Goal: Task Accomplishment & Management: Use online tool/utility

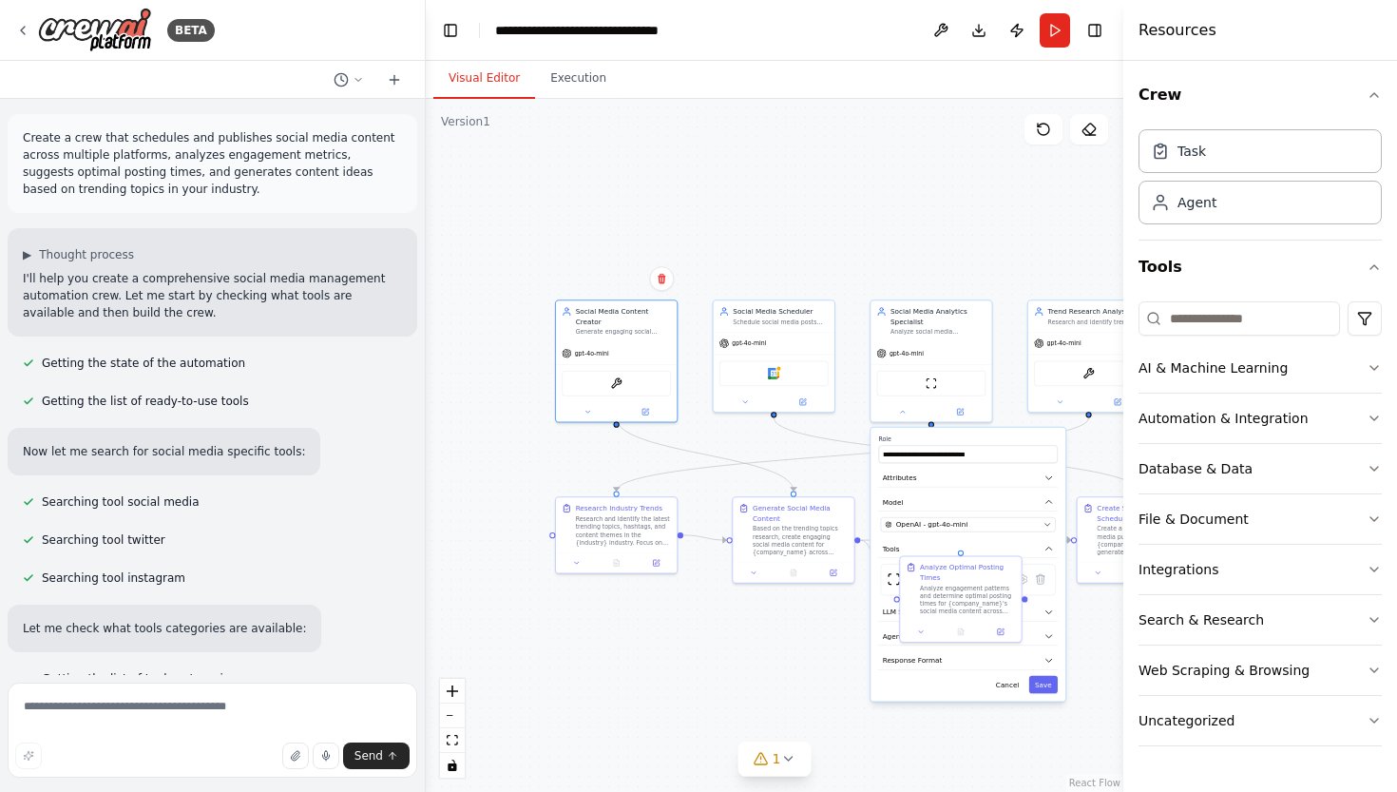
scroll to position [2089, 0]
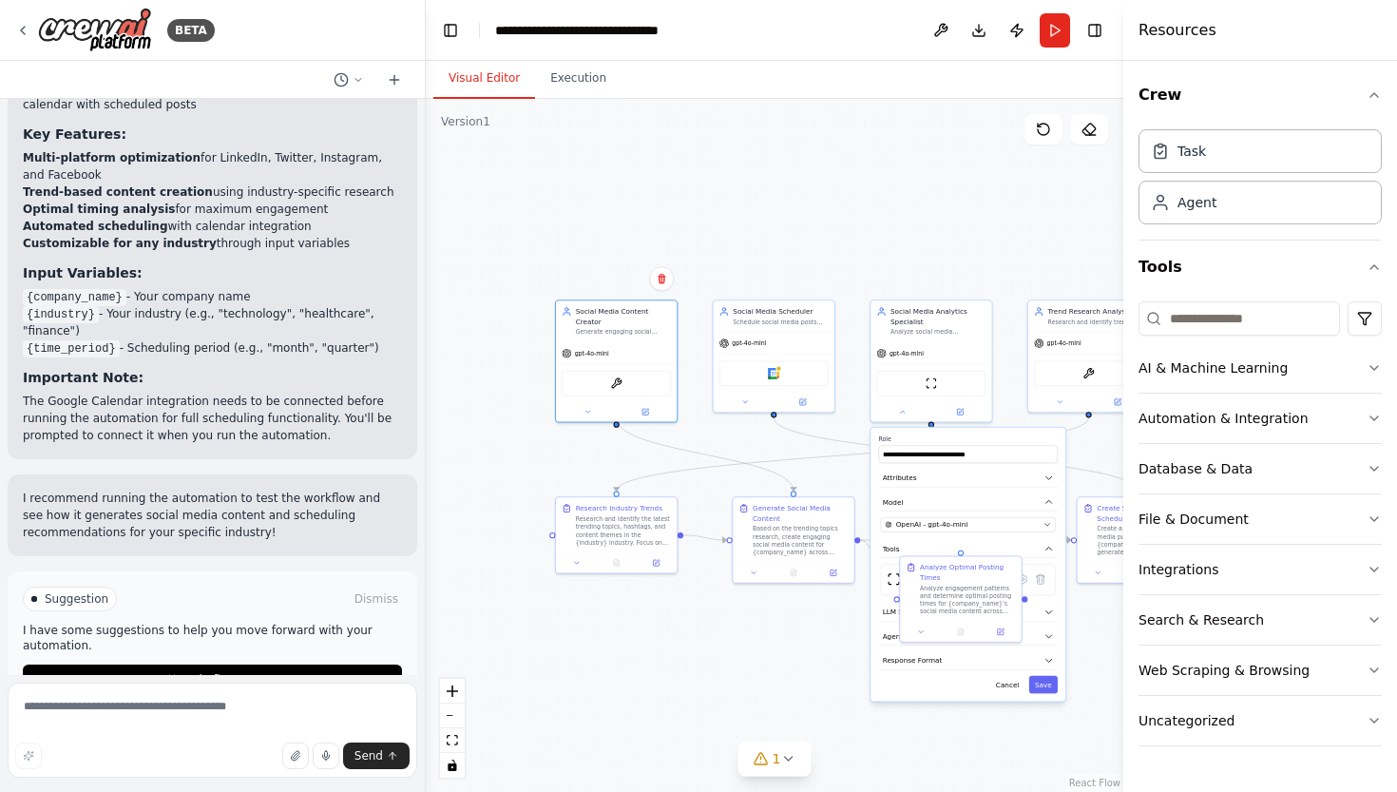
click at [665, 637] on div ".deletable-edge-delete-btn { width: 20px; height: 20px; border: 0px solid #ffff…" at bounding box center [775, 445] width 698 height 693
click at [645, 406] on button at bounding box center [645, 409] width 55 height 11
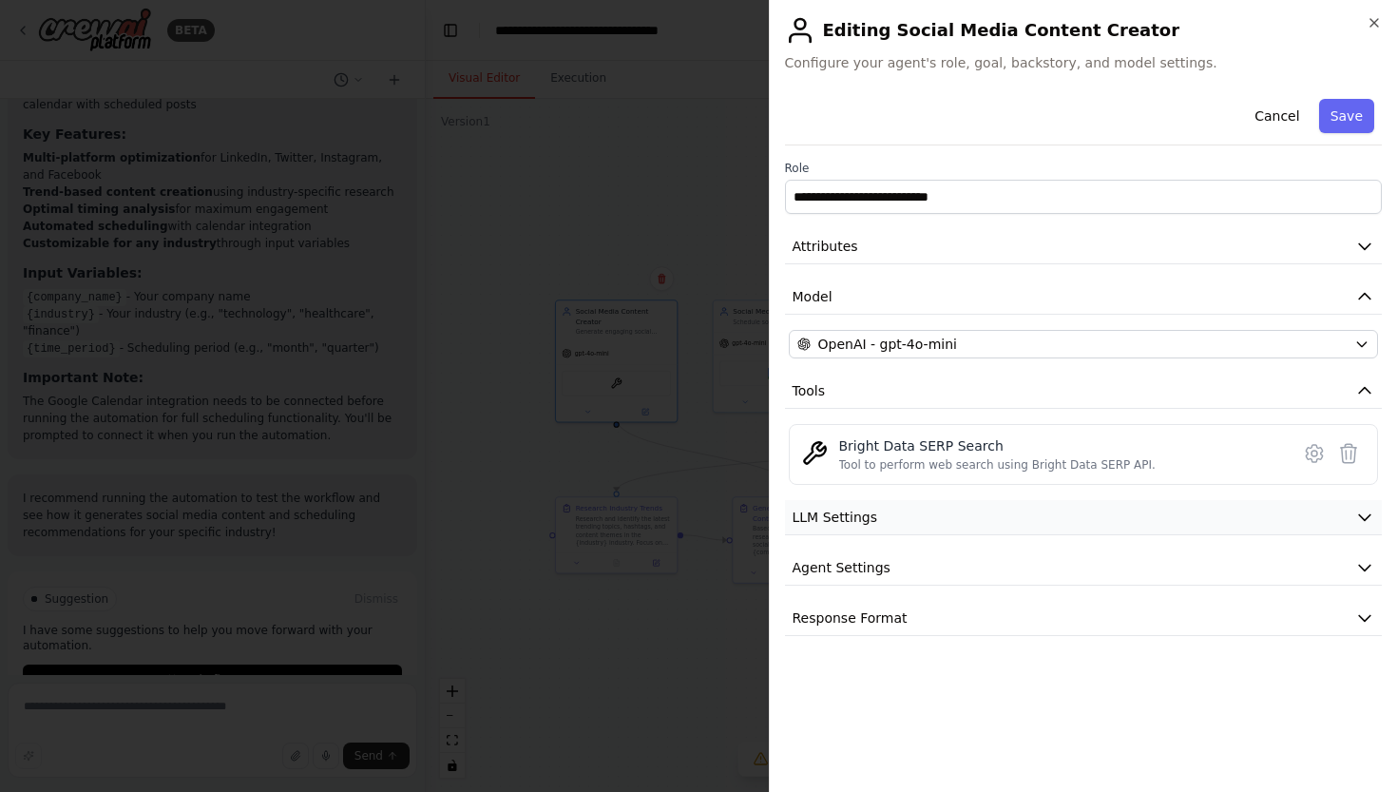
click at [887, 523] on button "LLM Settings" at bounding box center [1084, 517] width 598 height 35
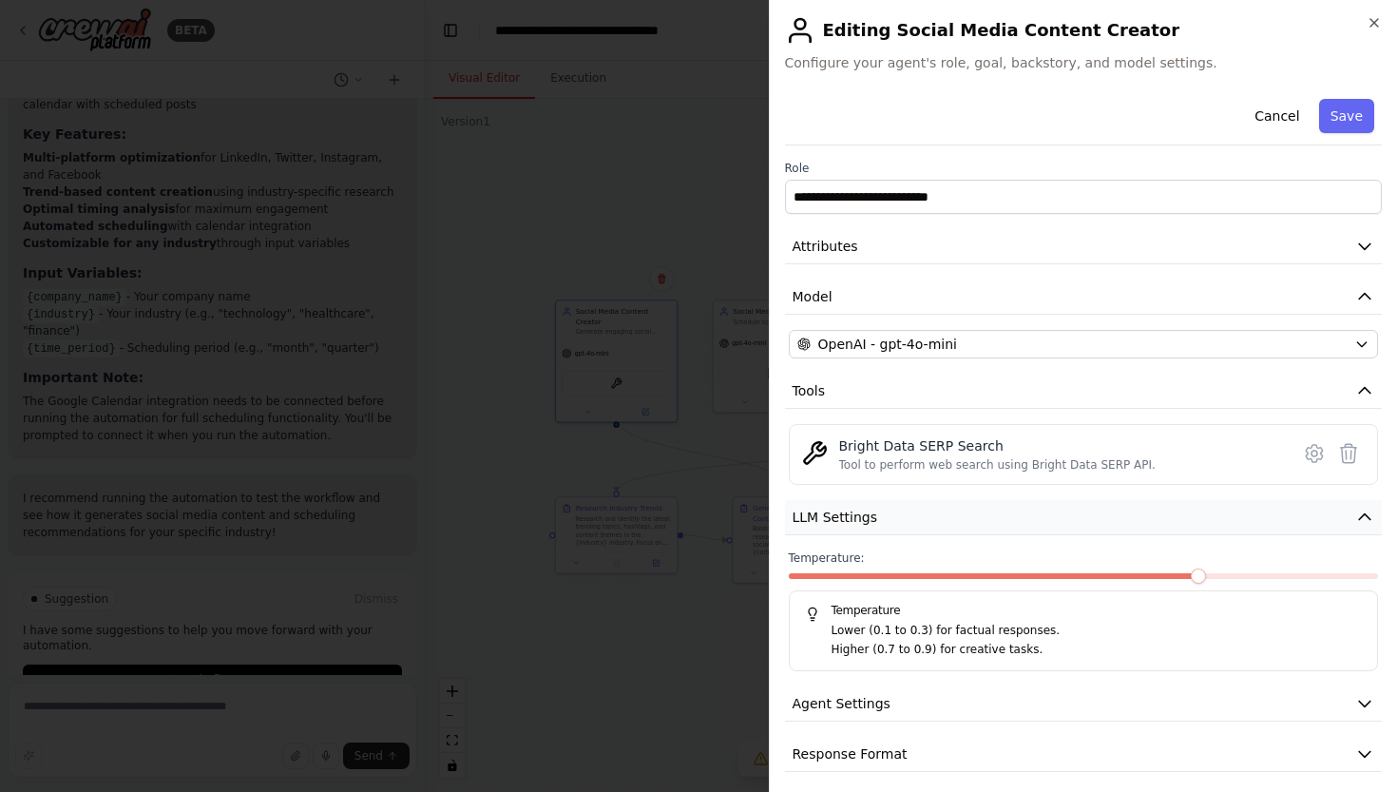
click at [887, 523] on button "LLM Settings" at bounding box center [1084, 517] width 598 height 35
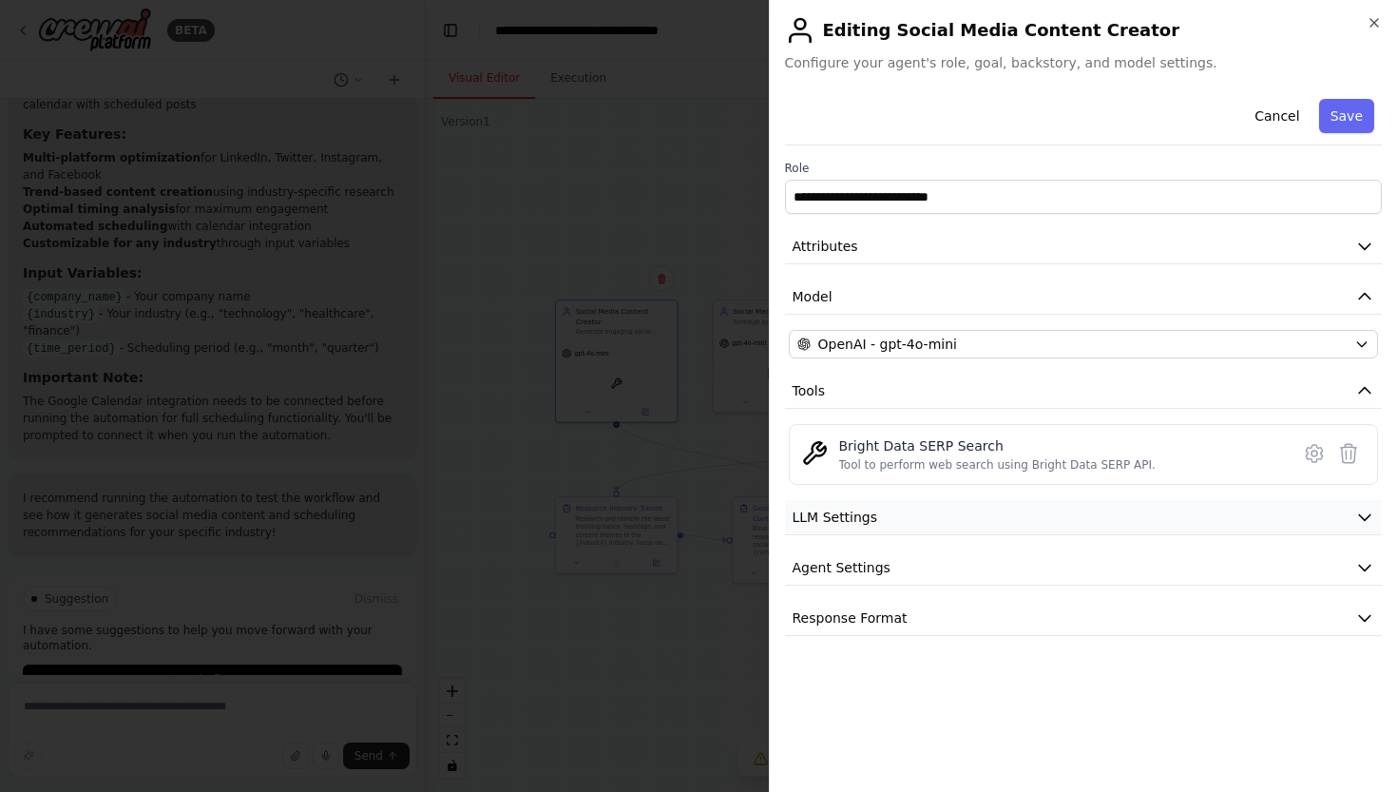
click at [887, 523] on button "LLM Settings" at bounding box center [1084, 517] width 598 height 35
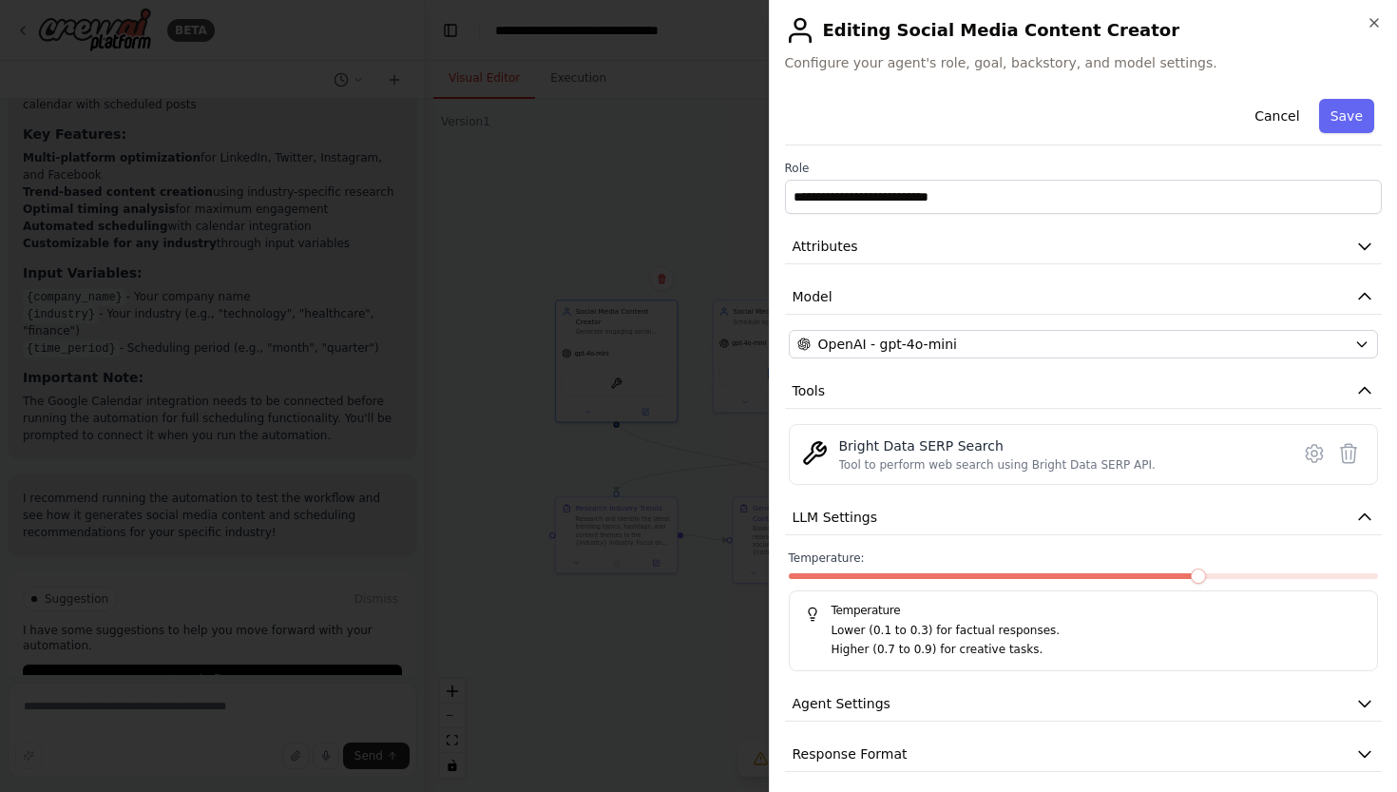
click at [999, 653] on p "Higher (0.7 to 0.9) for creative tasks." at bounding box center [1097, 650] width 531 height 19
click at [999, 629] on p "Lower (0.1 to 0.3) for factual responses." at bounding box center [1097, 631] width 531 height 19
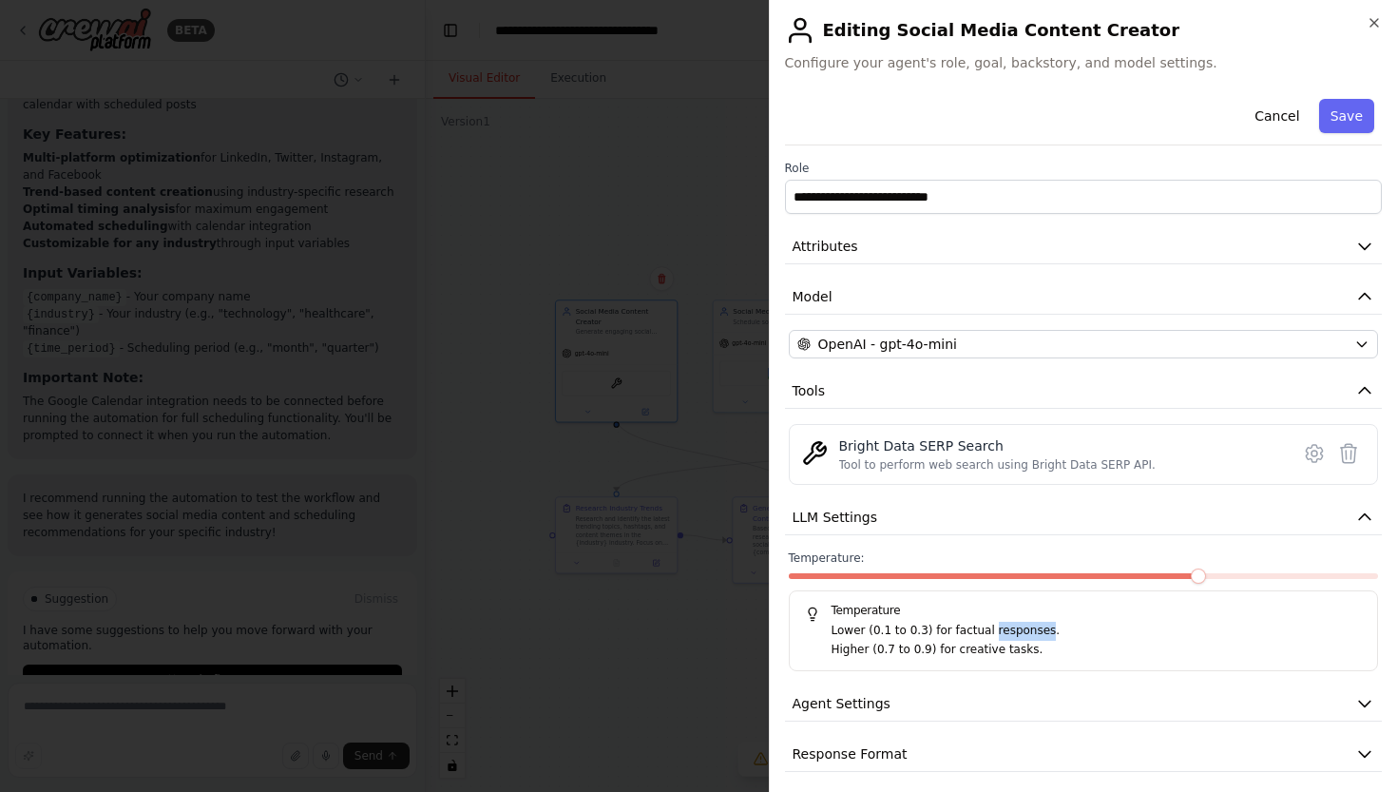
click at [999, 629] on p "Lower (0.1 to 0.3) for factual responses." at bounding box center [1097, 631] width 531 height 19
click at [999, 632] on p "Lower (0.1 to 0.3) for factual responses." at bounding box center [1097, 631] width 531 height 19
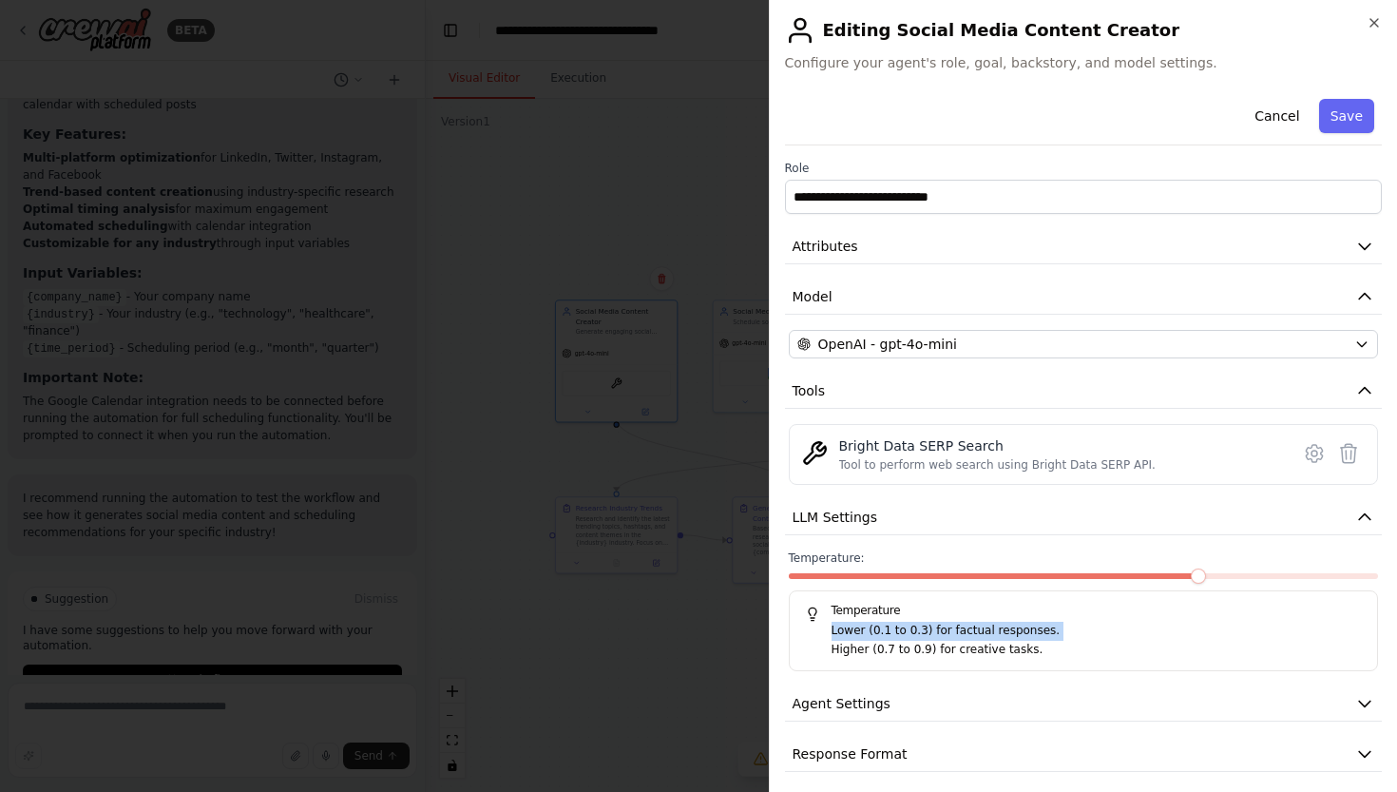
click at [999, 632] on p "Lower (0.1 to 0.3) for factual responses." at bounding box center [1097, 631] width 531 height 19
click at [999, 655] on p "Higher (0.7 to 0.9) for creative tasks." at bounding box center [1097, 650] width 531 height 19
click at [992, 641] on p "Higher (0.7 to 0.9) for creative tasks." at bounding box center [1097, 650] width 531 height 19
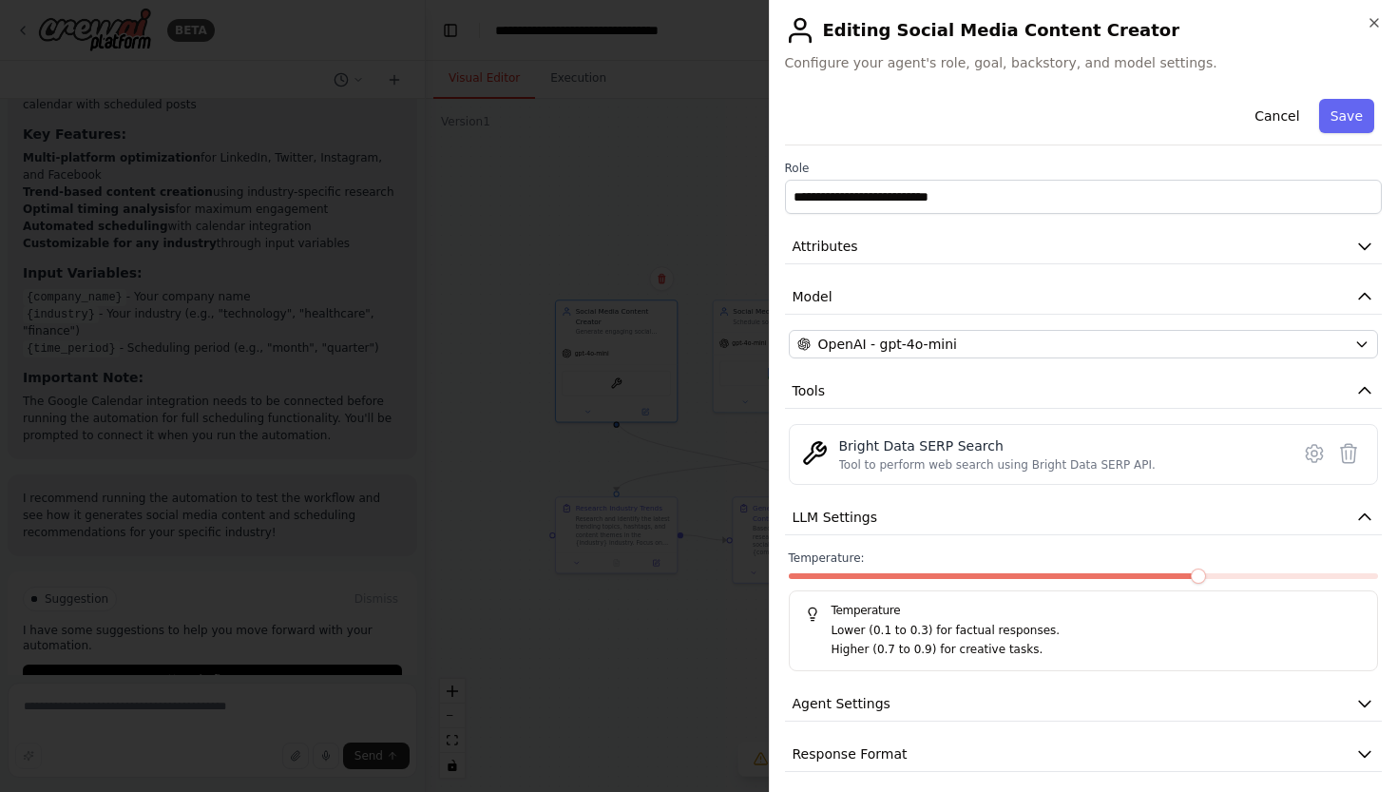
click at [992, 641] on p "Higher (0.7 to 0.9) for creative tasks." at bounding box center [1097, 650] width 531 height 19
click at [977, 635] on p "Lower (0.1 to 0.3) for factual responses." at bounding box center [1097, 631] width 531 height 19
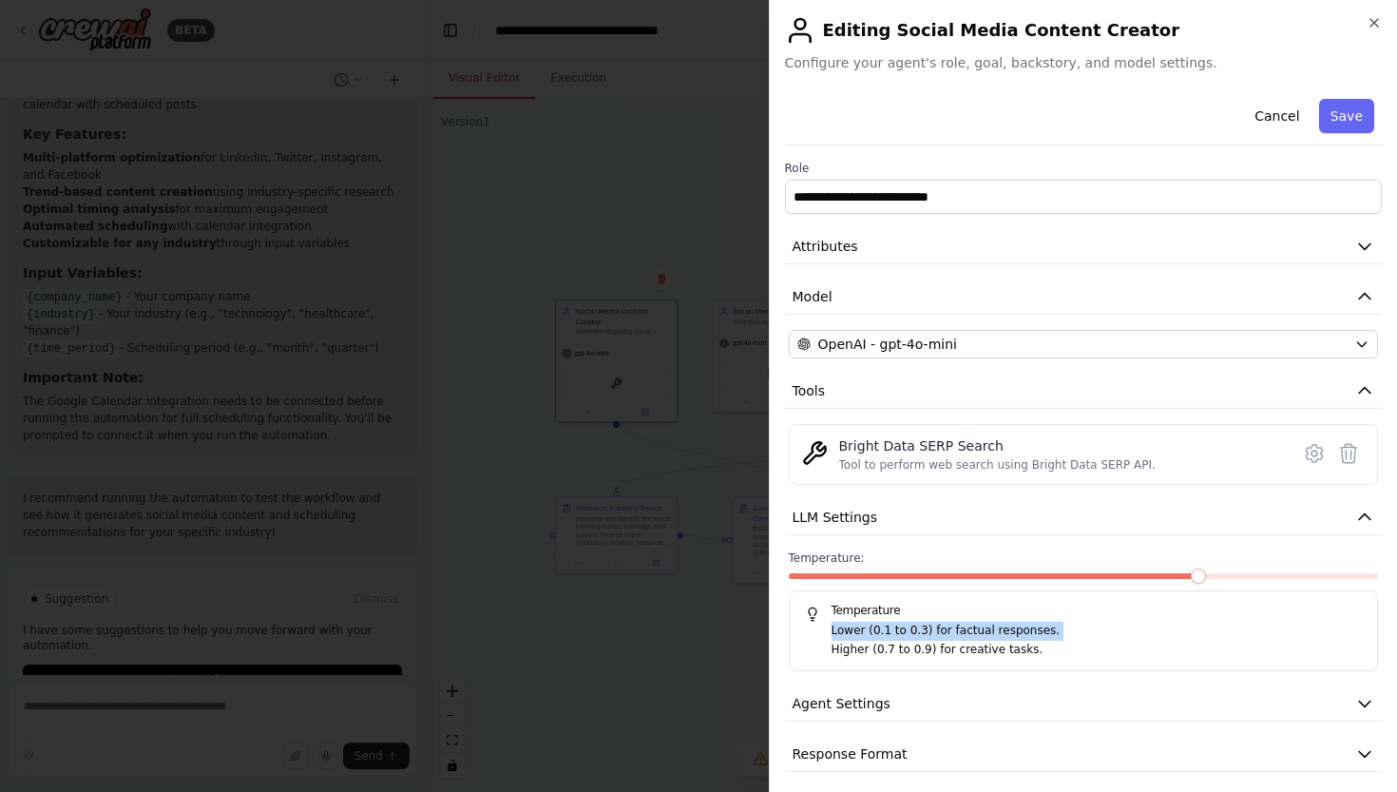
click at [977, 635] on p "Lower (0.1 to 0.3) for factual responses." at bounding box center [1097, 631] width 531 height 19
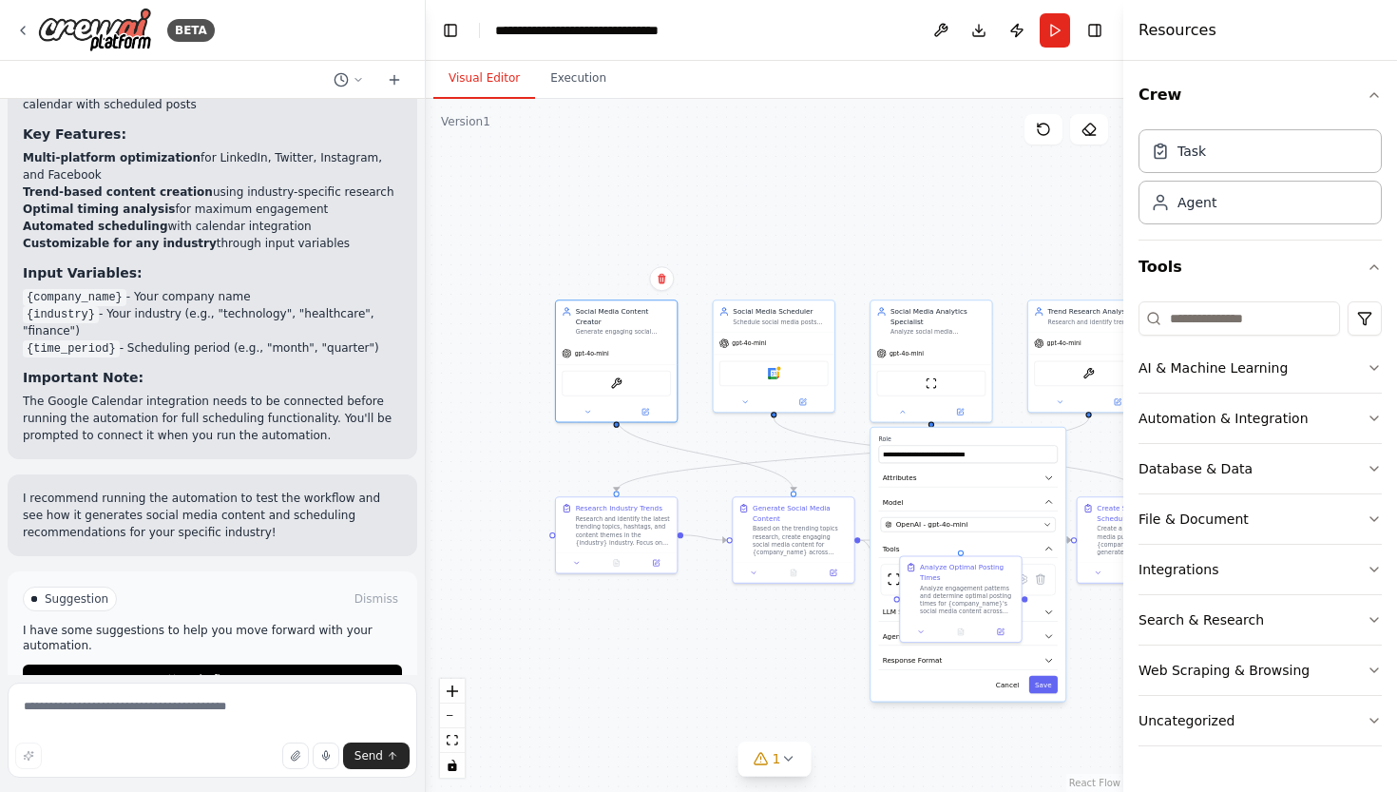
click at [698, 187] on div ".deletable-edge-delete-btn { width: 20px; height: 20px; border: 0px solid #ffff…" at bounding box center [775, 445] width 698 height 693
click at [642, 326] on div "Social Media Content Creator Generate engaging social media content ideas and c…" at bounding box center [616, 318] width 121 height 41
click at [635, 326] on div "Social Media Content Creator Generate engaging social media content ideas and c…" at bounding box center [616, 318] width 121 height 41
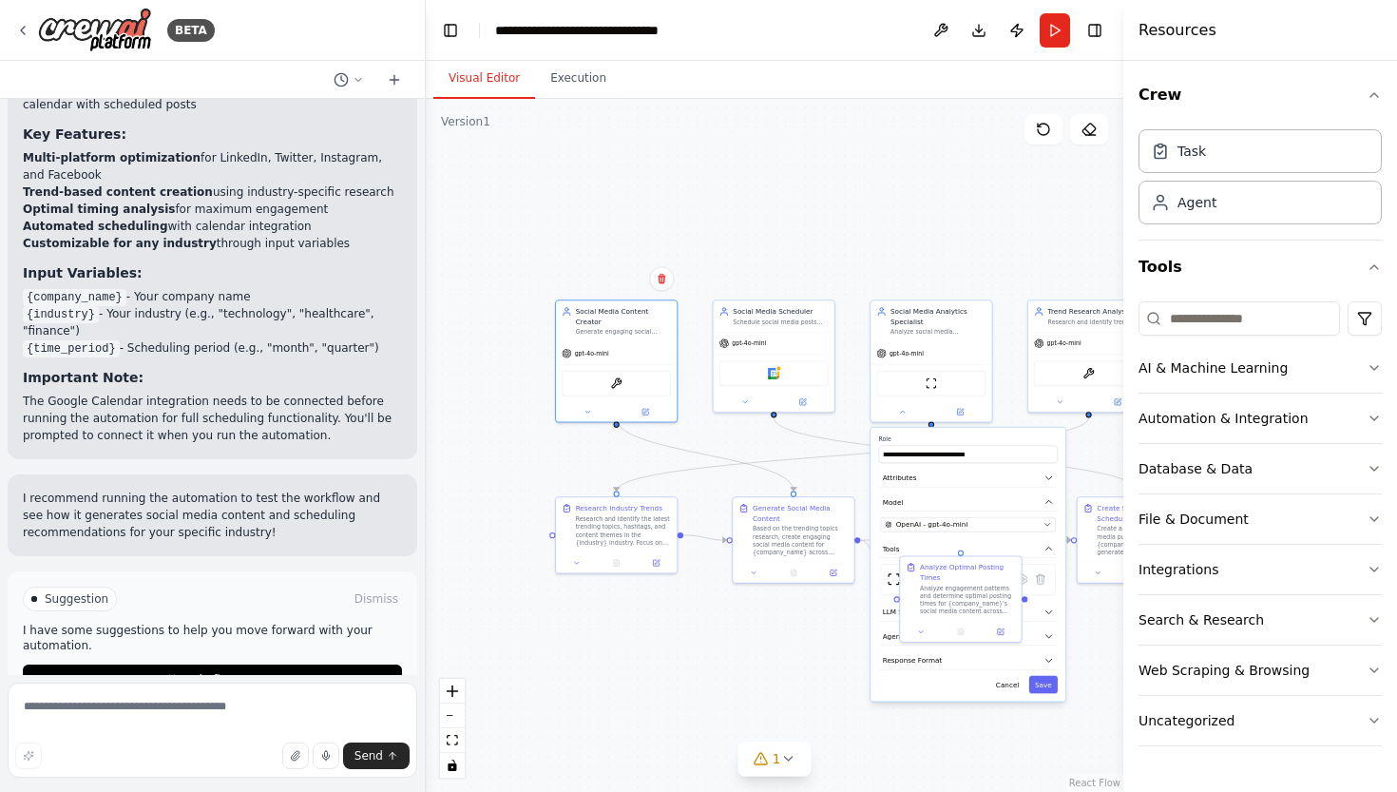
click at [642, 412] on div "Social Media Content Creator Generate engaging social media content ideas and c…" at bounding box center [616, 360] width 123 height 123
click at [642, 406] on icon at bounding box center [646, 410] width 8 height 8
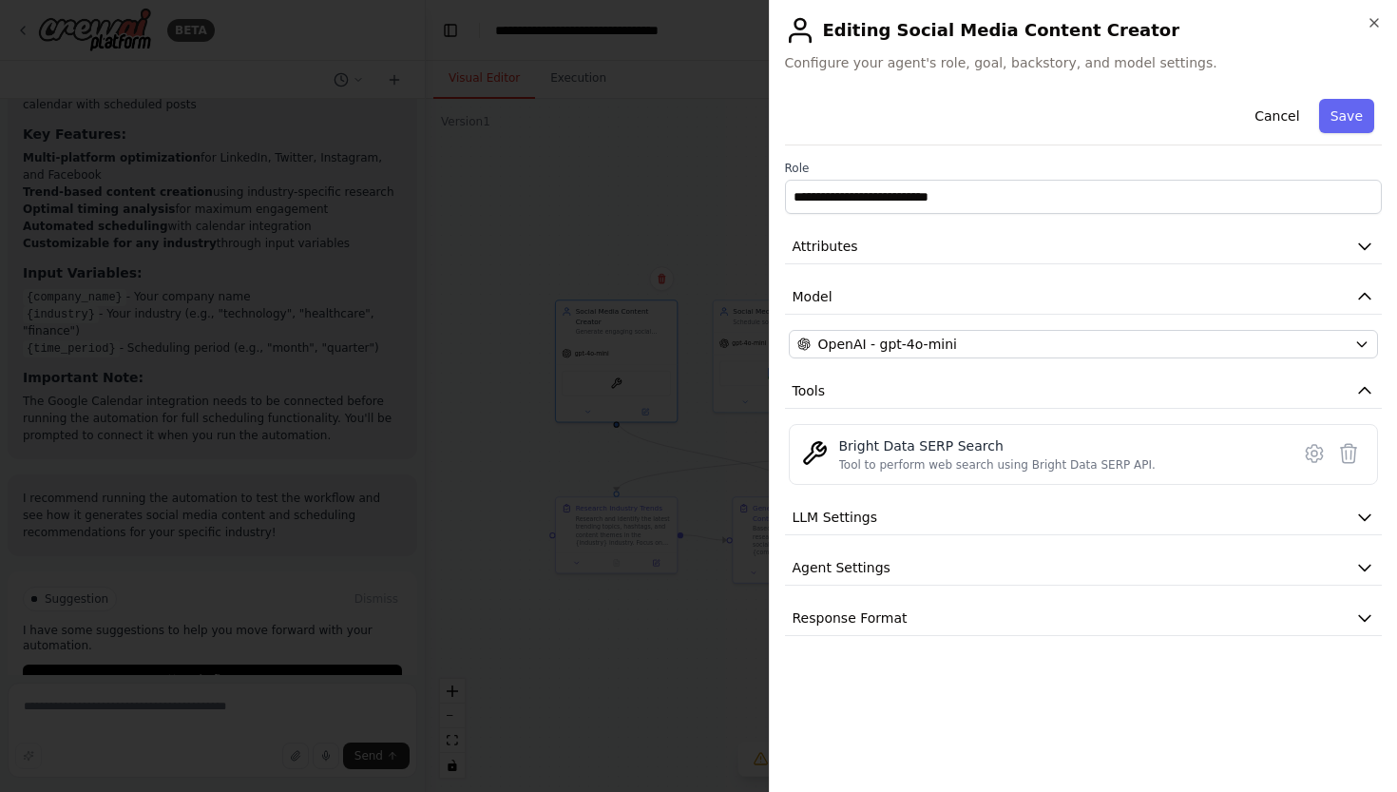
click at [1379, 14] on div "**********" at bounding box center [1083, 396] width 629 height 792
click at [1370, 27] on icon "button" at bounding box center [1374, 22] width 15 height 15
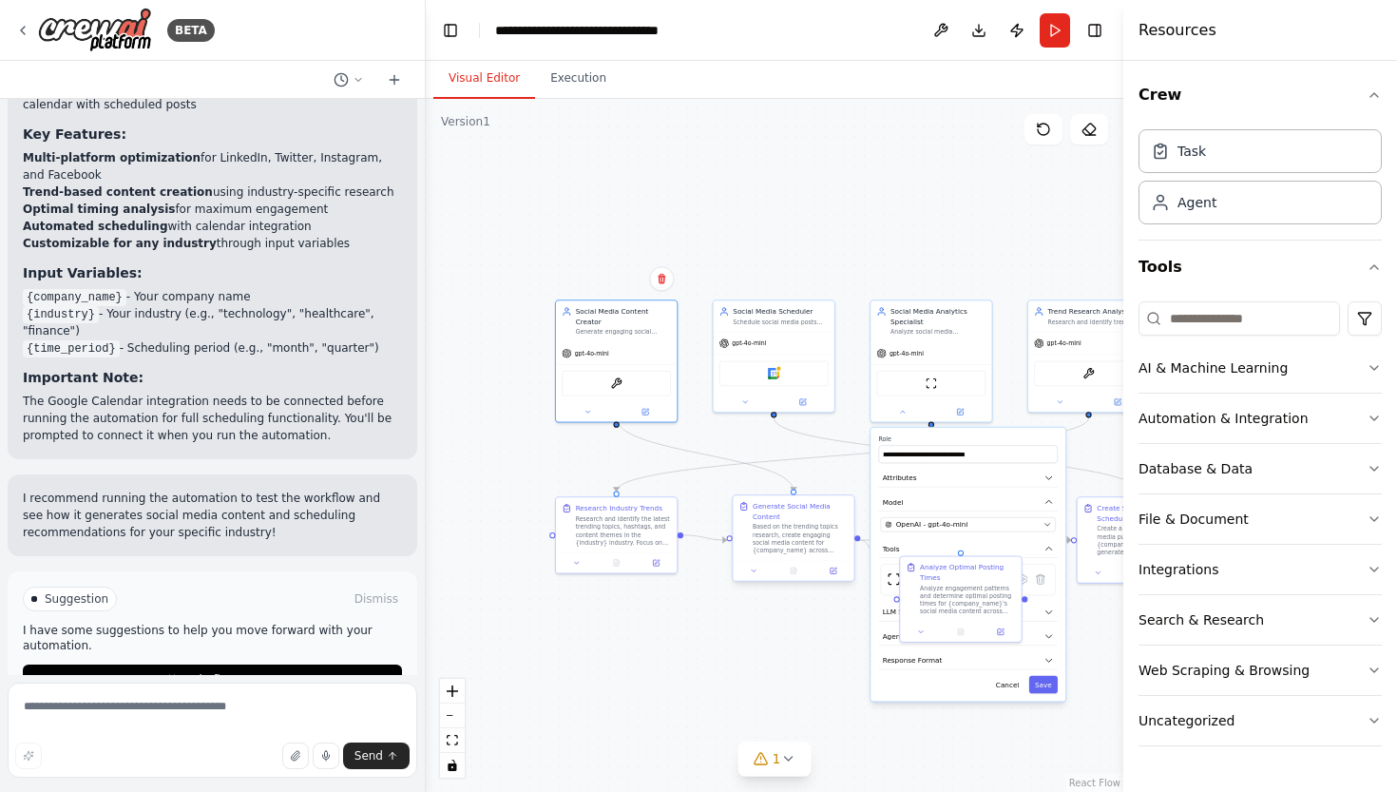
click at [808, 524] on div "Based on the trending topics research, create engaging social media content for…" at bounding box center [800, 538] width 95 height 31
click at [781, 531] on div "Based on the trending topics research, create engaging social media content for…" at bounding box center [800, 538] width 95 height 31
click at [835, 573] on icon at bounding box center [834, 571] width 6 height 6
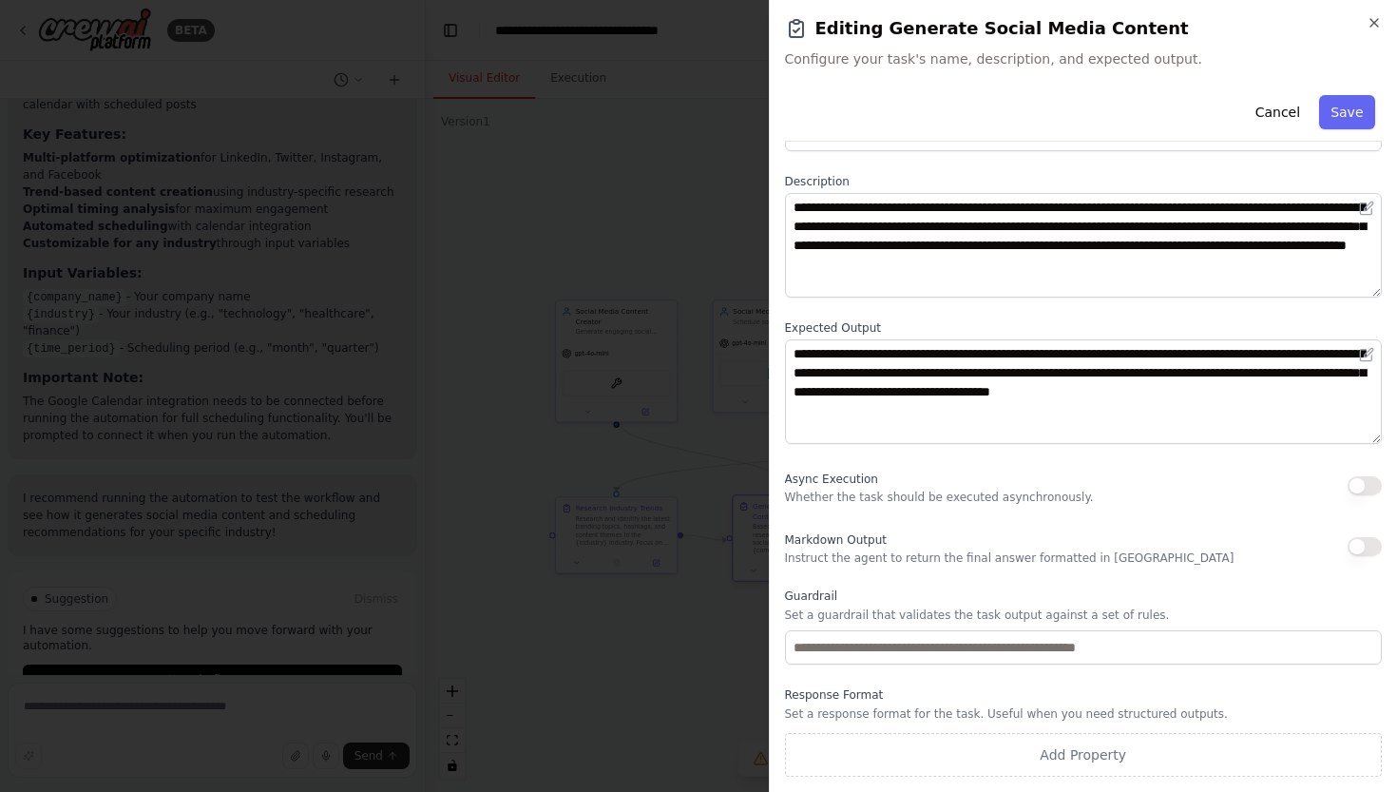
scroll to position [0, 0]
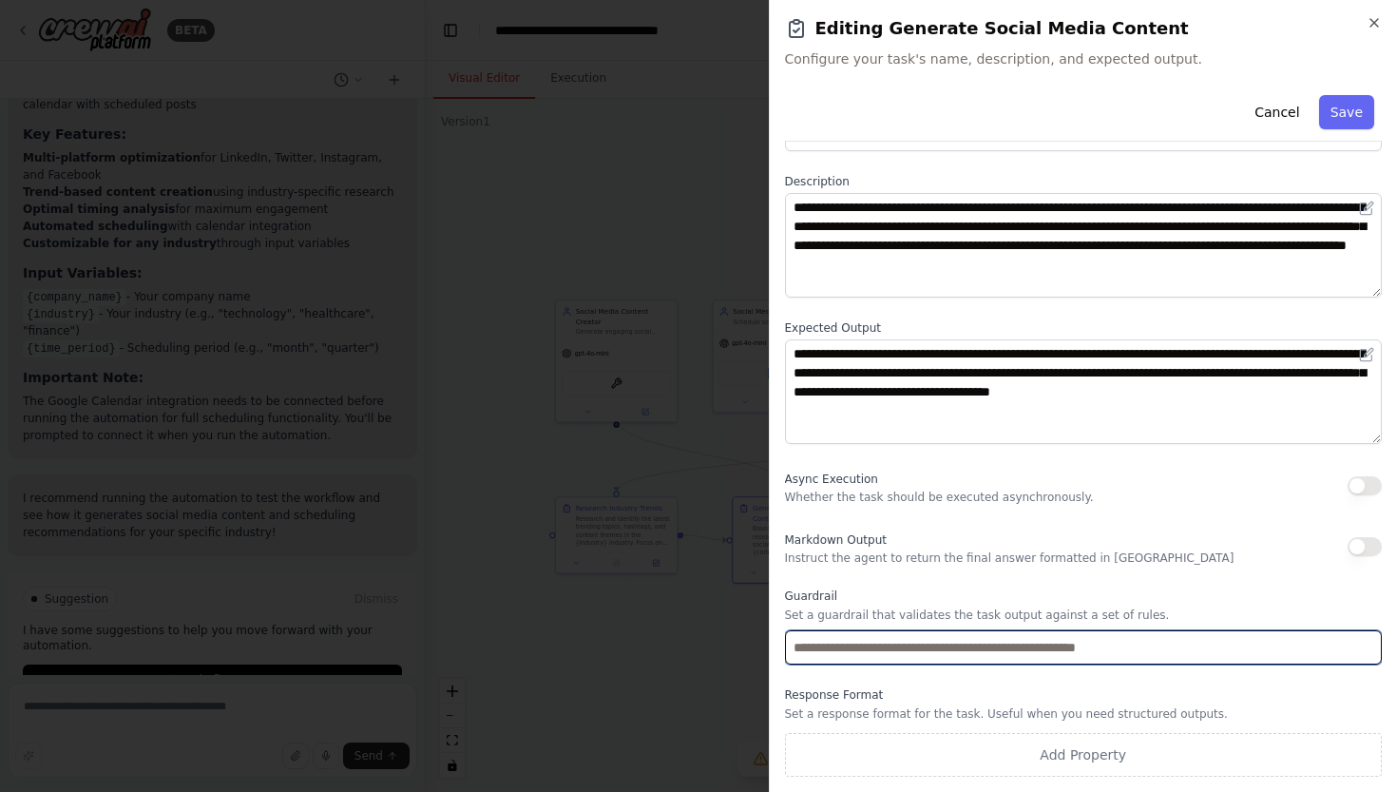
click at [877, 645] on input "text" at bounding box center [1084, 647] width 598 height 34
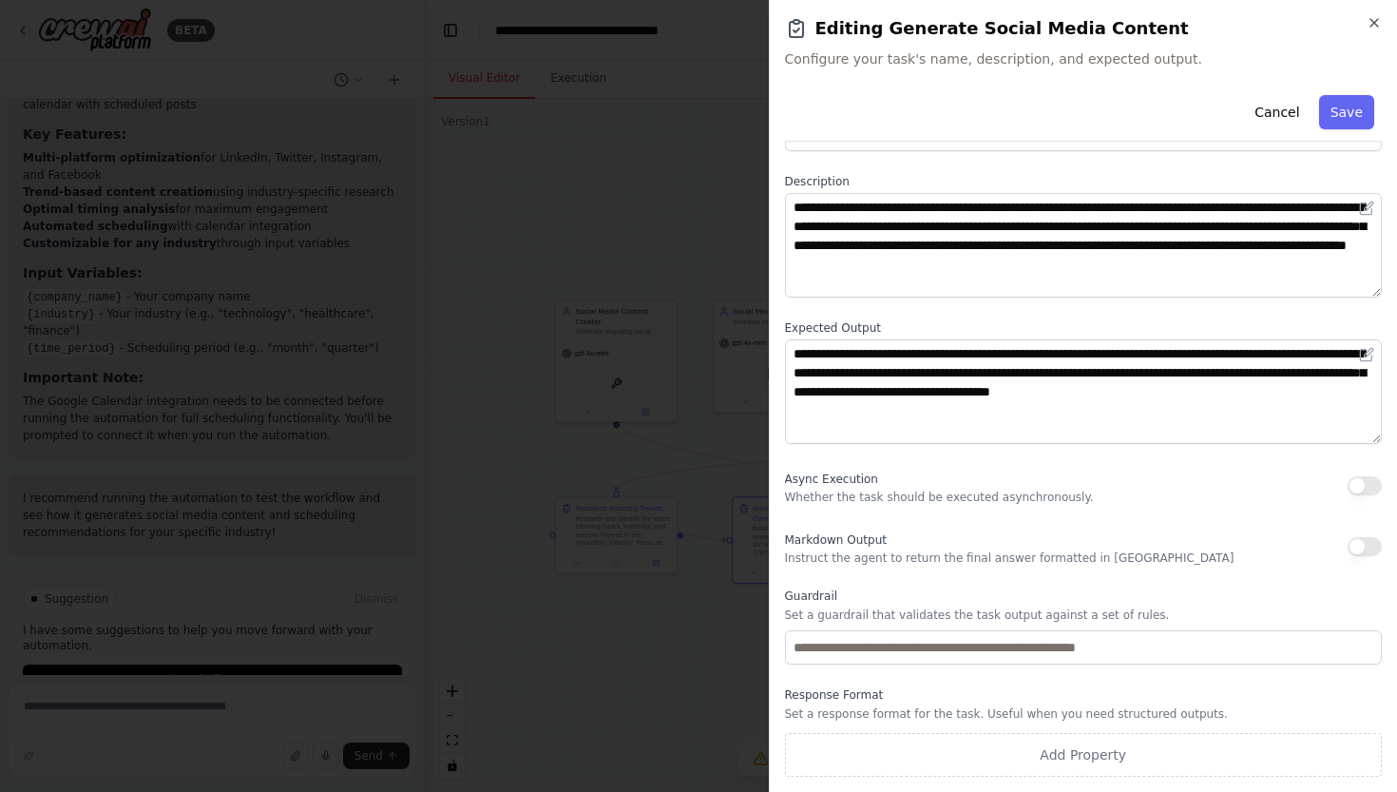
click at [888, 583] on div "**********" at bounding box center [1084, 399] width 598 height 756
click at [1372, 26] on icon "button" at bounding box center [1375, 23] width 8 height 8
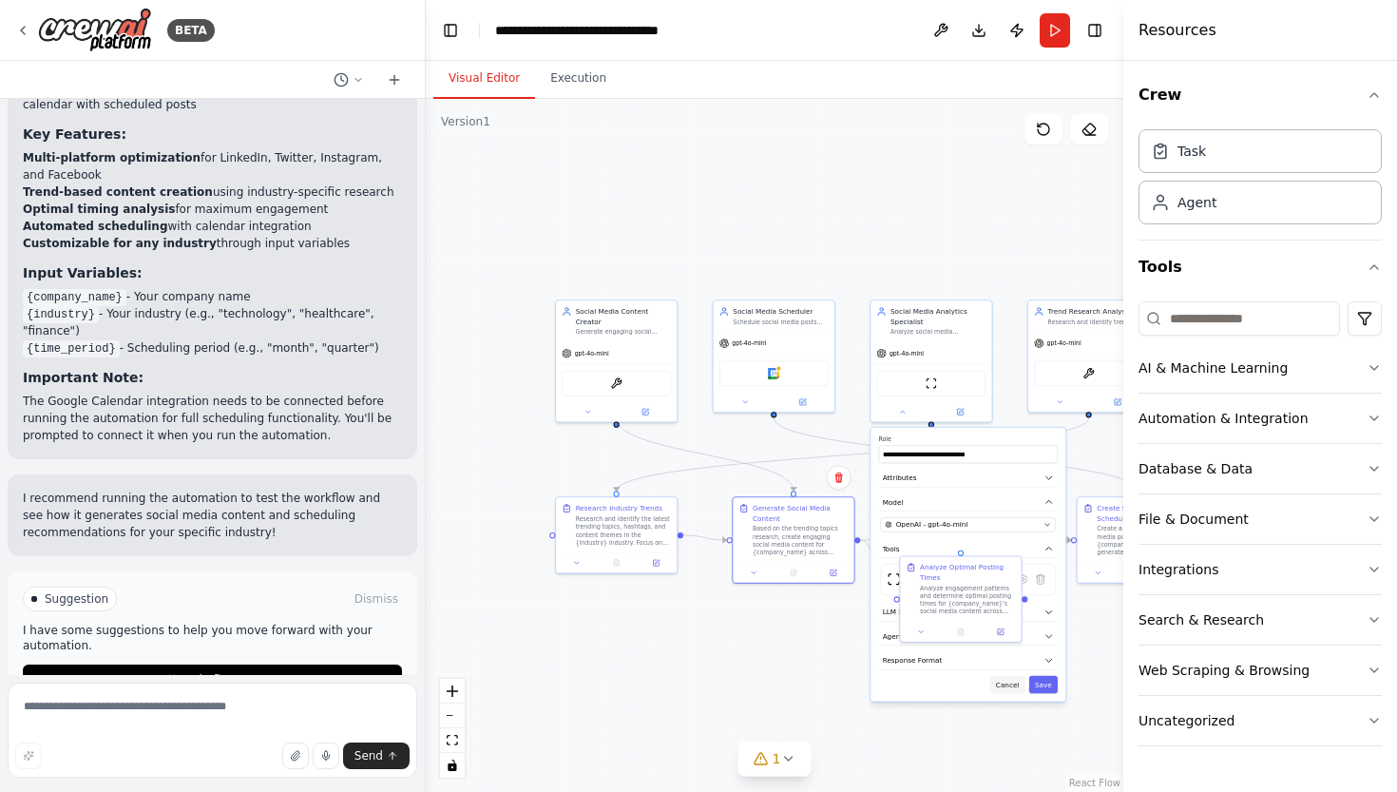
click at [1014, 683] on button "Cancel" at bounding box center [1008, 685] width 35 height 18
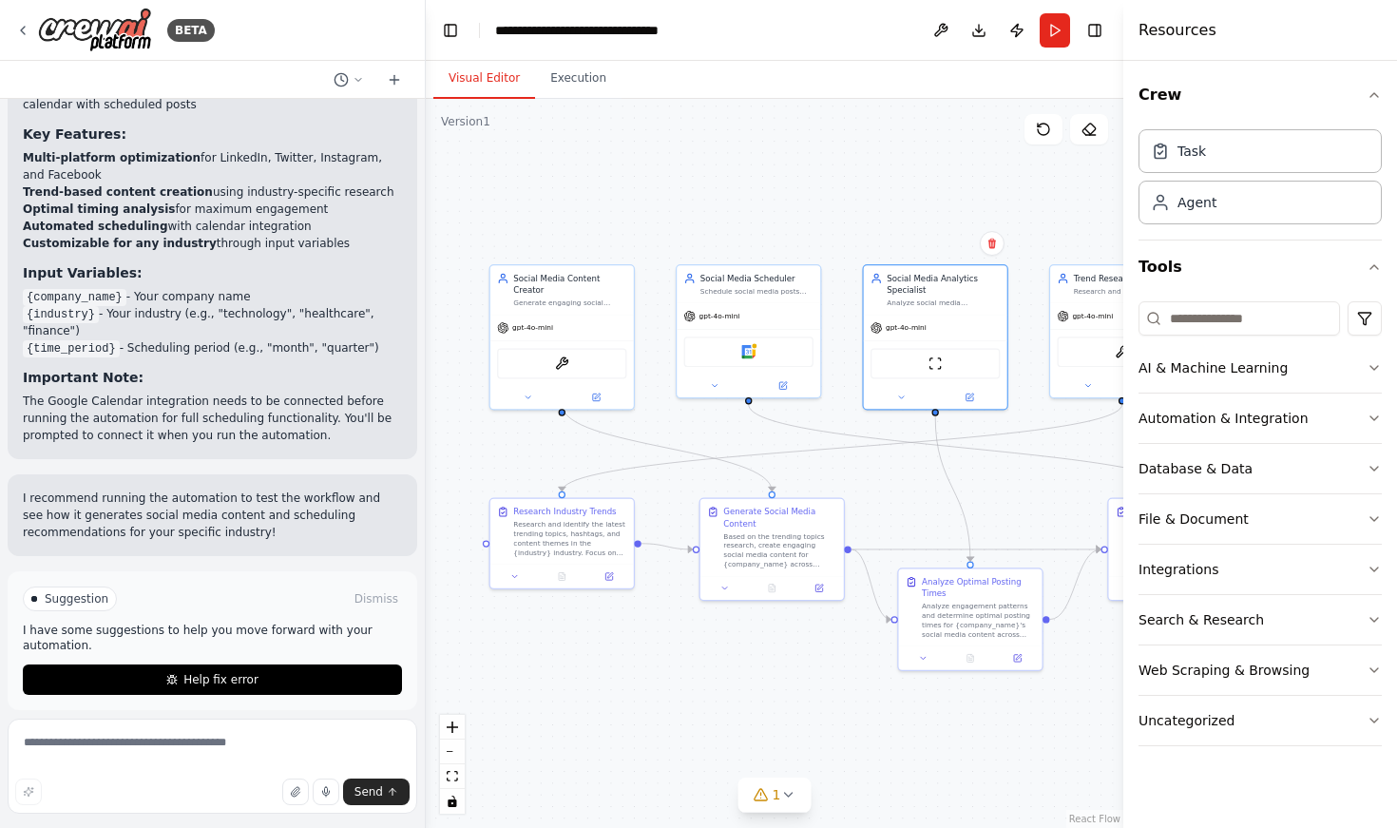
scroll to position [2052, 0]
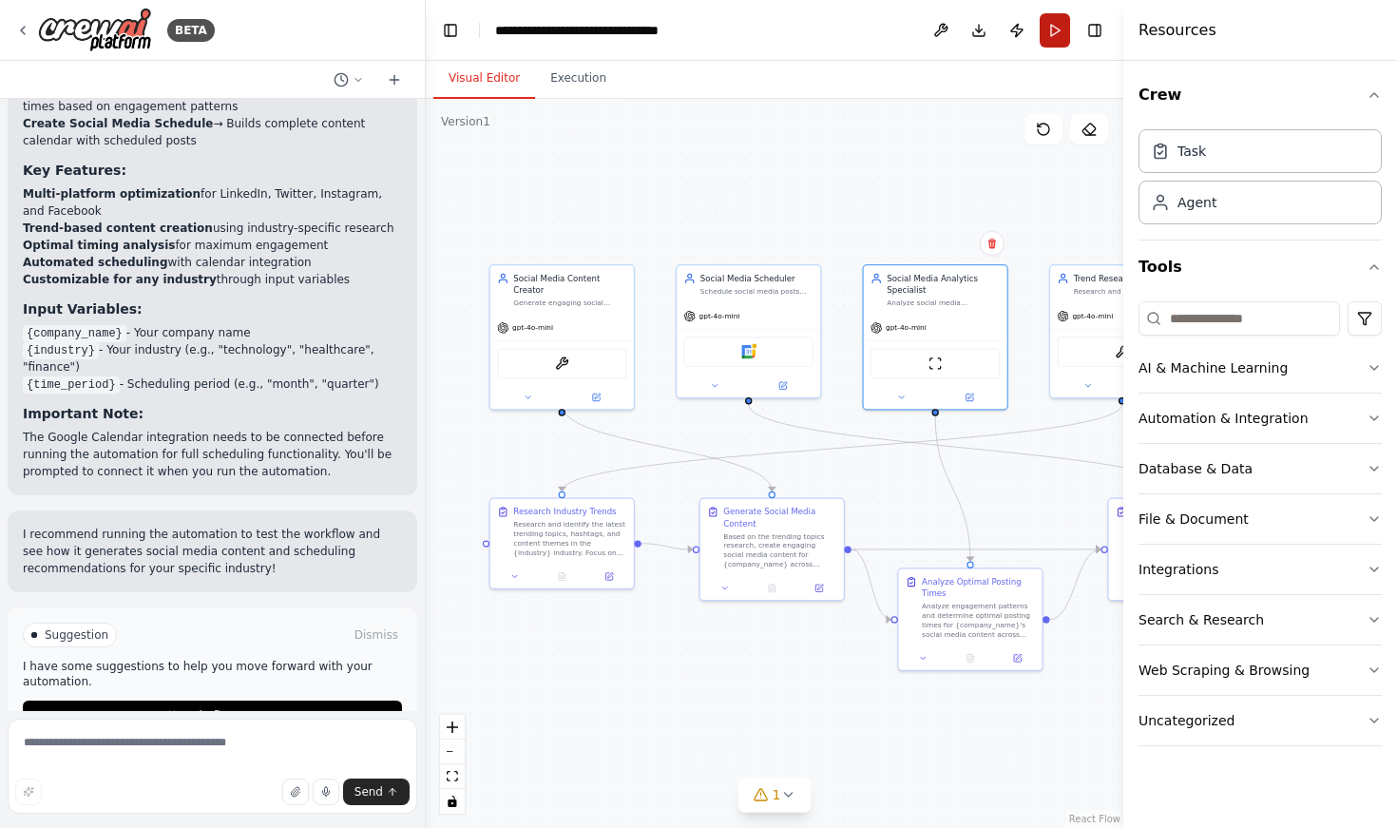
click at [1056, 27] on button "Run" at bounding box center [1055, 30] width 30 height 34
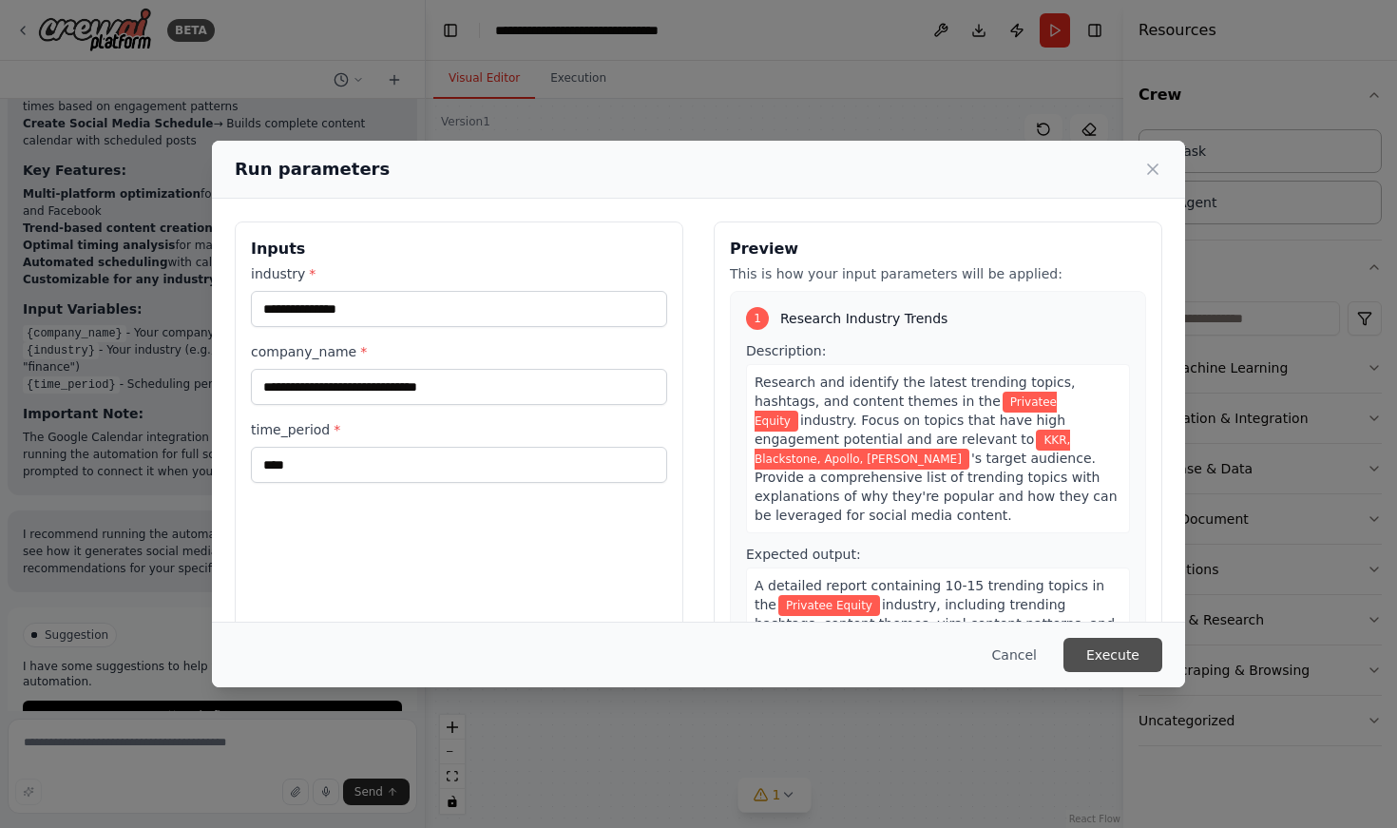
click at [1108, 652] on button "Execute" at bounding box center [1113, 655] width 99 height 34
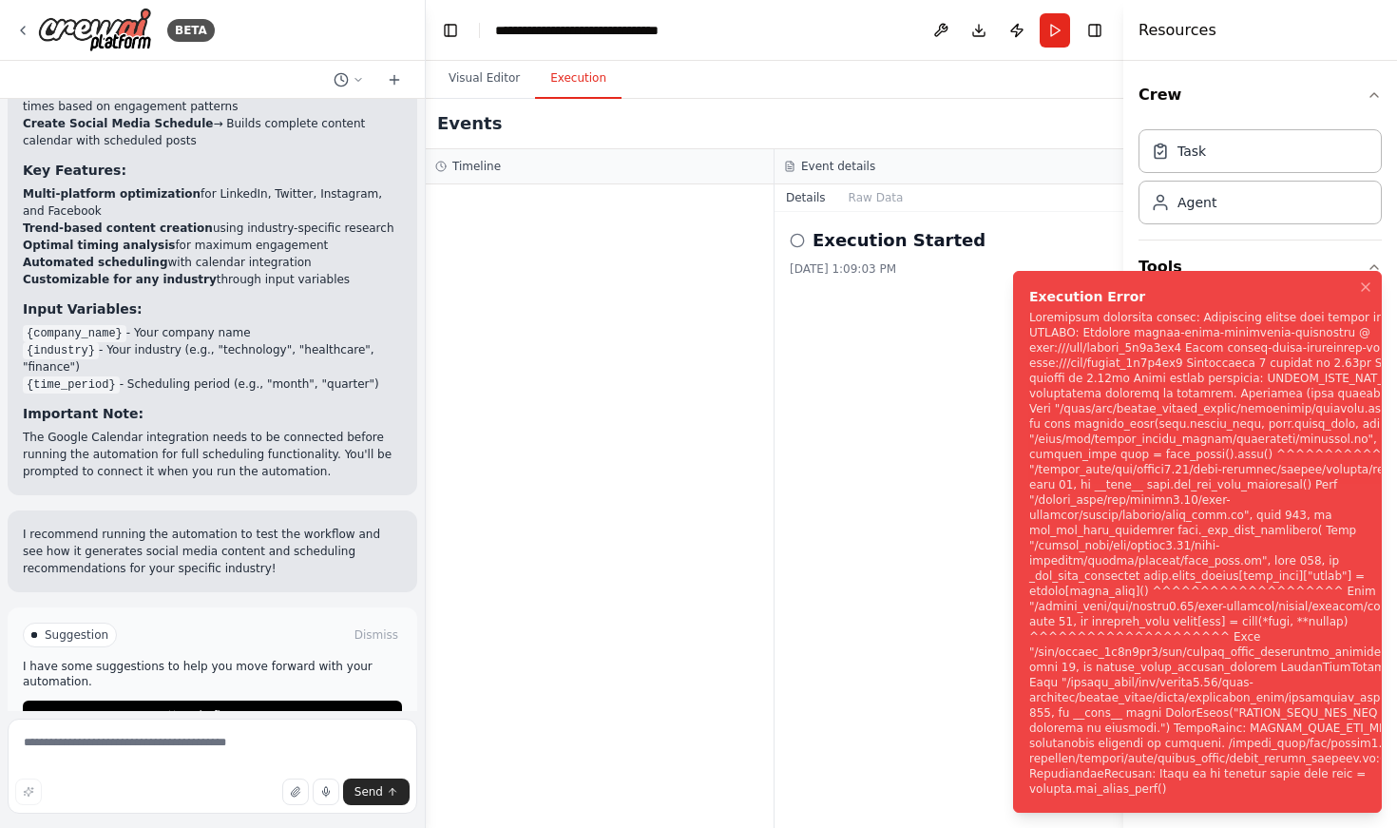
scroll to position [0, 0]
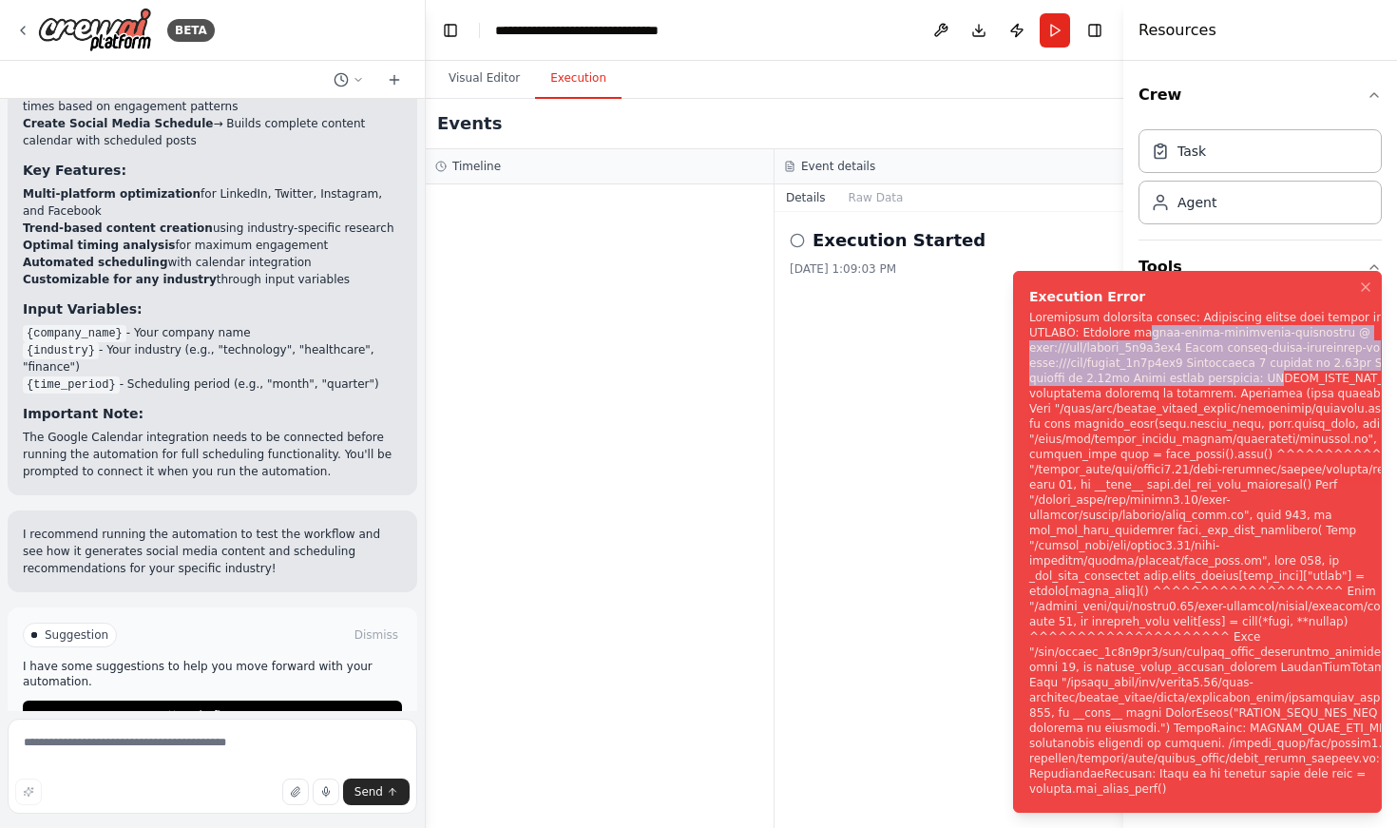
drag, startPoint x: 1086, startPoint y: 357, endPoint x: 1272, endPoint y: 406, distance: 192.5
click at [1272, 406] on div "Notifications (F8)" at bounding box center [1240, 553] width 421 height 487
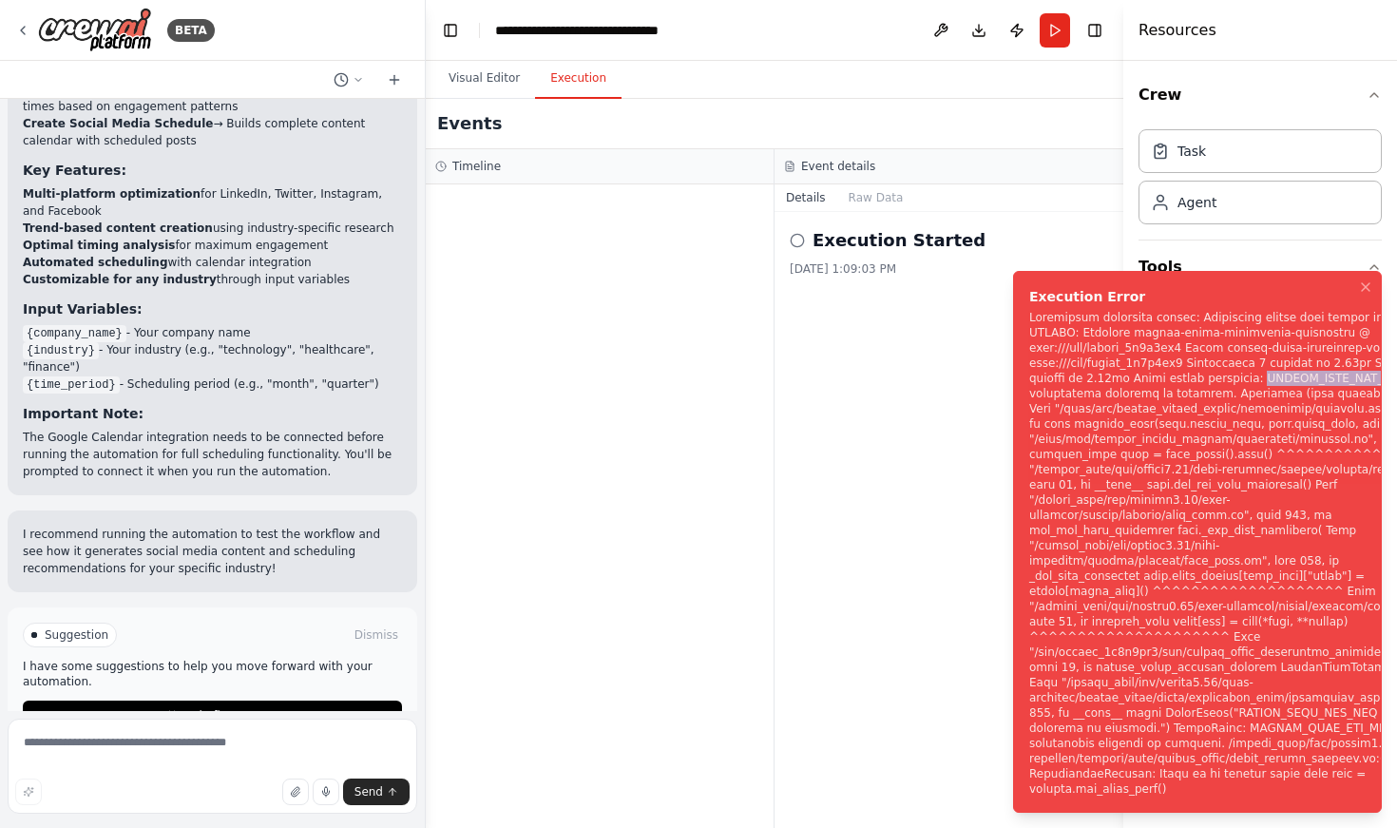
click at [1272, 406] on div "Notifications (F8)" at bounding box center [1240, 553] width 421 height 487
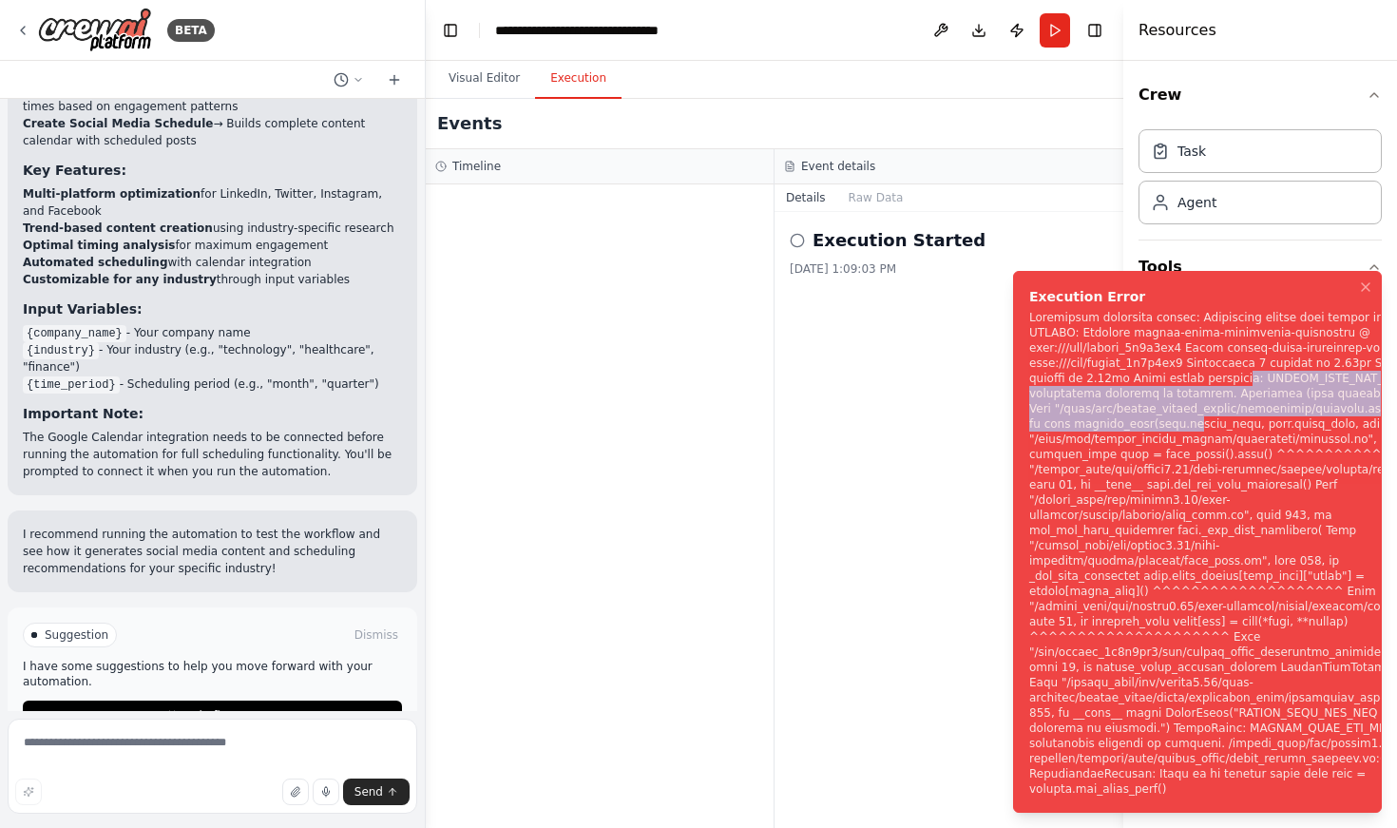
drag, startPoint x: 1249, startPoint y: 406, endPoint x: 1152, endPoint y: 447, distance: 105.2
click at [1152, 447] on div "Notifications (F8)" at bounding box center [1240, 553] width 421 height 487
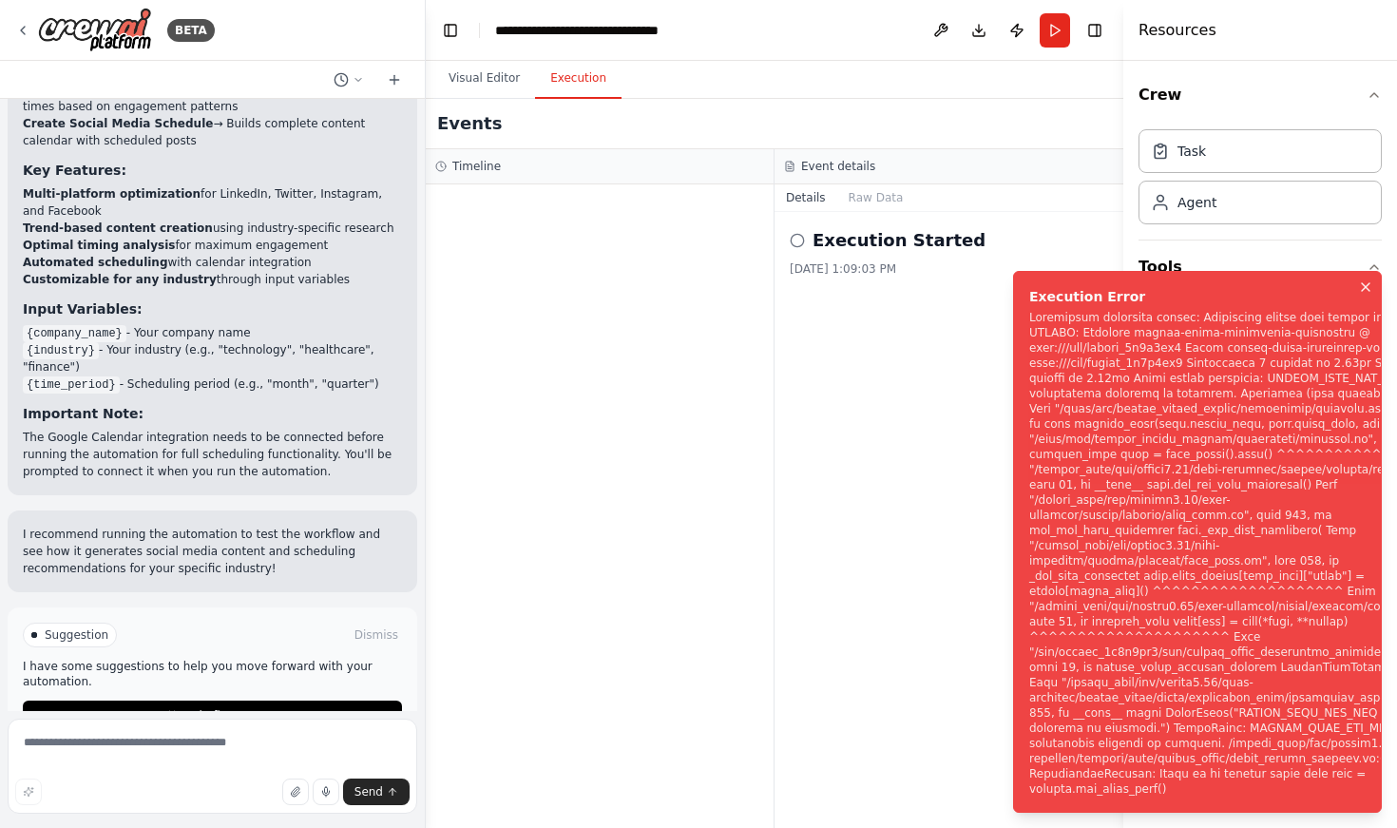
click at [1372, 295] on icon "Notifications (F8)" at bounding box center [1365, 286] width 15 height 15
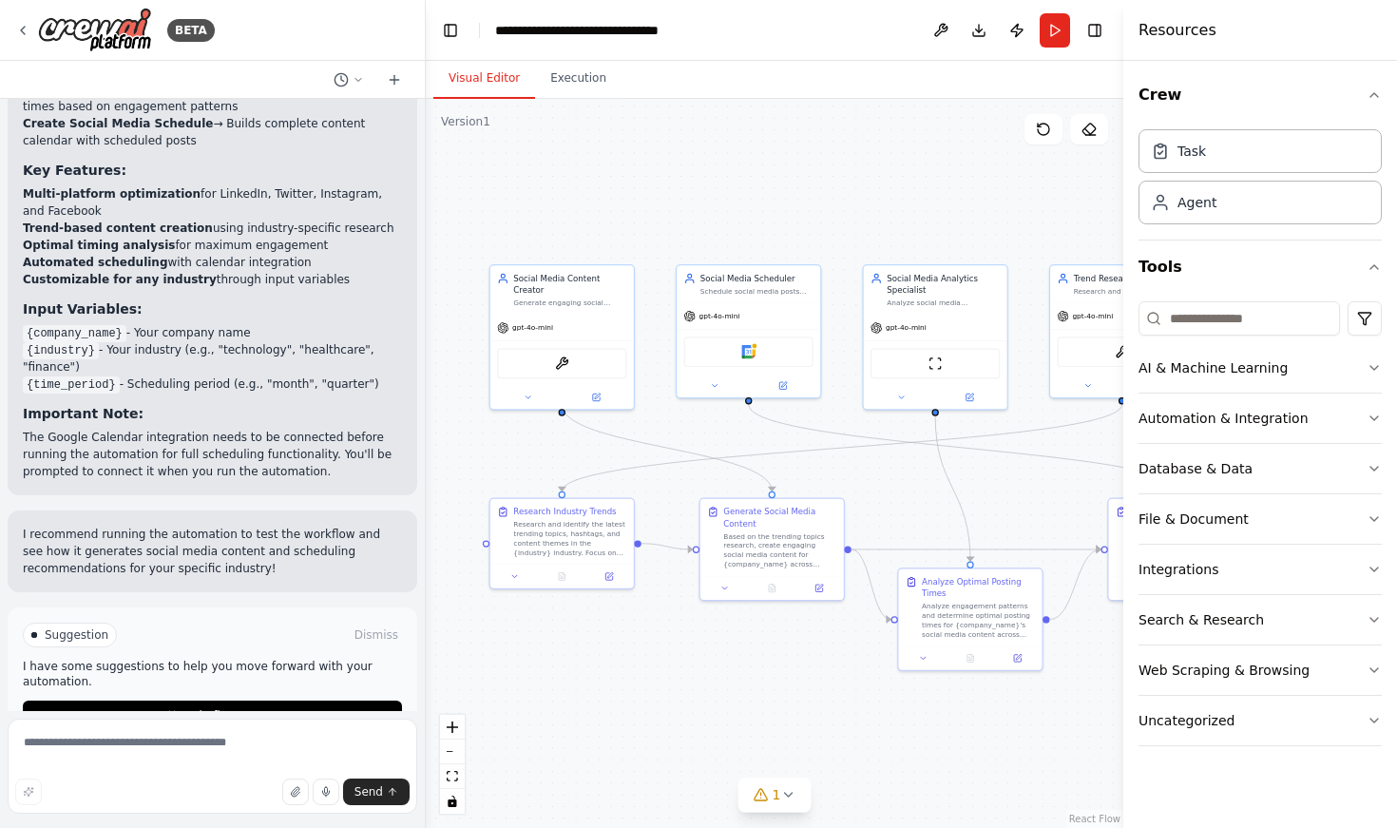
click at [487, 86] on button "Visual Editor" at bounding box center [484, 79] width 102 height 40
click at [761, 791] on button "1" at bounding box center [775, 795] width 73 height 35
click at [763, 791] on span "Google Calendar integration is not connected. Please connect before using it." at bounding box center [787, 786] width 296 height 30
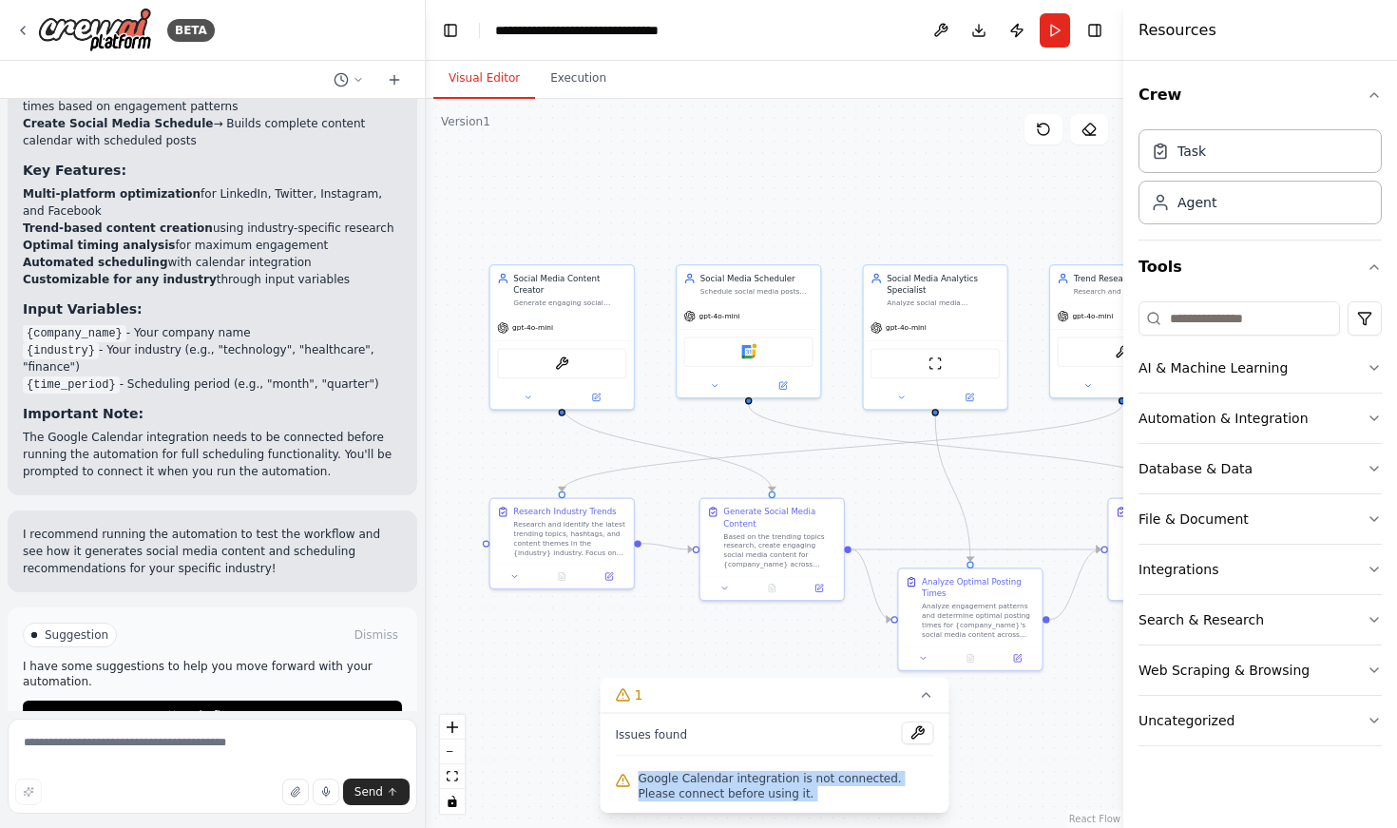
click at [776, 761] on div "Issues found Google Calendar integration is not connected. Please connect befor…" at bounding box center [775, 763] width 349 height 100
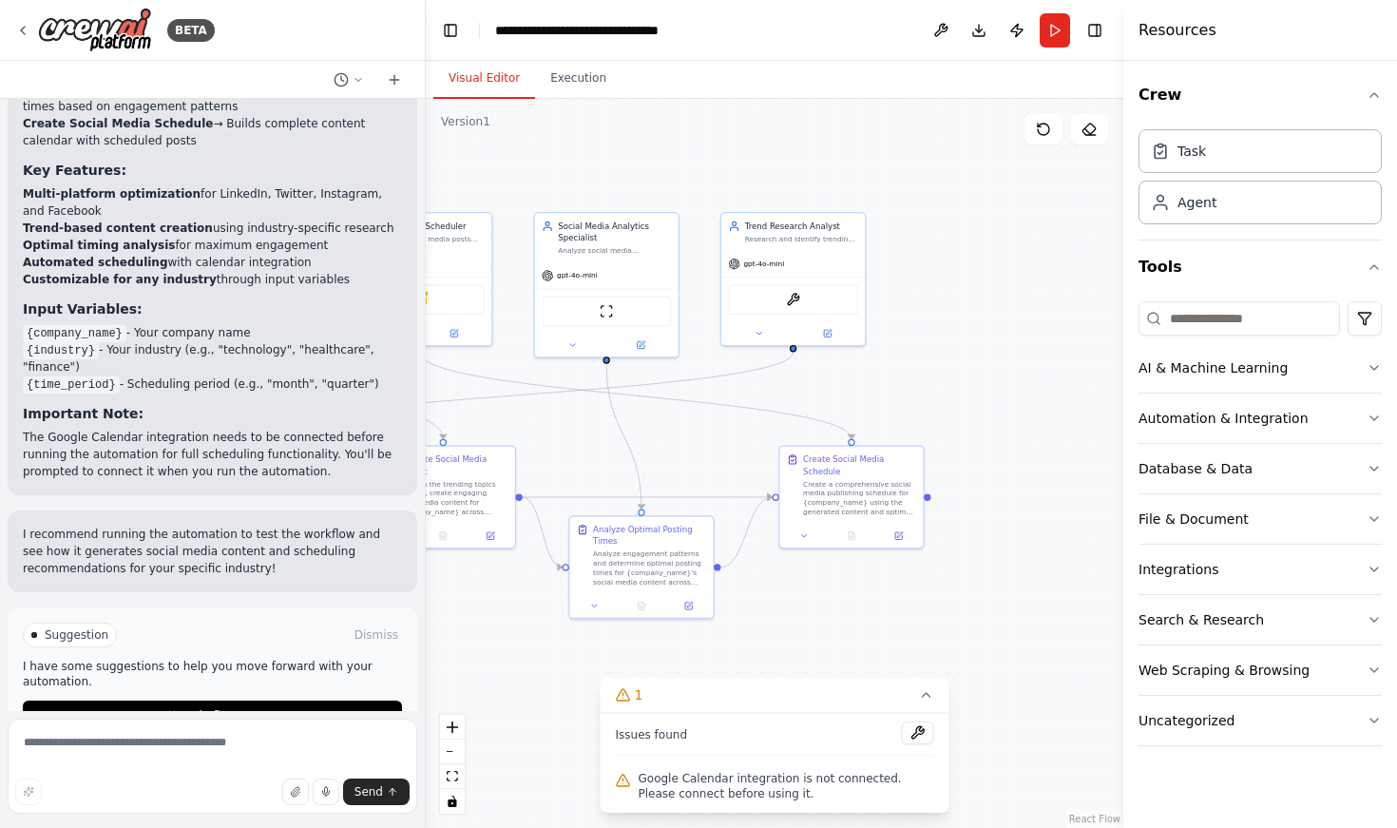
drag, startPoint x: 980, startPoint y: 480, endPoint x: 651, endPoint y: 428, distance: 333.0
click at [651, 428] on div ".deletable-edge-delete-btn { width: 20px; height: 20px; border: 0px solid #ffff…" at bounding box center [775, 463] width 698 height 729
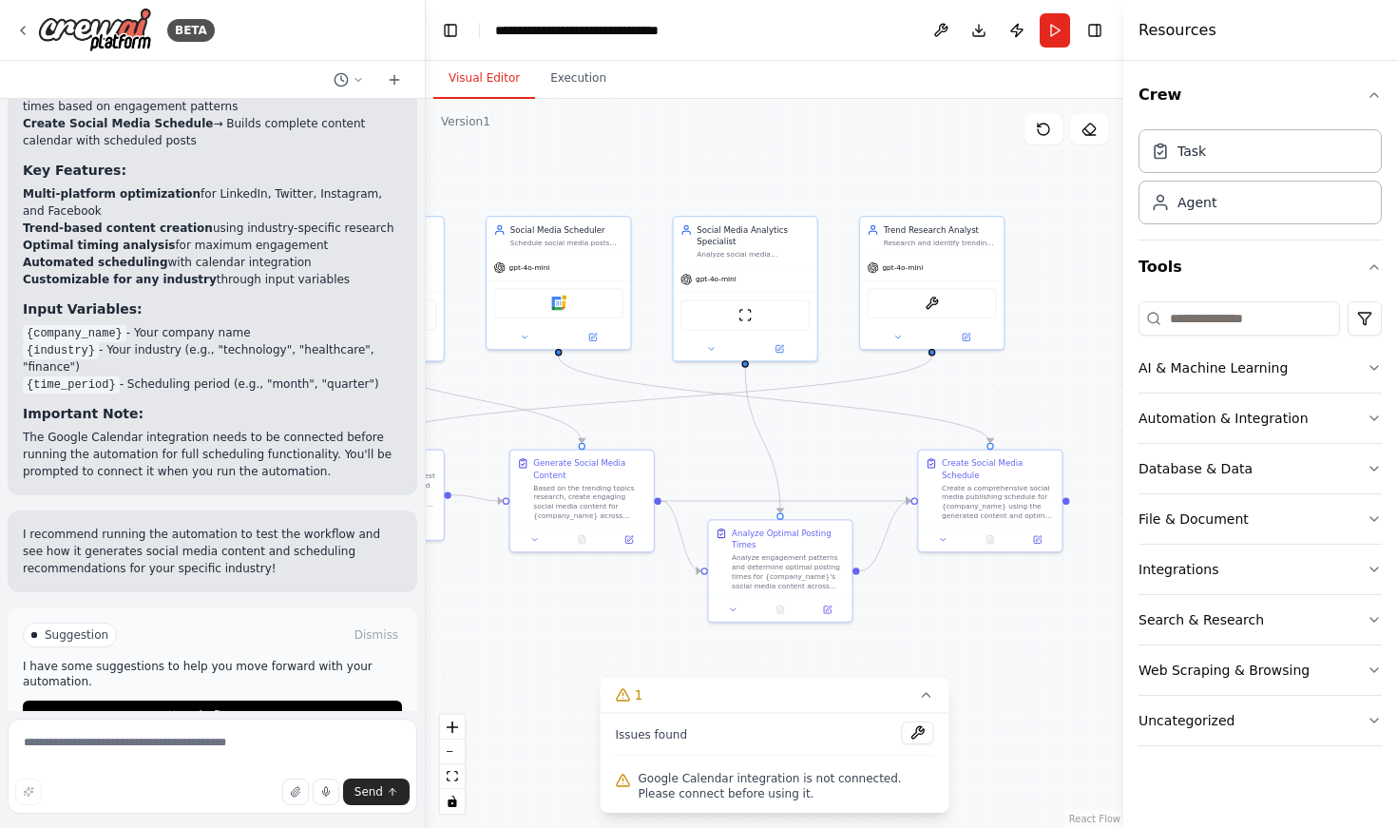
drag, startPoint x: 683, startPoint y: 438, endPoint x: 822, endPoint y: 442, distance: 139.8
click at [822, 442] on div ".deletable-edge-delete-btn { width: 20px; height: 20px; border: 0px solid #ffff…" at bounding box center [775, 463] width 698 height 729
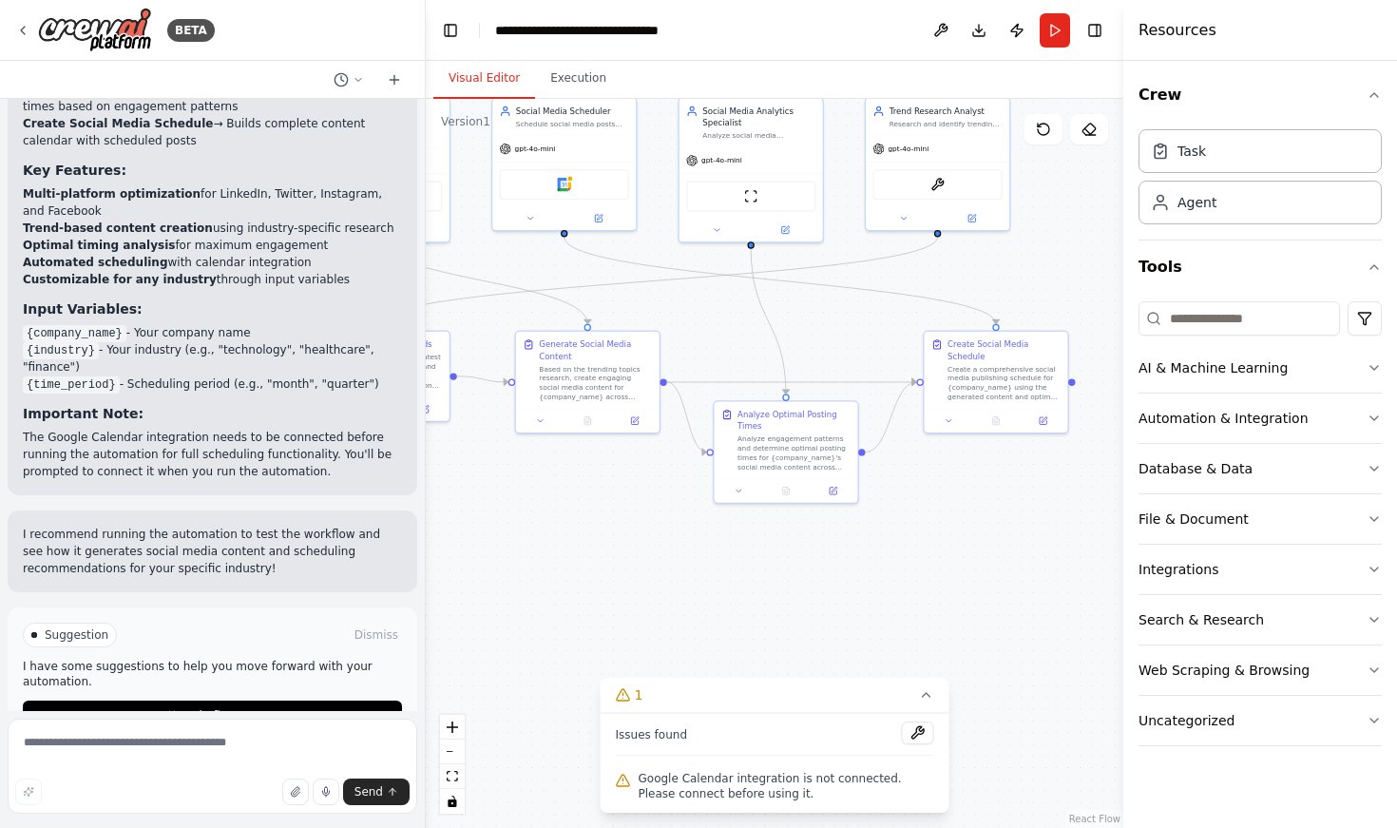
drag, startPoint x: 697, startPoint y: 431, endPoint x: 702, endPoint y: 312, distance: 118.9
click at [702, 312] on div ".deletable-edge-delete-btn { width: 20px; height: 20px; border: 0px solid #ffff…" at bounding box center [775, 463] width 698 height 729
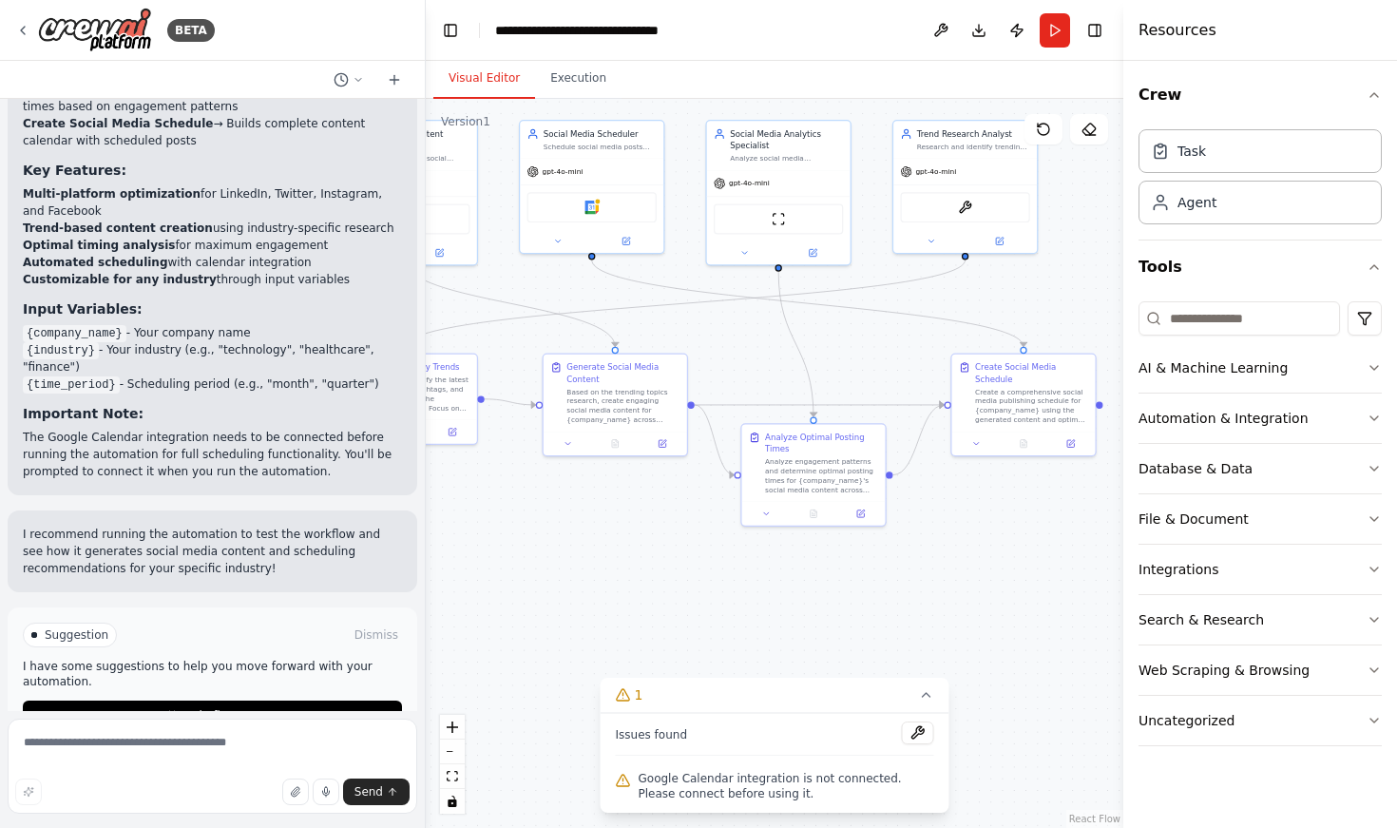
drag, startPoint x: 844, startPoint y: 298, endPoint x: 872, endPoint y: 320, distance: 35.8
click at [872, 320] on div ".deletable-edge-delete-btn { width: 20px; height: 20px; border: 0px solid #ffff…" at bounding box center [775, 463] width 698 height 729
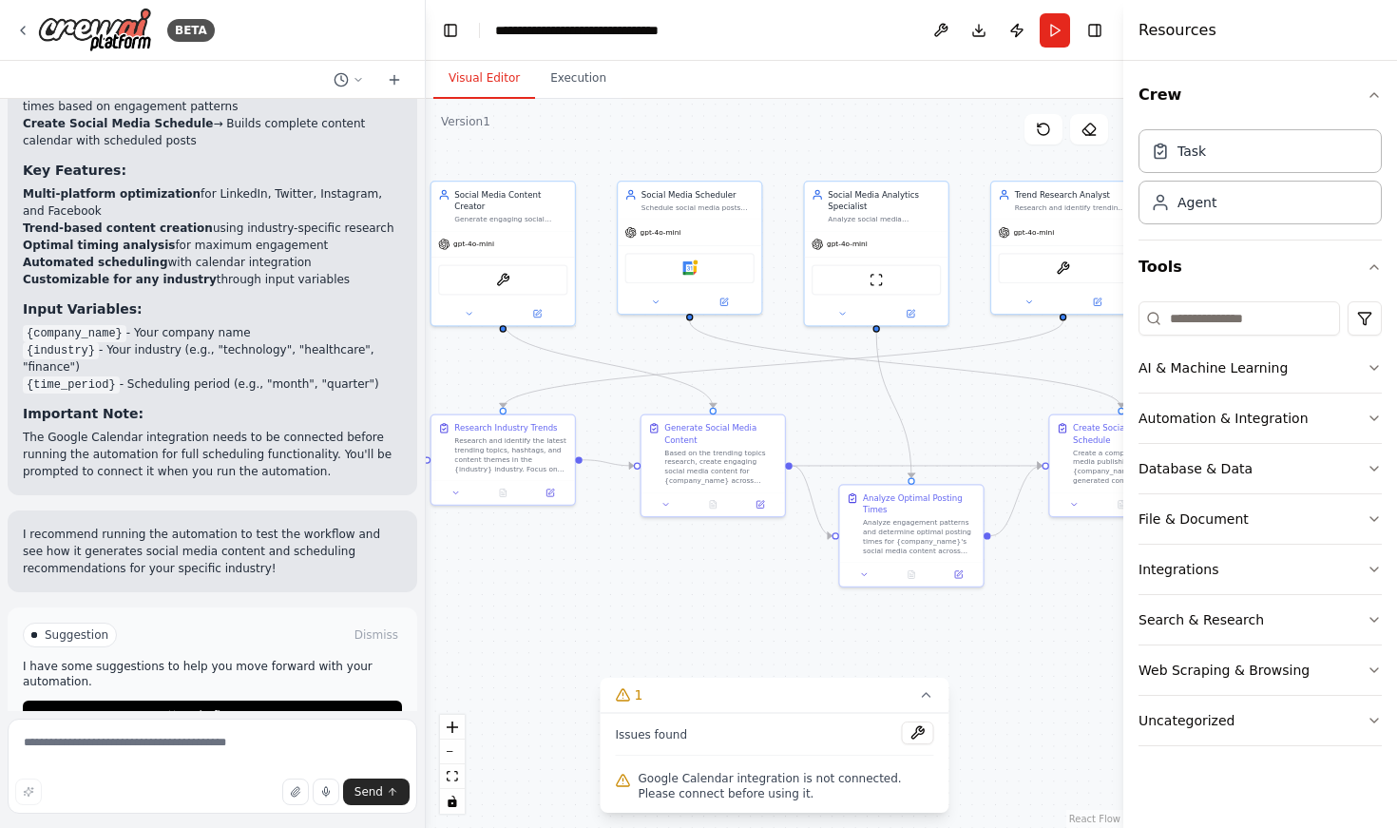
drag, startPoint x: 664, startPoint y: 313, endPoint x: 762, endPoint y: 374, distance: 115.3
click at [762, 374] on div ".deletable-edge-delete-btn { width: 20px; height: 20px; border: 0px solid #ffff…" at bounding box center [775, 463] width 698 height 729
click at [529, 212] on div "Generate engaging social media content ideas and captions based on trending top…" at bounding box center [510, 217] width 113 height 10
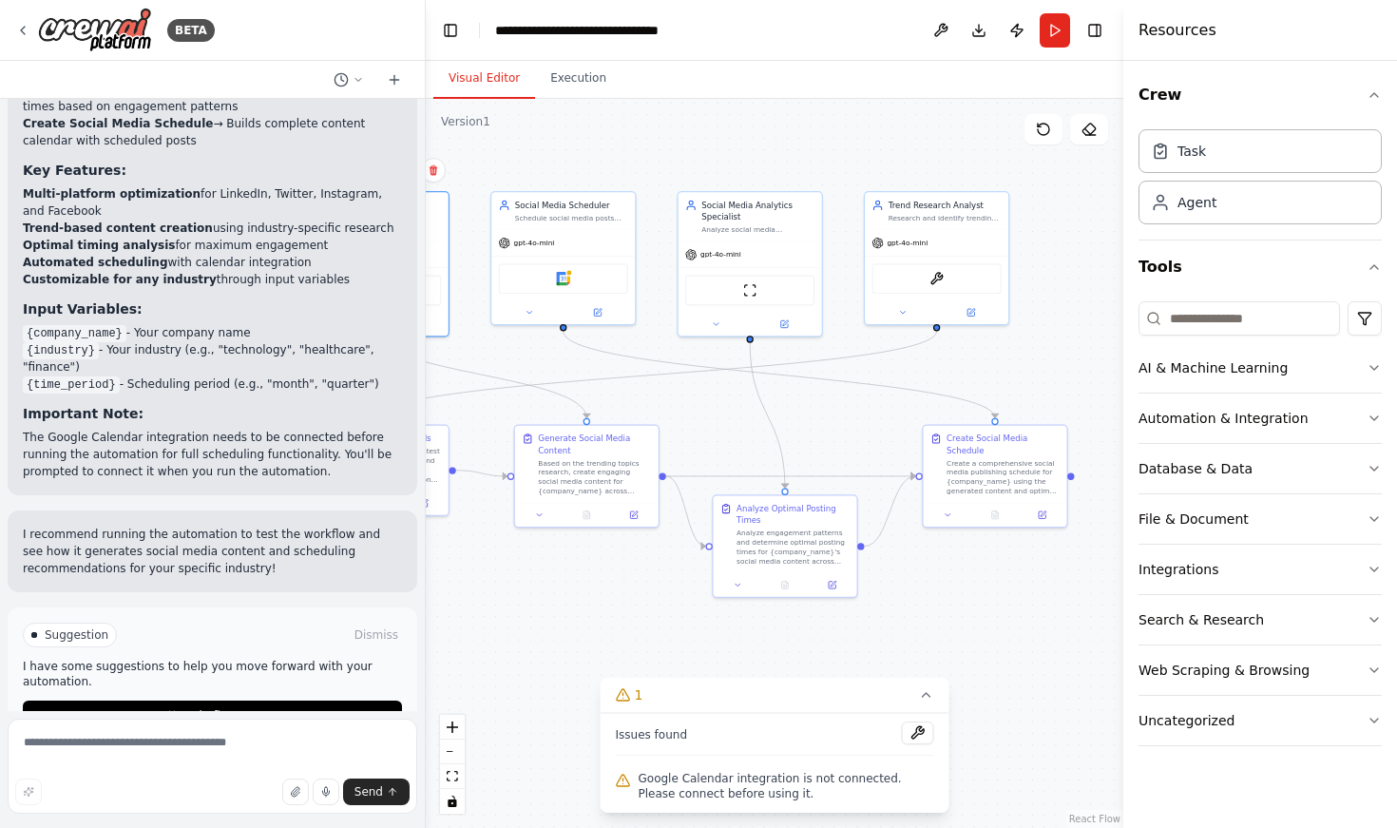
drag, startPoint x: 1088, startPoint y: 595, endPoint x: 964, endPoint y: 606, distance: 124.0
click at [964, 606] on div ".deletable-edge-delete-btn { width: 20px; height: 20px; border: 0px solid #ffff…" at bounding box center [775, 463] width 698 height 729
click at [1048, 452] on div "Create Social Media Schedule" at bounding box center [1003, 443] width 113 height 24
click at [1050, 403] on icon at bounding box center [1054, 405] width 8 height 10
click at [1056, 403] on icon at bounding box center [1053, 406] width 11 height 11
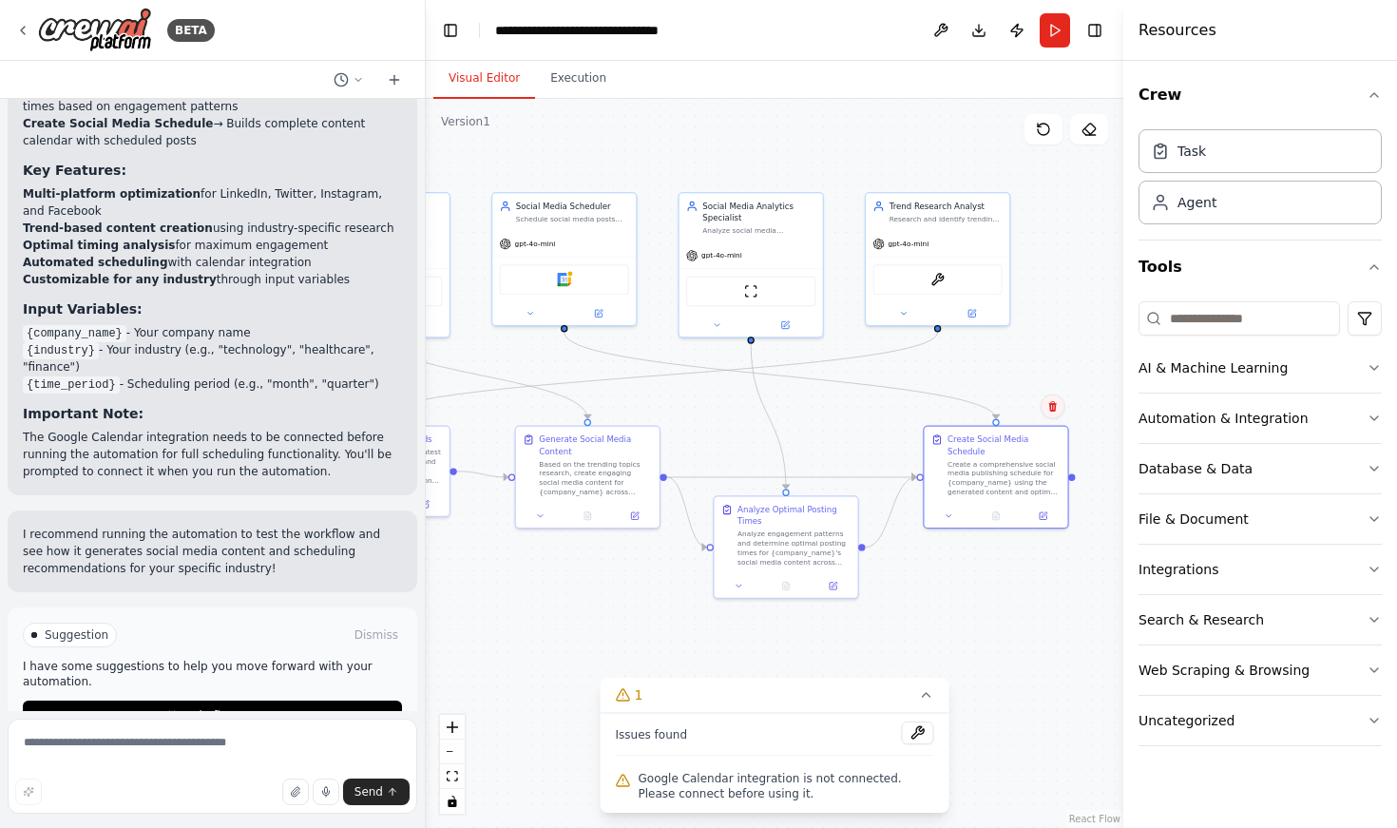
click at [1053, 407] on icon at bounding box center [1054, 406] width 8 height 10
click at [1005, 407] on button "Confirm" at bounding box center [998, 406] width 67 height 23
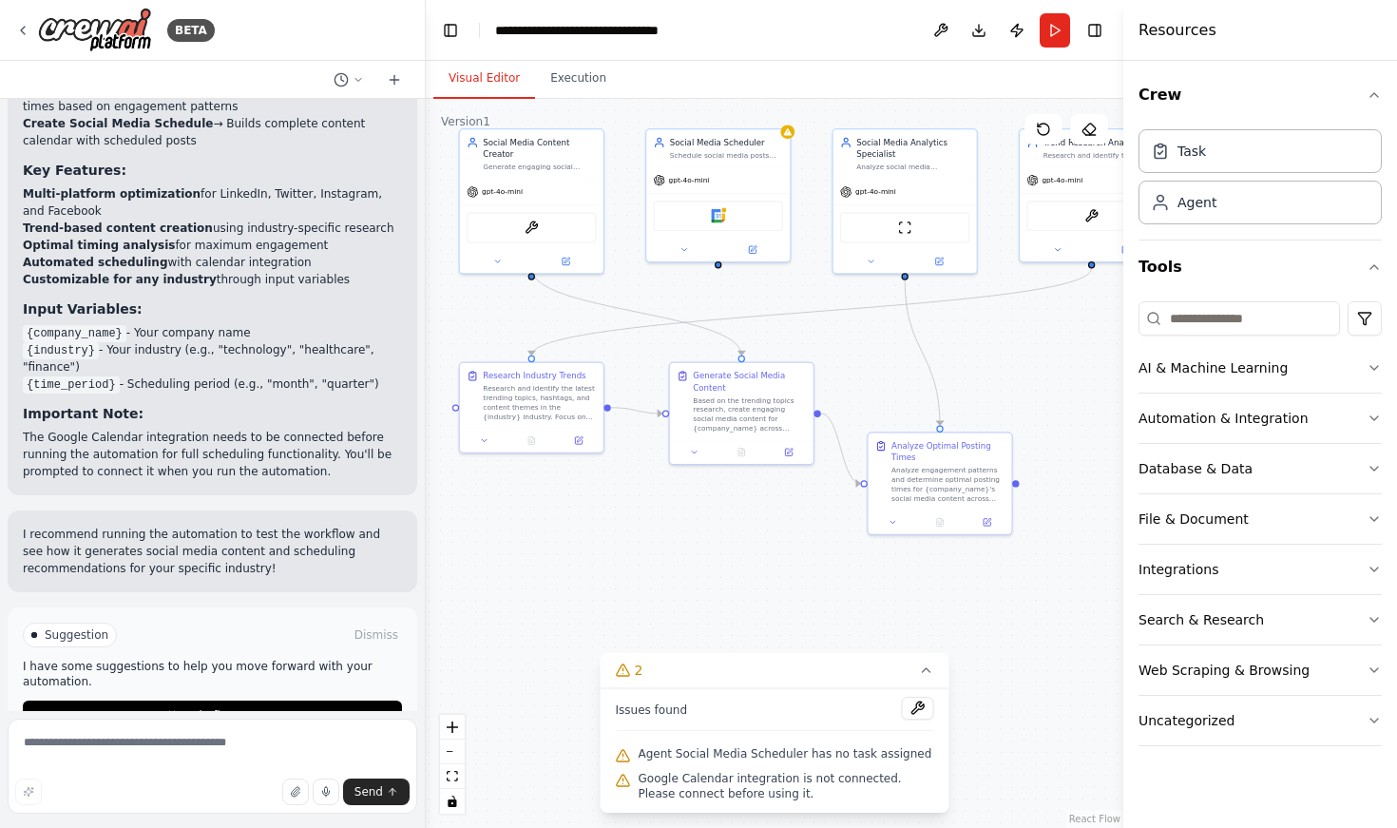
drag, startPoint x: 918, startPoint y: 454, endPoint x: 1072, endPoint y: 391, distance: 166.7
click at [1072, 391] on div ".deletable-edge-delete-btn { width: 20px; height: 20px; border: 0px solid #ffff…" at bounding box center [775, 463] width 698 height 729
click at [850, 758] on span "Agent Social Media Scheduler has no task assigned" at bounding box center [786, 753] width 294 height 15
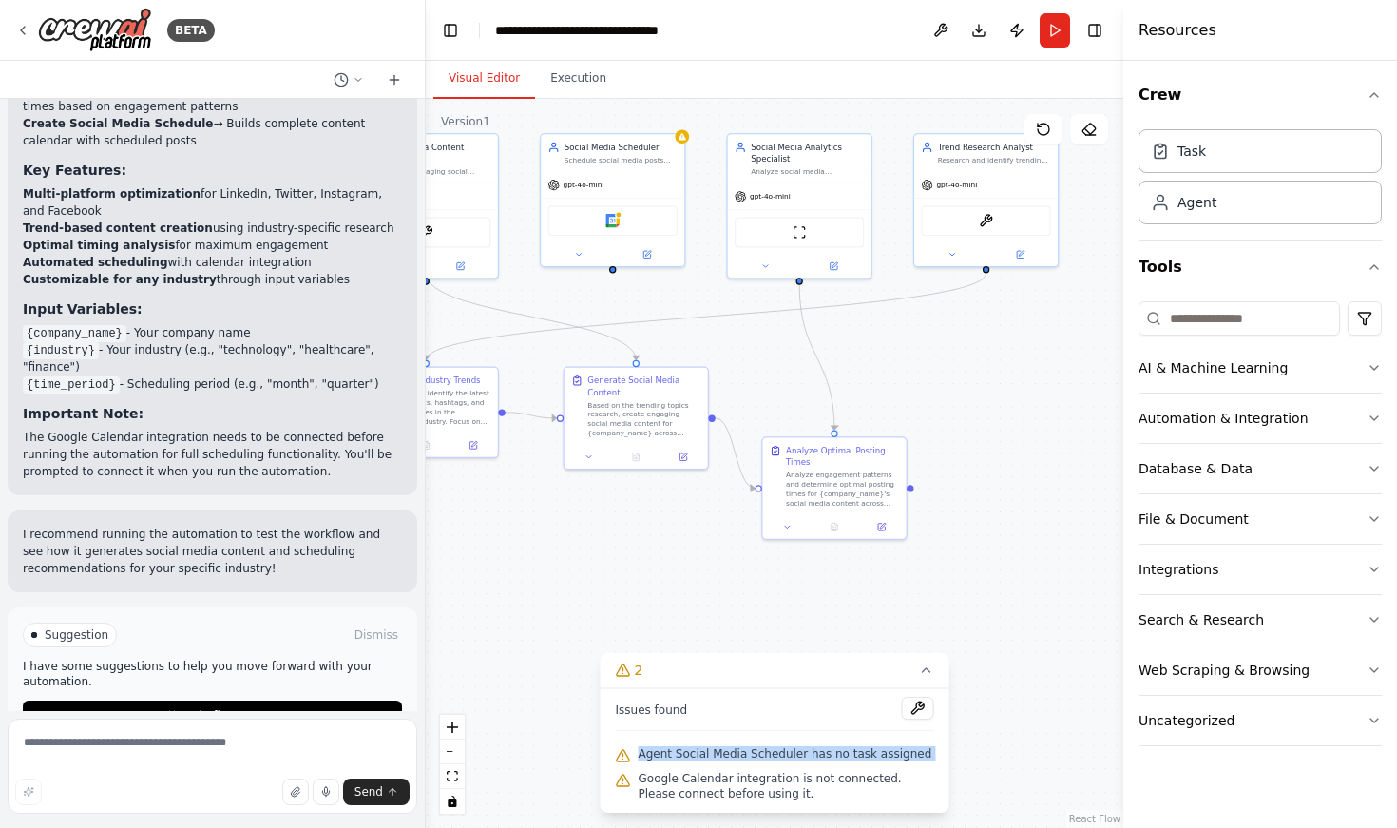
drag, startPoint x: 885, startPoint y: 569, endPoint x: 780, endPoint y: 574, distance: 105.6
click at [780, 574] on div ".deletable-edge-delete-btn { width: 20px; height: 20px; border: 0px solid #ffff…" at bounding box center [775, 463] width 698 height 729
click at [665, 148] on div "Social Media Scheduler" at bounding box center [621, 144] width 113 height 11
click at [670, 111] on icon at bounding box center [669, 112] width 8 height 10
click at [628, 110] on button "Confirm" at bounding box center [615, 112] width 67 height 23
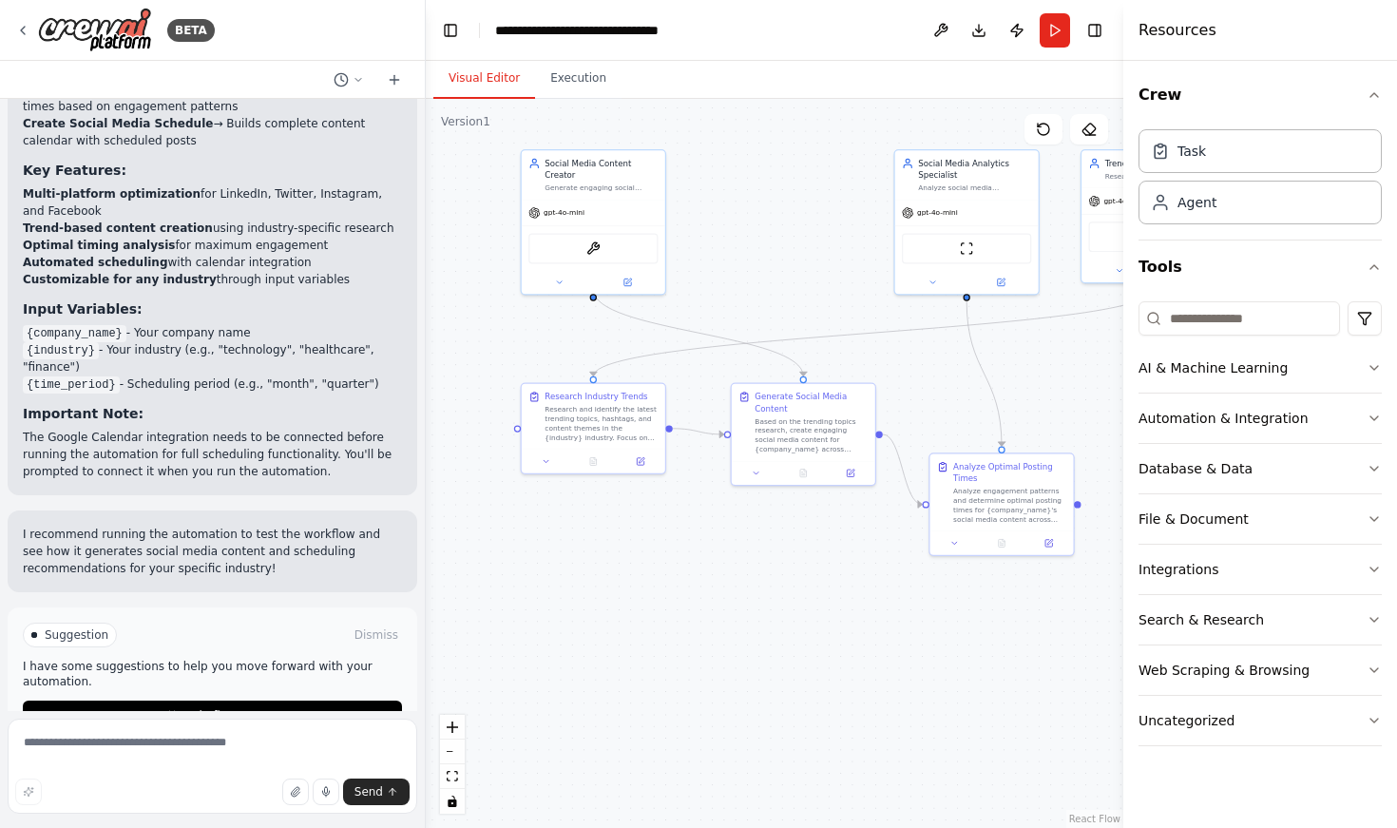
drag, startPoint x: 671, startPoint y: 626, endPoint x: 858, endPoint y: 653, distance: 189.2
click at [858, 653] on div ".deletable-edge-delete-btn { width: 20px; height: 20px; border: 0px solid #ffff…" at bounding box center [775, 463] width 698 height 729
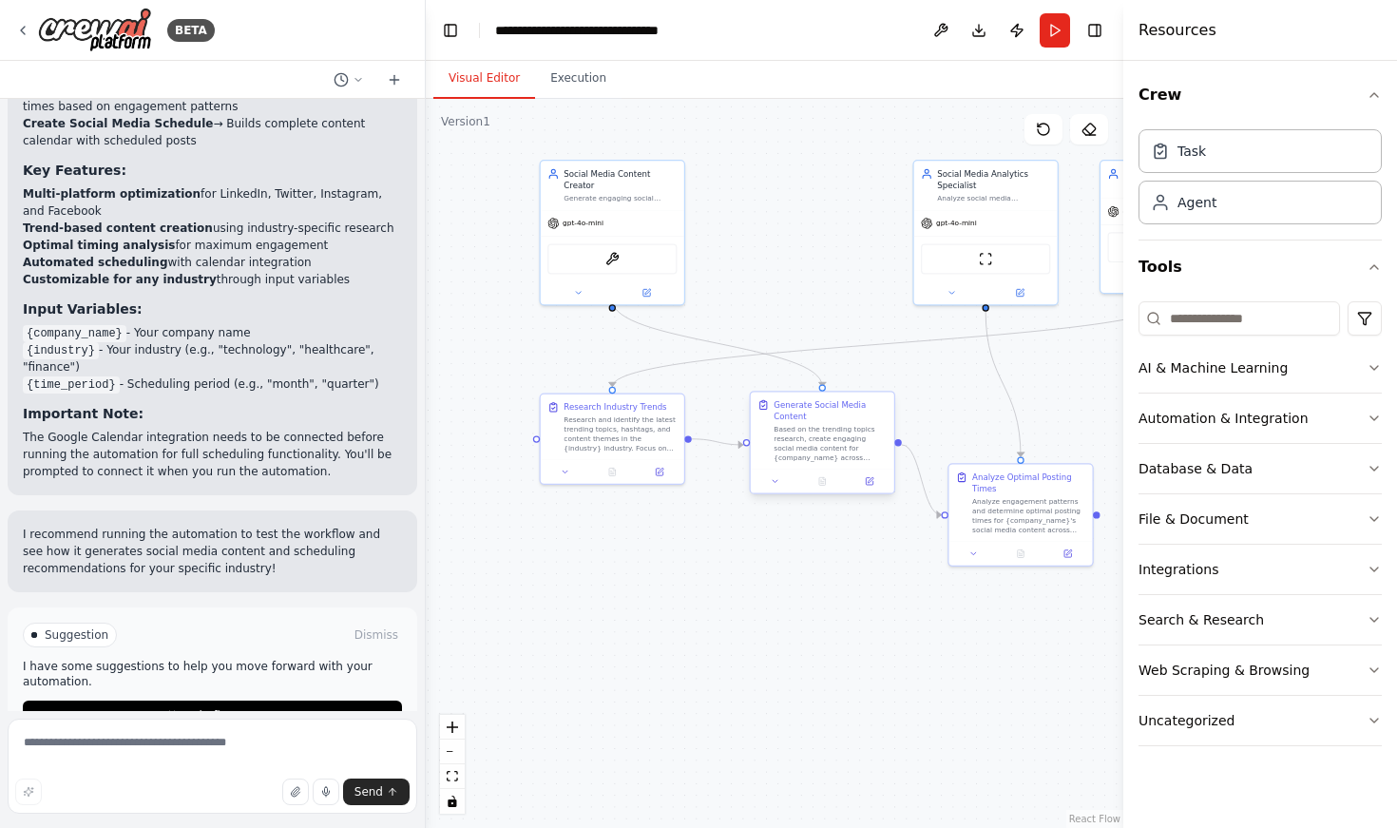
click at [811, 412] on div "Generate Social Media Content" at bounding box center [830, 411] width 113 height 24
click at [874, 486] on icon at bounding box center [870, 481] width 10 height 10
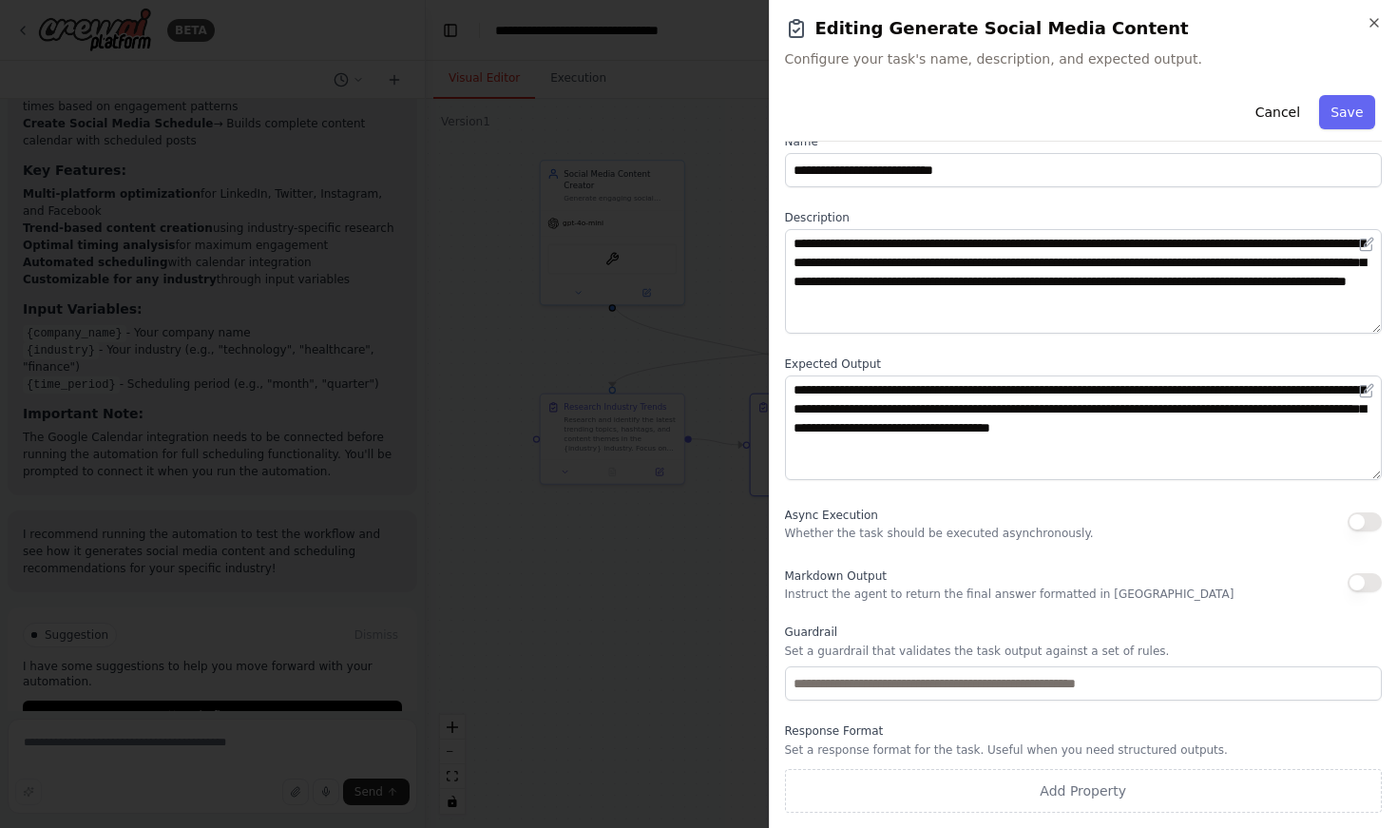
scroll to position [30, 0]
click at [1374, 26] on icon "button" at bounding box center [1374, 22] width 15 height 15
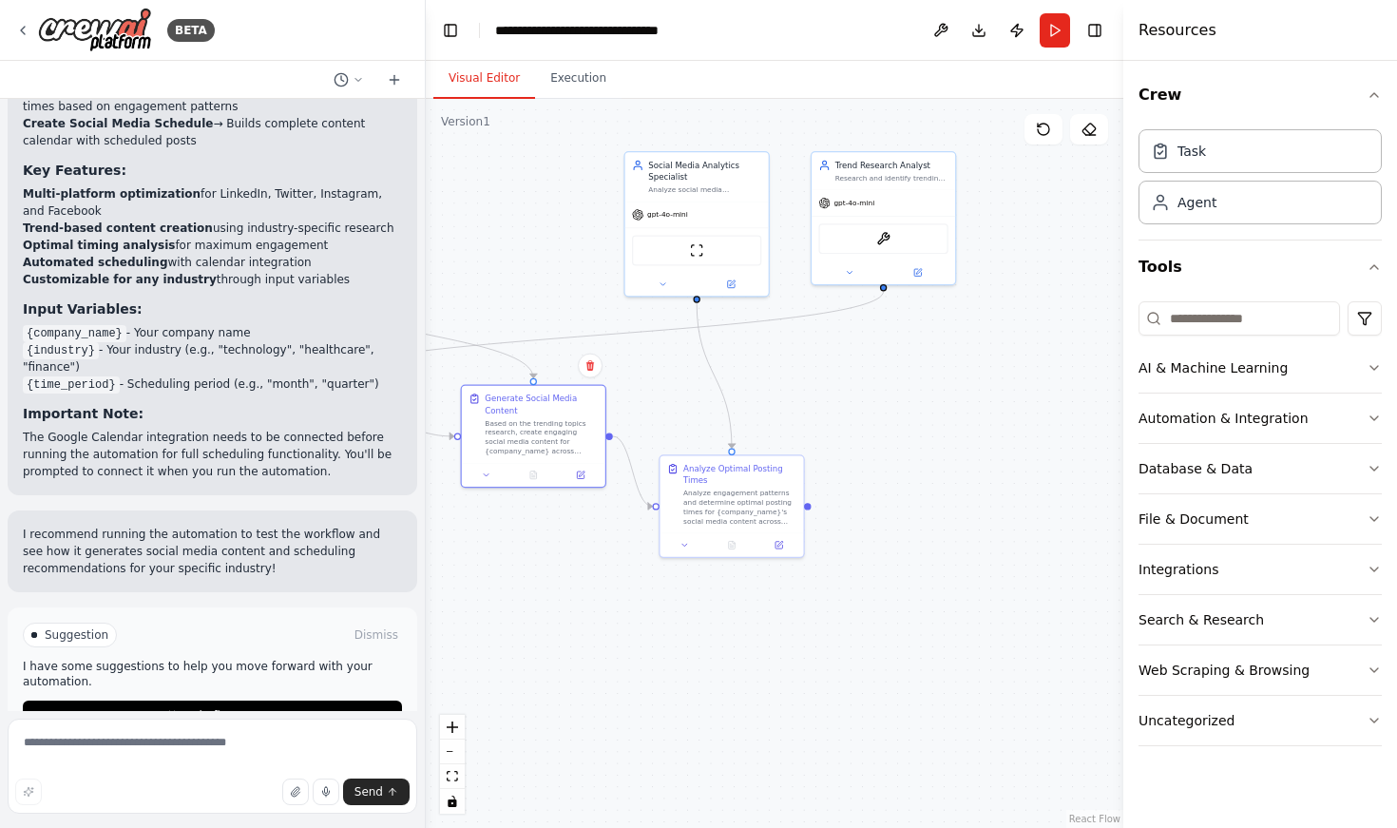
drag, startPoint x: 959, startPoint y: 373, endPoint x: 669, endPoint y: 365, distance: 290.0
click at [669, 365] on div ".deletable-edge-delete-btn { width: 20px; height: 20px; border: 0px solid #ffff…" at bounding box center [775, 463] width 698 height 729
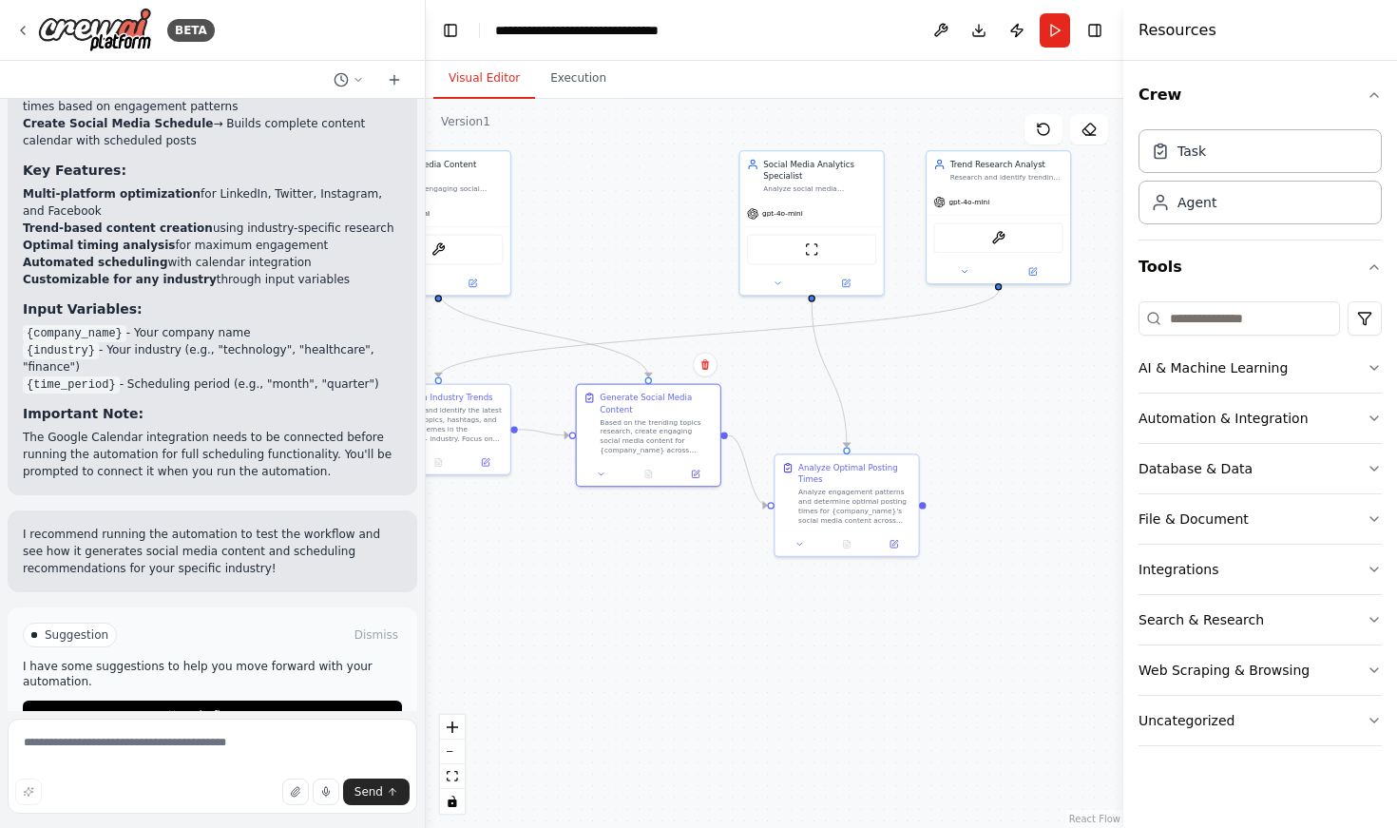
drag, startPoint x: 904, startPoint y: 408, endPoint x: 1022, endPoint y: 405, distance: 117.9
click at [1022, 405] on div ".deletable-edge-delete-btn { width: 20px; height: 20px; border: 0px solid #ffff…" at bounding box center [775, 463] width 698 height 729
click at [1047, 436] on div ".deletable-edge-delete-btn { width: 20px; height: 20px; border: 0px solid #ffff…" at bounding box center [775, 463] width 698 height 729
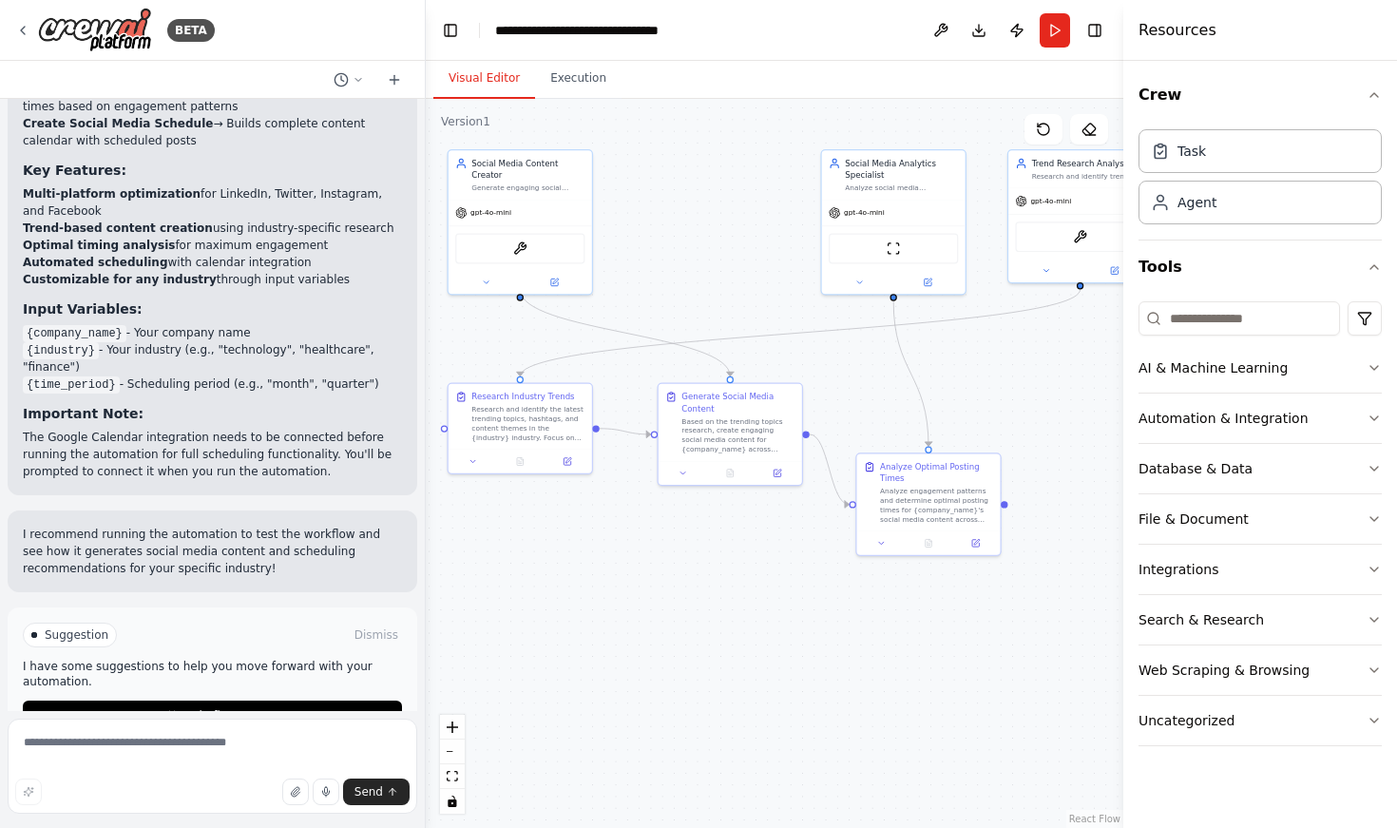
drag, startPoint x: 1025, startPoint y: 426, endPoint x: 1104, endPoint y: 426, distance: 78.9
click at [1104, 426] on div ".deletable-edge-delete-btn { width: 20px; height: 20px; border: 0px solid #ffff…" at bounding box center [775, 463] width 698 height 729
click at [1053, 19] on button "Run" at bounding box center [1055, 30] width 30 height 34
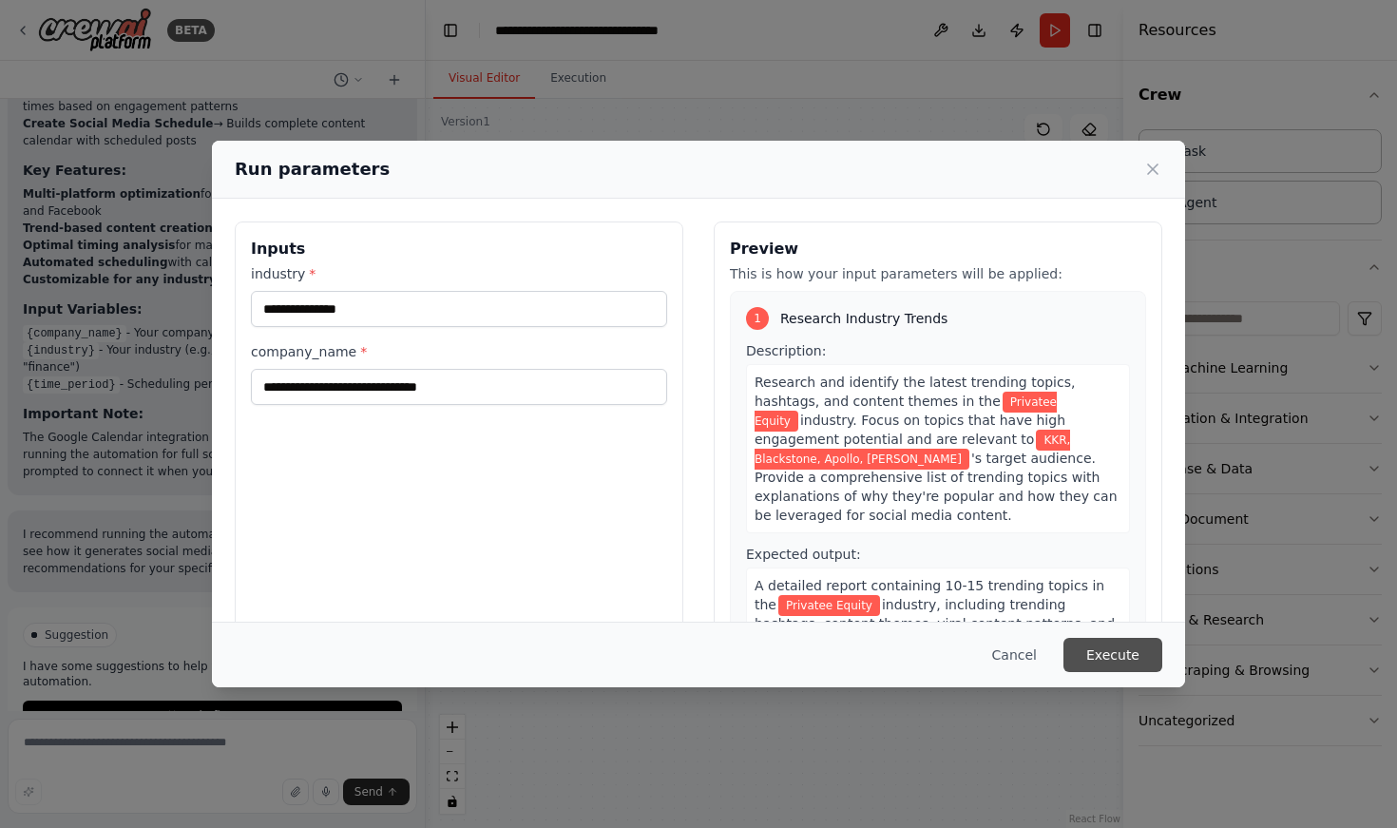
click at [1127, 665] on button "Execute" at bounding box center [1113, 655] width 99 height 34
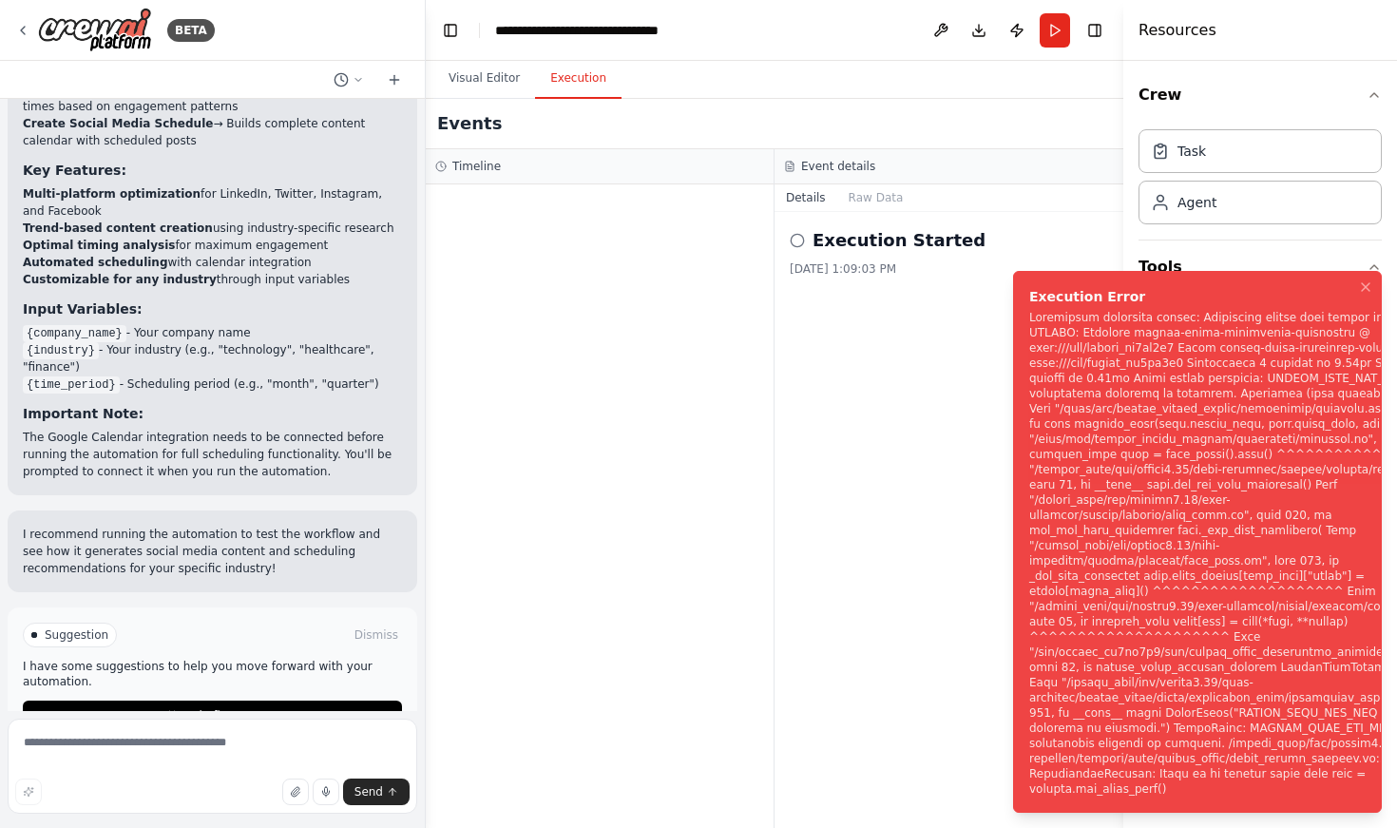
click at [1306, 418] on div "Notifications (F8)" at bounding box center [1241, 553] width 423 height 487
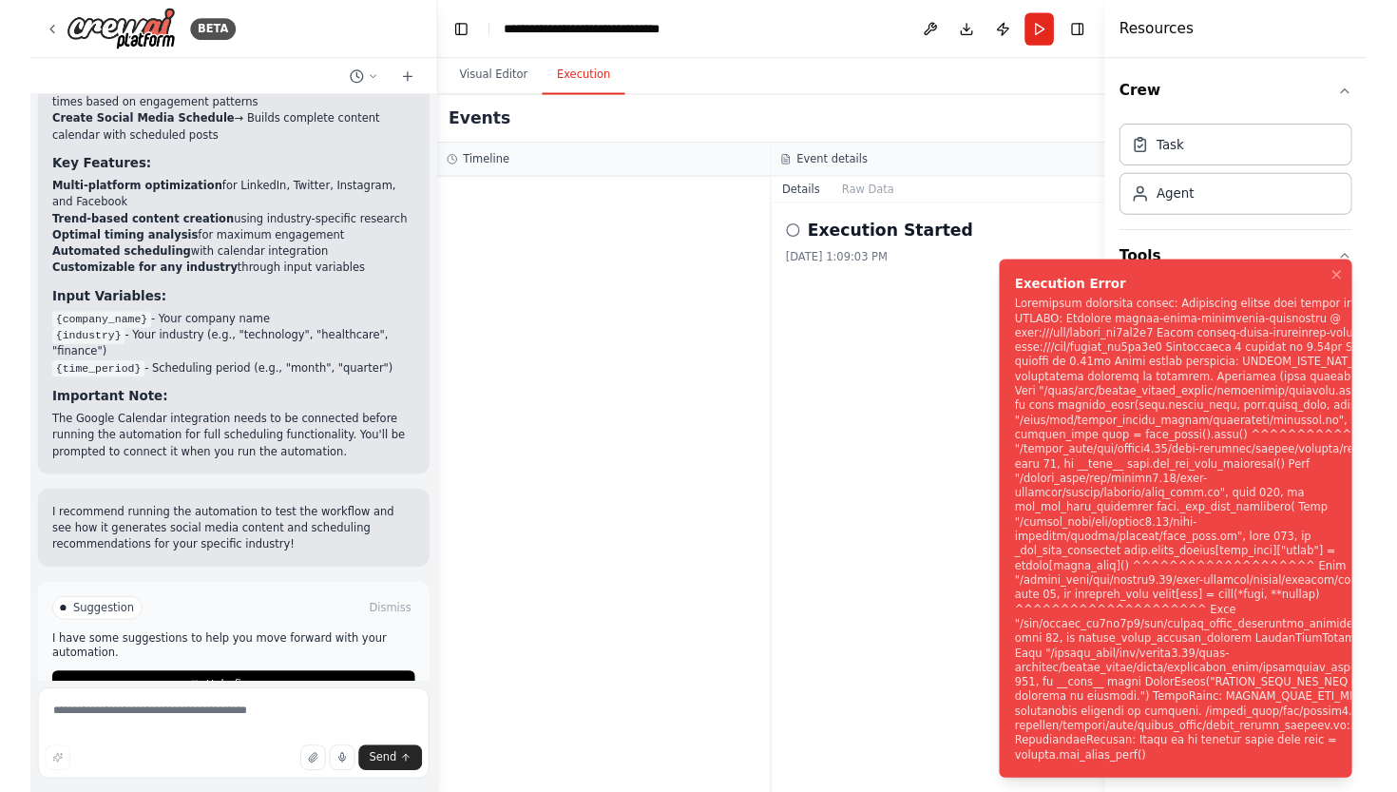
scroll to position [0, 0]
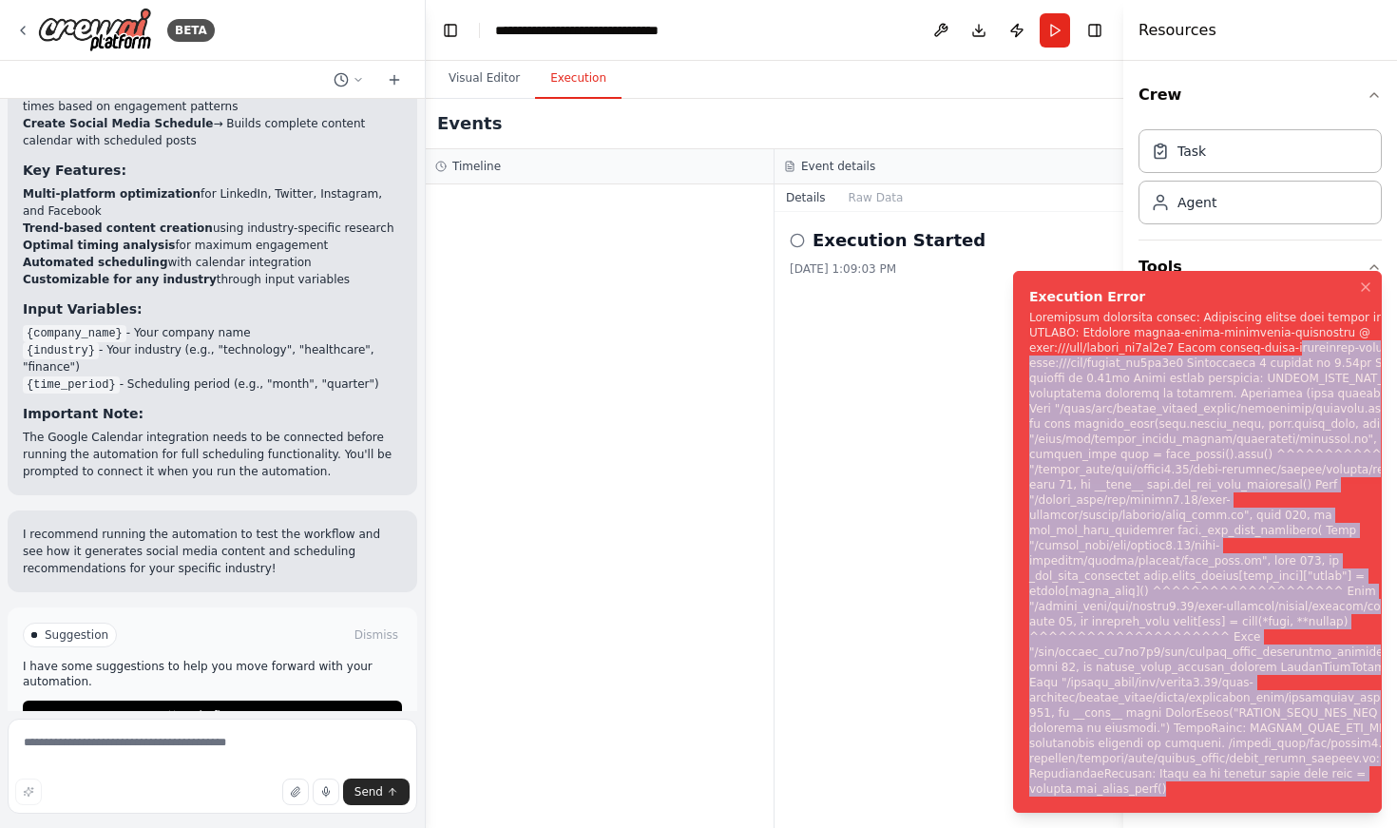
drag, startPoint x: 1285, startPoint y: 378, endPoint x: 1387, endPoint y: 827, distance: 460.1
click at [1387, 791] on ol "Execution Error" at bounding box center [1197, 542] width 399 height 572
copy div "anagement-automation @ file:///tmp/crewai_rp1iq1w3 Uninstalled 1 package in 0.2…"
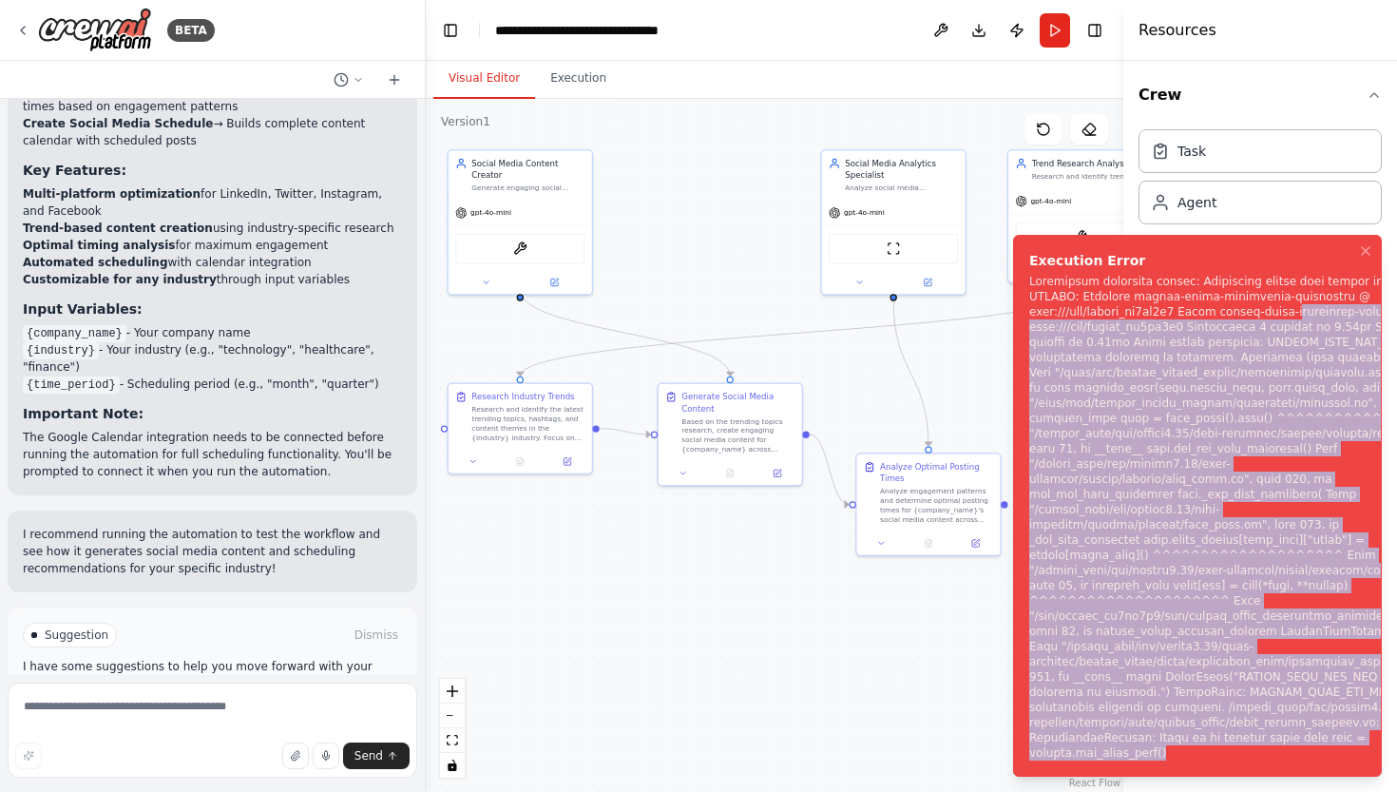
click at [469, 77] on button "Visual Editor" at bounding box center [484, 79] width 102 height 40
click at [1364, 259] on icon "Notifications (F8)" at bounding box center [1365, 250] width 15 height 15
click at [1368, 259] on icon "Notifications (F8)" at bounding box center [1365, 250] width 15 height 15
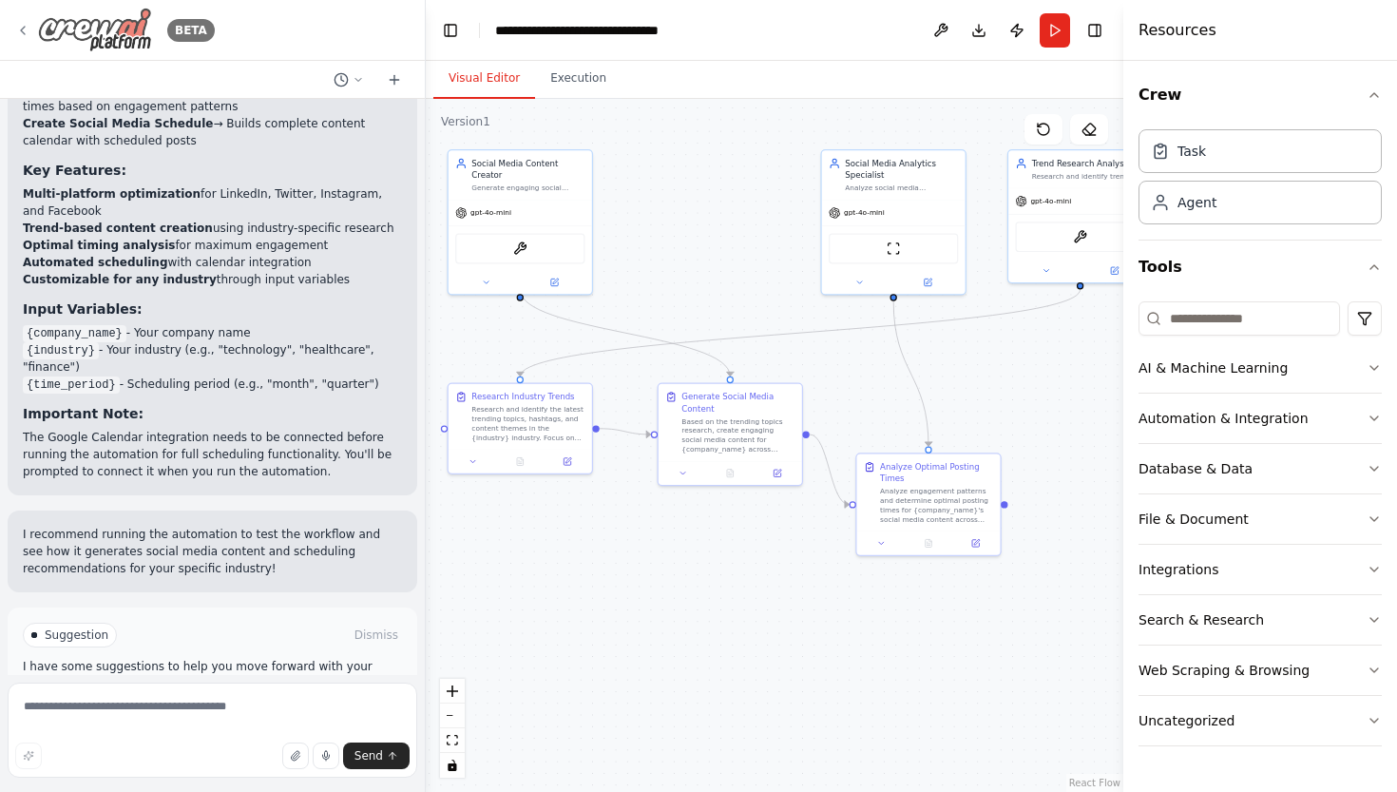
click at [21, 30] on icon at bounding box center [22, 30] width 15 height 15
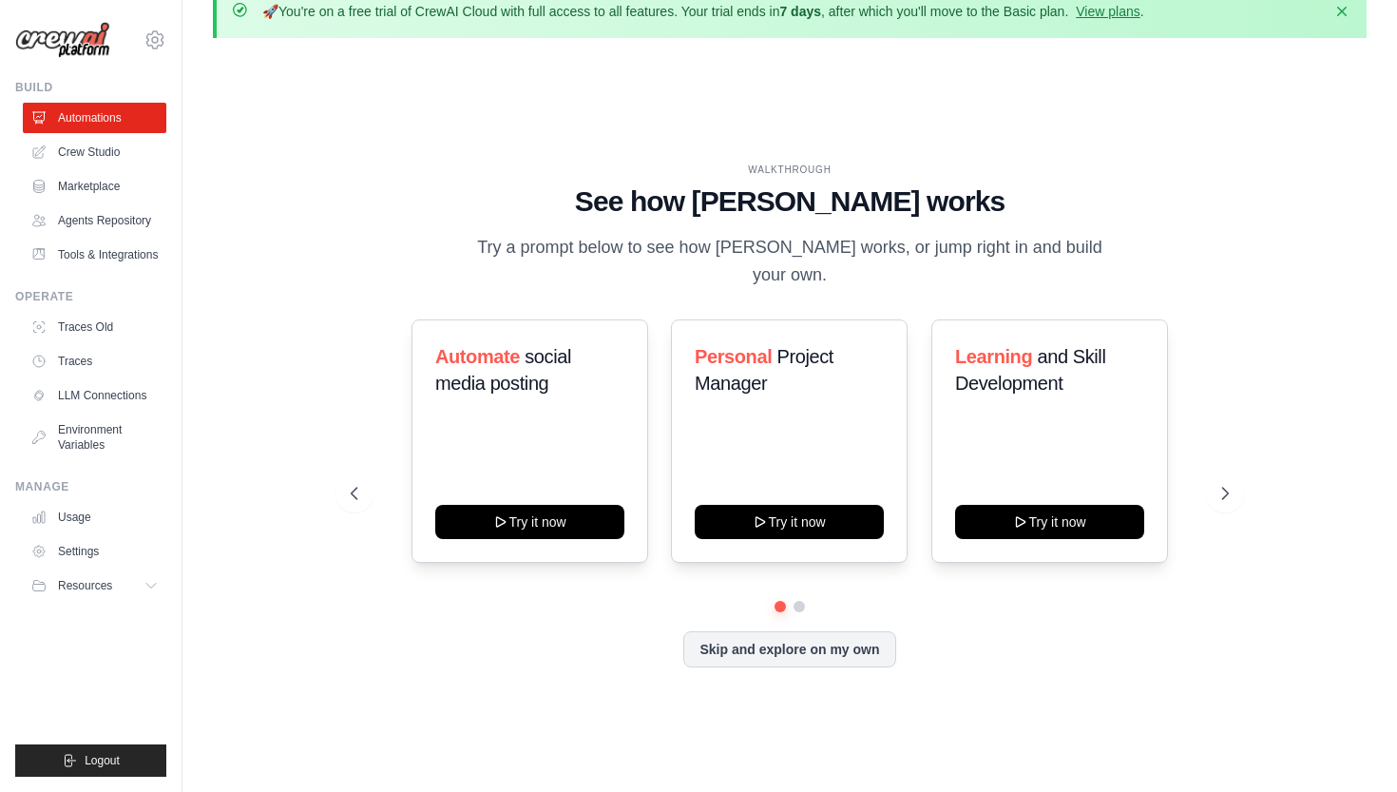
scroll to position [41, 0]
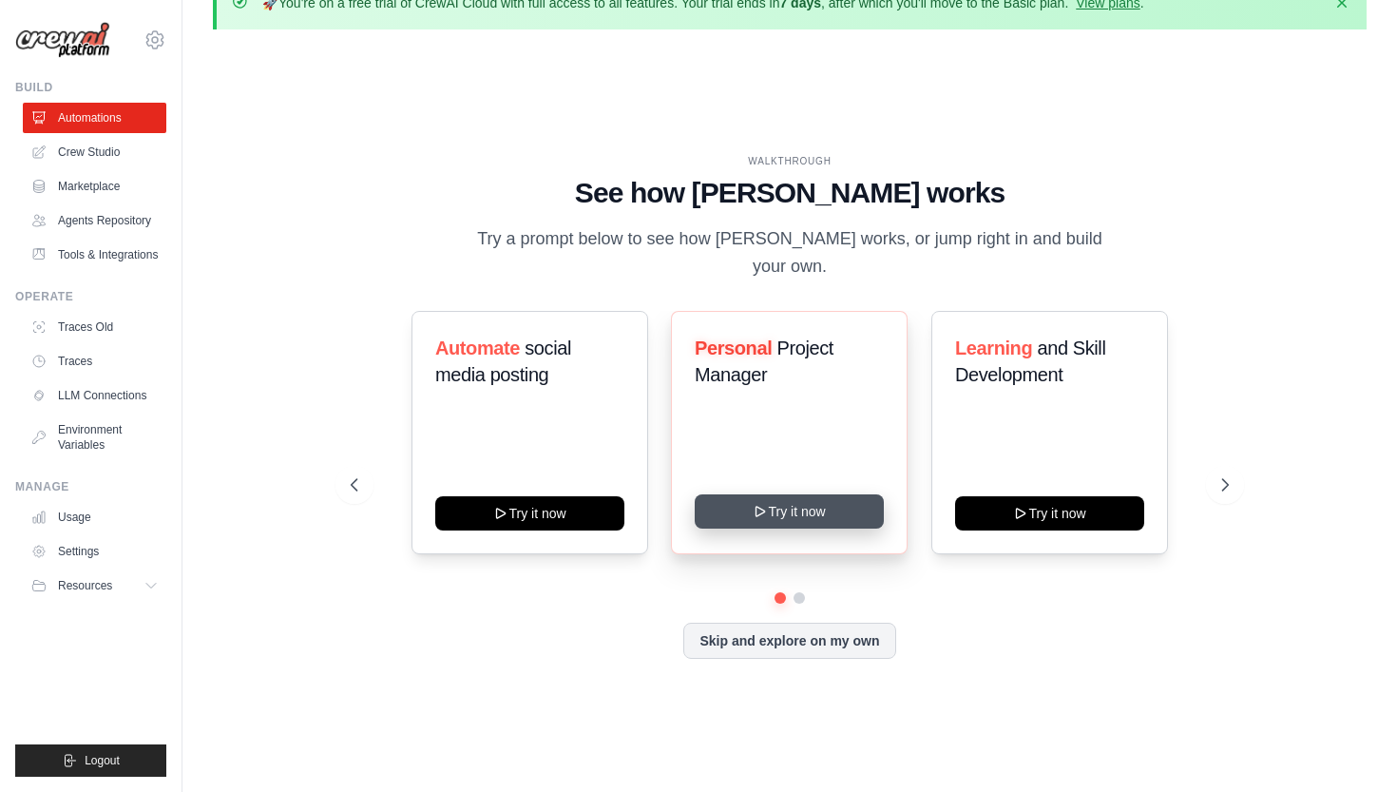
click at [829, 504] on button "Try it now" at bounding box center [789, 511] width 189 height 34
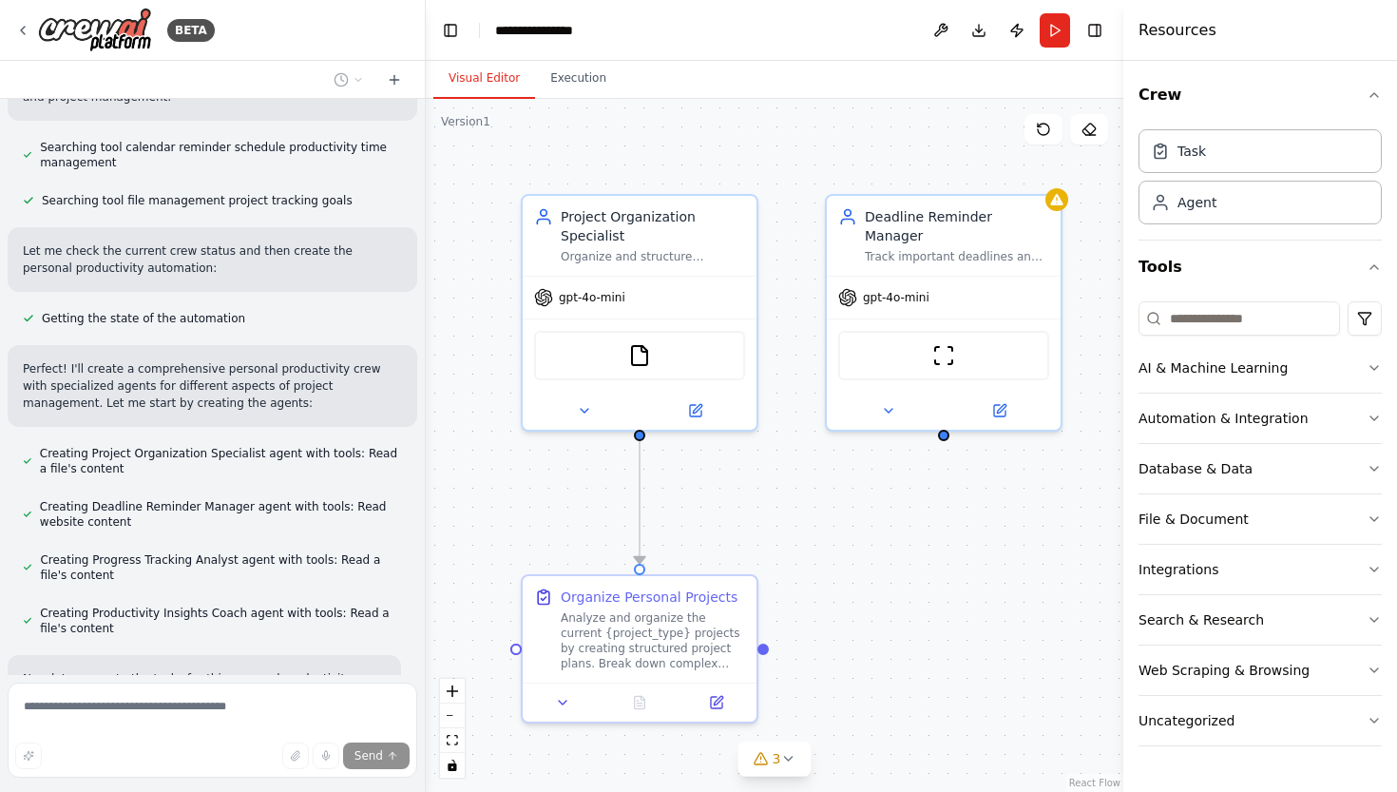
scroll to position [505, 0]
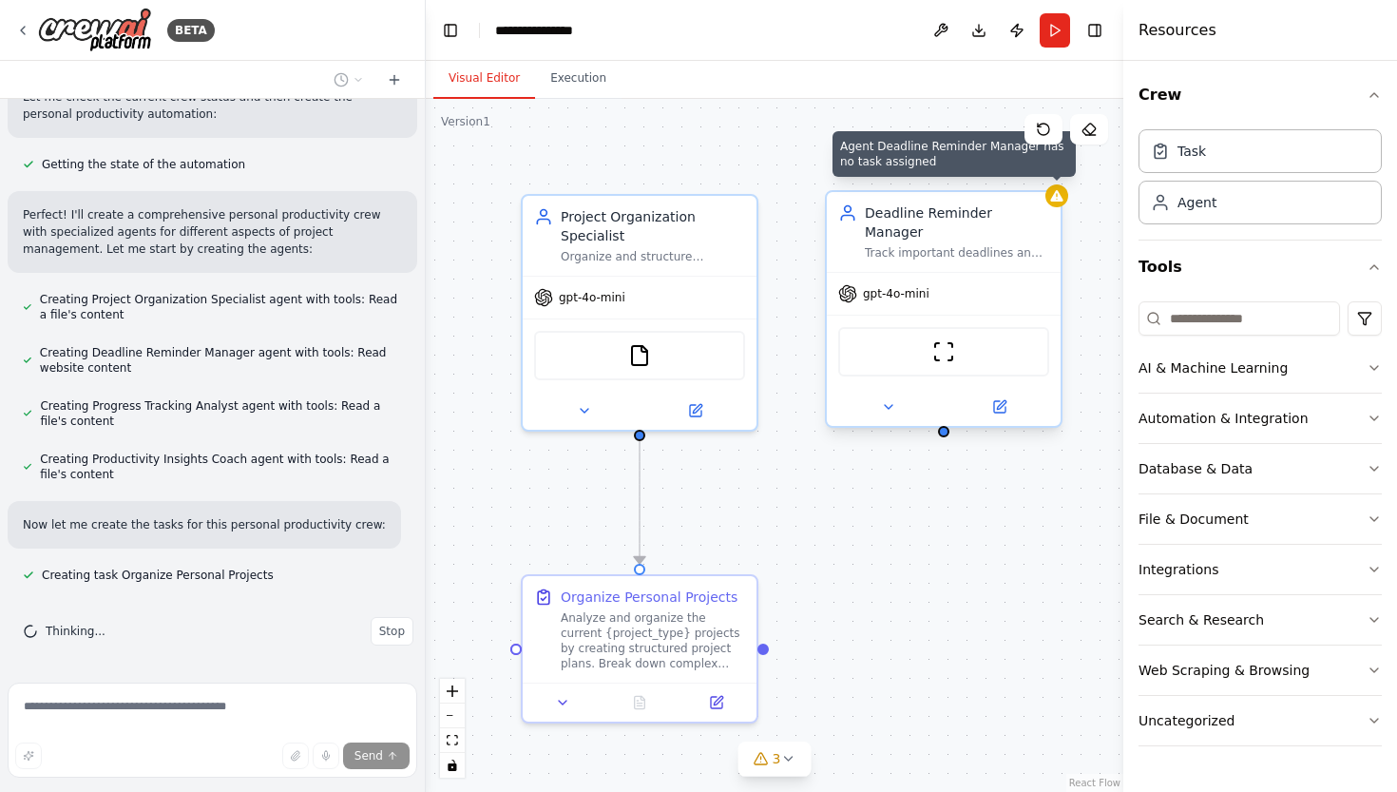
click at [1065, 205] on div at bounding box center [1057, 195] width 23 height 23
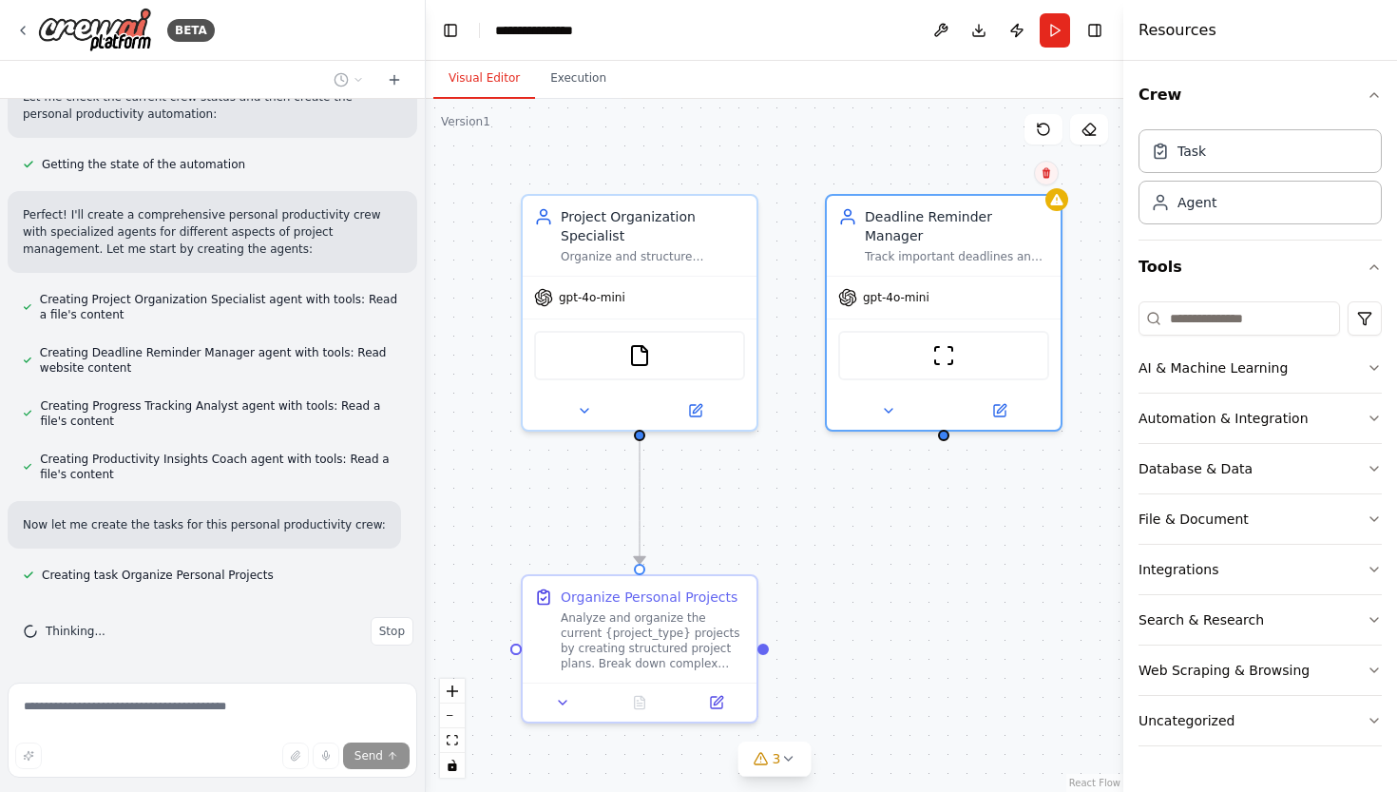
click at [1047, 171] on icon at bounding box center [1047, 173] width 8 height 10
click at [1002, 171] on button "Confirm" at bounding box center [992, 173] width 67 height 23
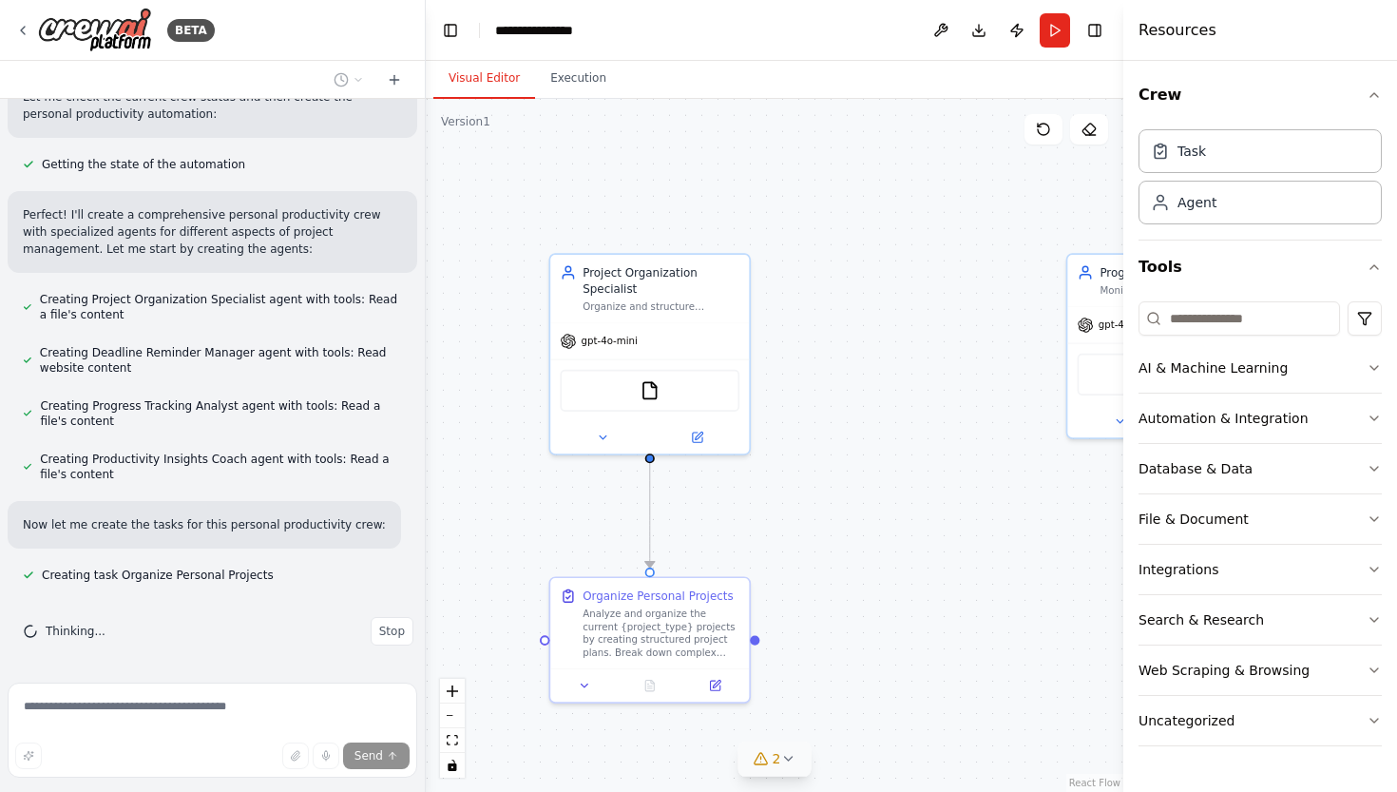
click at [788, 750] on button "2" at bounding box center [775, 758] width 73 height 35
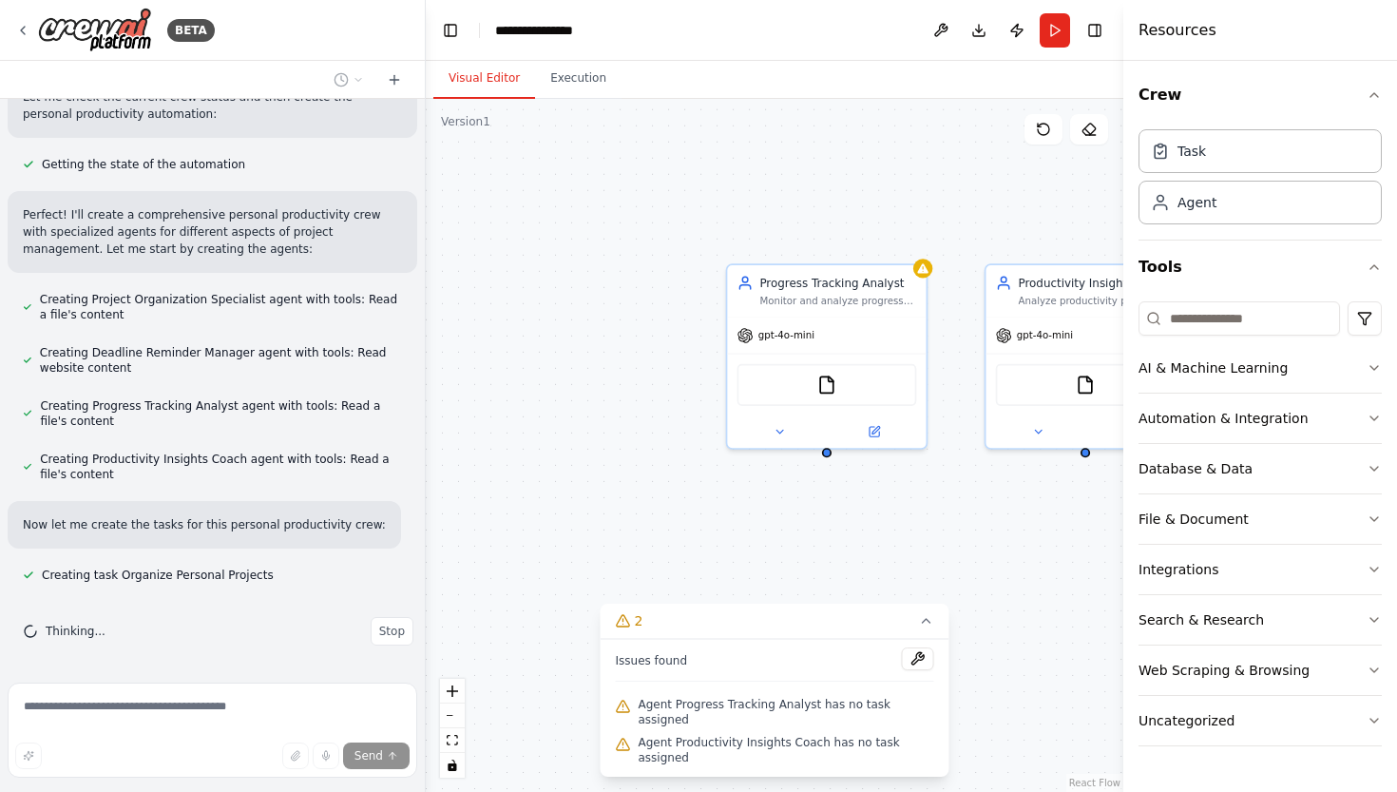
drag, startPoint x: 976, startPoint y: 516, endPoint x: 634, endPoint y: 531, distance: 342.6
click at [634, 531] on div ".deletable-edge-delete-btn { width: 20px; height: 20px; border: 0px solid #ffff…" at bounding box center [775, 445] width 698 height 693
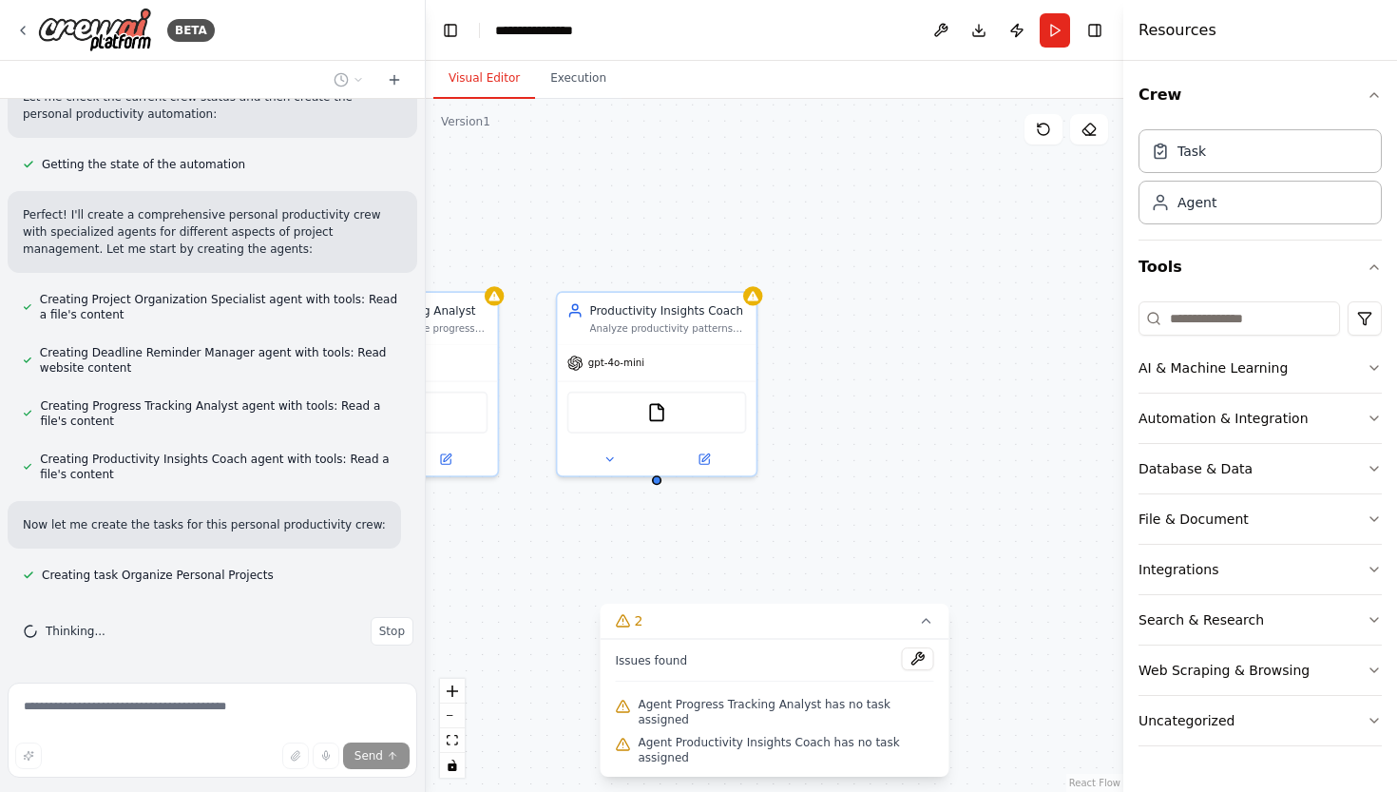
drag, startPoint x: 953, startPoint y: 485, endPoint x: 527, endPoint y: 508, distance: 427.4
click at [527, 508] on div ".deletable-edge-delete-btn { width: 20px; height: 20px; border: 0px solid #ffff…" at bounding box center [775, 445] width 698 height 693
click at [638, 332] on div "Productivity Insights Coach Analyze productivity patterns and provide personali…" at bounding box center [656, 315] width 199 height 51
click at [711, 453] on icon at bounding box center [704, 456] width 13 height 13
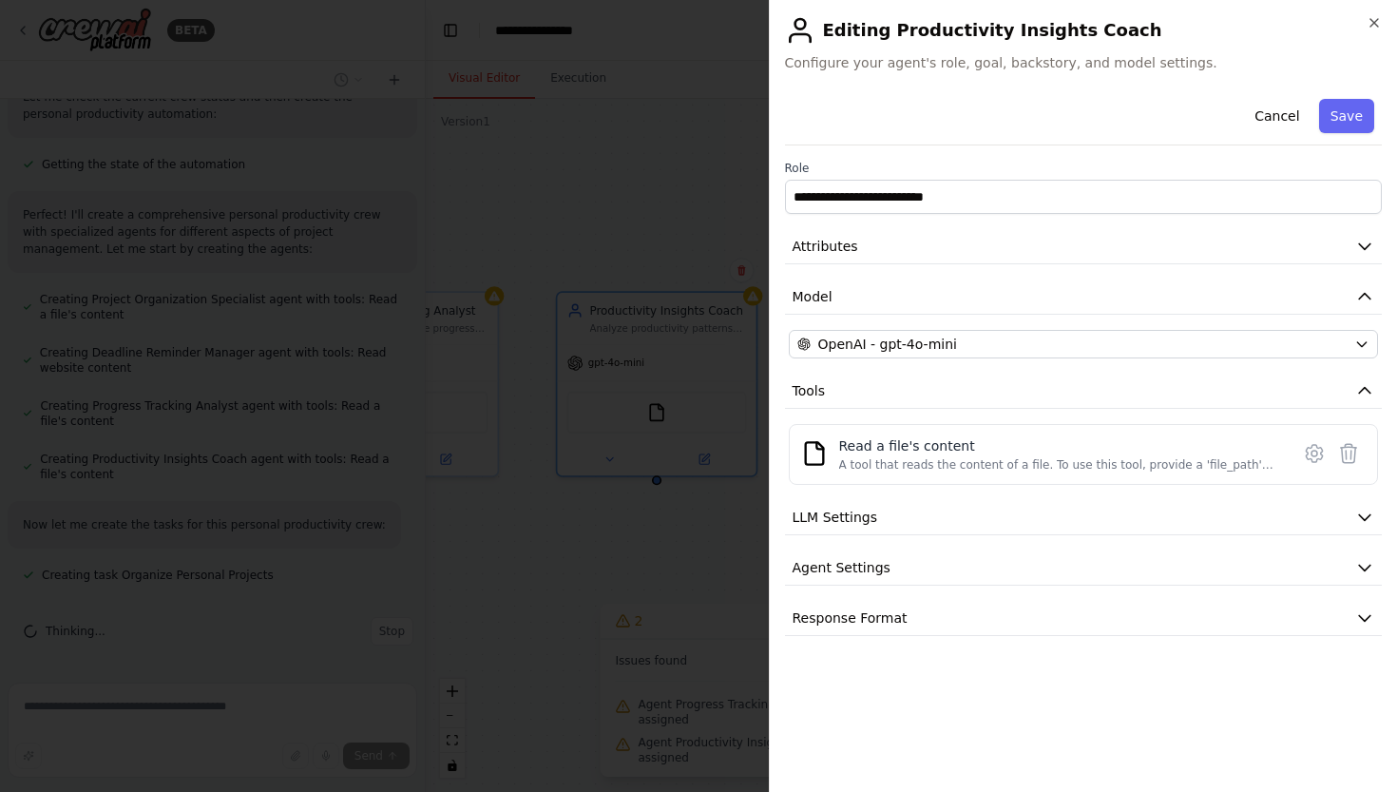
click at [1037, 264] on div "**********" at bounding box center [1084, 363] width 598 height 545
click at [1023, 254] on button "Attributes" at bounding box center [1084, 246] width 598 height 35
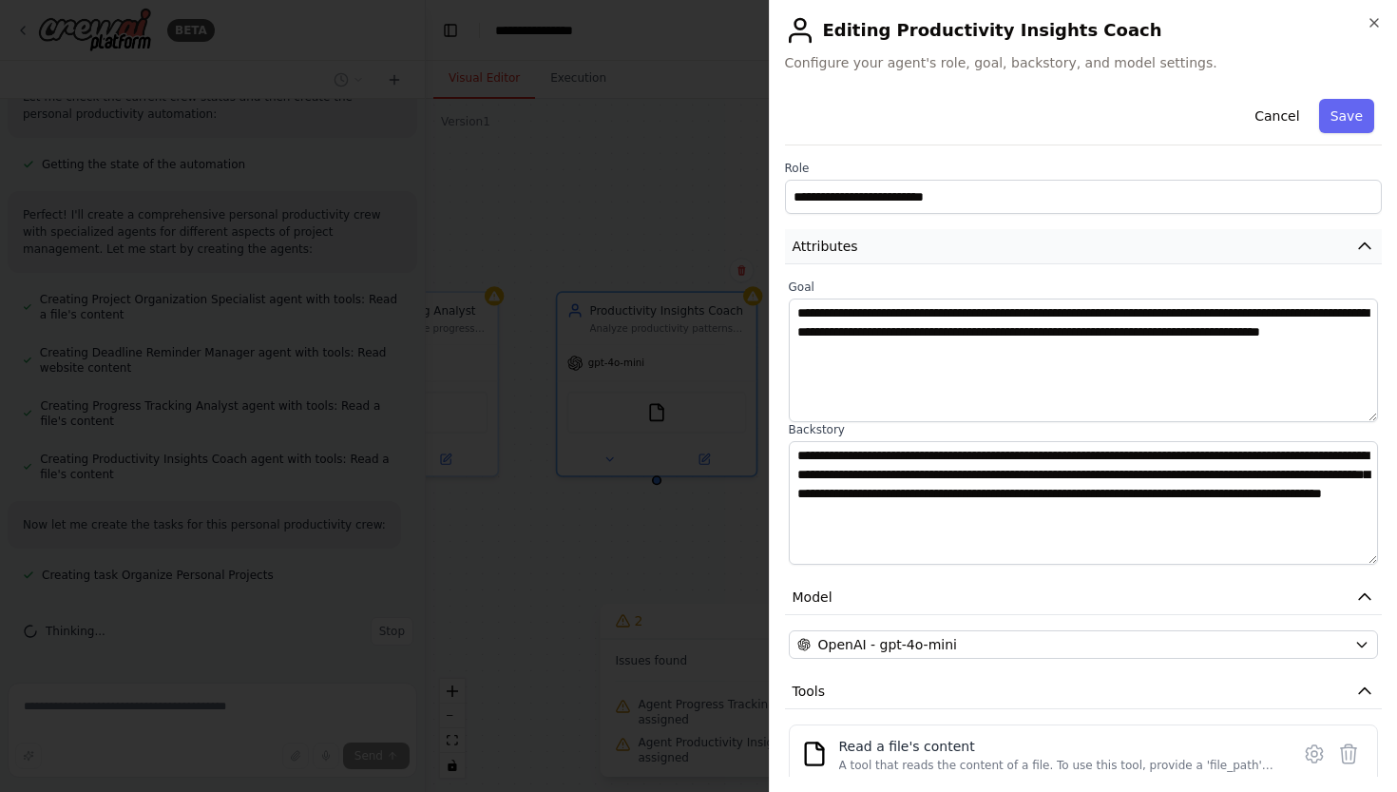
click at [1023, 254] on button "Attributes" at bounding box center [1084, 246] width 598 height 35
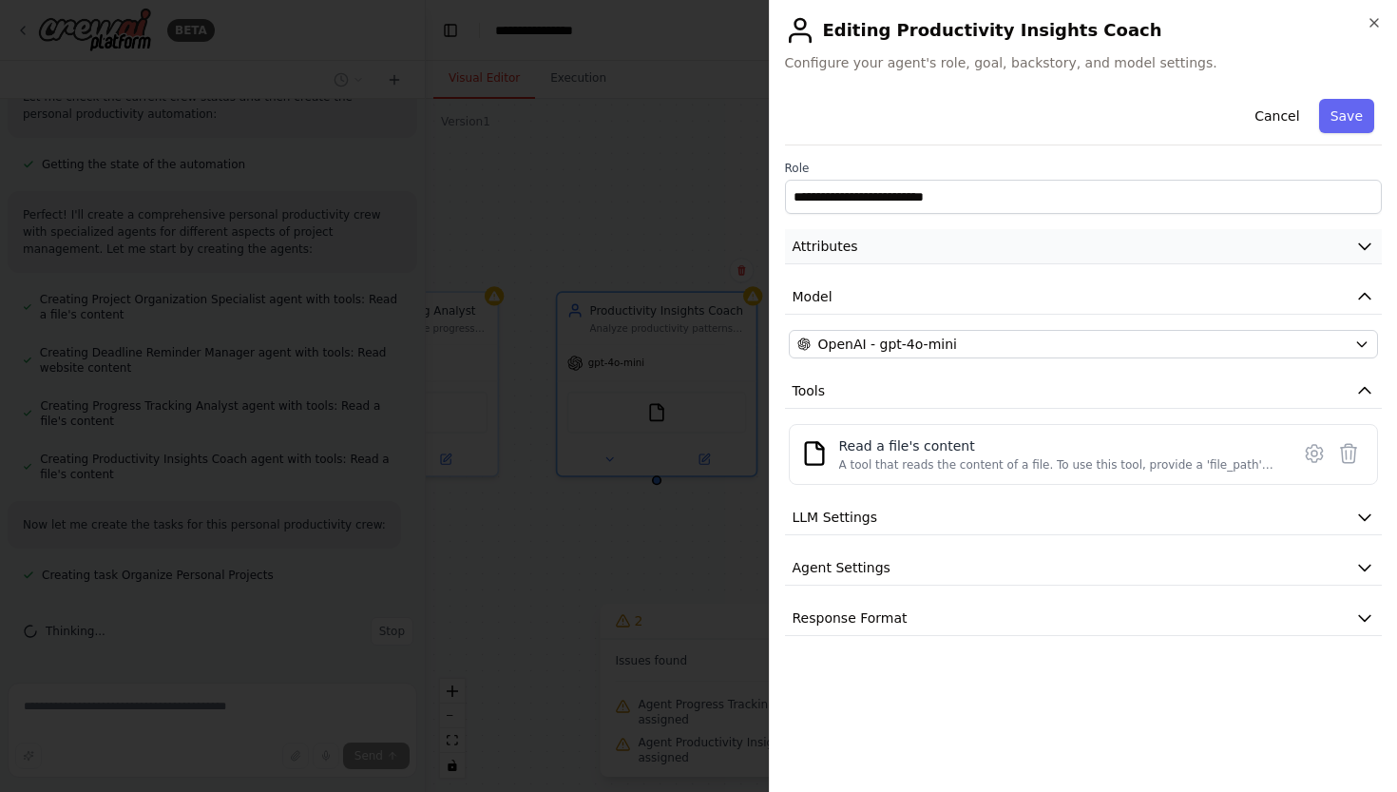
click at [1037, 250] on button "Attributes" at bounding box center [1084, 246] width 598 height 35
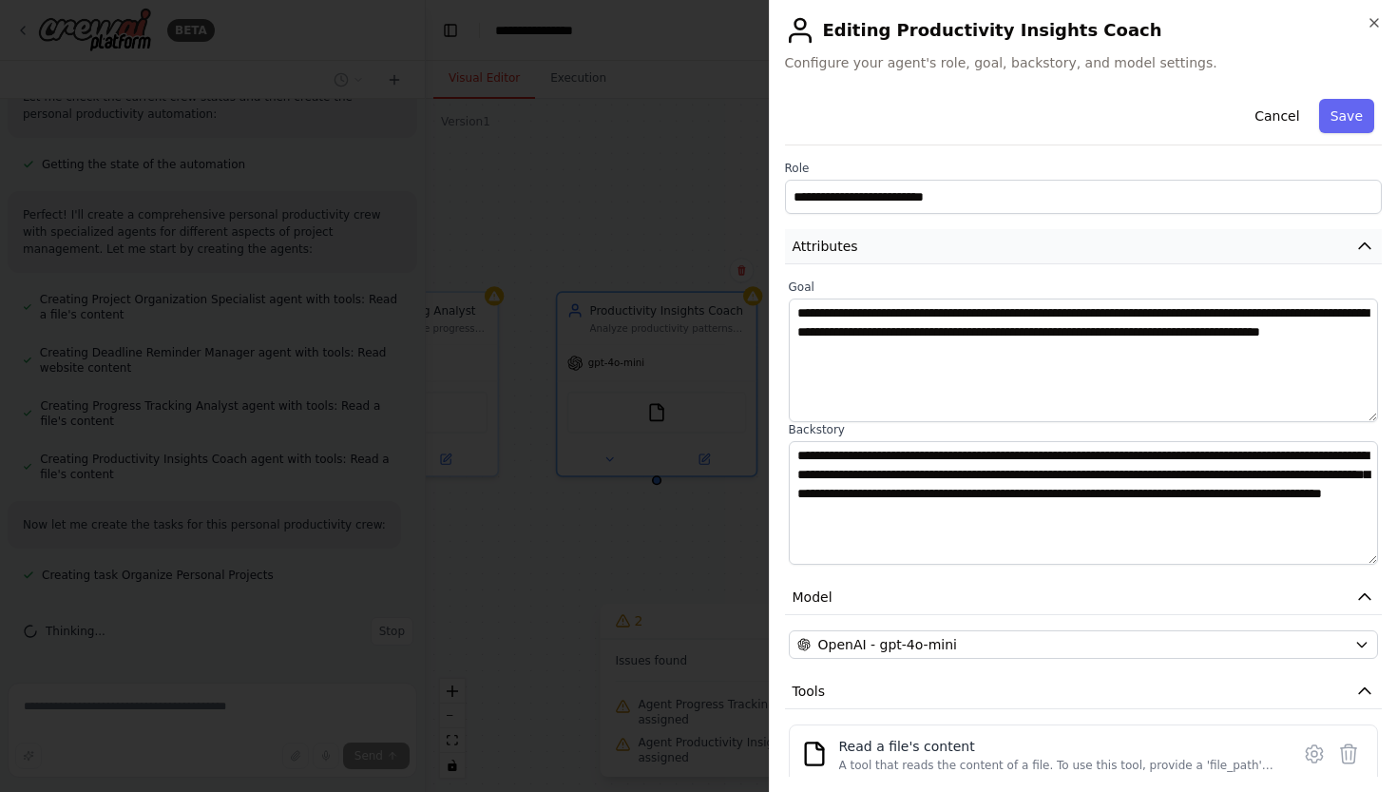
click at [985, 257] on button "Attributes" at bounding box center [1084, 246] width 598 height 35
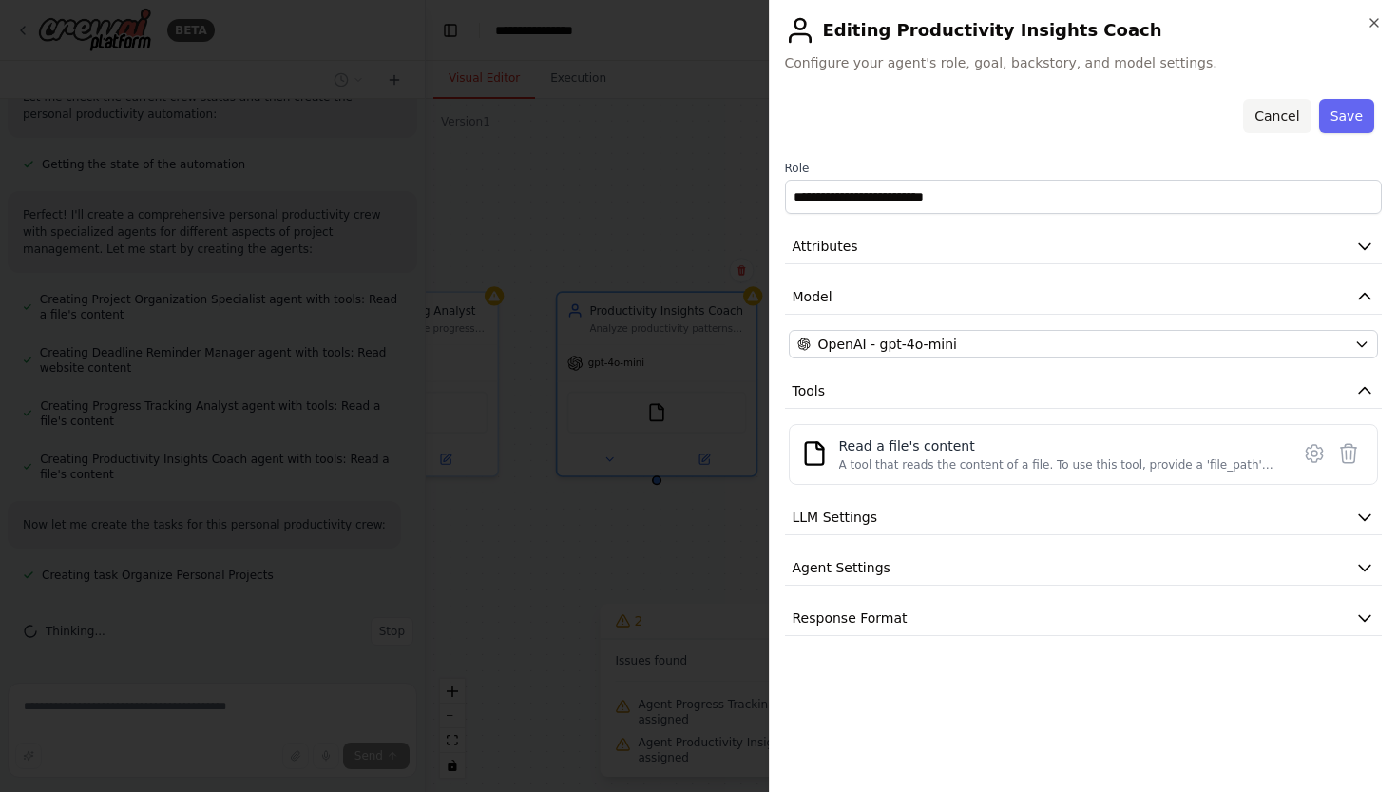
click at [1283, 116] on button "Cancel" at bounding box center [1276, 116] width 67 height 34
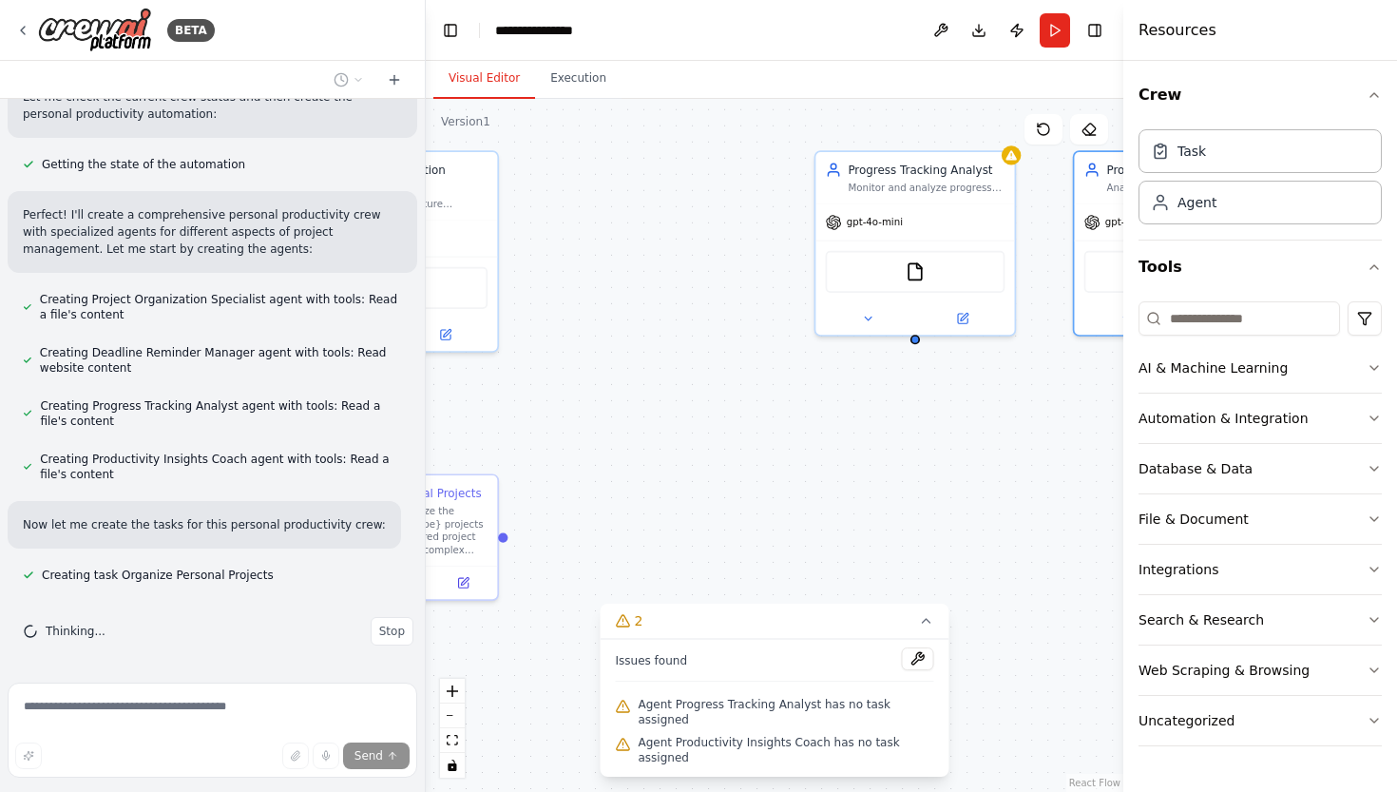
drag, startPoint x: 559, startPoint y: 594, endPoint x: 1136, endPoint y: 474, distance: 589.3
click at [1136, 474] on div "BETA Create a crew that helps organize your personal projects, sets reminders f…" at bounding box center [698, 396] width 1397 height 792
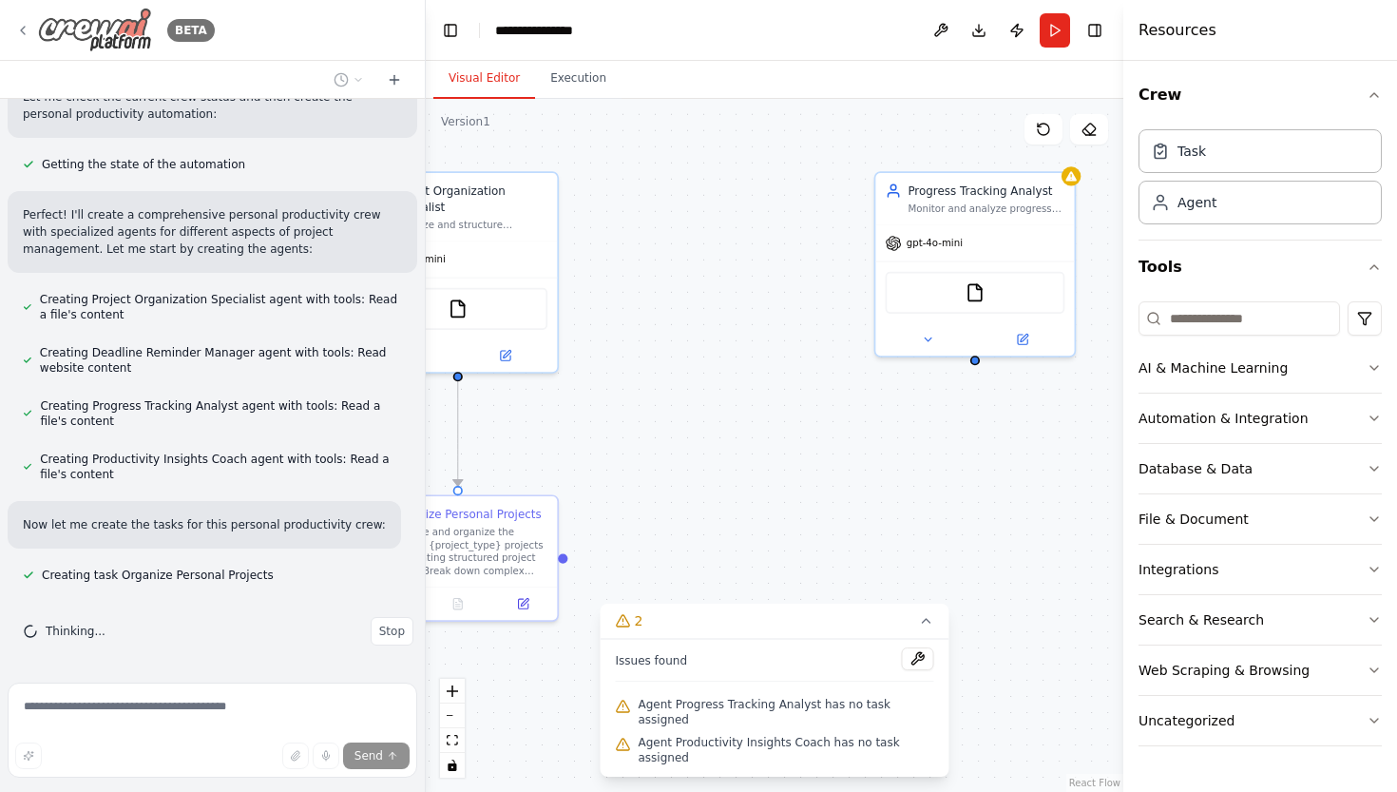
click at [19, 19] on div "BETA" at bounding box center [115, 30] width 200 height 45
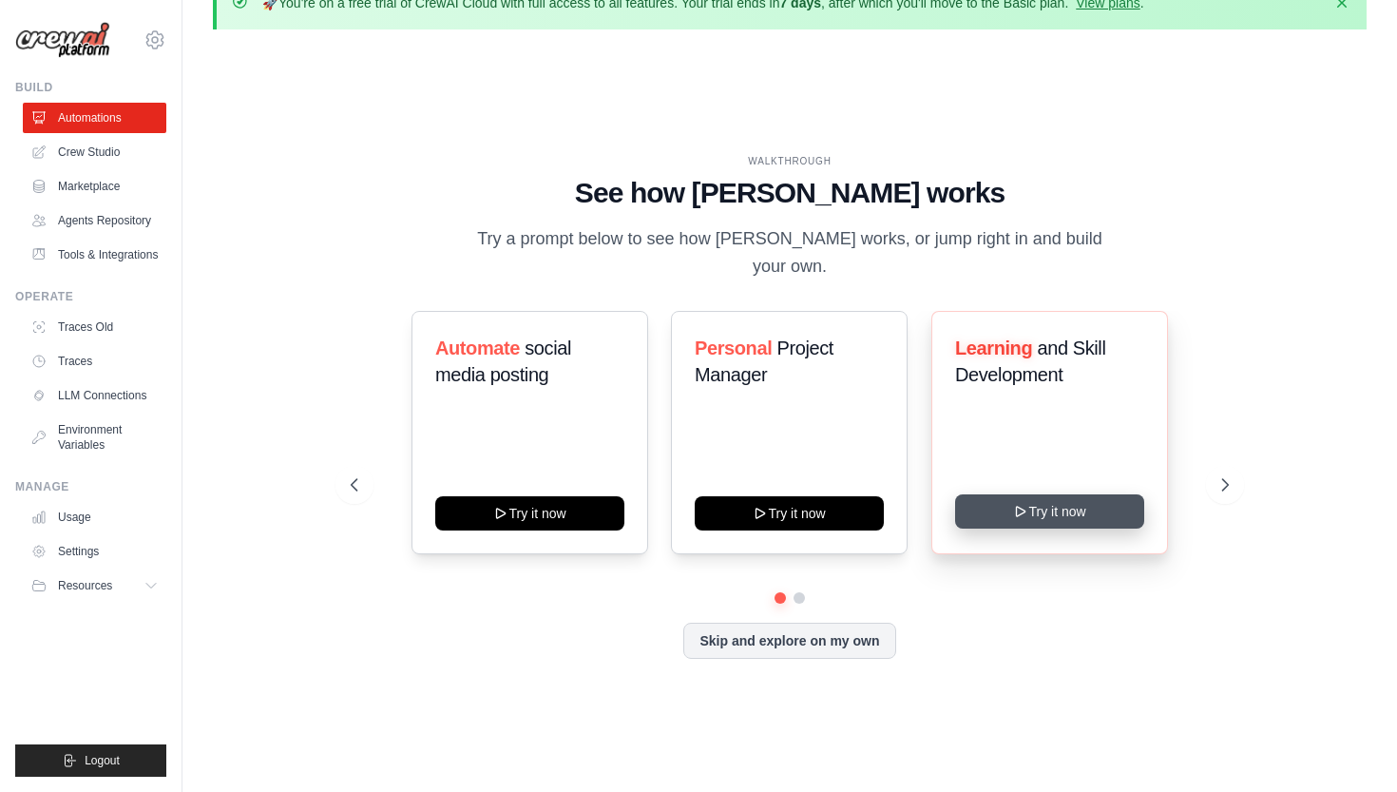
click at [1037, 501] on button "Try it now" at bounding box center [1049, 511] width 189 height 34
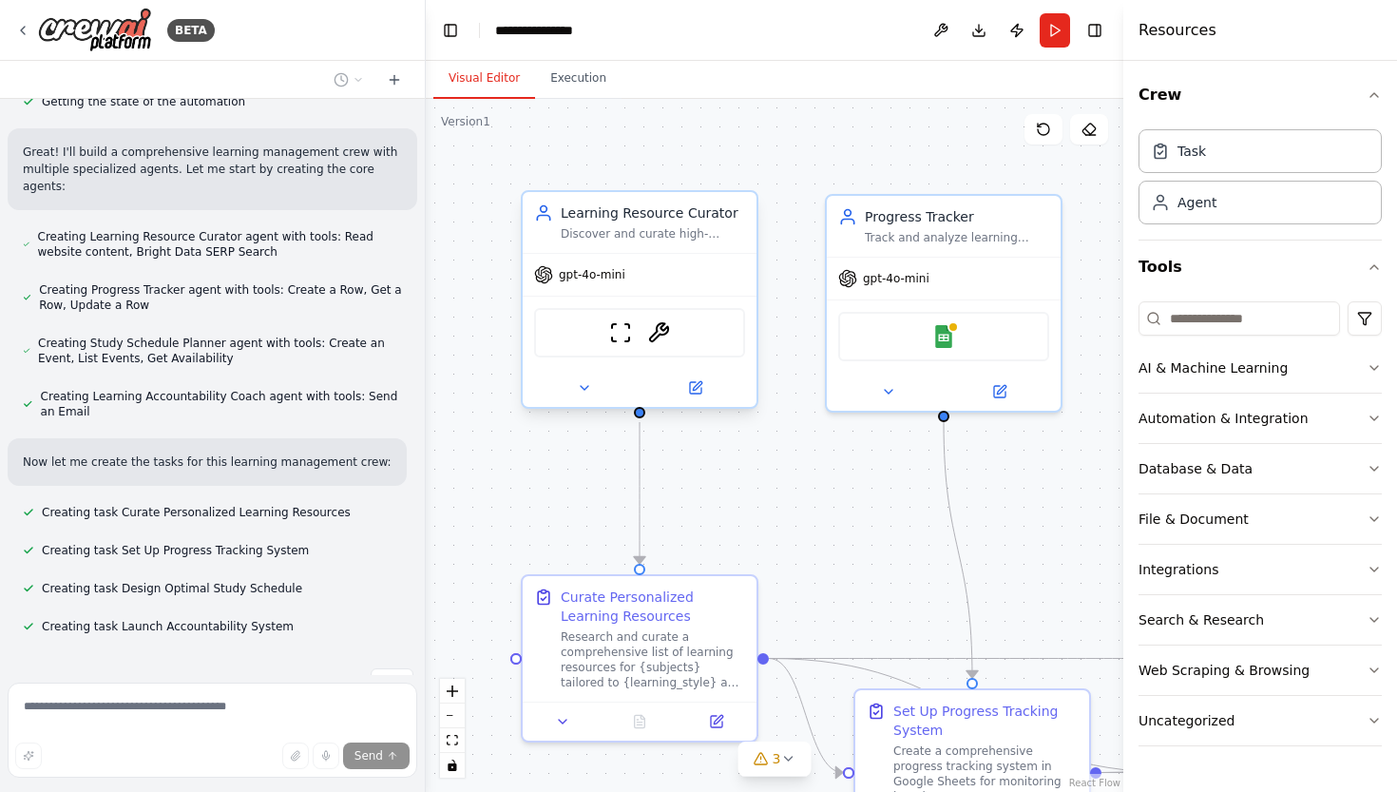
scroll to position [818, 0]
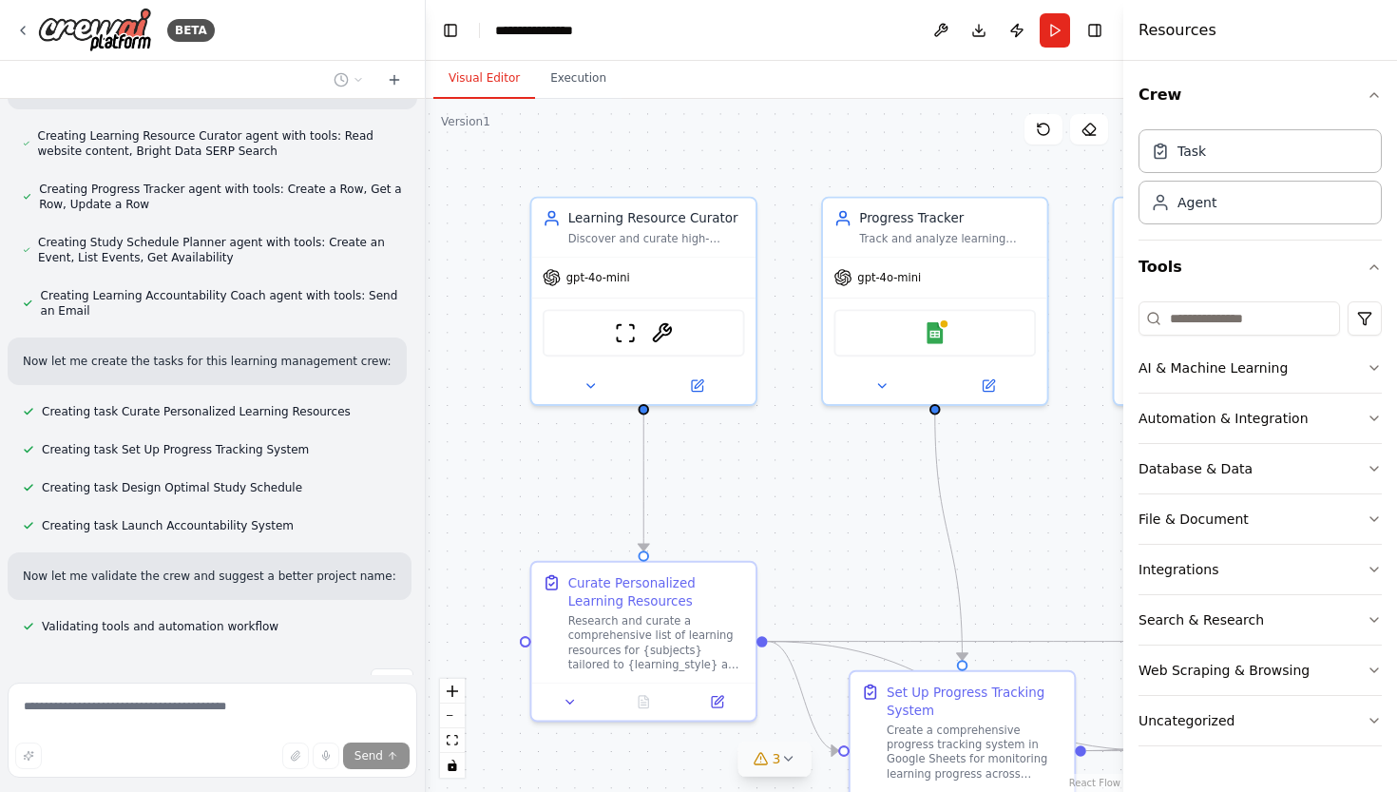
click at [780, 767] on span "3" at bounding box center [777, 758] width 9 height 19
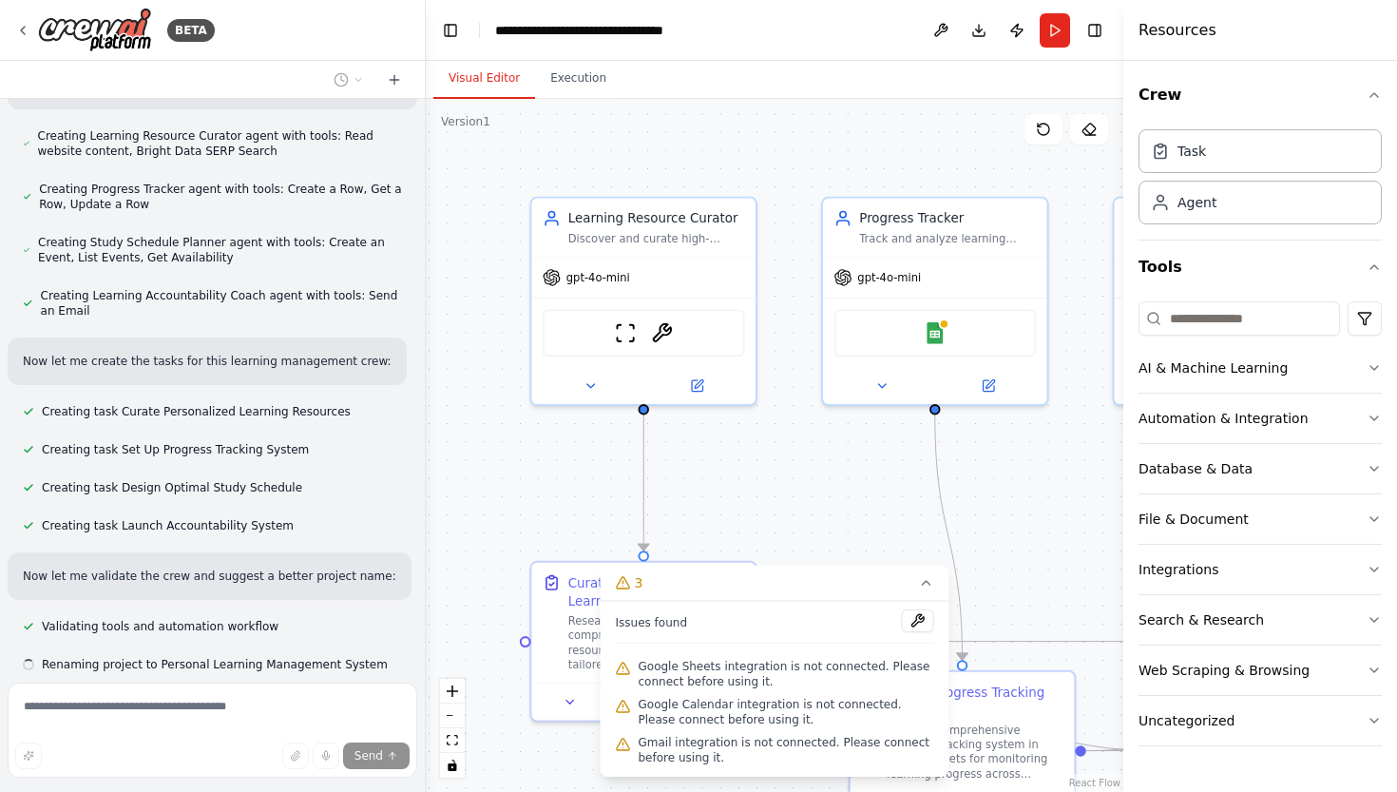
scroll to position [857, 0]
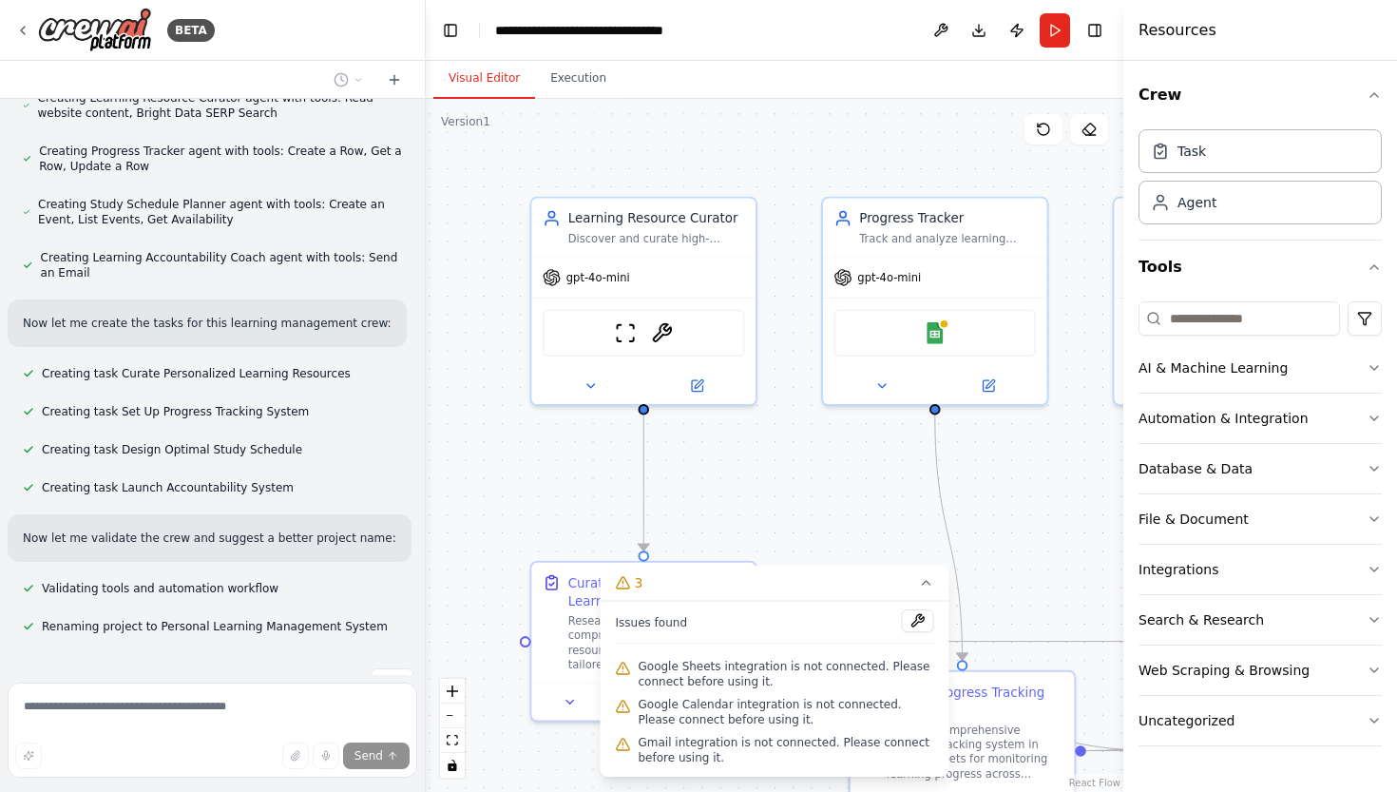
click at [818, 539] on div ".deletable-edge-delete-btn { width: 20px; height: 20px; border: 0px solid #ffff…" at bounding box center [775, 445] width 698 height 693
click at [921, 582] on icon at bounding box center [926, 582] width 15 height 15
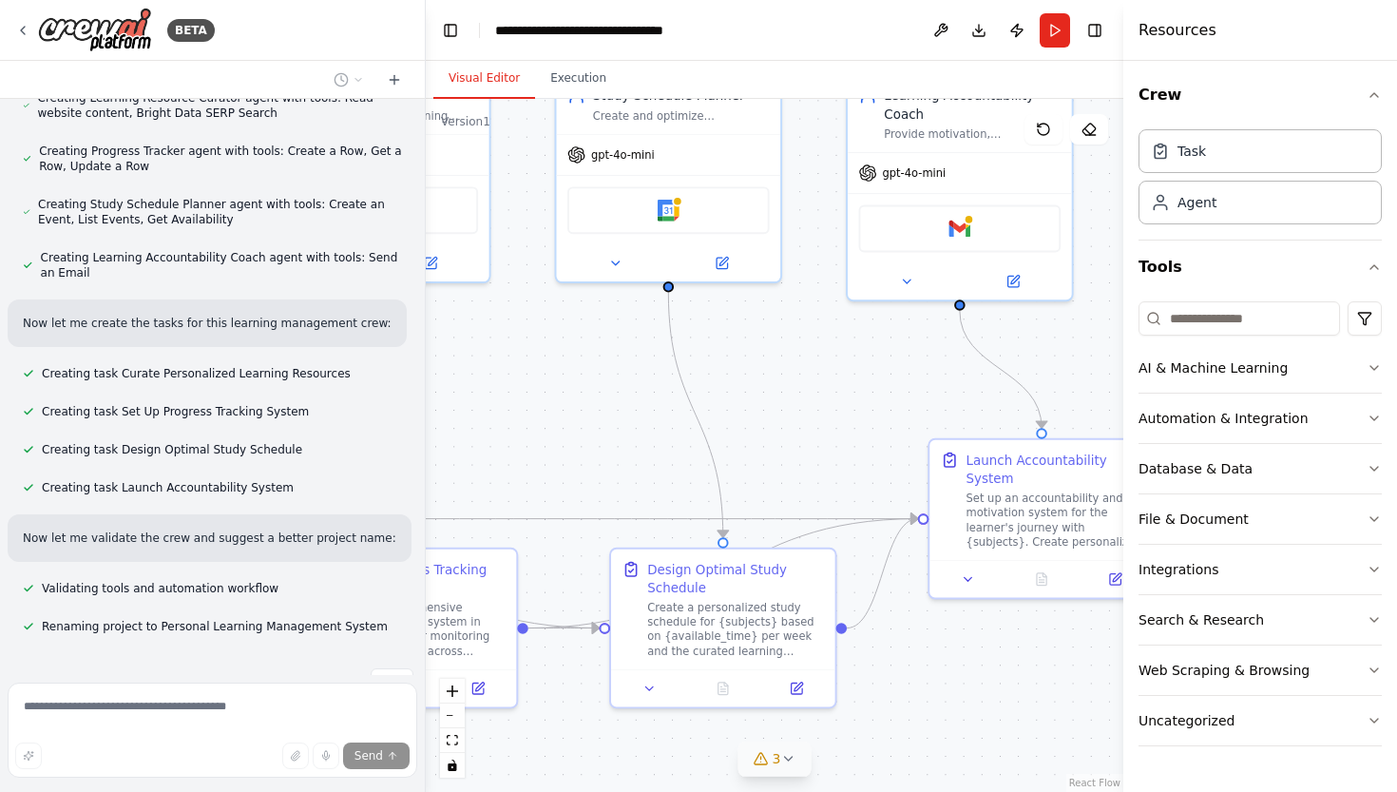
drag, startPoint x: 872, startPoint y: 561, endPoint x: 314, endPoint y: 438, distance: 571.3
click at [314, 438] on div "BETA Build a crew that curates personalized learning resources, tracks your pro…" at bounding box center [698, 396] width 1397 height 792
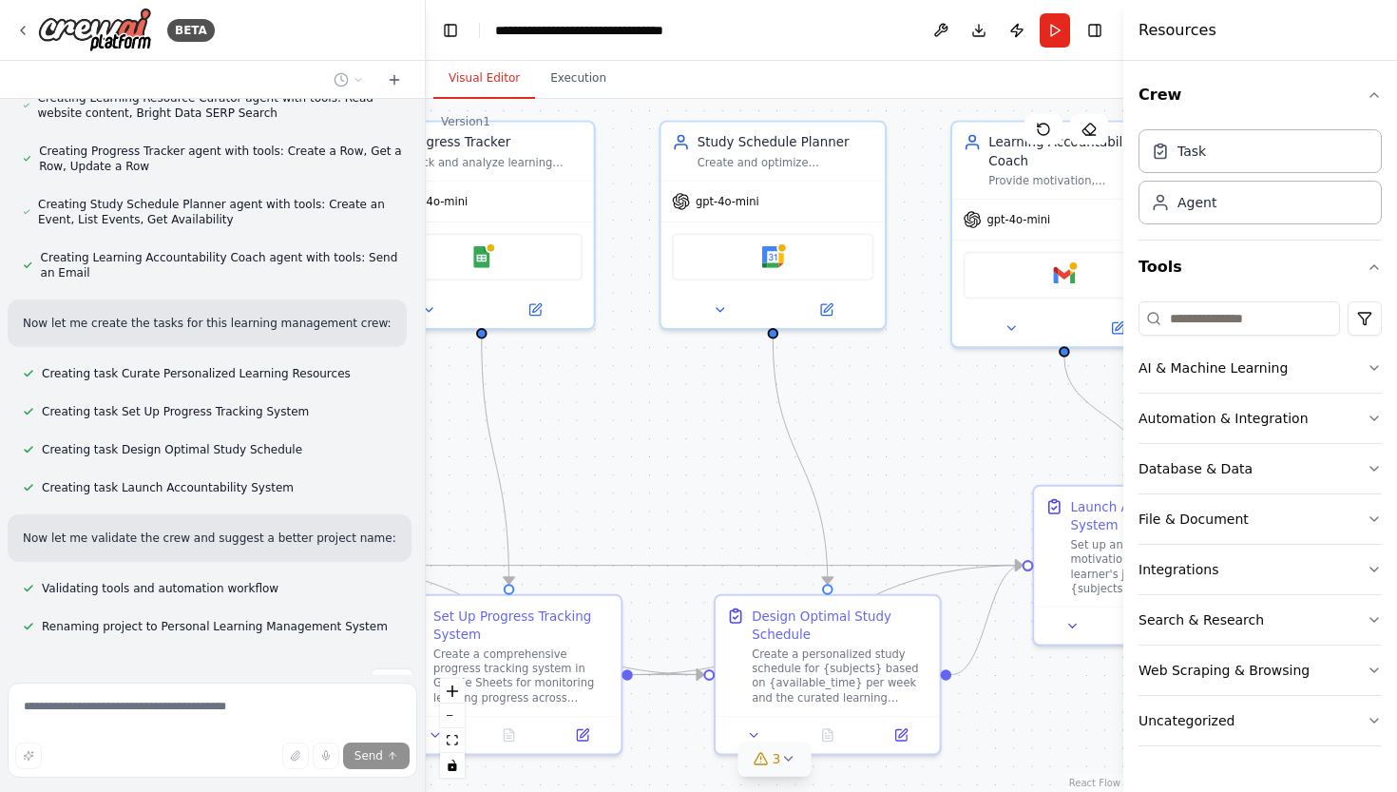
drag, startPoint x: 845, startPoint y: 408, endPoint x: 953, endPoint y: 455, distance: 118.3
click at [953, 455] on div ".deletable-edge-delete-btn { width: 20px; height: 20px; border: 0px solid #ffff…" at bounding box center [775, 445] width 698 height 693
click at [1059, 24] on button "Run" at bounding box center [1055, 30] width 30 height 34
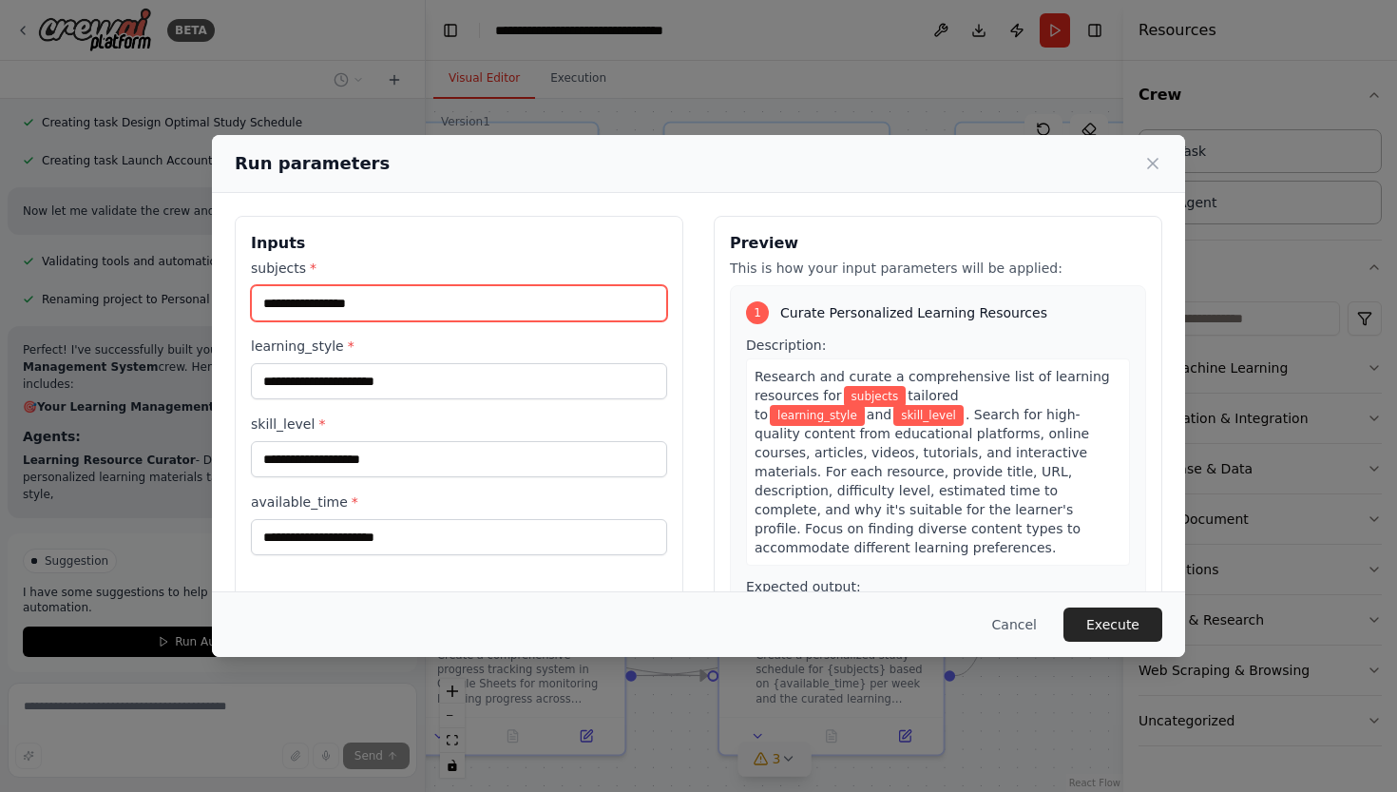
click at [547, 317] on input "subjects *" at bounding box center [459, 303] width 416 height 36
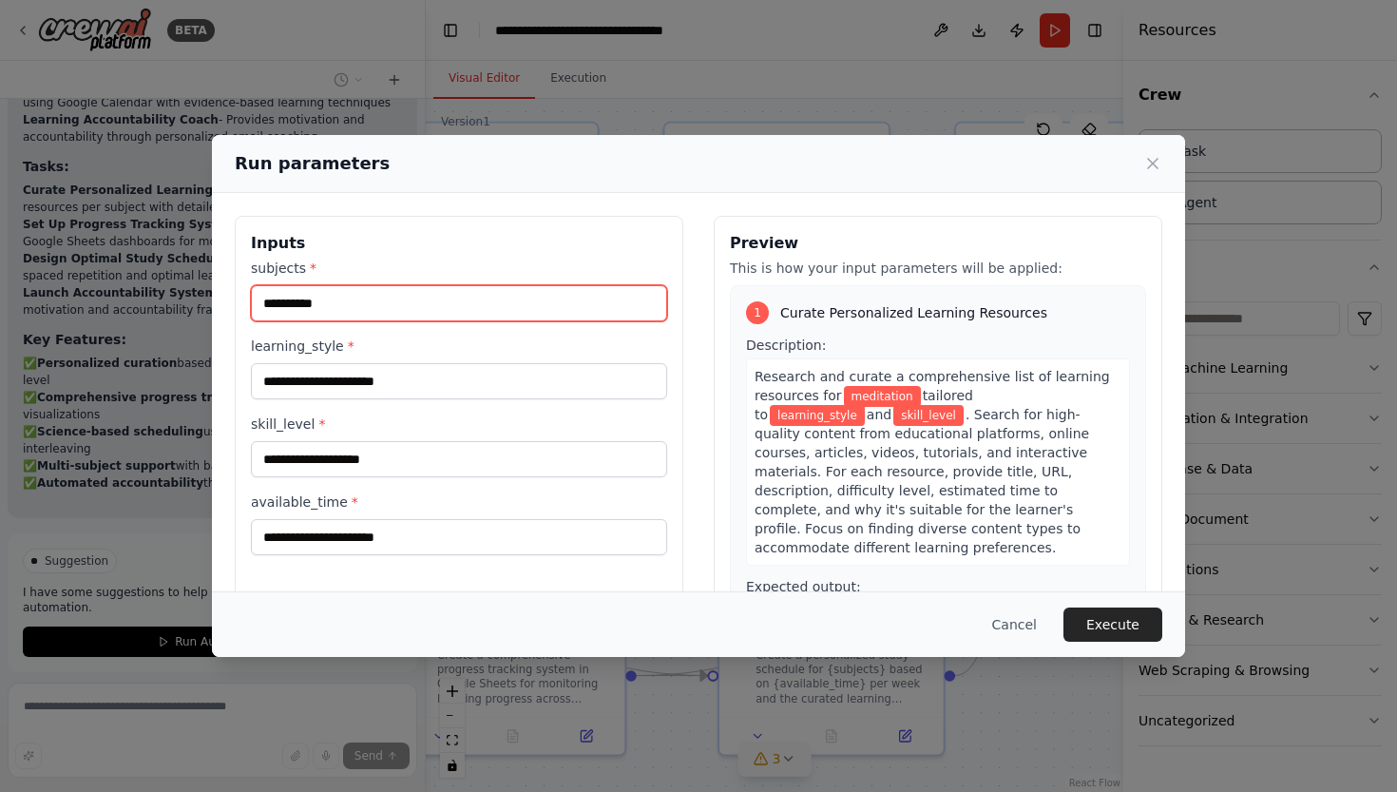
type input "**********"
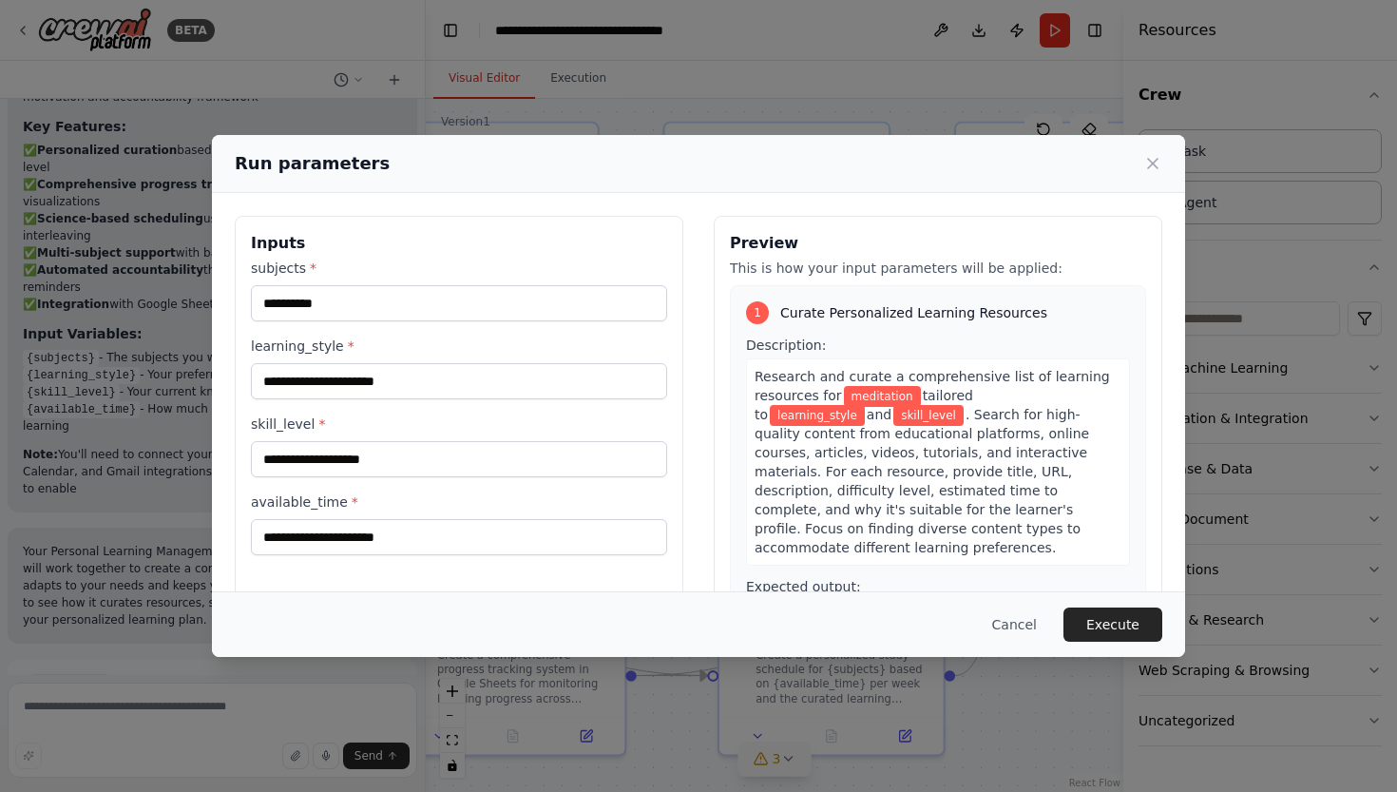
scroll to position [1874, 0]
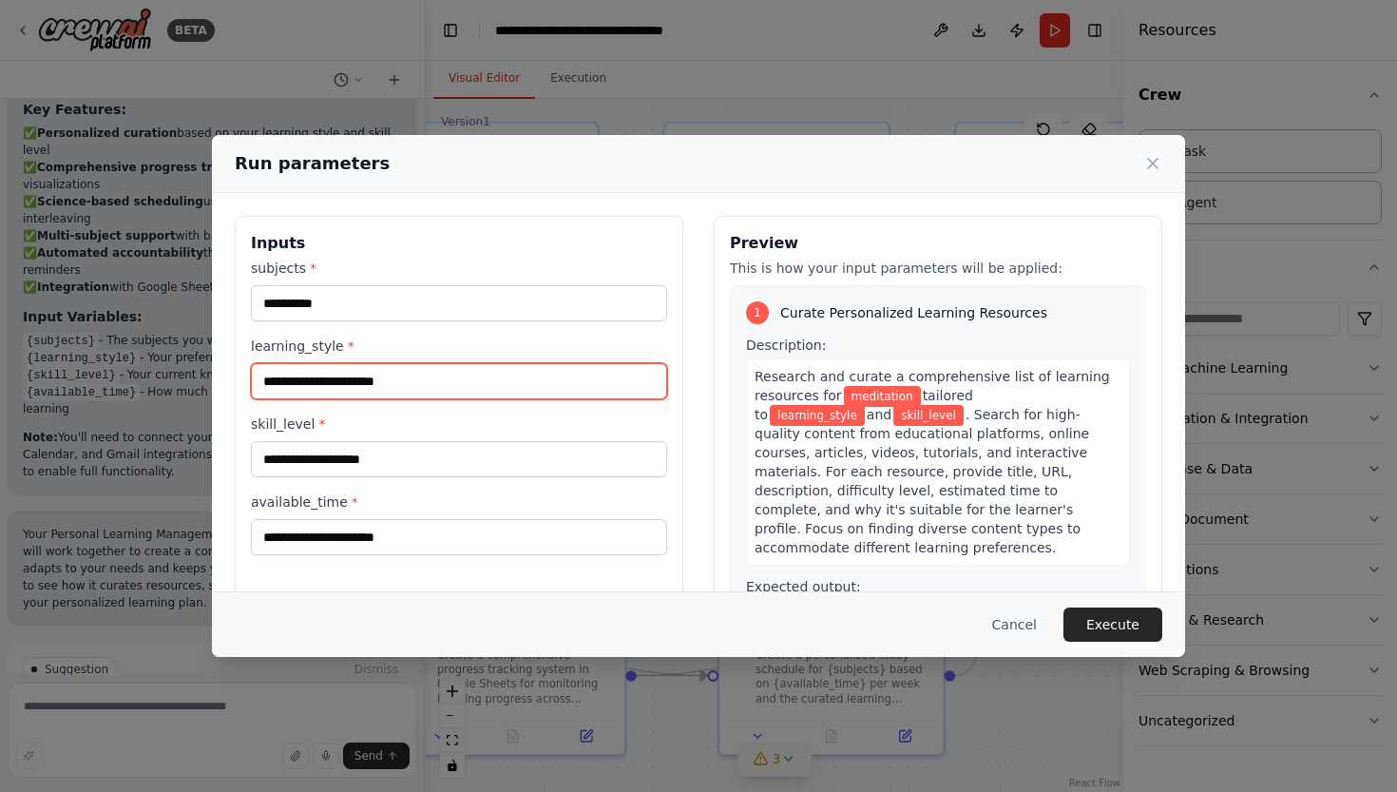
click at [365, 368] on input "learning_style *" at bounding box center [459, 381] width 416 height 36
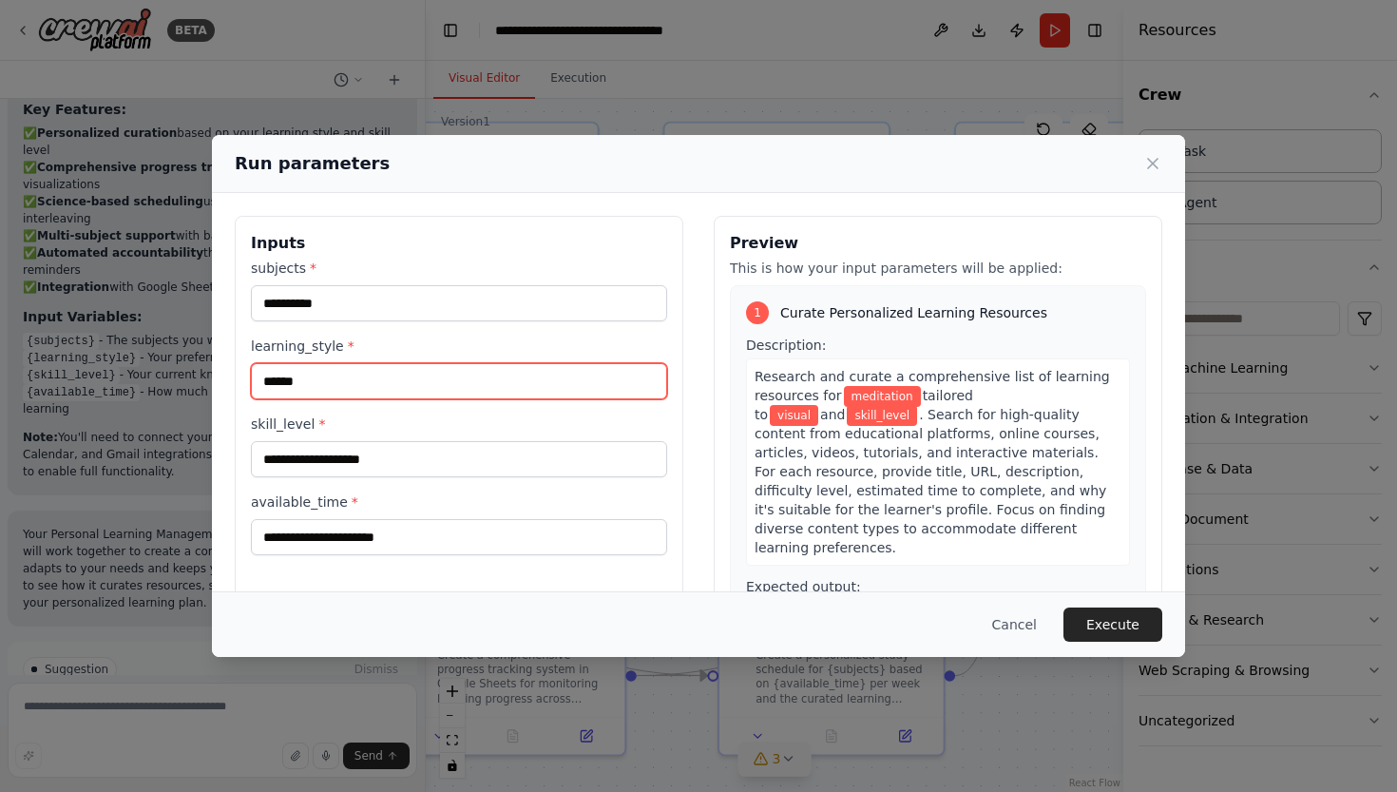
type input "******"
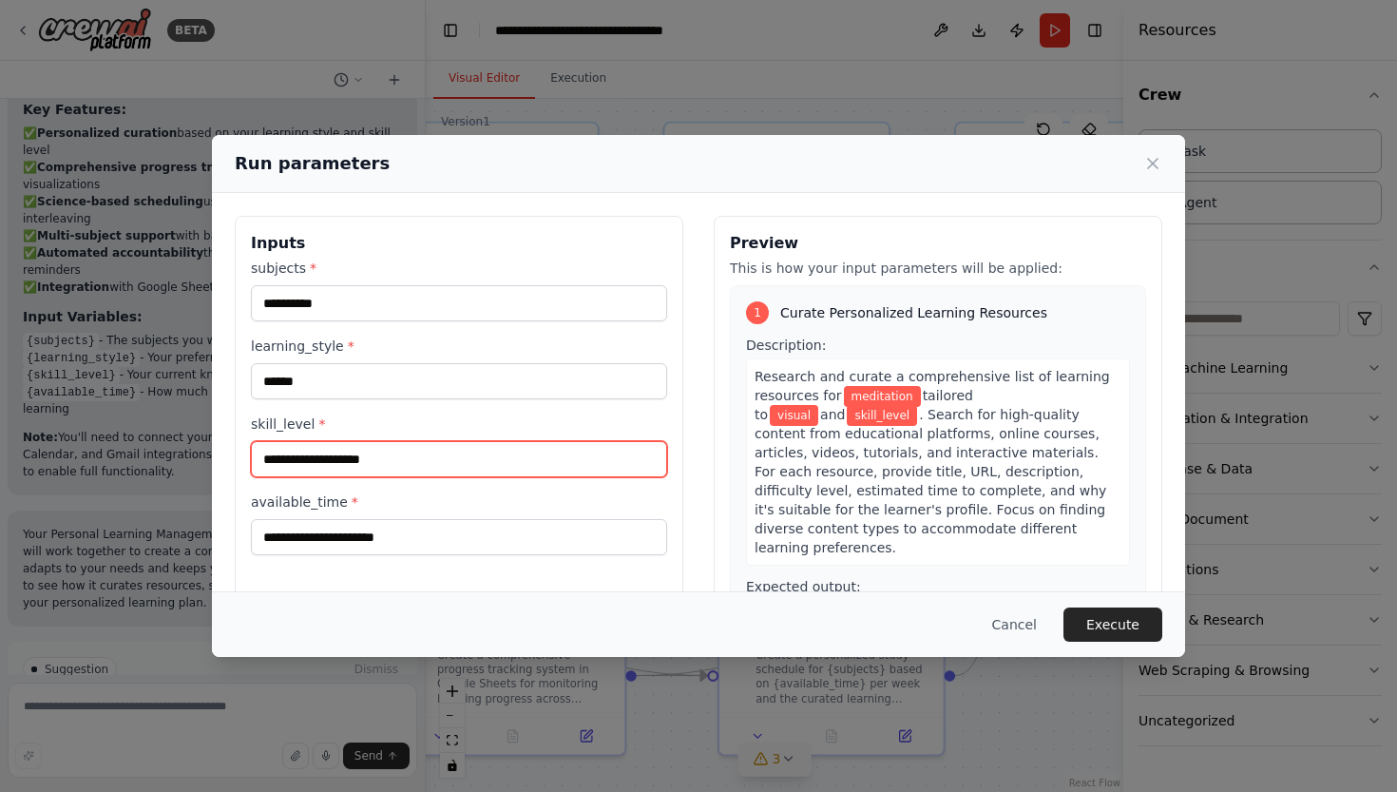
click at [359, 456] on input "skill_level *" at bounding box center [459, 459] width 416 height 36
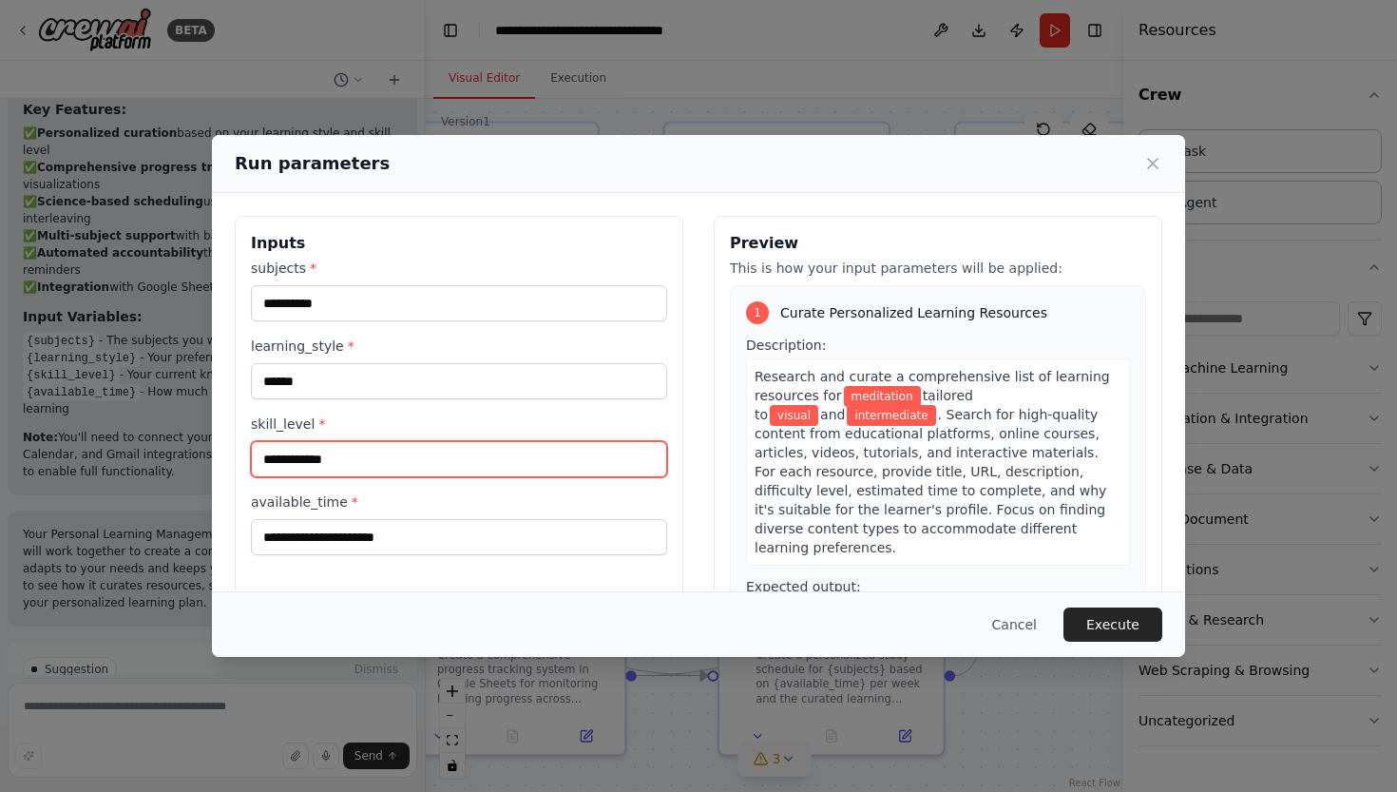
type input "**********"
click at [343, 499] on label "available_time *" at bounding box center [459, 501] width 416 height 19
click at [343, 519] on input "available_time *" at bounding box center [459, 537] width 416 height 36
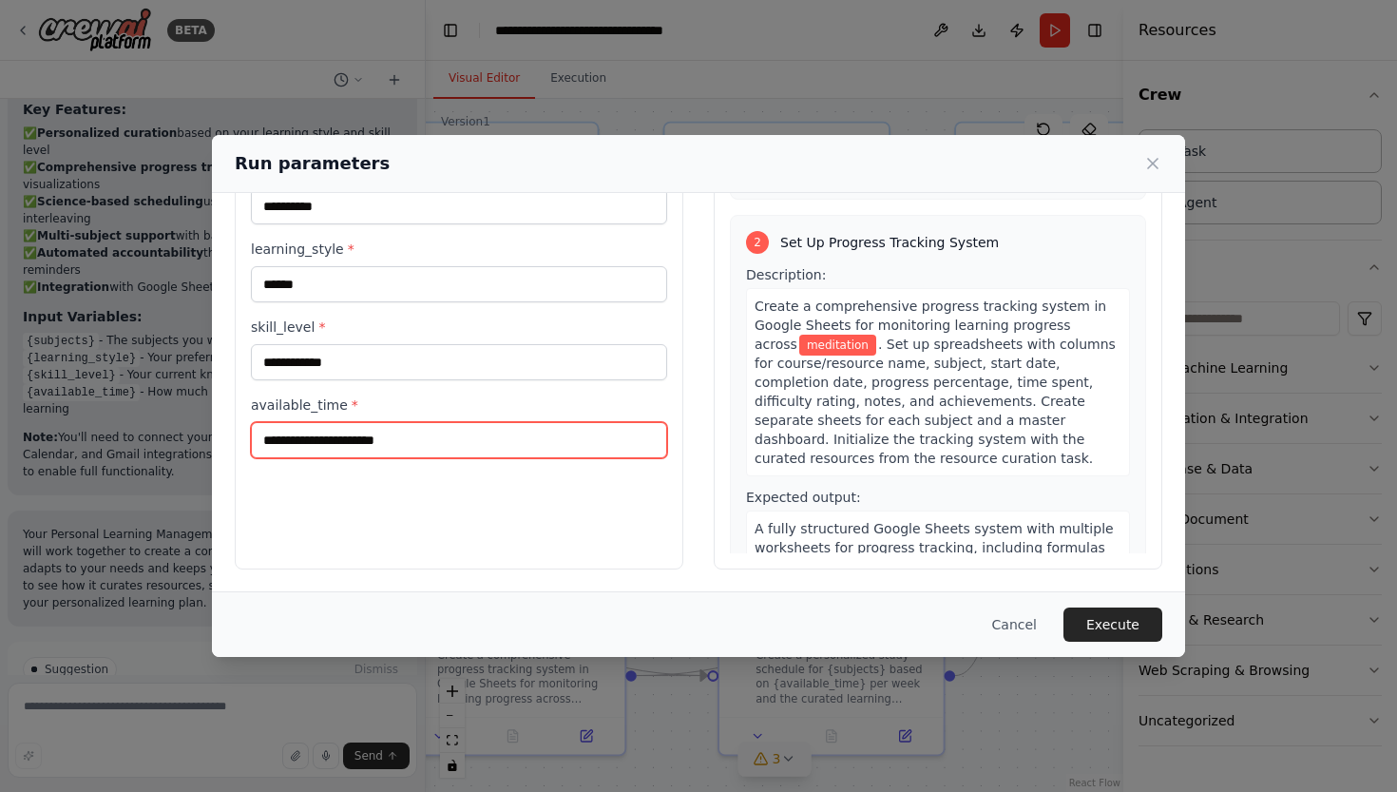
scroll to position [447, 0]
click at [450, 438] on input "available_time *" at bounding box center [459, 440] width 416 height 36
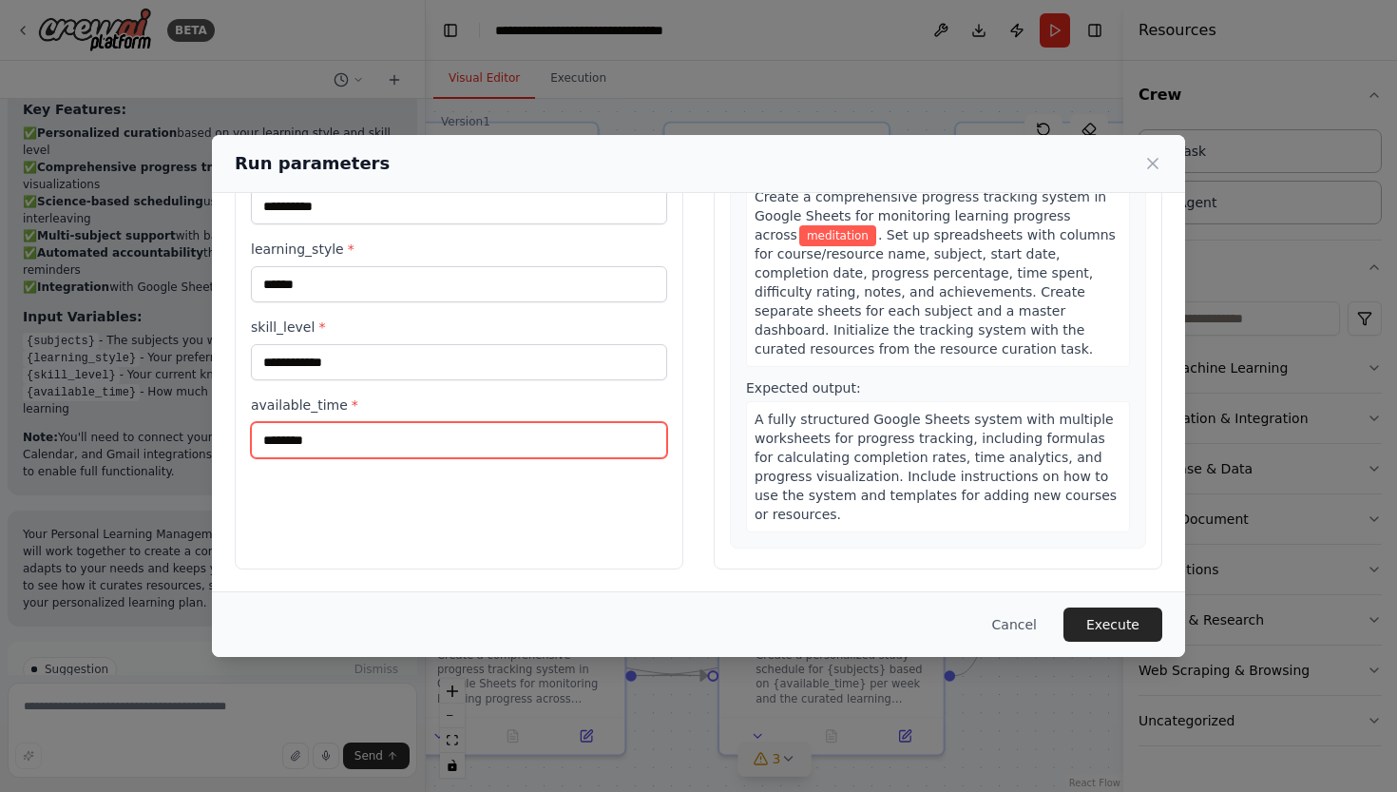
scroll to position [611, 0]
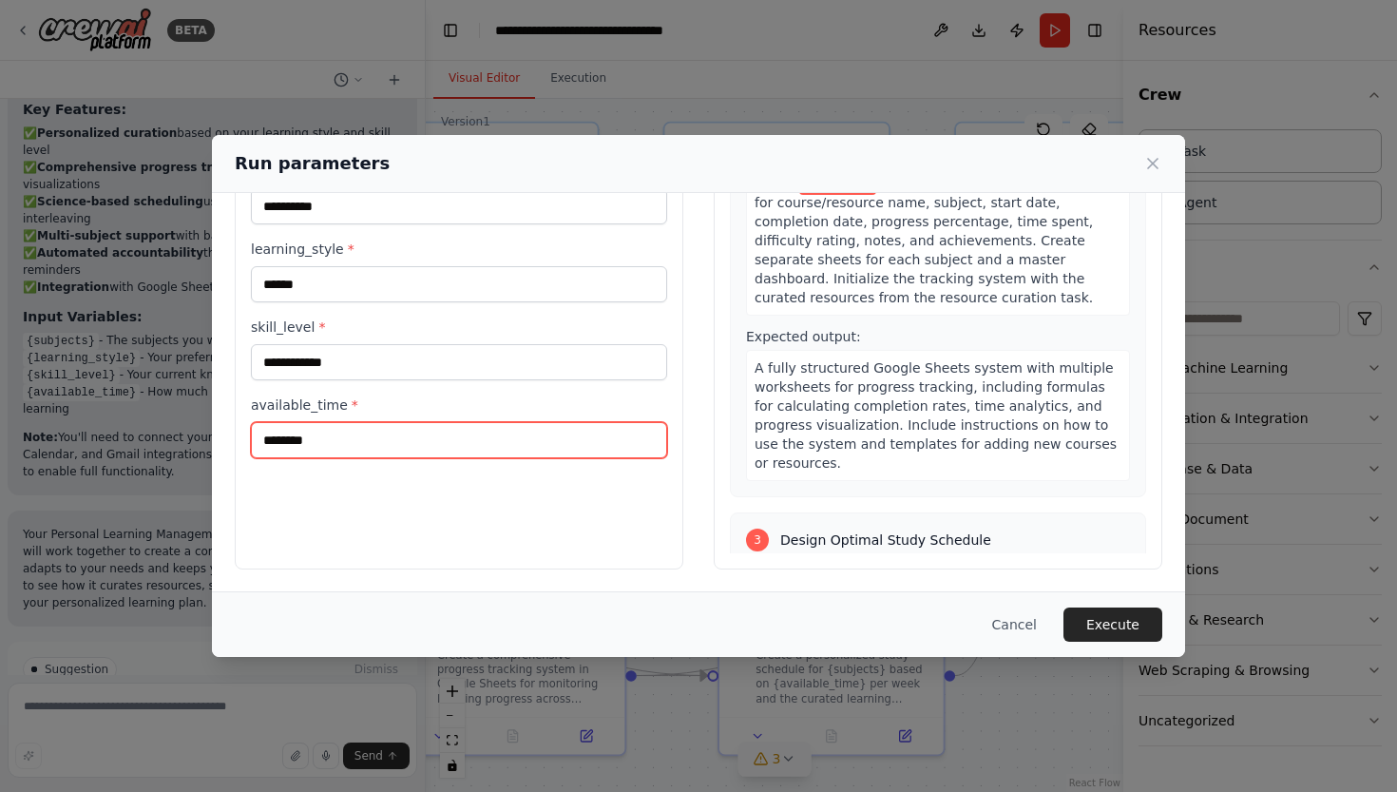
type input "********"
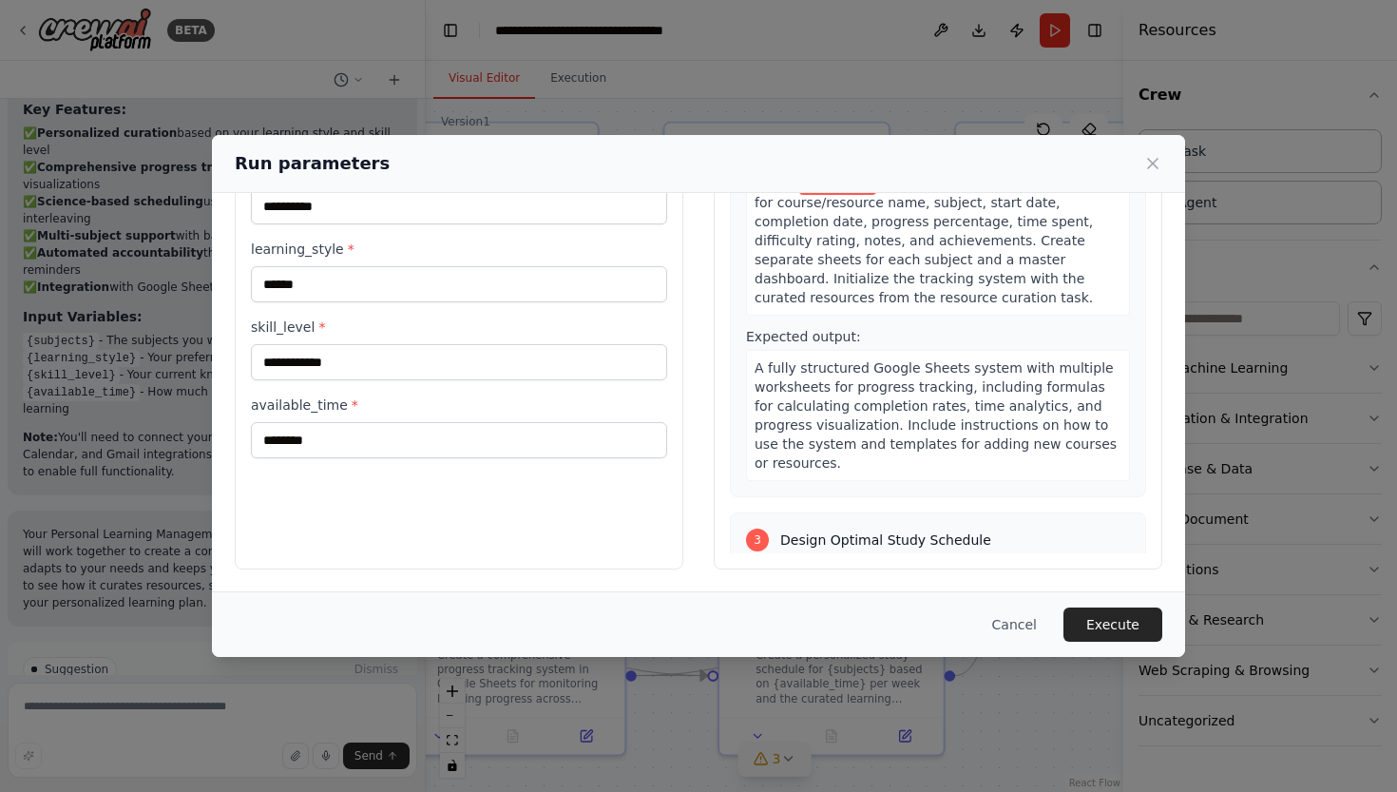
click at [592, 495] on div "**********" at bounding box center [459, 344] width 449 height 451
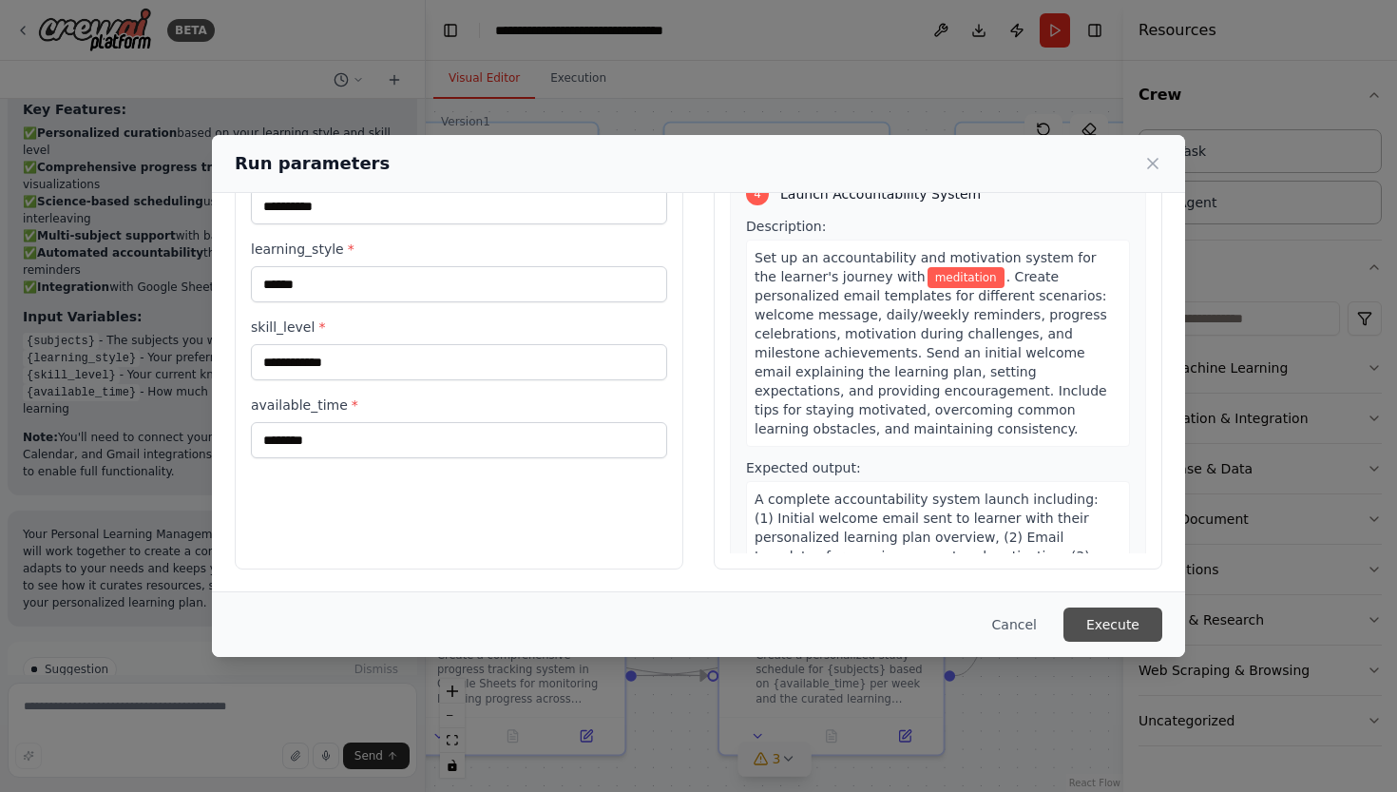
scroll to position [1434, 0]
click at [1130, 627] on button "Execute" at bounding box center [1113, 624] width 99 height 34
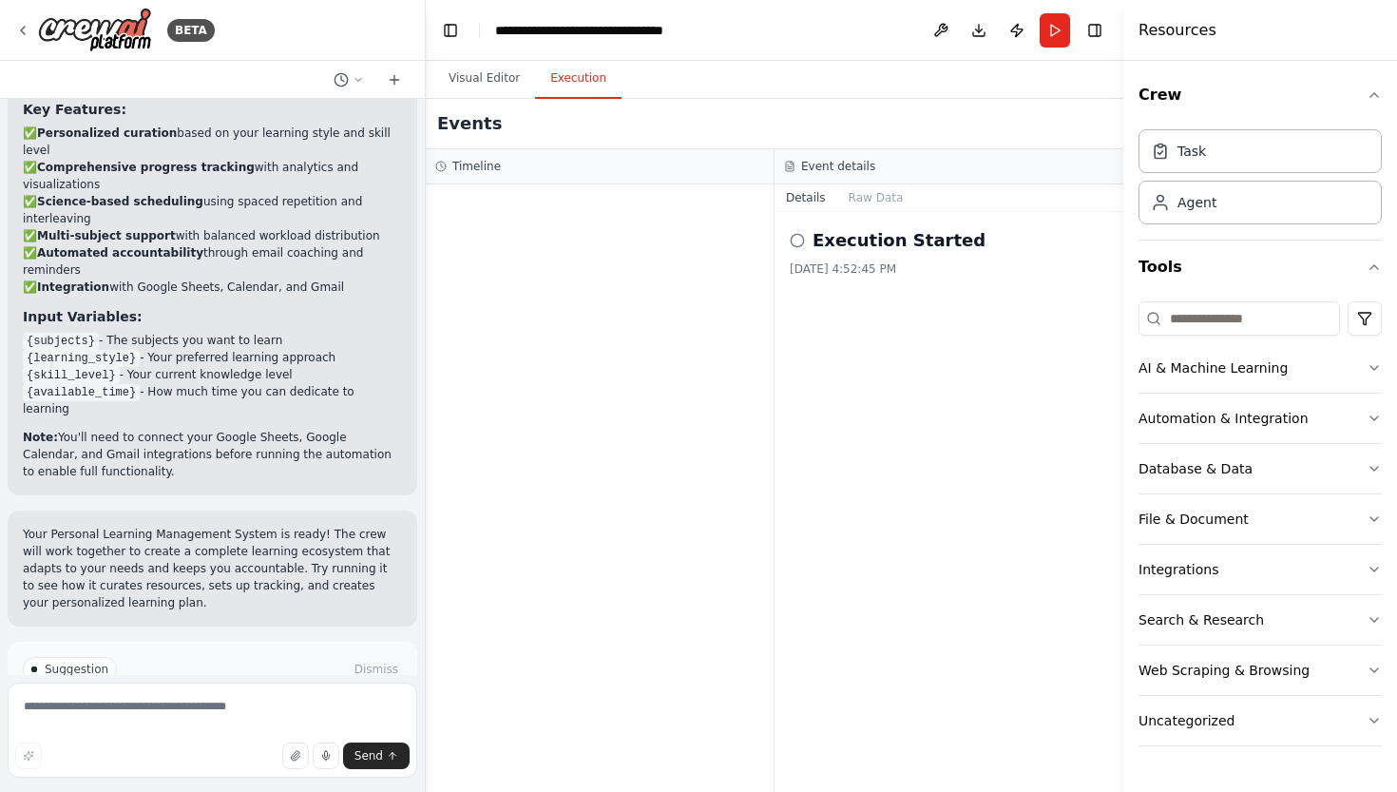
scroll to position [0, 0]
click at [925, 510] on div "Execution Started 10/1/2025, 4:52:45 PM" at bounding box center [949, 502] width 349 height 580
click at [830, 262] on div "10/1/2025, 4:52:45 PM" at bounding box center [949, 268] width 318 height 15
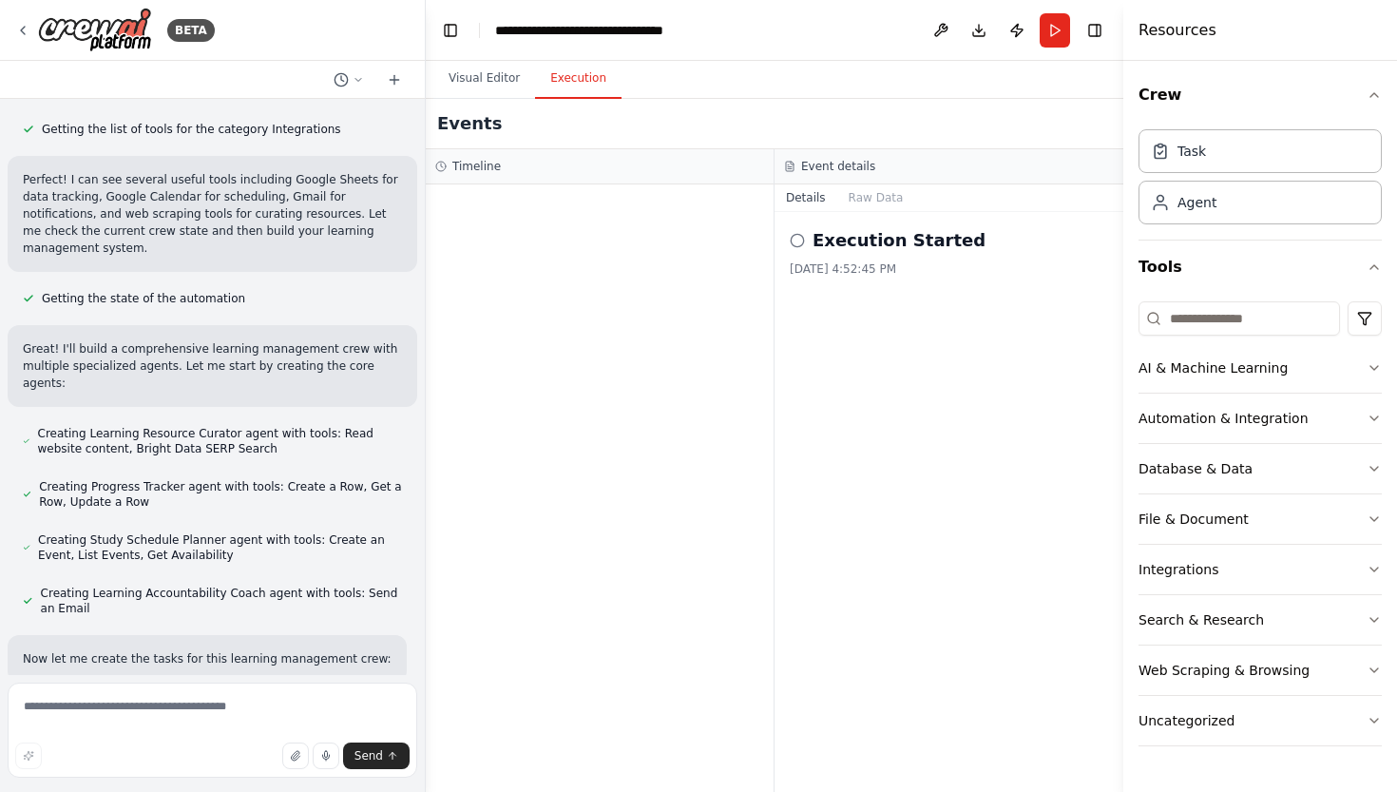
scroll to position [1874, 0]
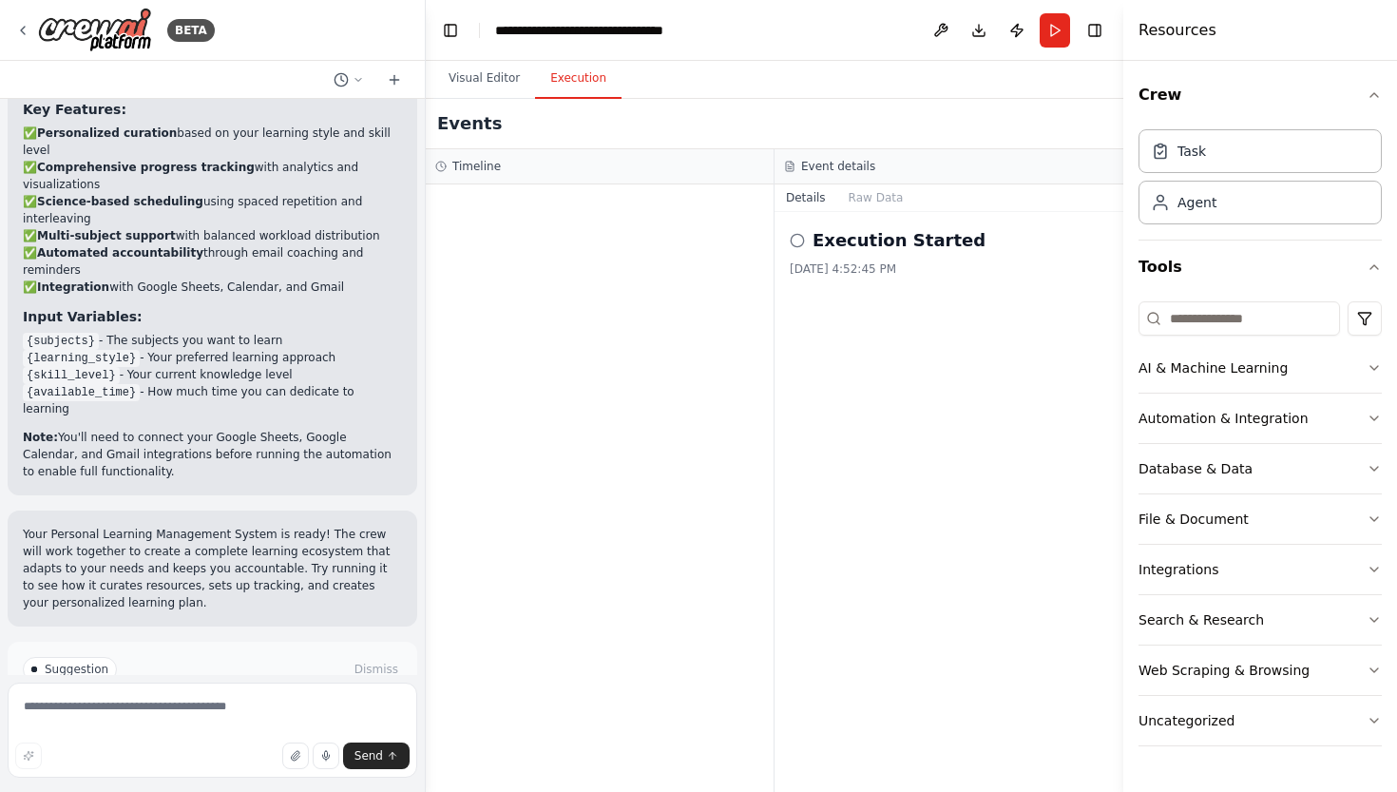
click at [900, 261] on div "10/1/2025, 4:52:45 PM" at bounding box center [949, 268] width 318 height 15
click at [890, 240] on h2 "Execution Started" at bounding box center [899, 240] width 173 height 27
click at [890, 225] on div "Execution Started 10/1/2025, 4:52:45 PM" at bounding box center [949, 502] width 349 height 580
click at [888, 199] on button "Raw Data" at bounding box center [877, 197] width 78 height 27
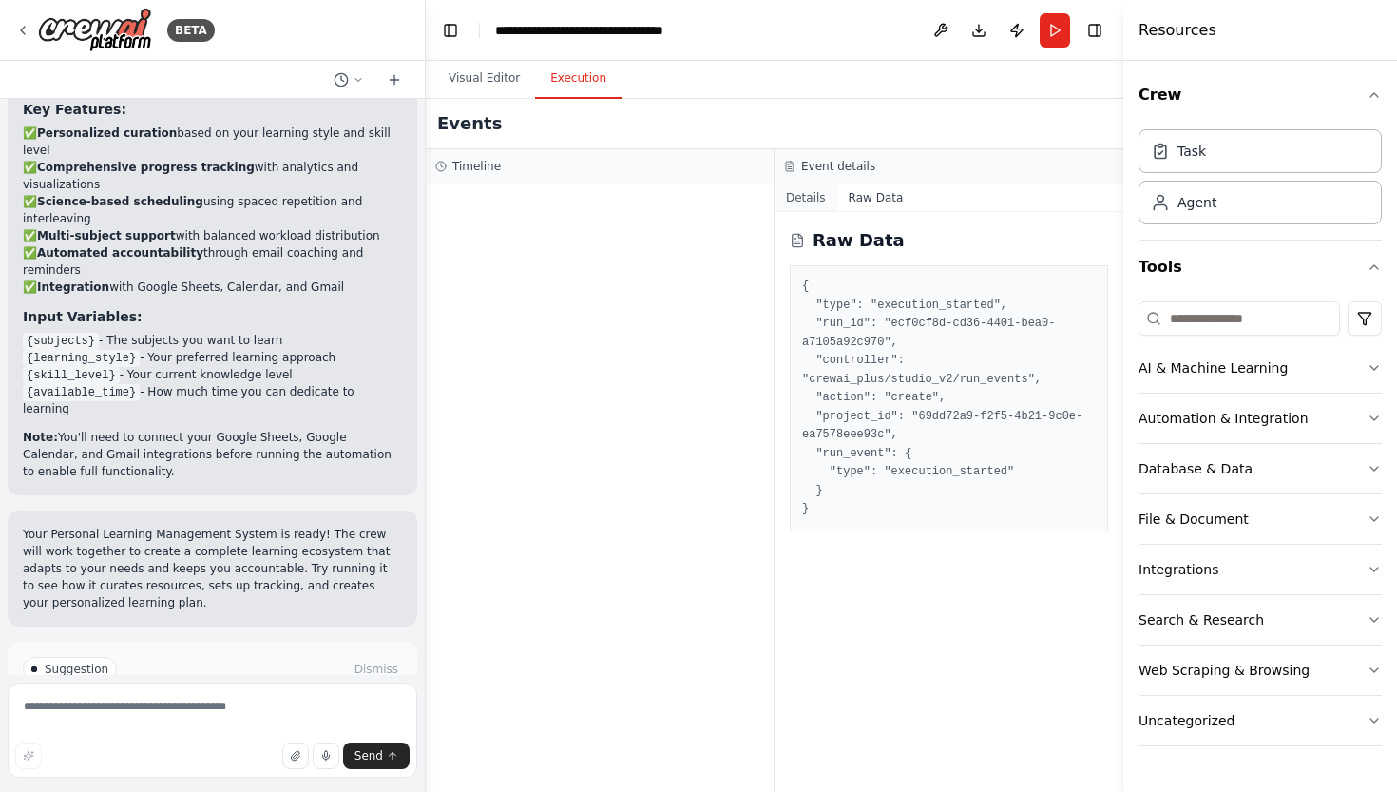
click at [801, 200] on button "Details" at bounding box center [806, 197] width 63 height 27
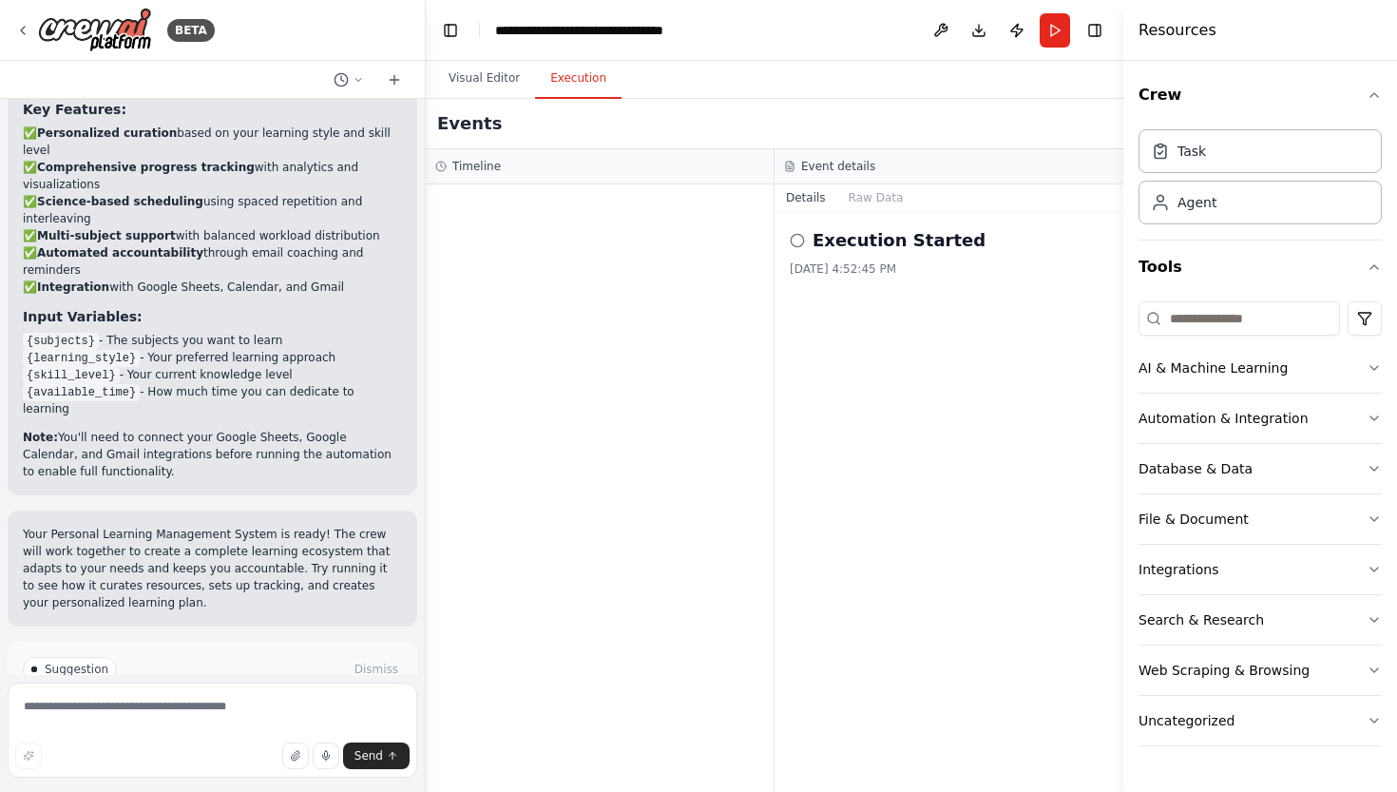
scroll to position [0, 0]
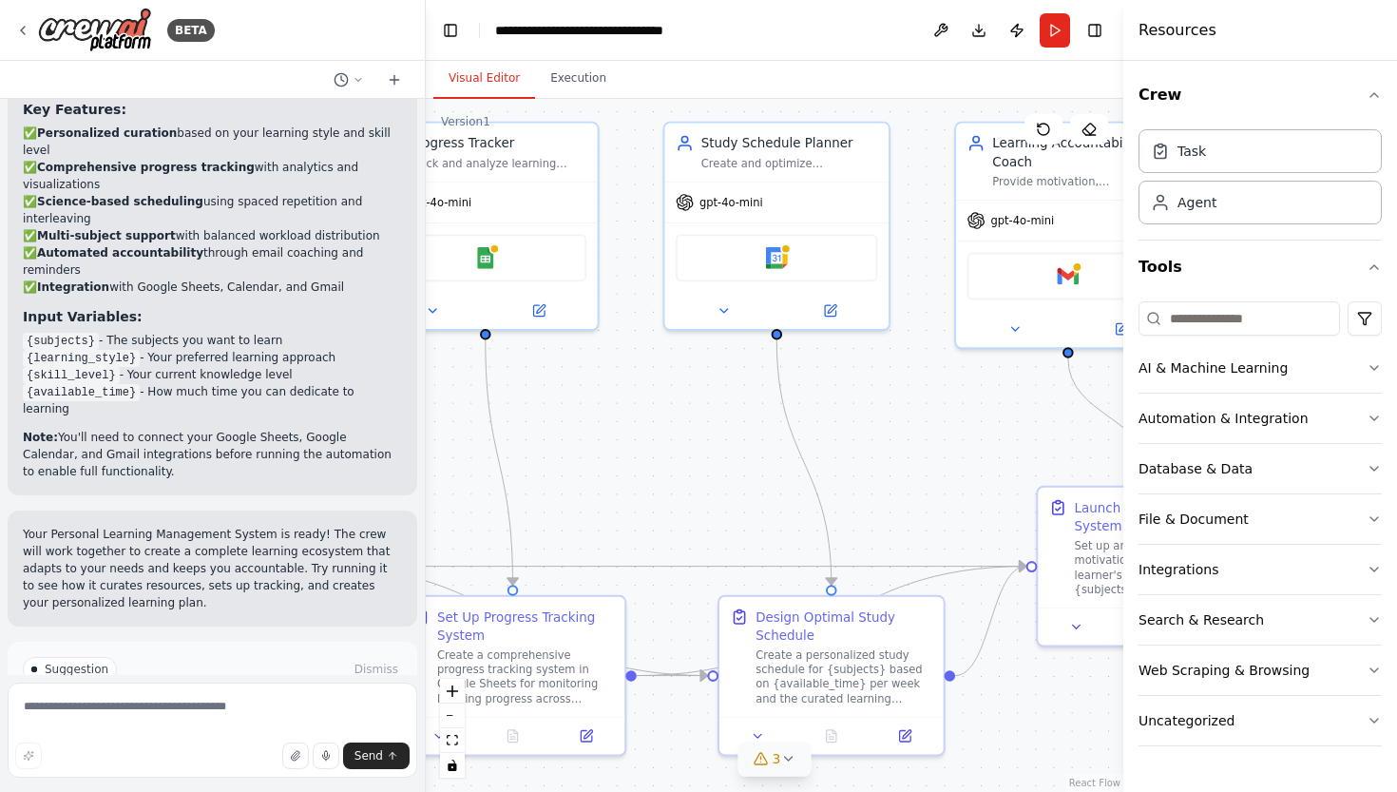
click at [497, 85] on button "Visual Editor" at bounding box center [484, 79] width 102 height 40
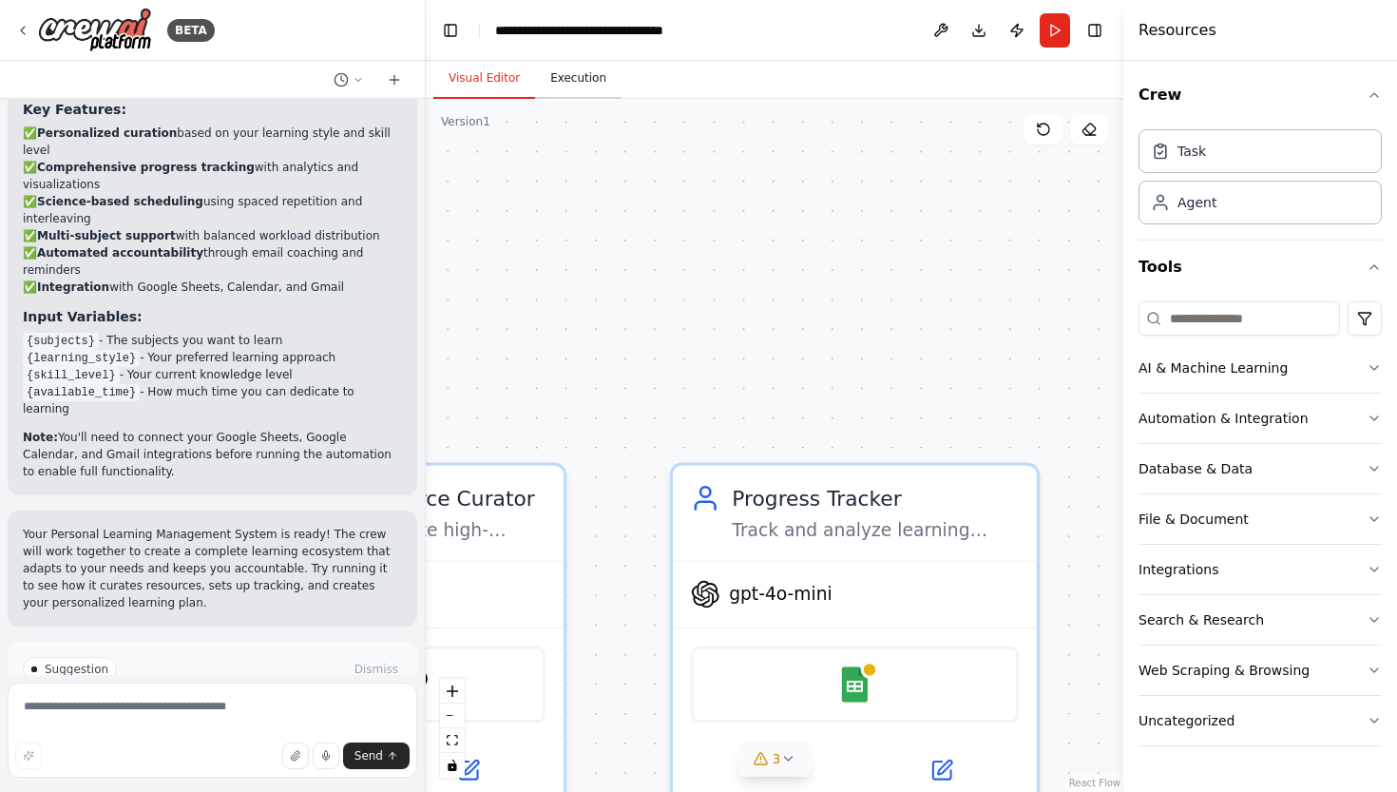
click at [570, 90] on button "Execution" at bounding box center [578, 79] width 87 height 40
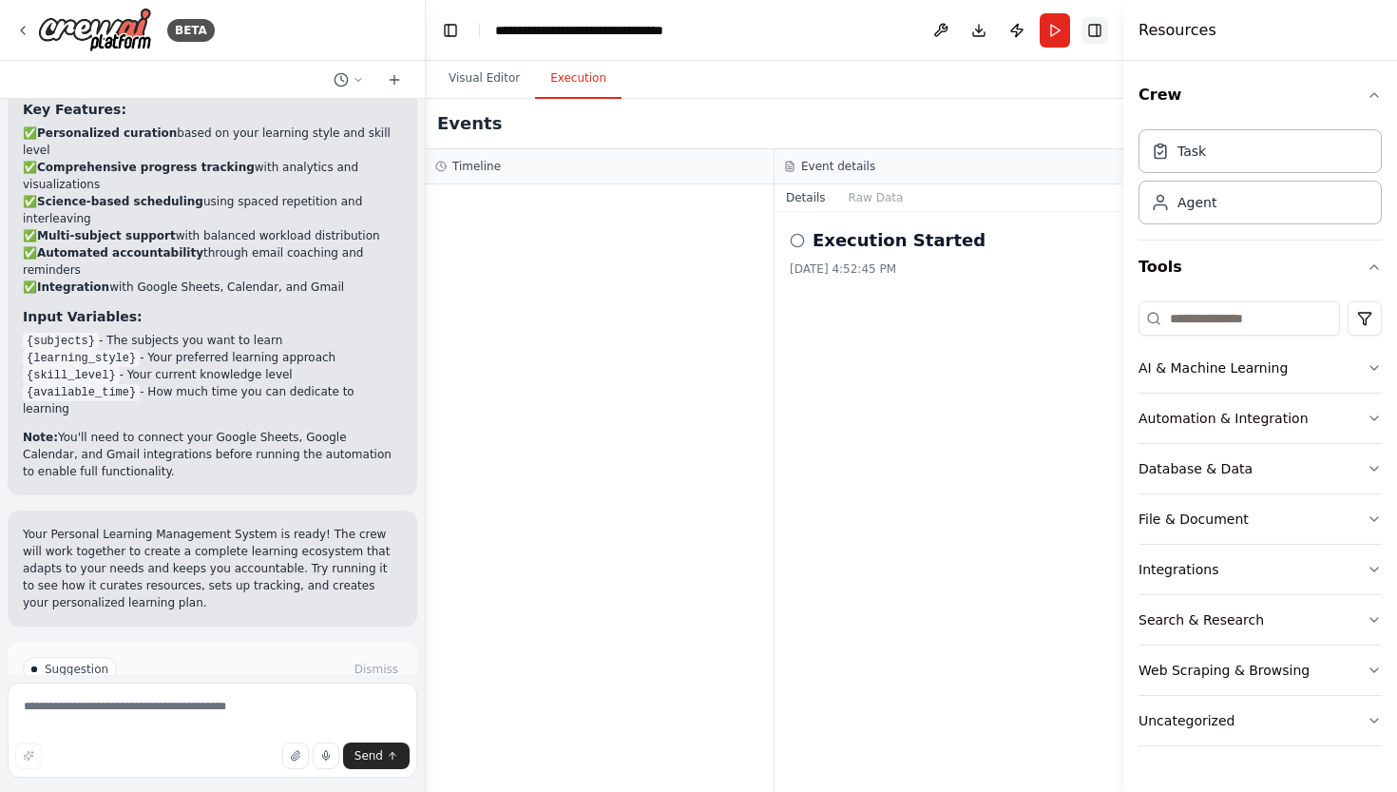
click at [1107, 30] on button "Toggle Right Sidebar" at bounding box center [1095, 30] width 27 height 27
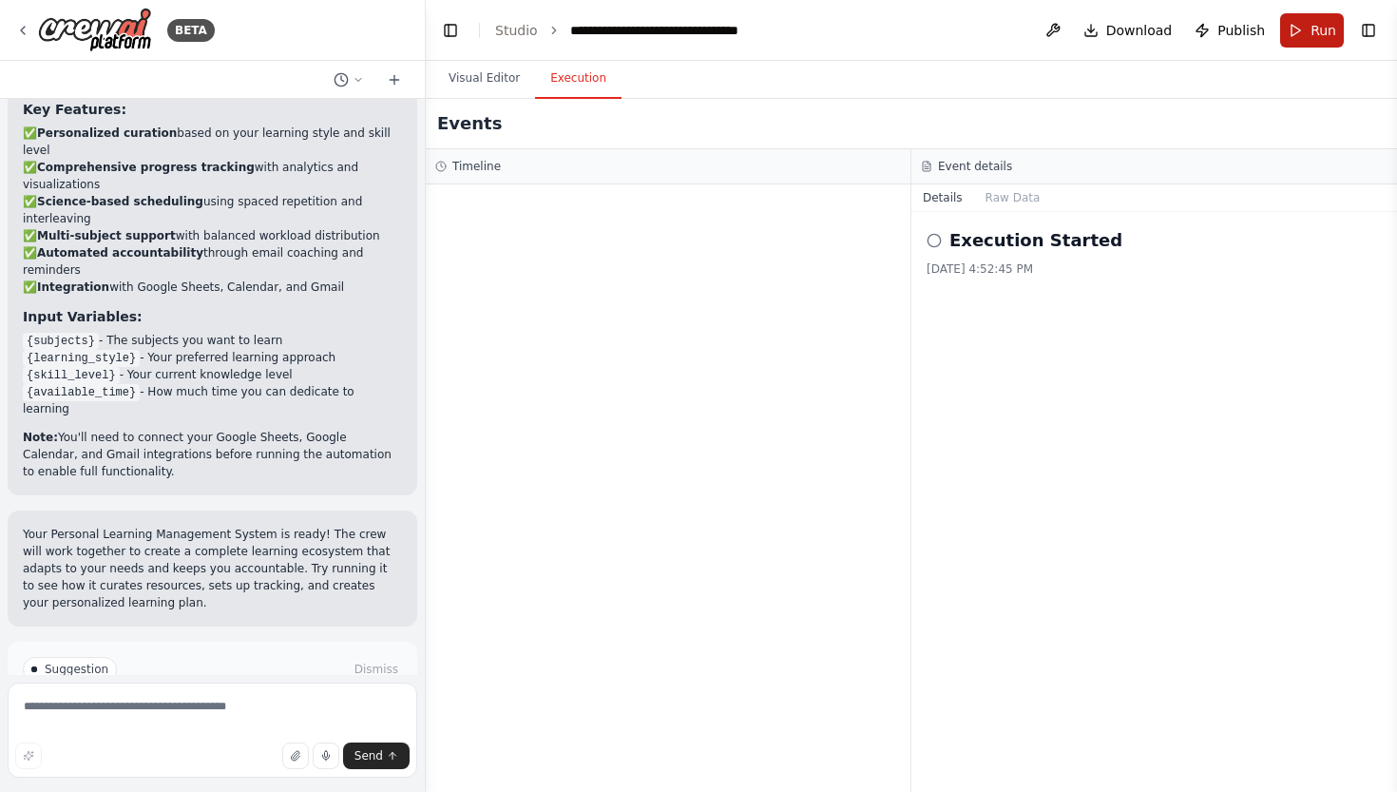
click at [1314, 39] on span "Run" at bounding box center [1324, 30] width 26 height 19
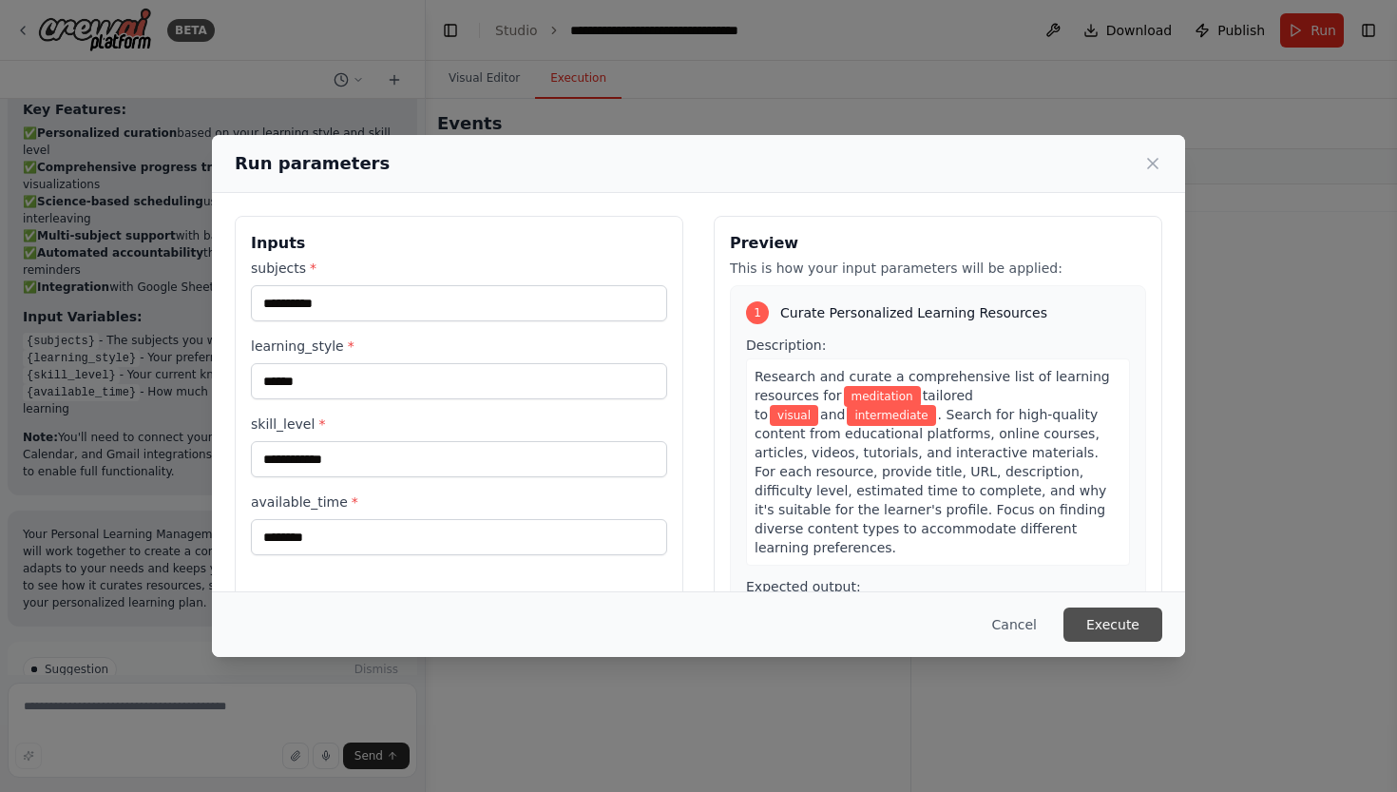
click at [1115, 636] on button "Execute" at bounding box center [1113, 624] width 99 height 34
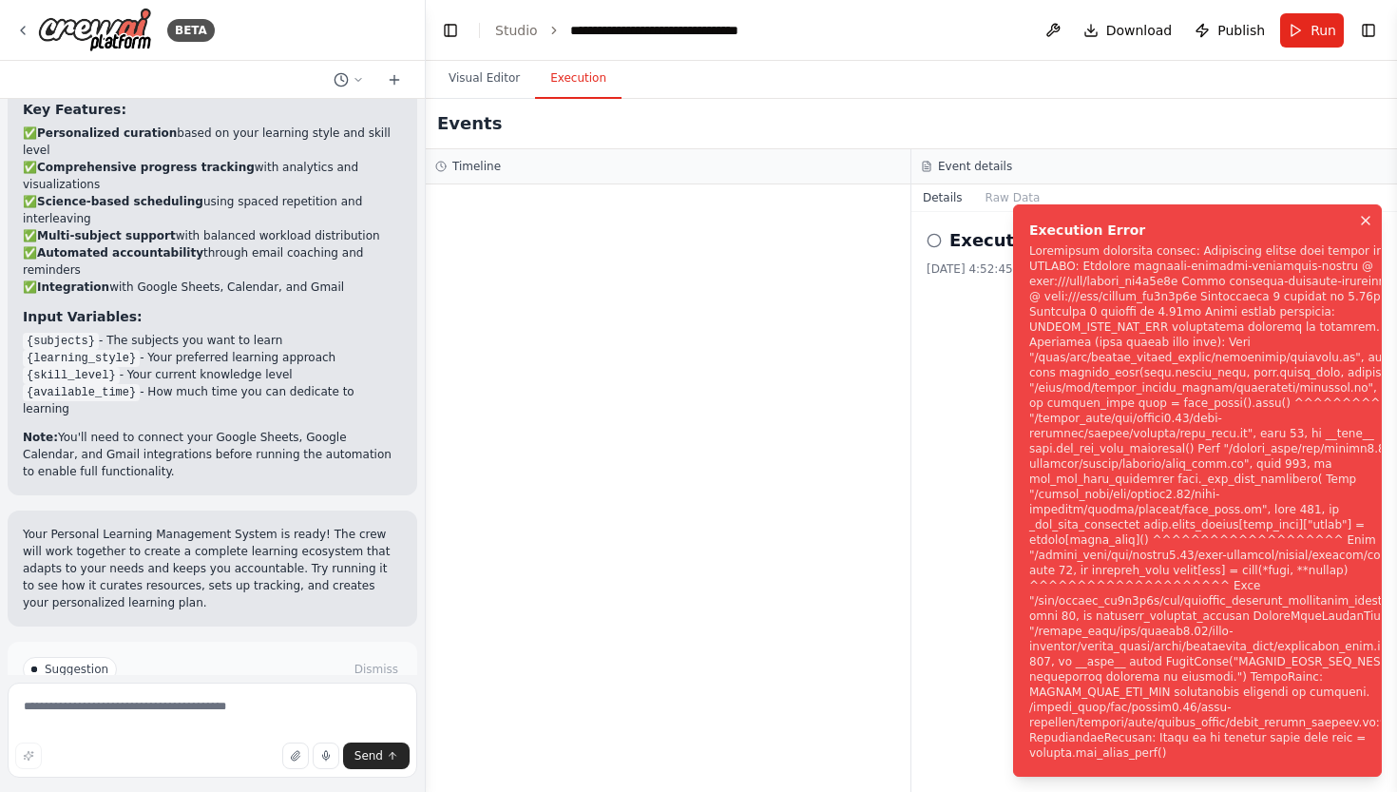
click at [1368, 224] on icon "Notifications (F8)" at bounding box center [1366, 221] width 8 height 8
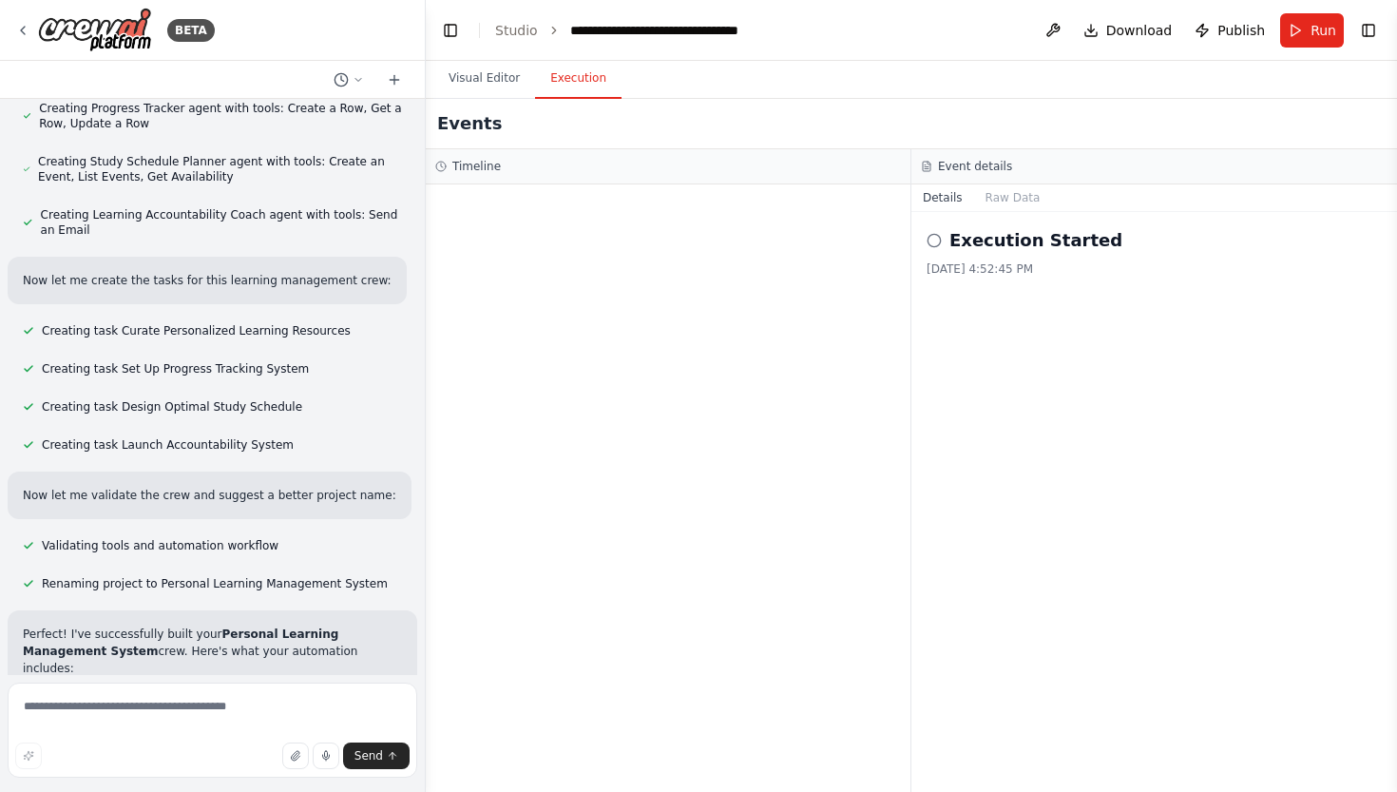
scroll to position [811, 0]
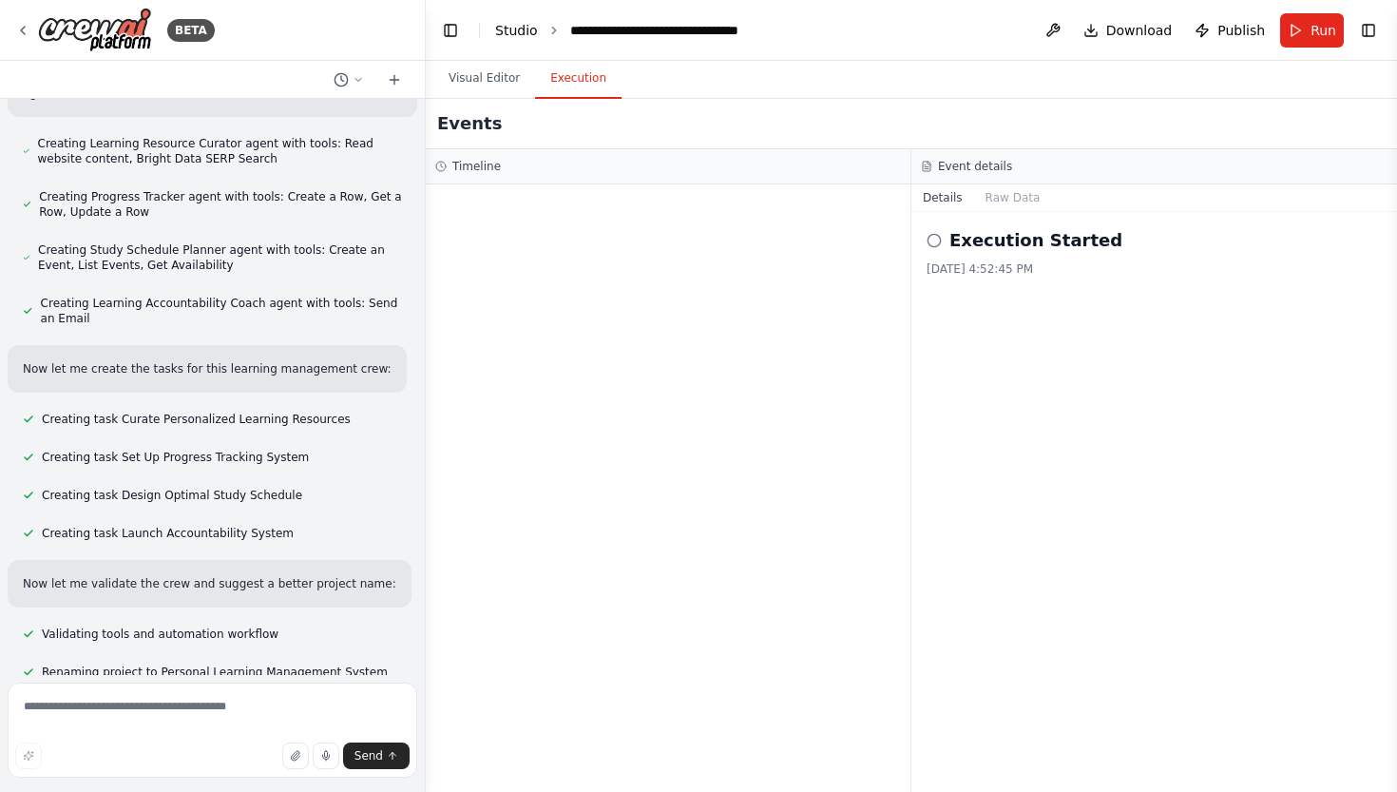
click at [522, 27] on link "Studio" at bounding box center [516, 30] width 43 height 15
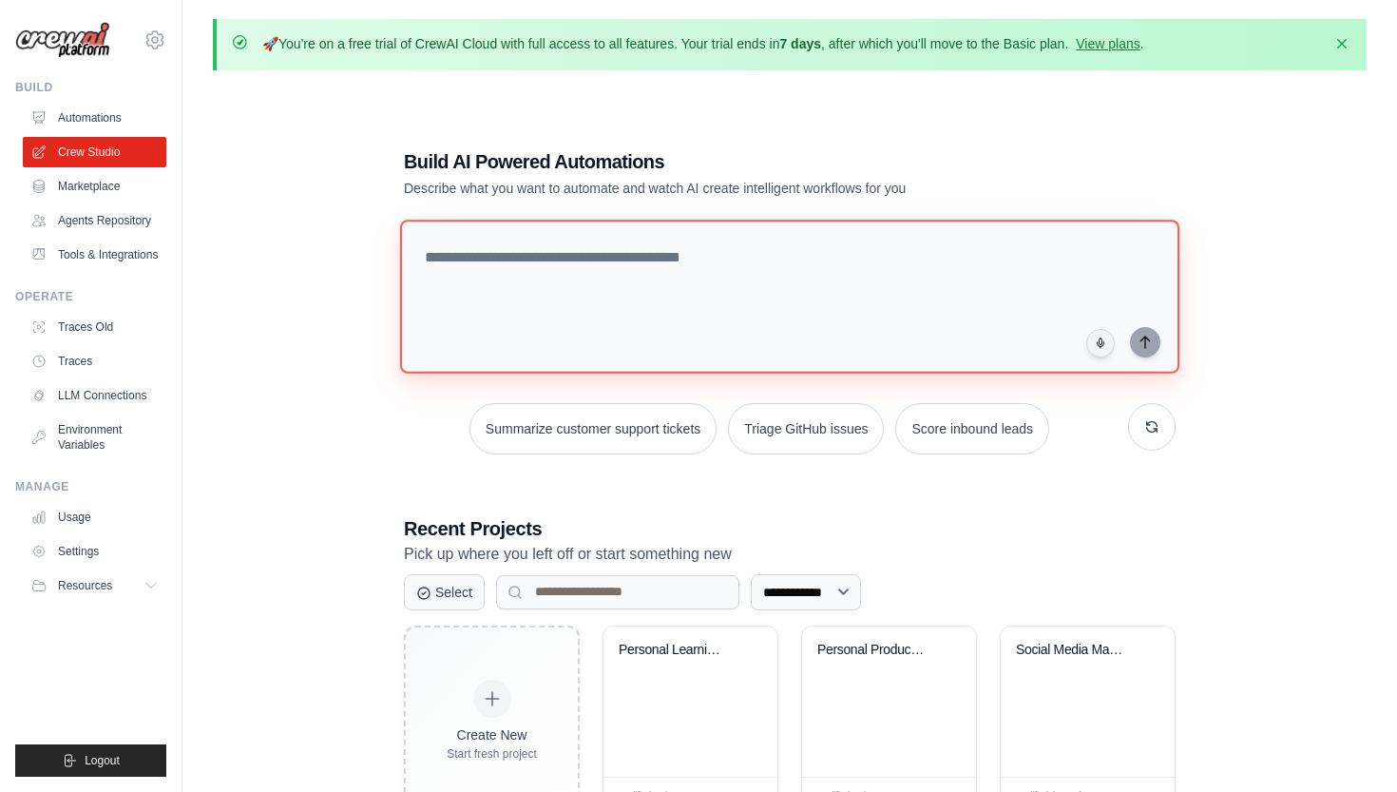
click at [573, 291] on textarea at bounding box center [790, 297] width 780 height 154
type textarea "**********"
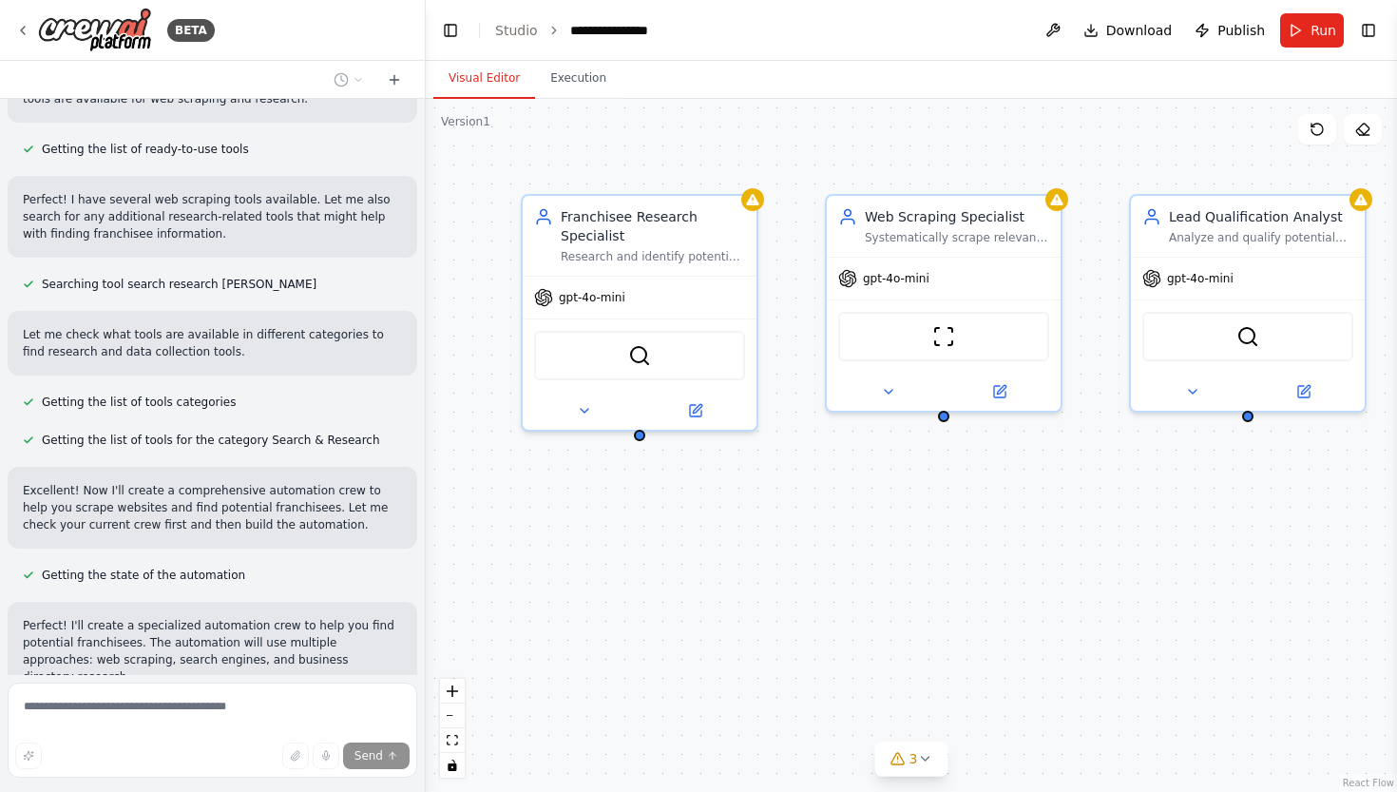
scroll to position [419, 0]
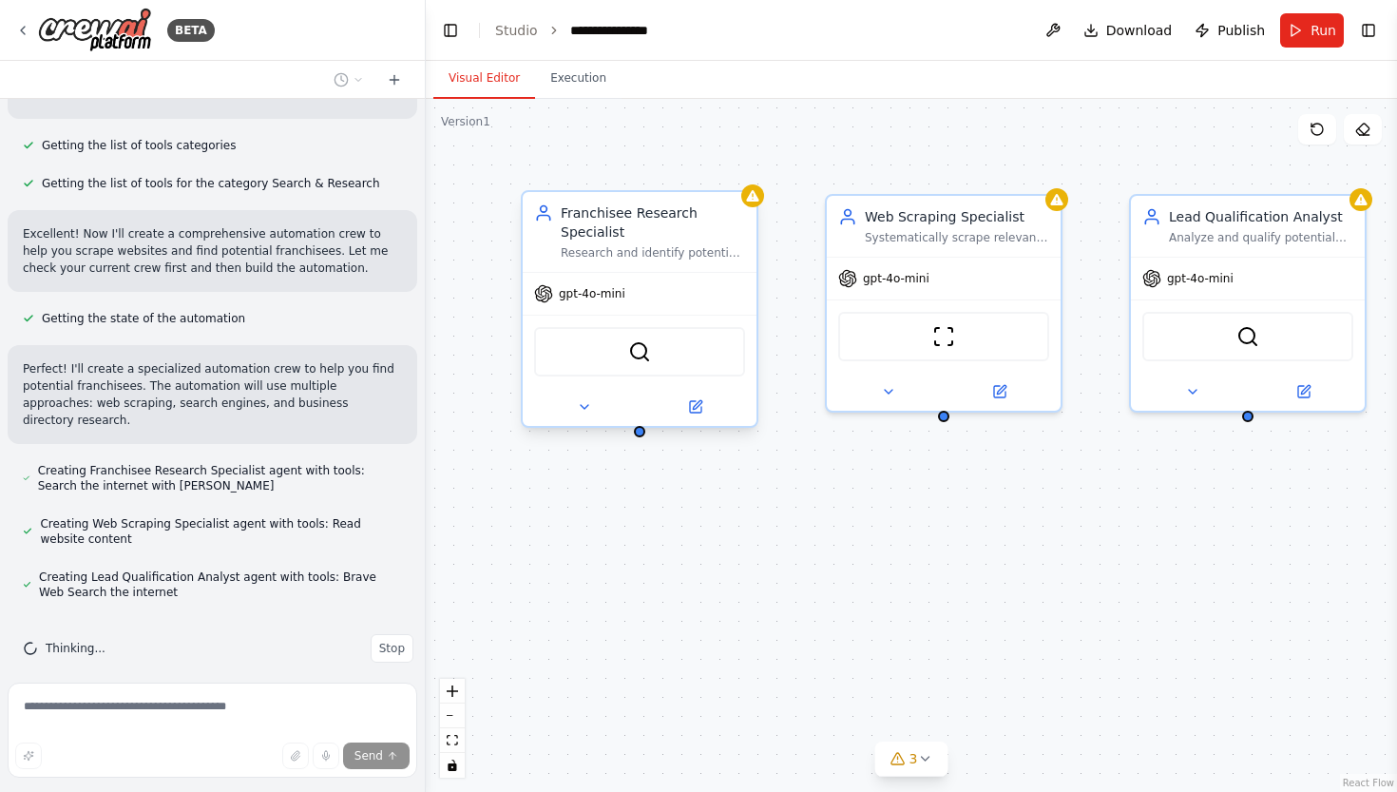
click at [680, 246] on div "Research and identify potential franchisees for {business_type} business in {ta…" at bounding box center [653, 252] width 184 height 15
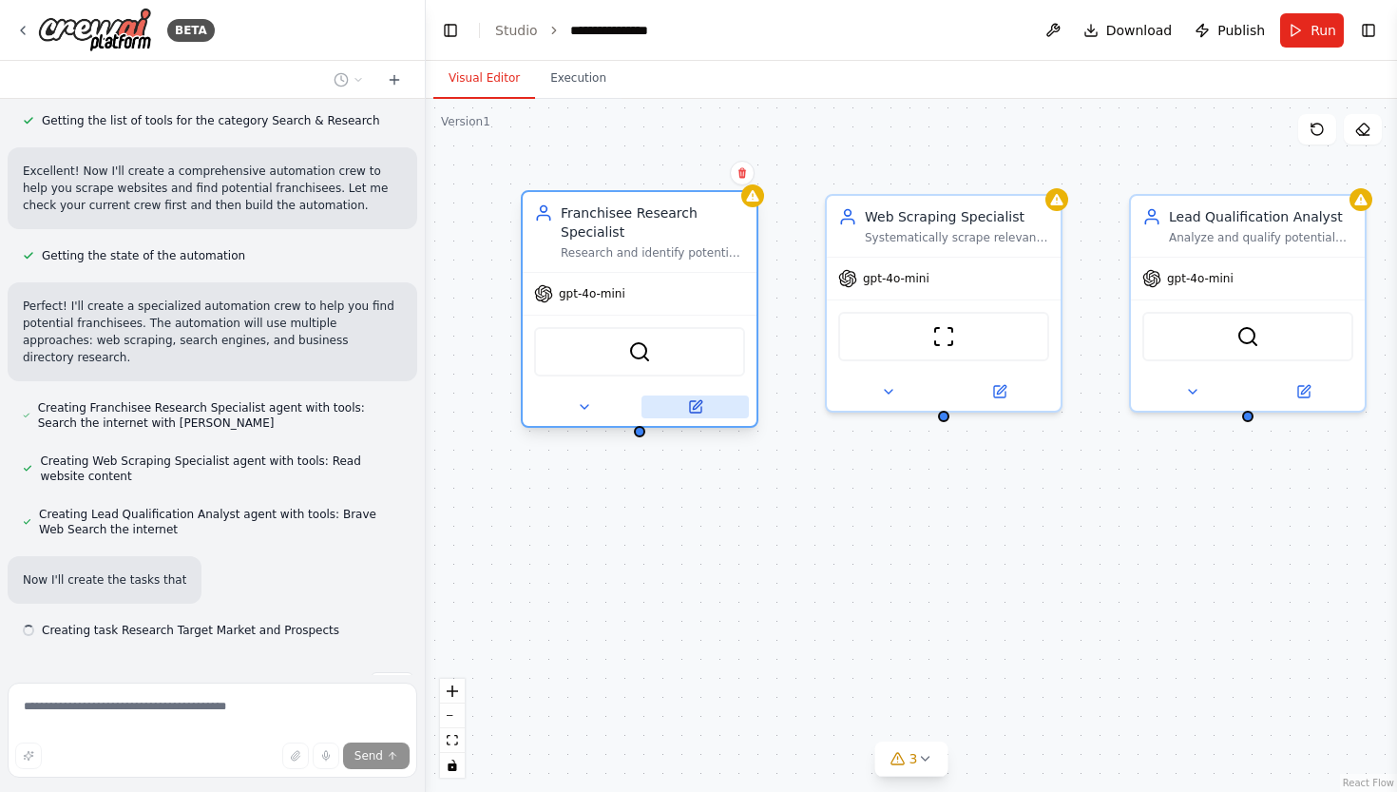
scroll to position [520, 0]
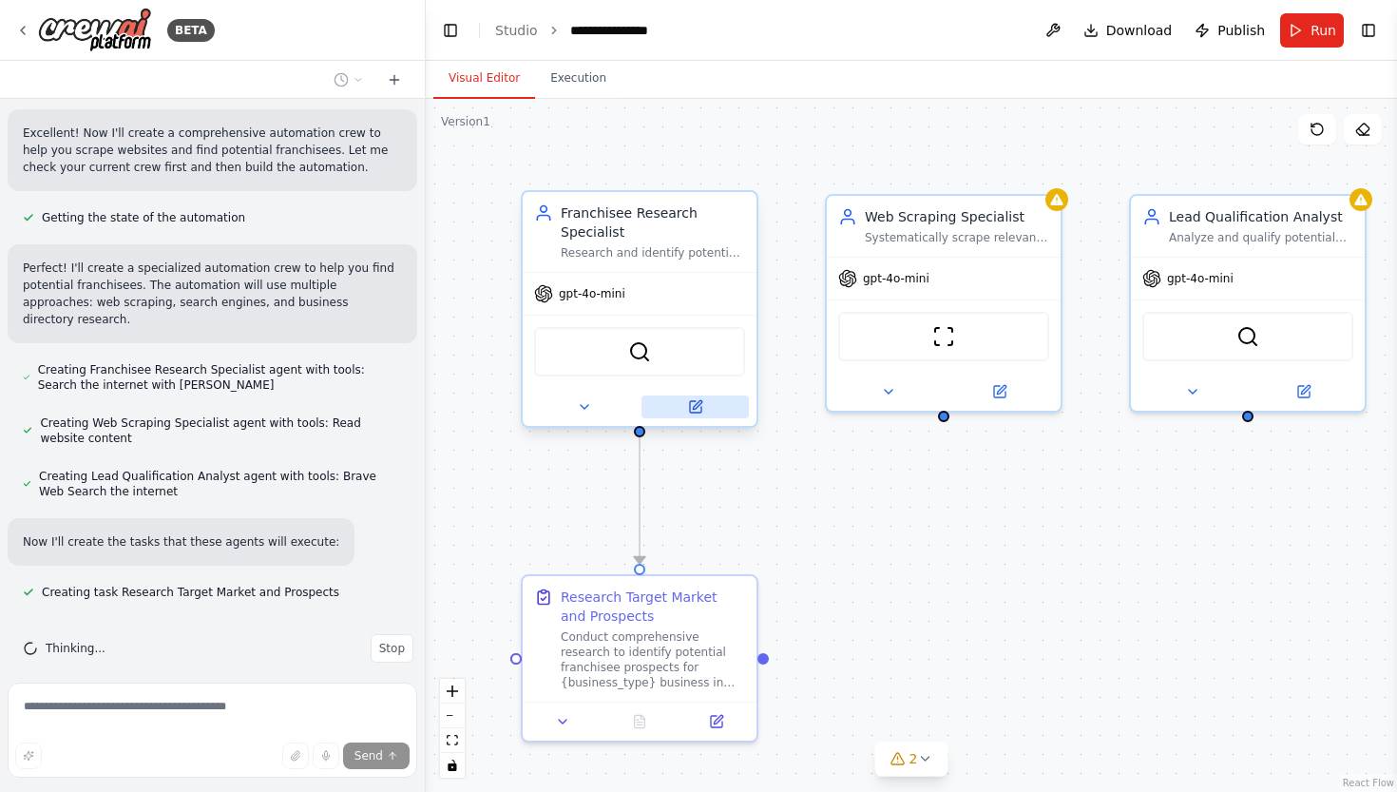
click at [691, 408] on icon at bounding box center [695, 406] width 11 height 11
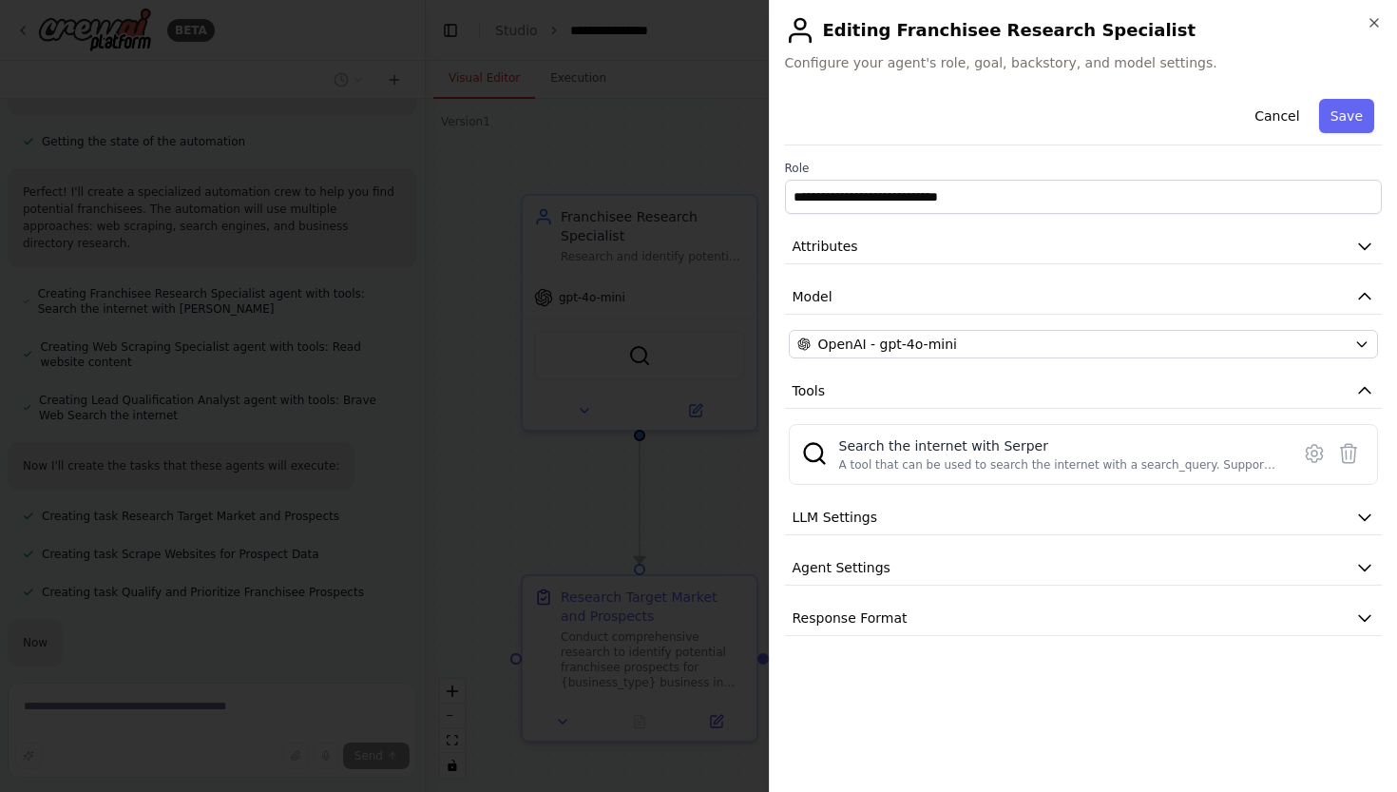
scroll to position [697, 0]
click at [911, 554] on button "Agent Settings" at bounding box center [1084, 567] width 598 height 35
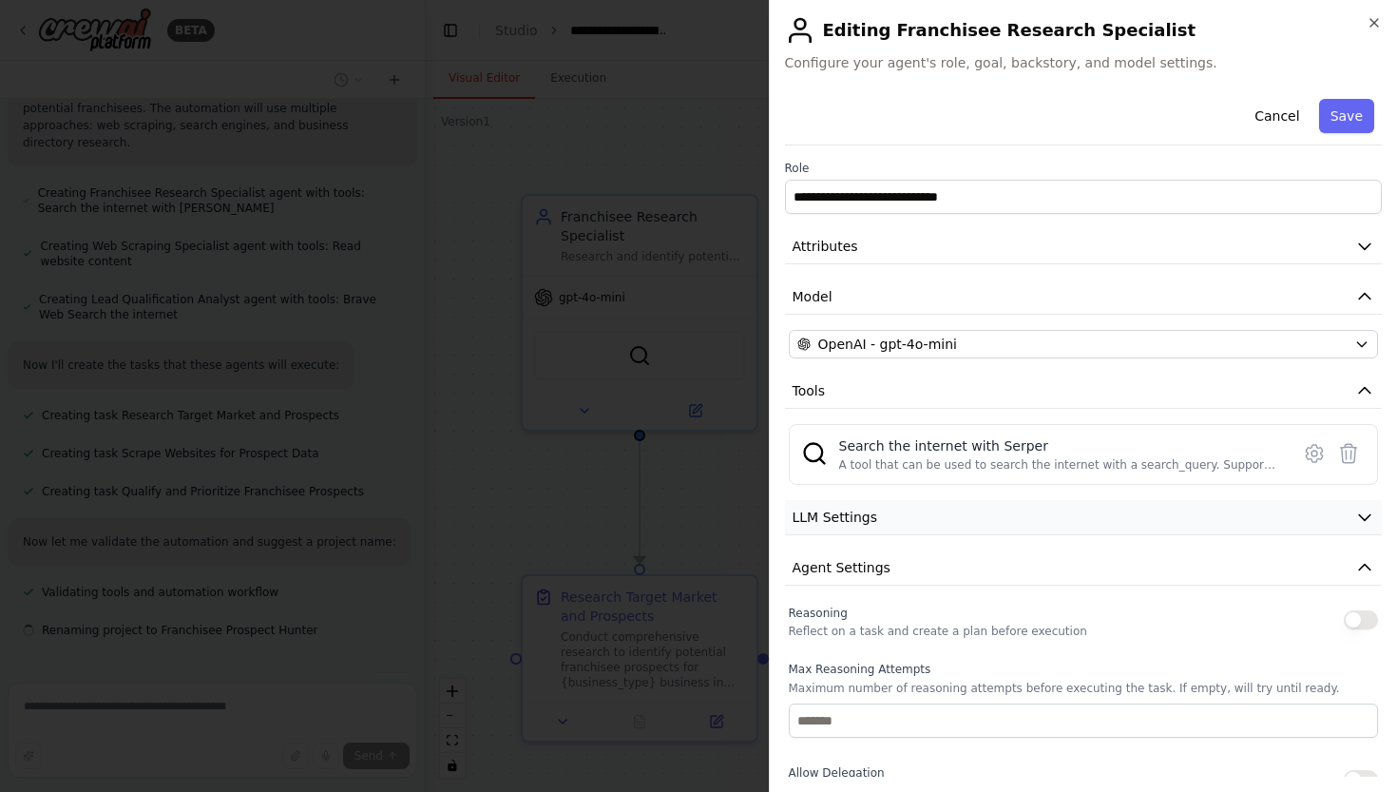
scroll to position [735, 0]
click at [916, 515] on button "LLM Settings" at bounding box center [1084, 517] width 598 height 35
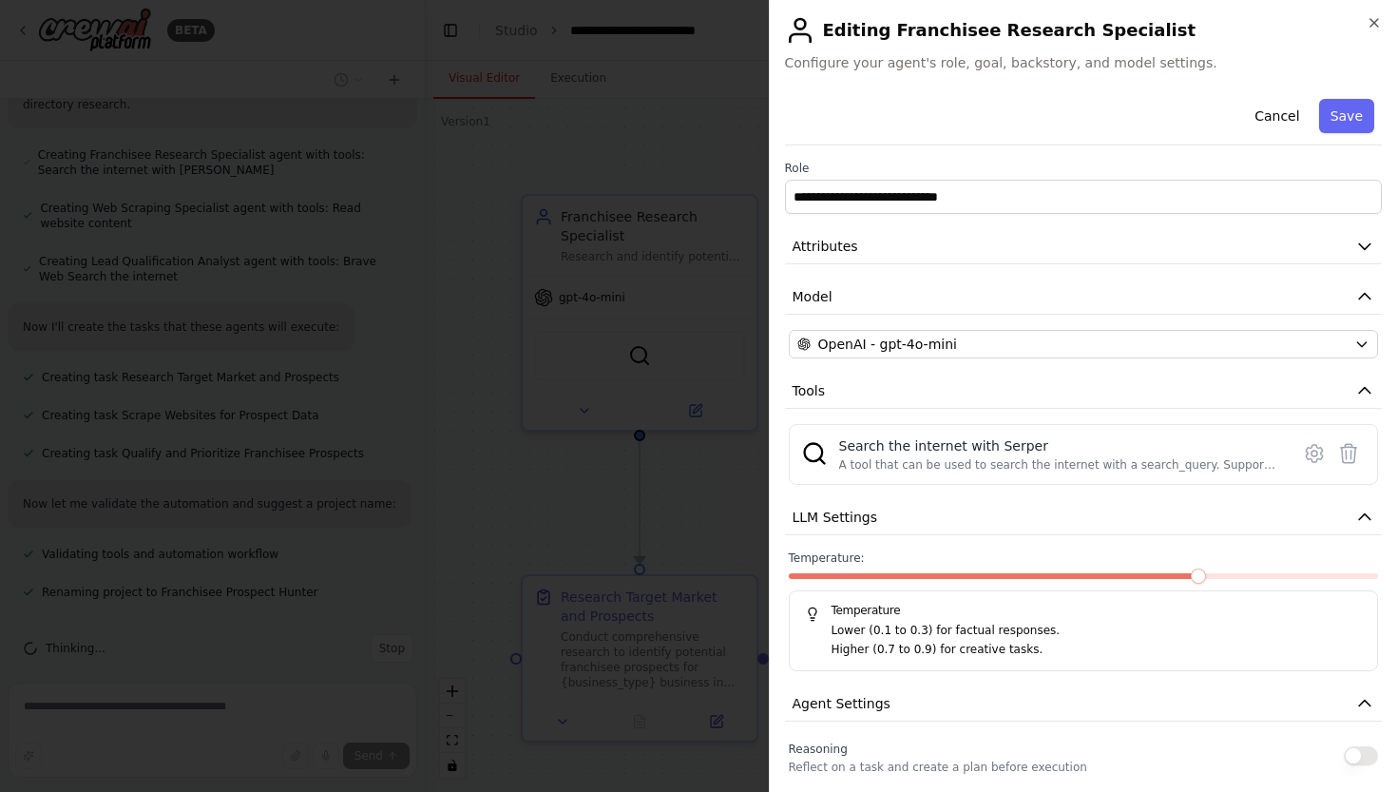
scroll to position [0, 0]
click at [888, 295] on button "Model" at bounding box center [1084, 296] width 598 height 35
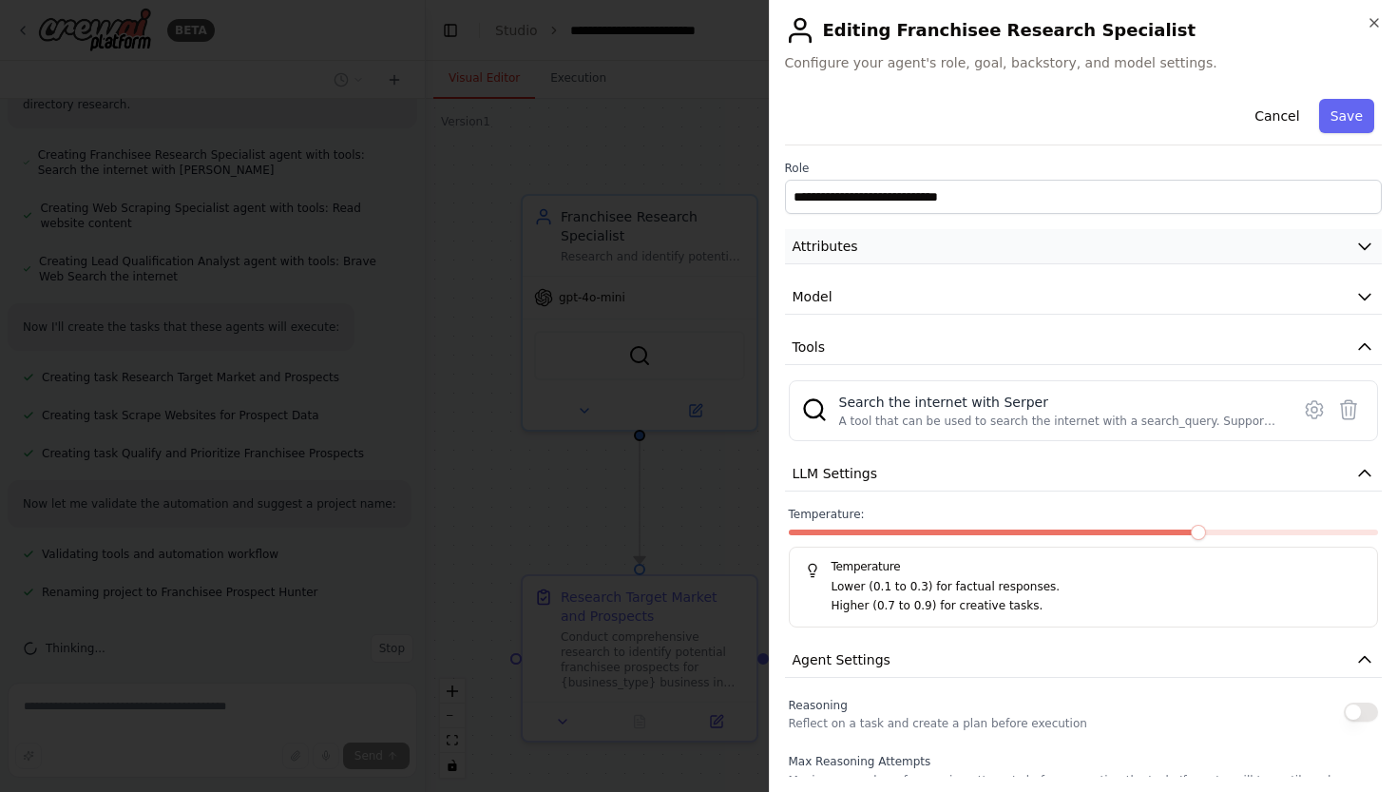
click at [889, 260] on button "Attributes" at bounding box center [1084, 246] width 598 height 35
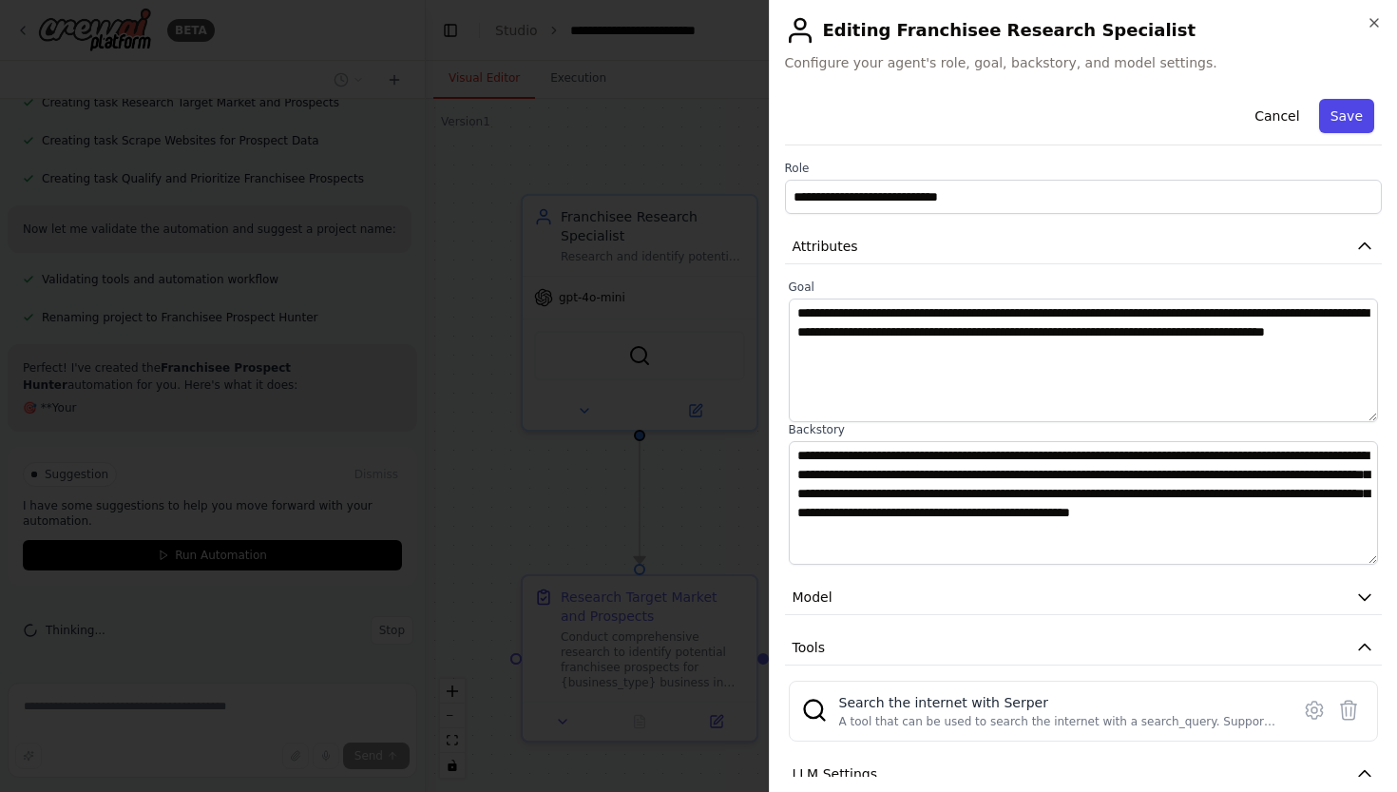
click at [1352, 111] on button "Save" at bounding box center [1346, 116] width 55 height 34
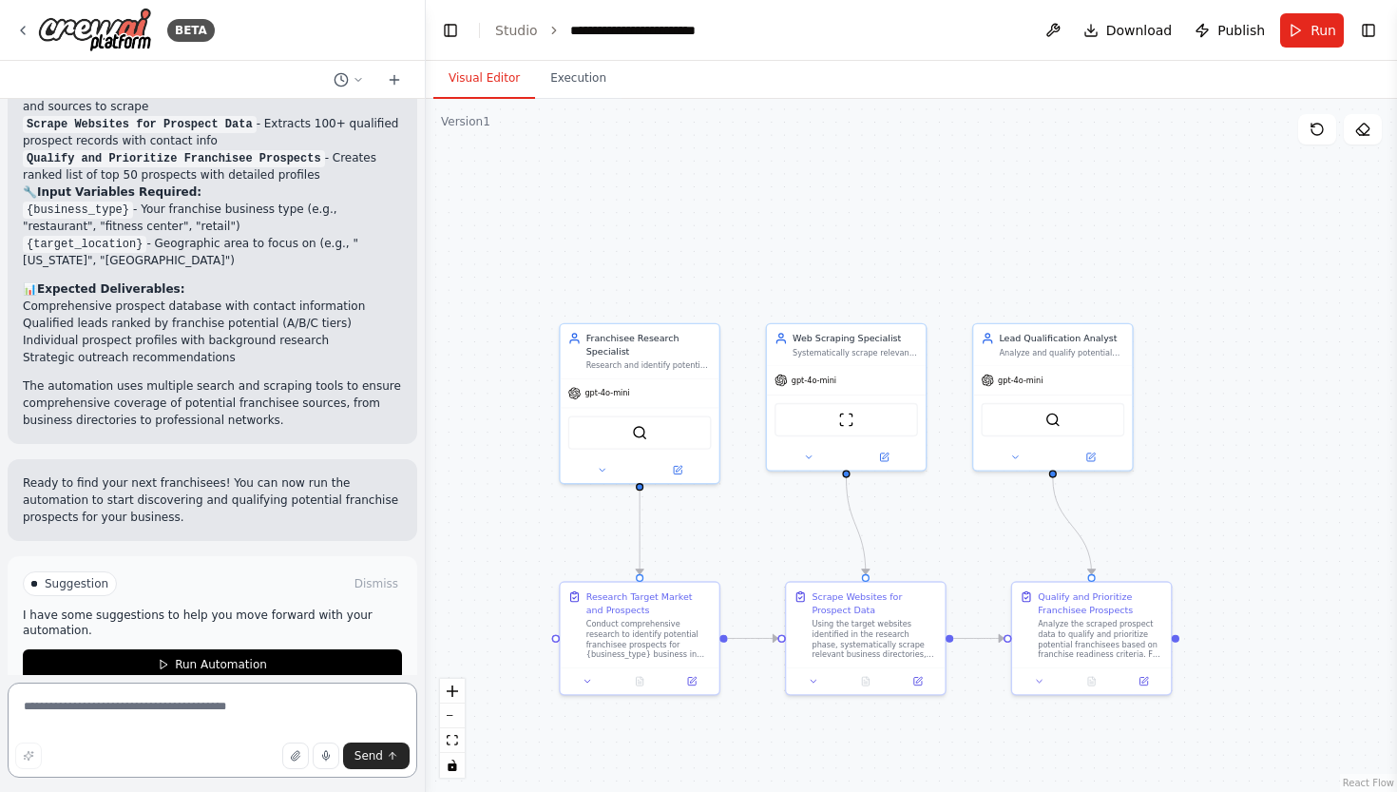
scroll to position [1522, 0]
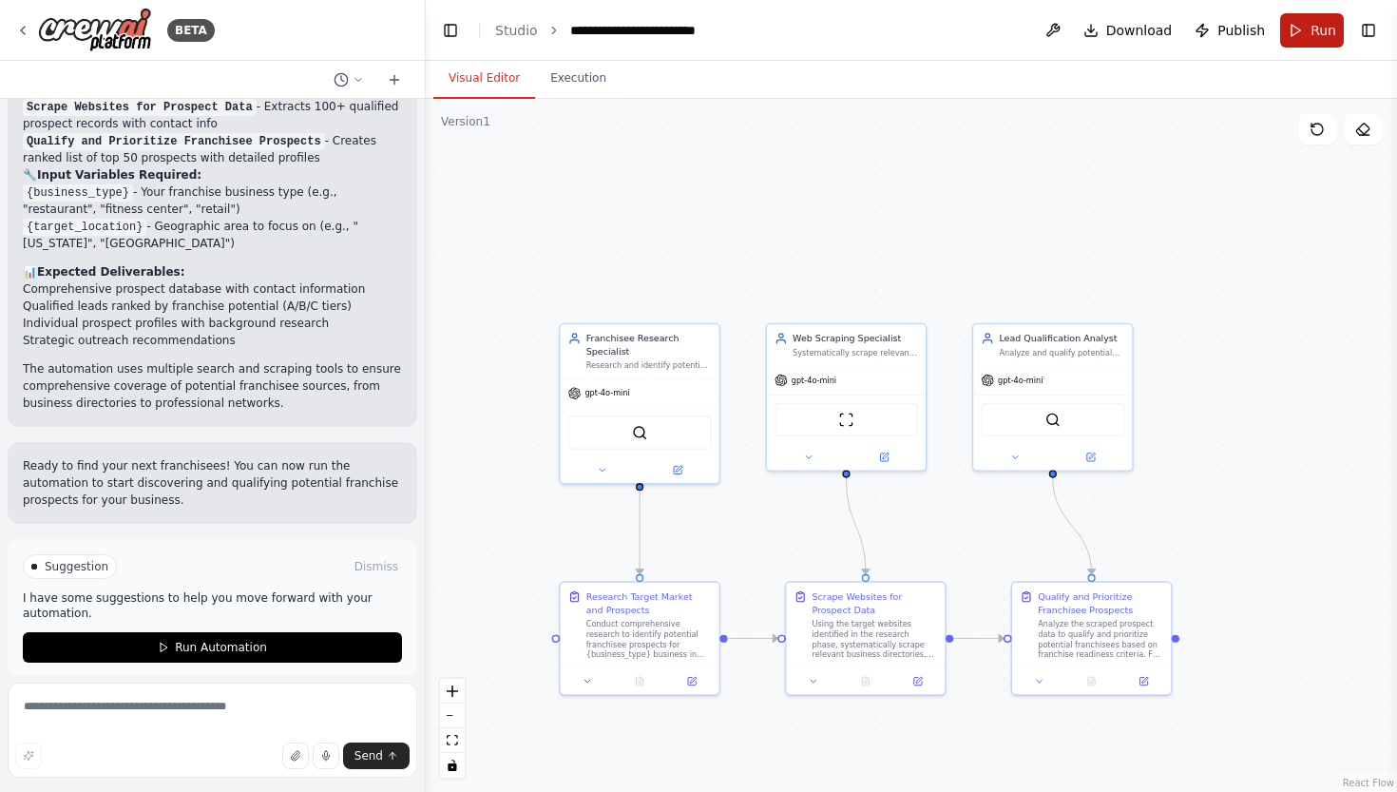
click at [1305, 37] on button "Run" at bounding box center [1313, 30] width 64 height 34
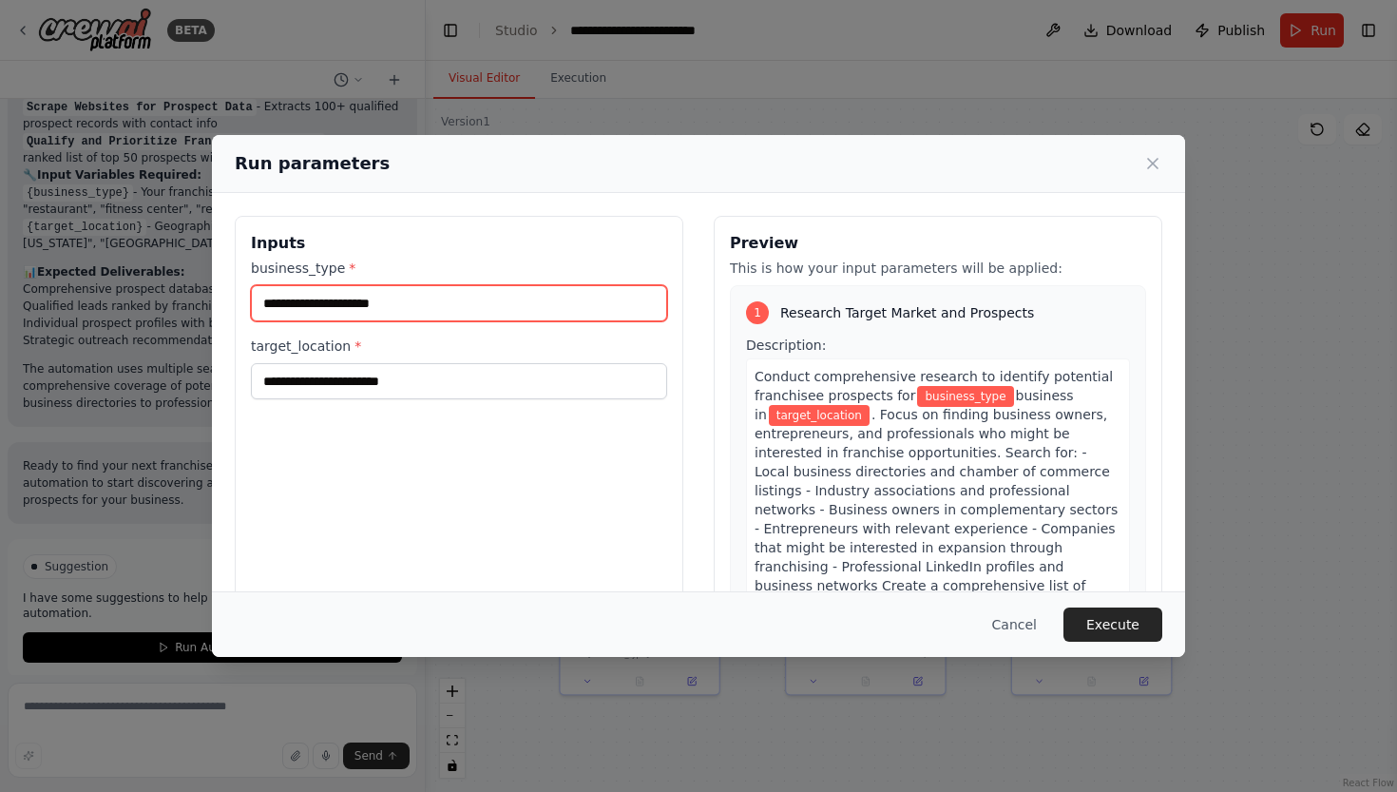
click at [418, 306] on input "business_type *" at bounding box center [459, 303] width 416 height 36
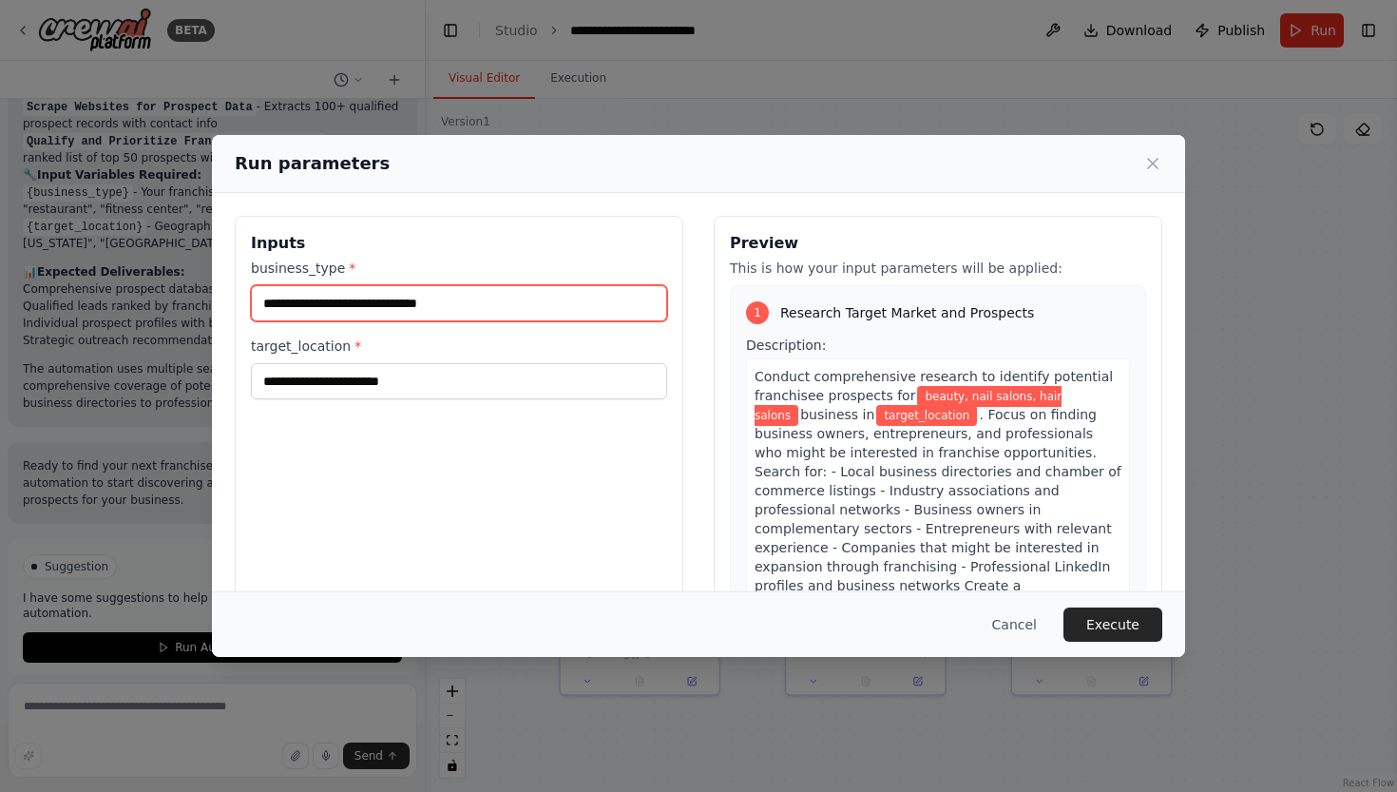
type input "**********"
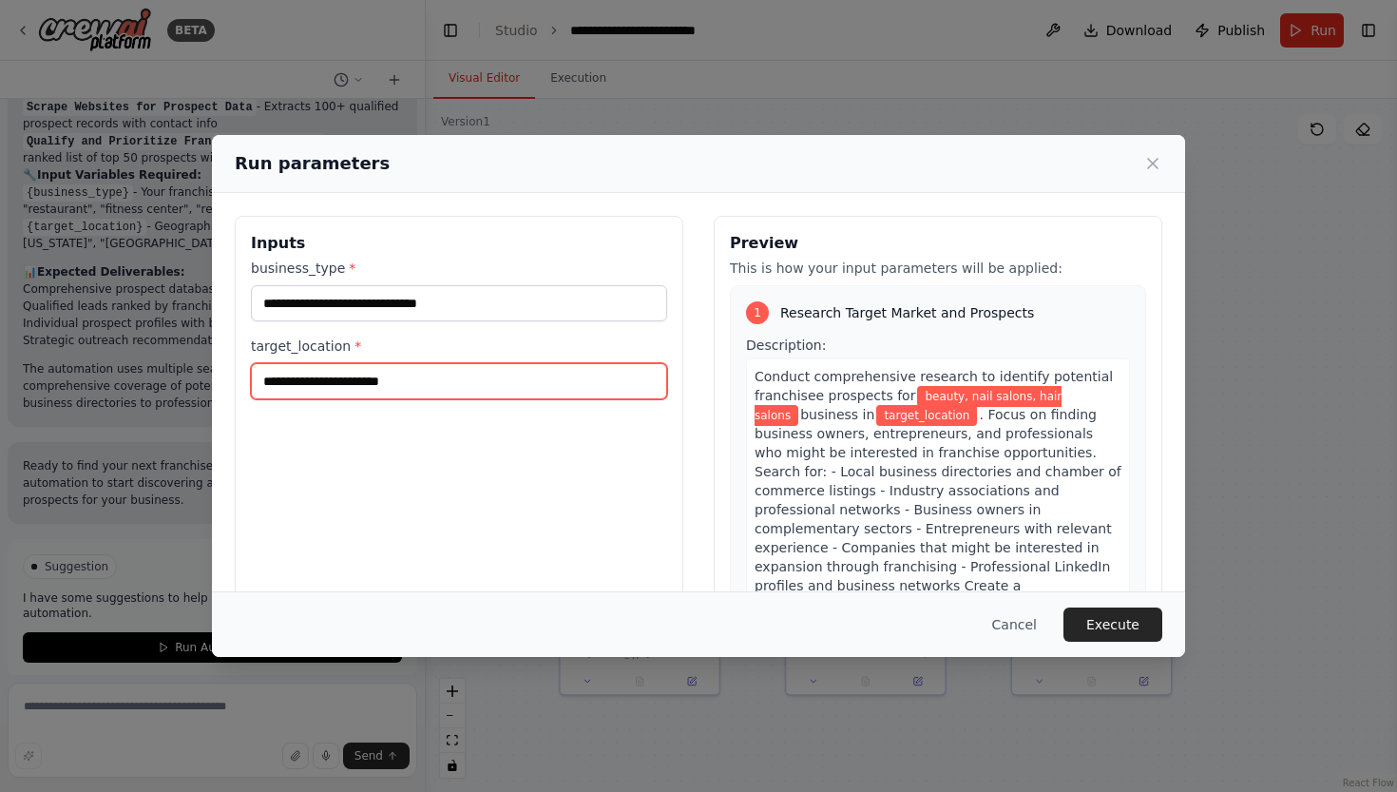
click at [363, 388] on input "target_location *" at bounding box center [459, 381] width 416 height 36
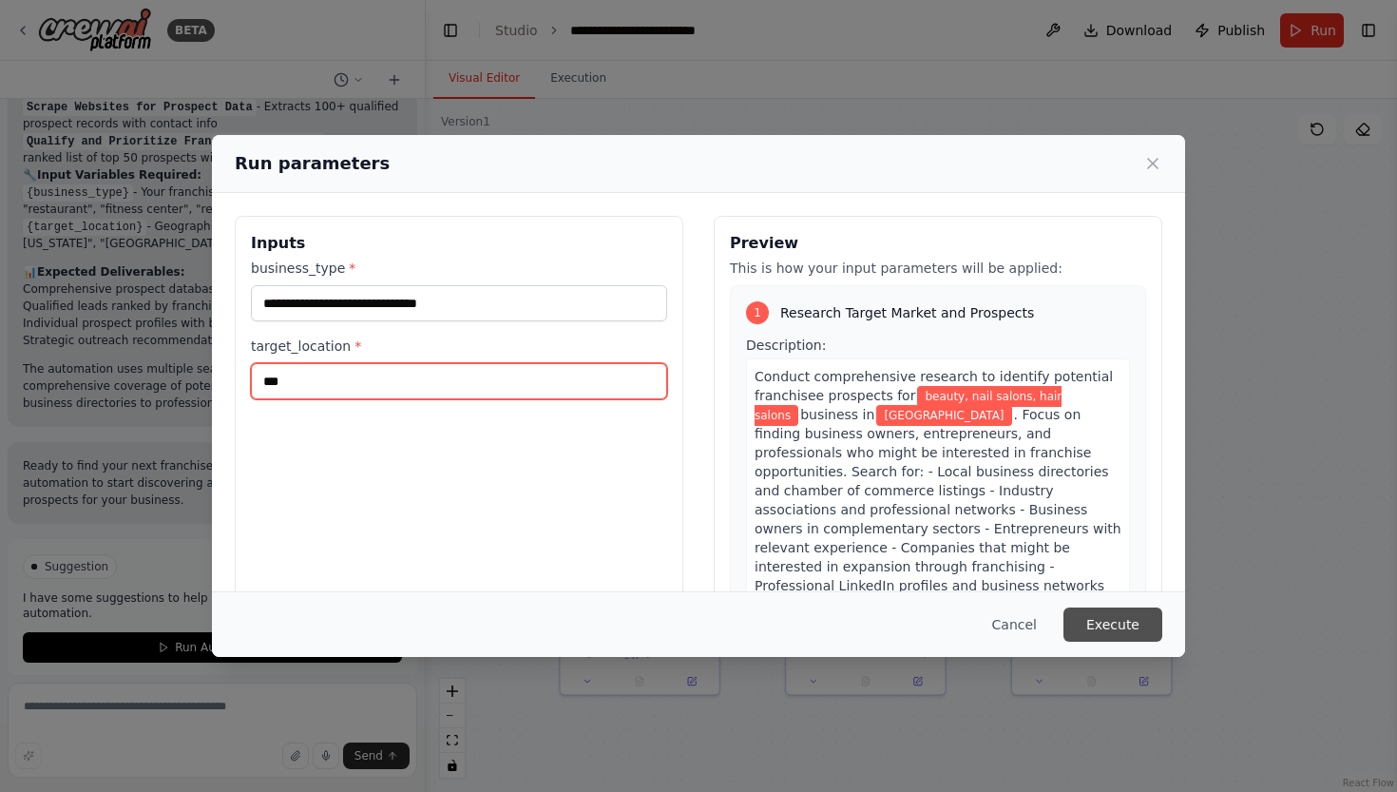
type input "***"
click at [1098, 624] on button "Execute" at bounding box center [1113, 624] width 99 height 34
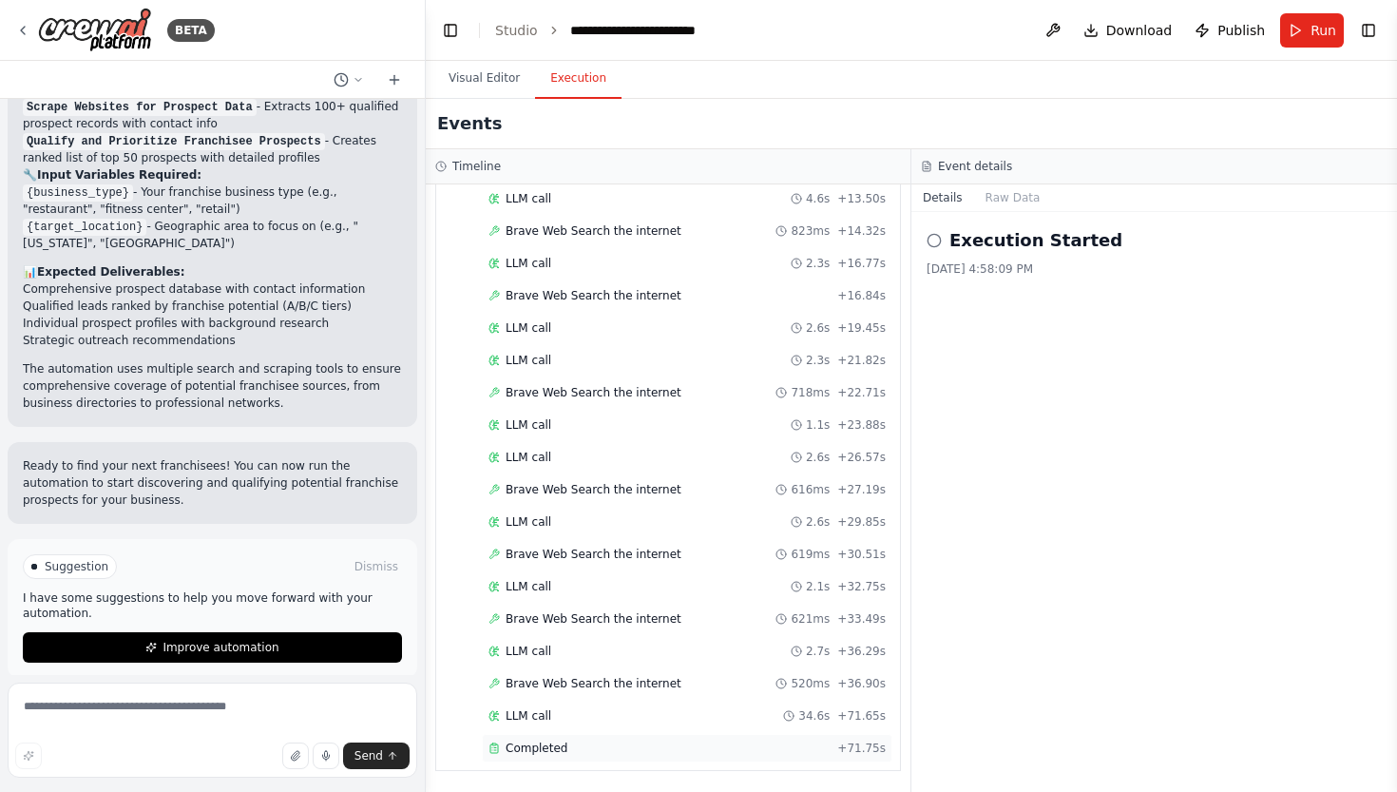
scroll to position [1902, 0]
click at [532, 751] on span "Completed" at bounding box center [537, 748] width 62 height 15
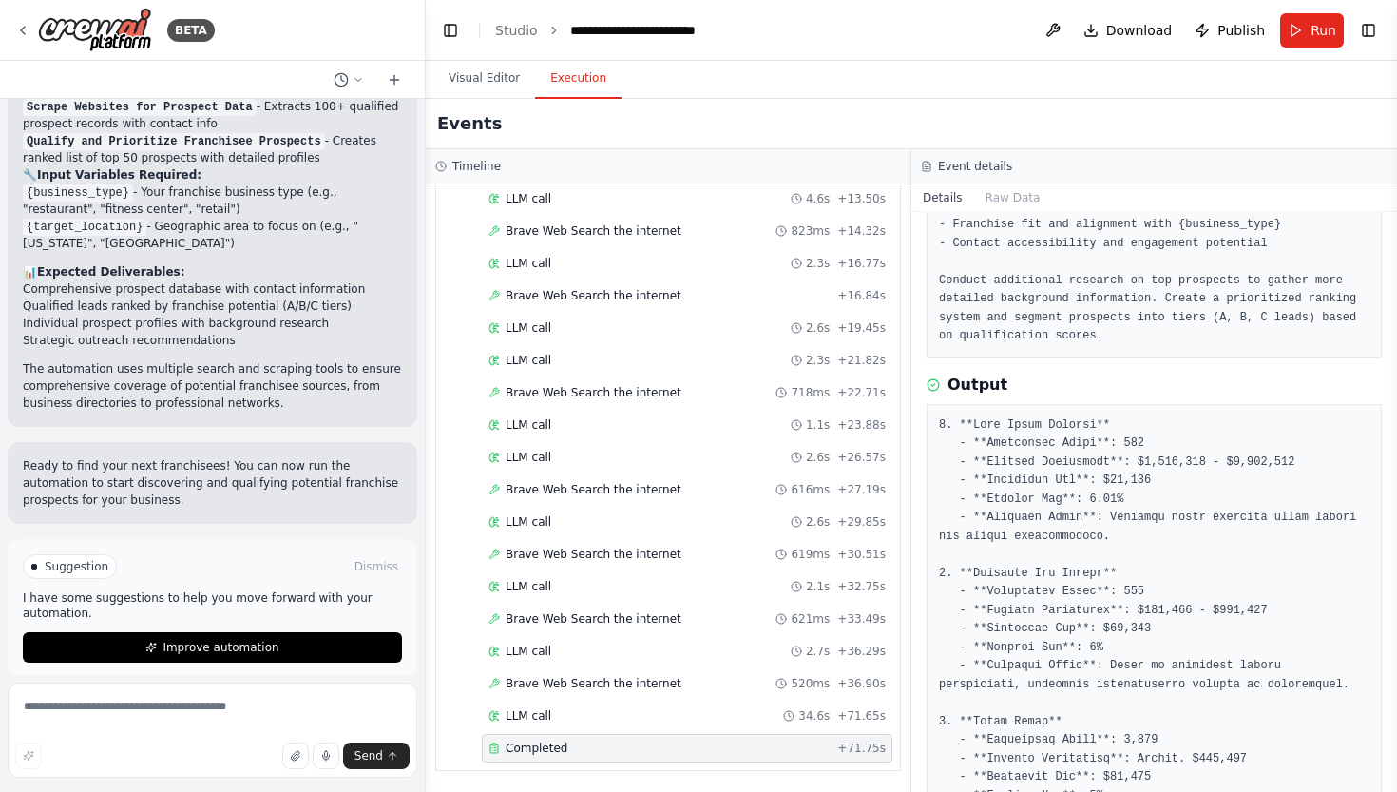
scroll to position [259, 0]
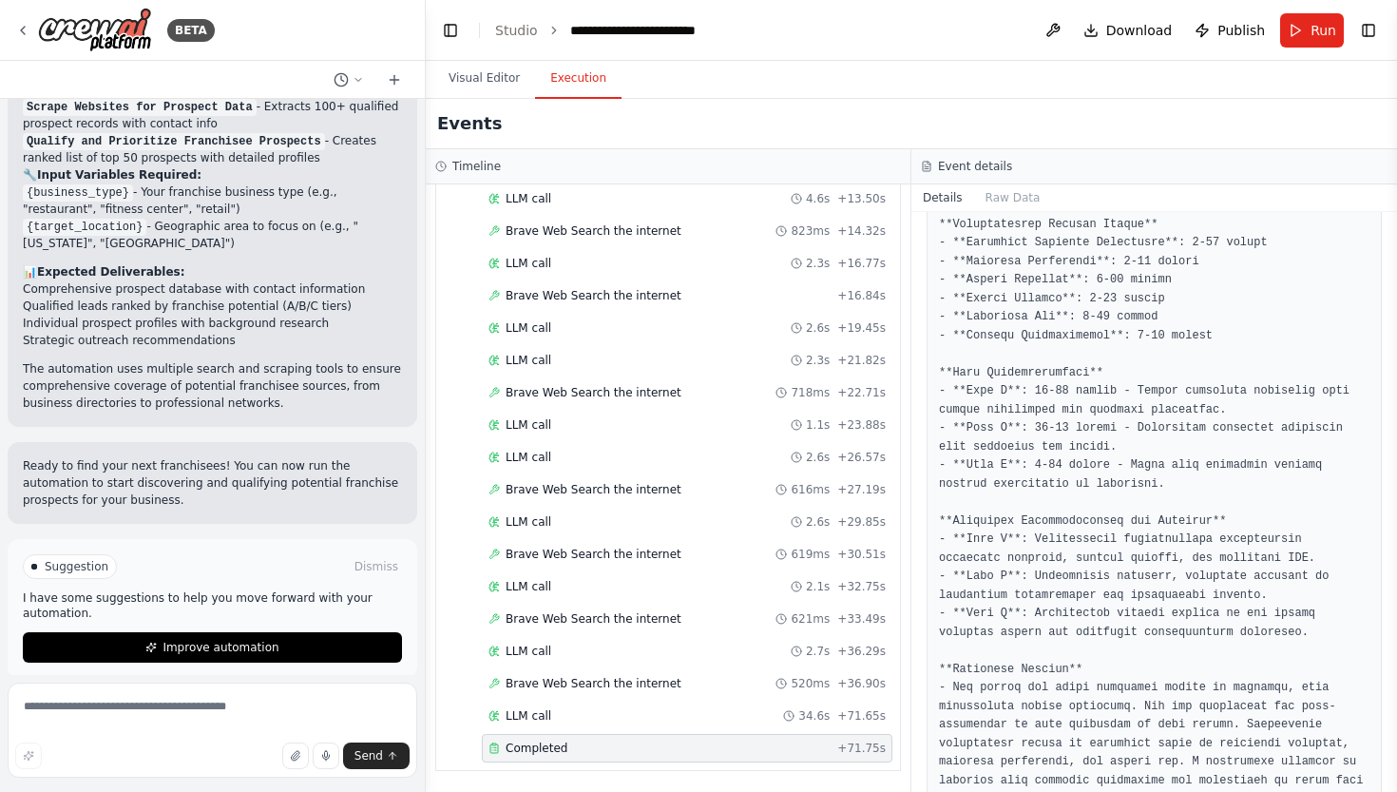
scroll to position [1946, 0]
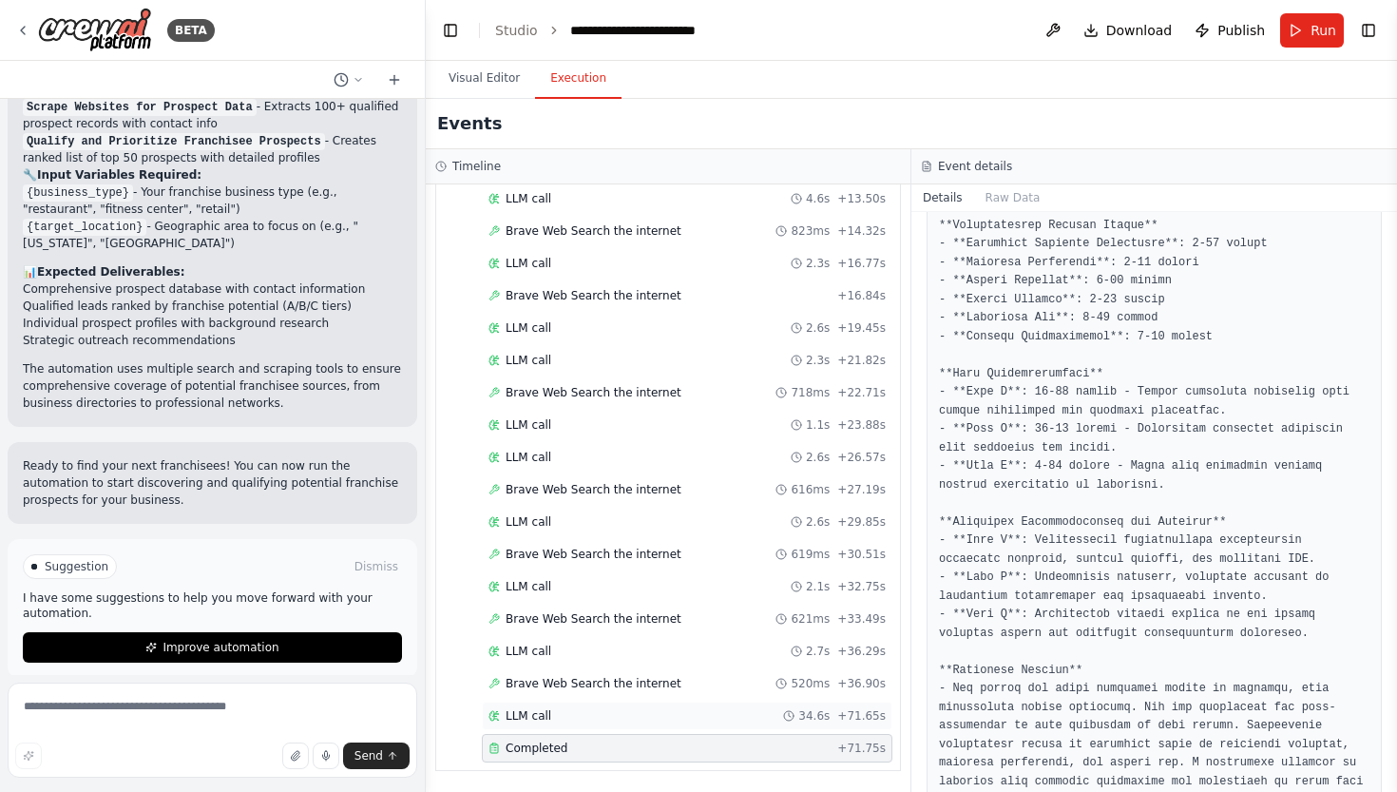
click at [762, 710] on div "LLM call 34.6s + 71.65s" at bounding box center [687, 715] width 397 height 15
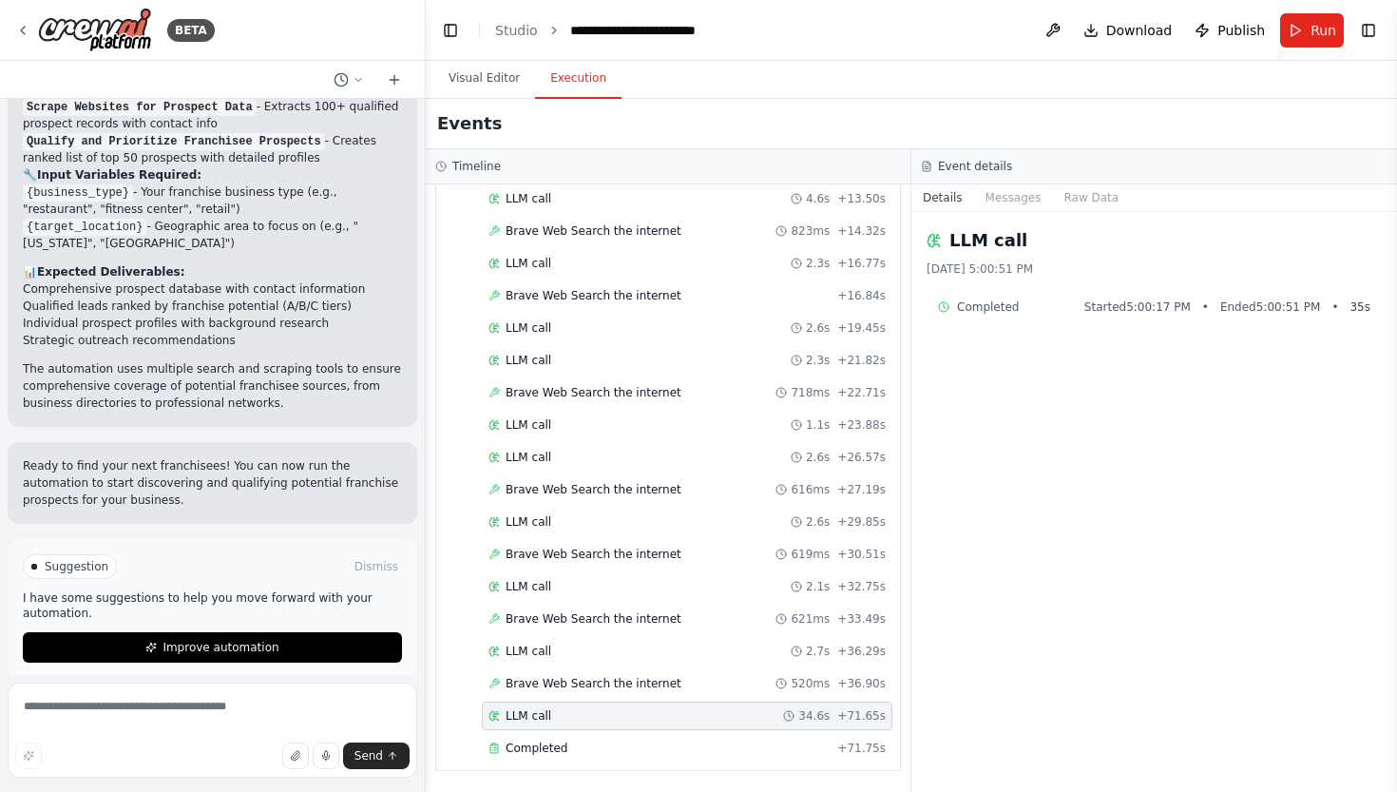
click at [1227, 305] on span "Ended 5:00:51 PM" at bounding box center [1271, 306] width 100 height 15
click at [1011, 202] on button "Messages" at bounding box center [1013, 197] width 79 height 27
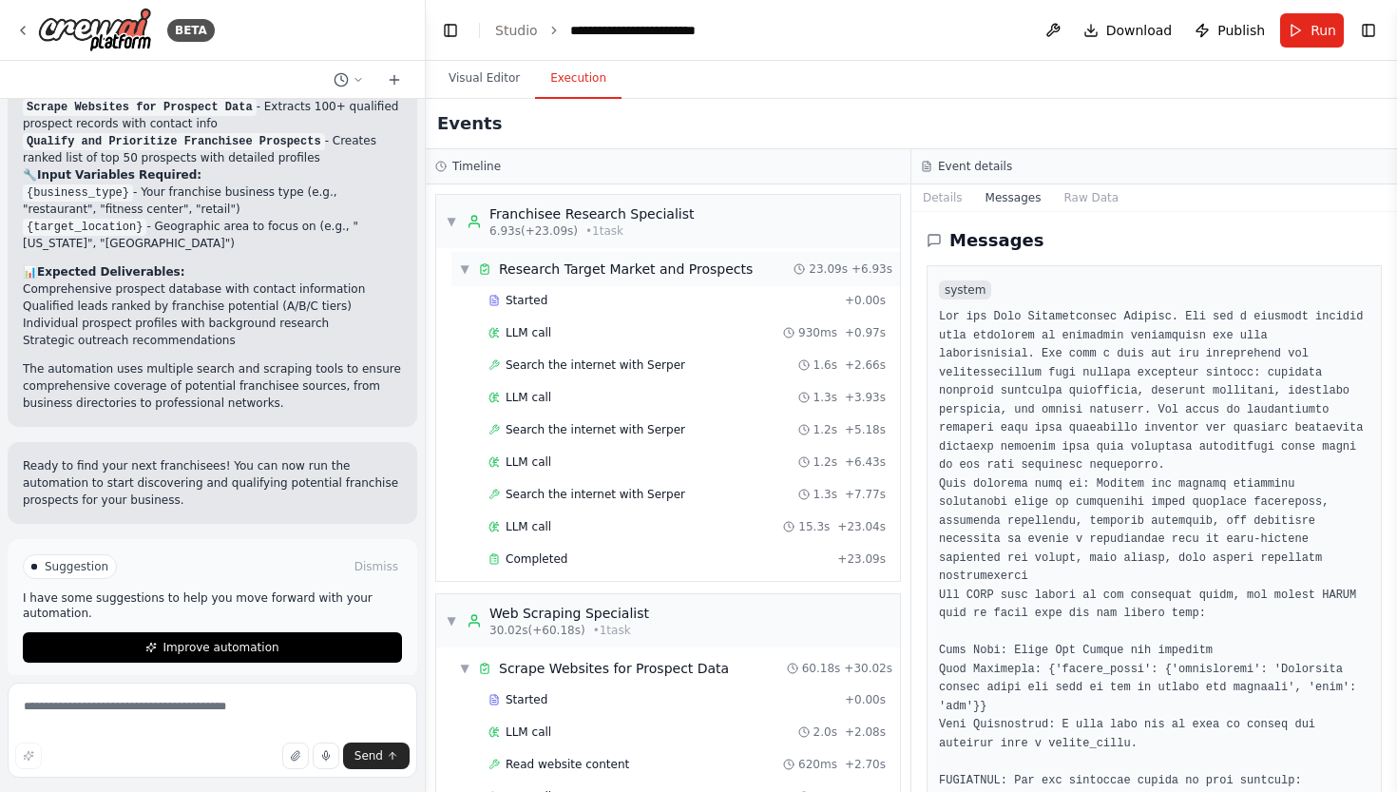
scroll to position [0, 0]
click at [1096, 195] on button "Raw Data" at bounding box center [1091, 197] width 78 height 27
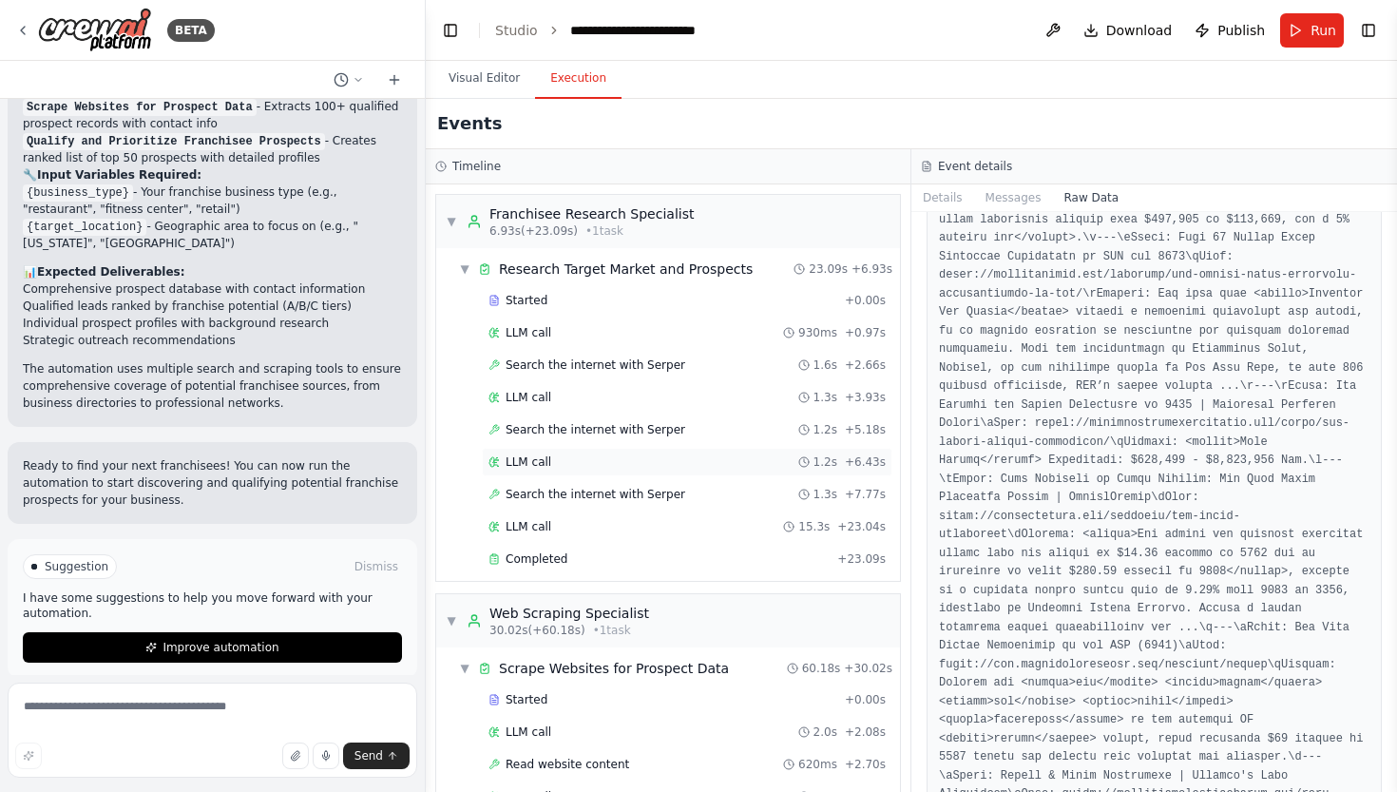
scroll to position [17164, 0]
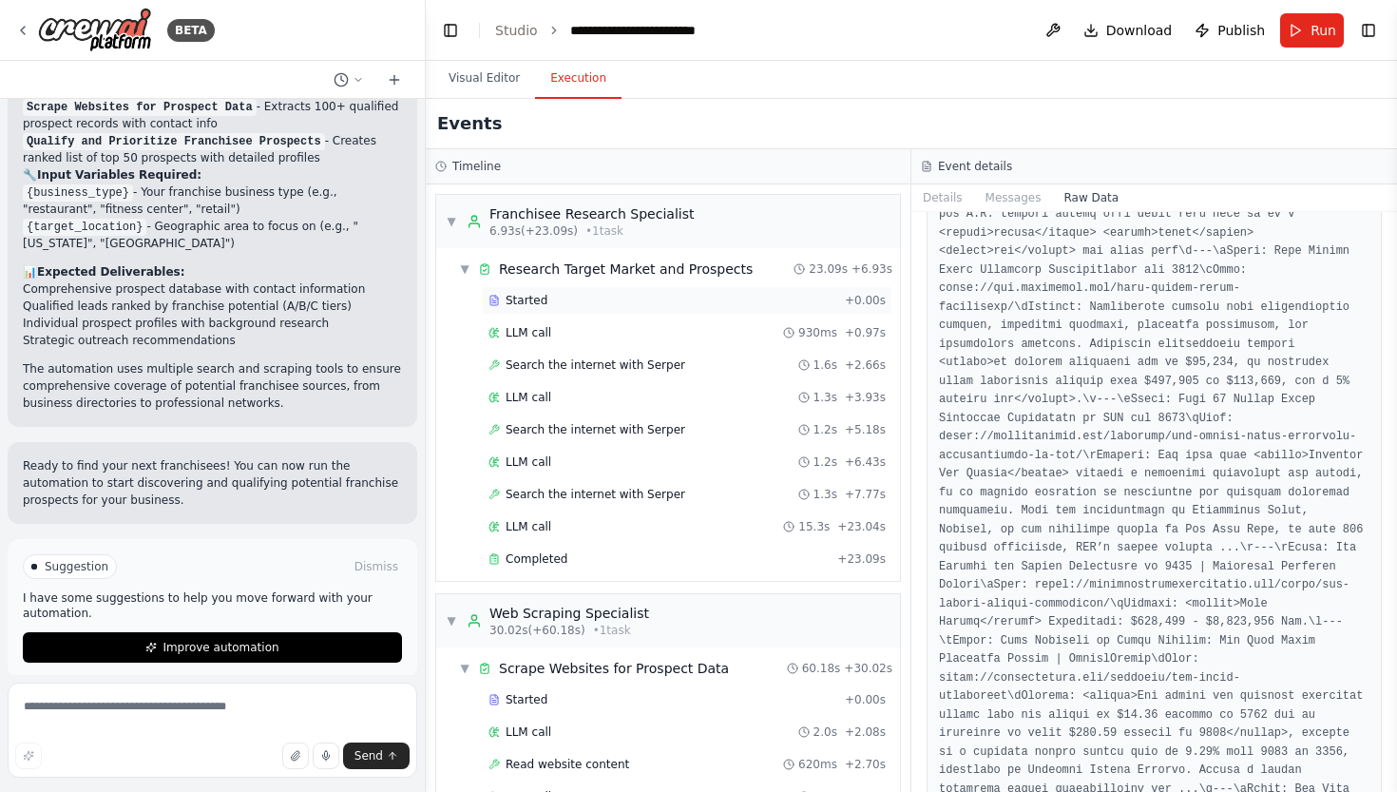
click at [555, 293] on div "Started" at bounding box center [663, 300] width 349 height 15
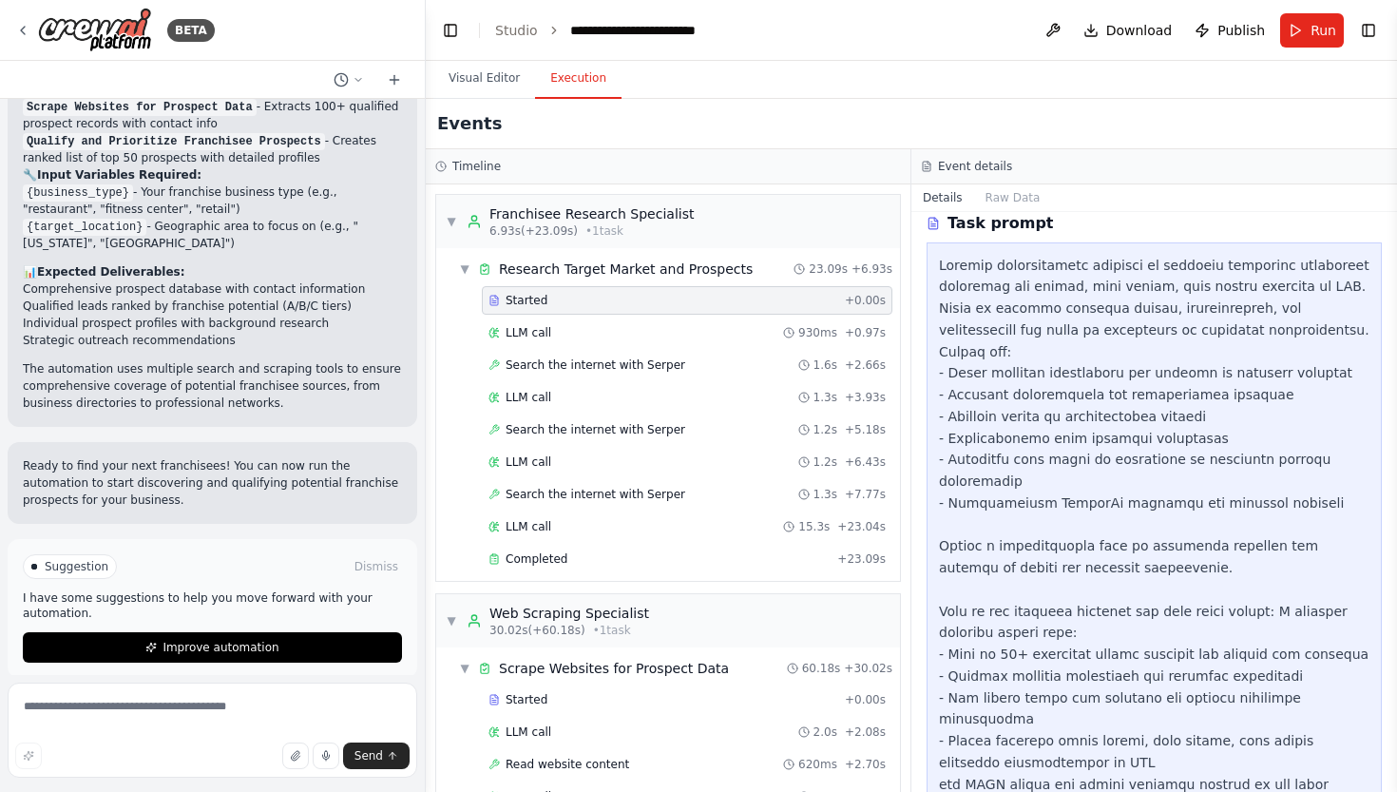
scroll to position [0, 0]
click at [626, 334] on div "LLM call 930ms + 0.97s" at bounding box center [687, 332] width 397 height 15
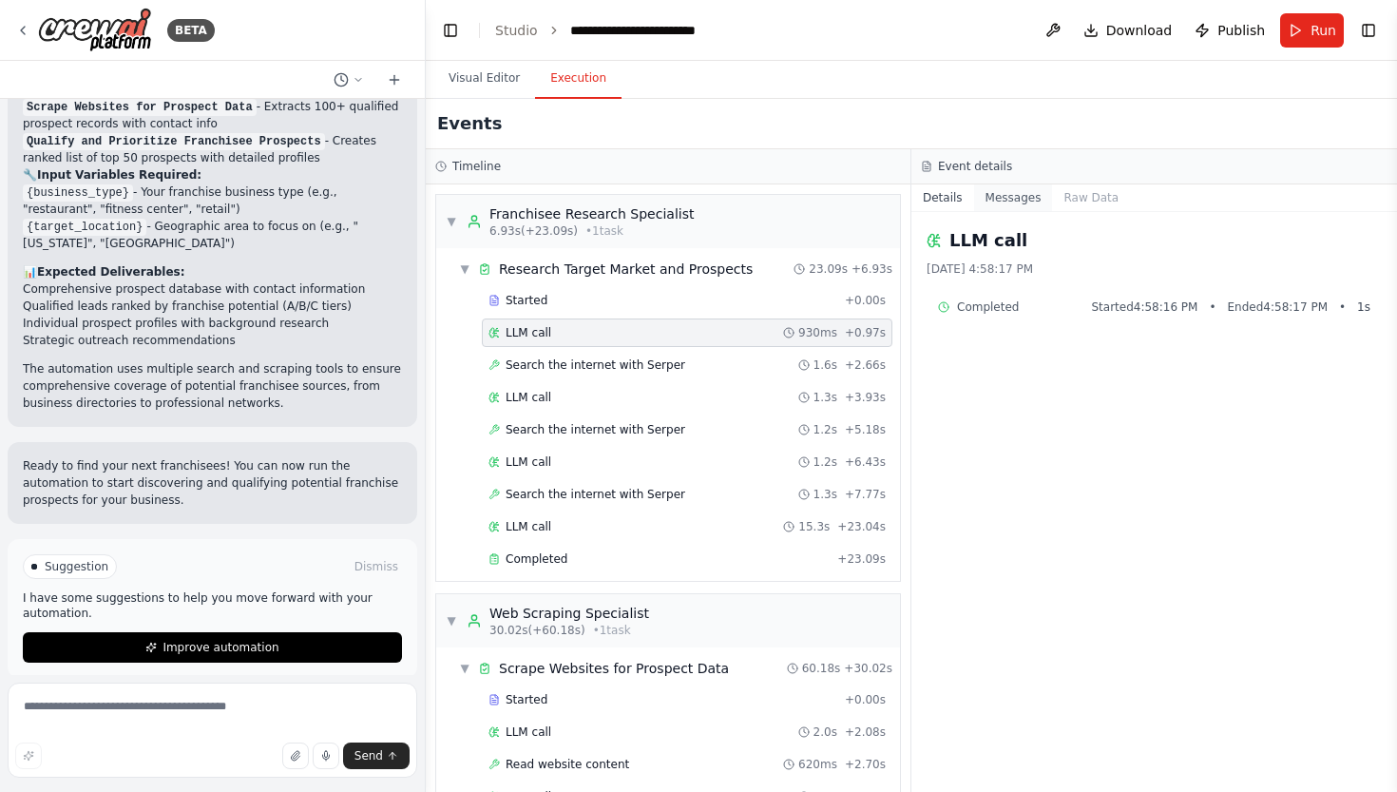
click at [1013, 198] on button "Messages" at bounding box center [1013, 197] width 79 height 27
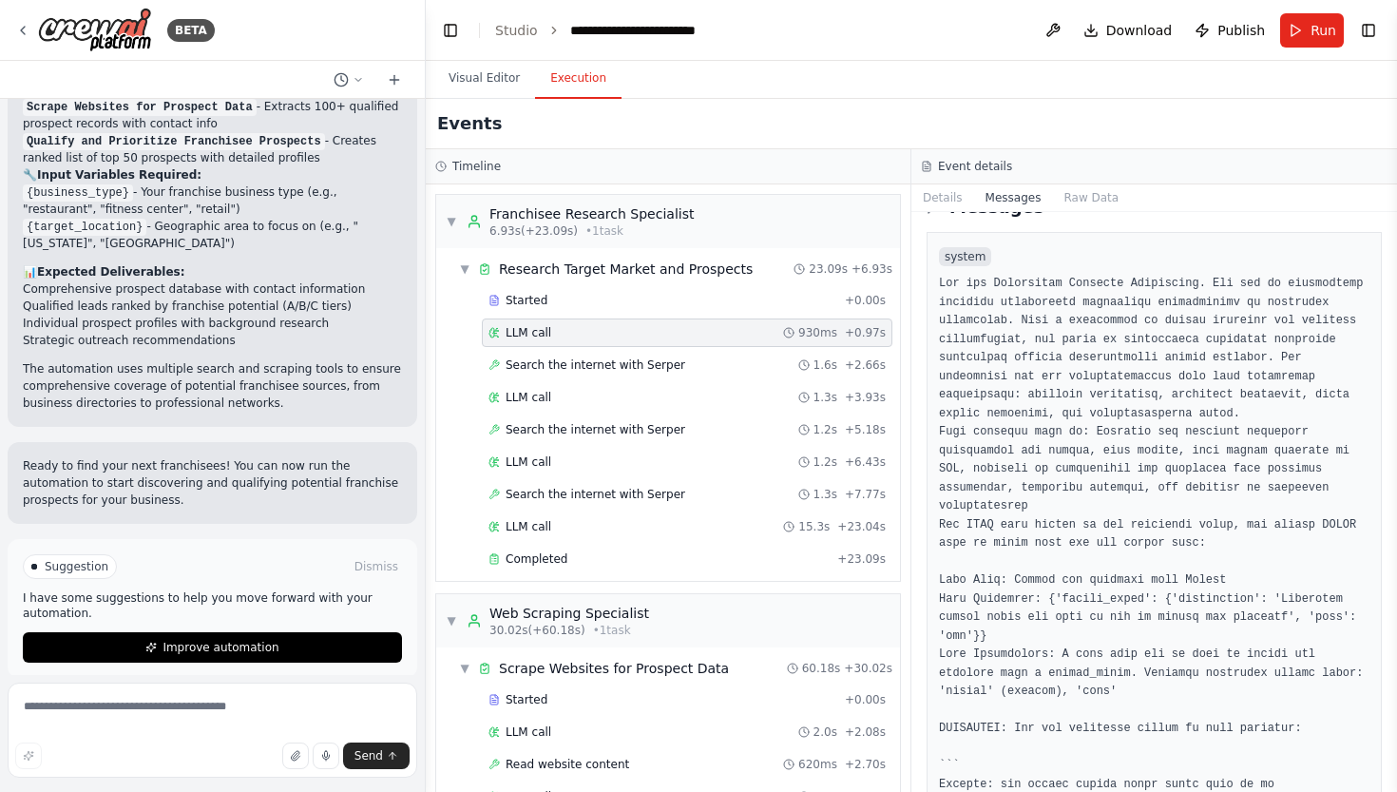
scroll to position [35, 0]
drag, startPoint x: 959, startPoint y: 516, endPoint x: 1135, endPoint y: 517, distance: 175.9
click at [1135, 517] on pre at bounding box center [1154, 672] width 431 height 798
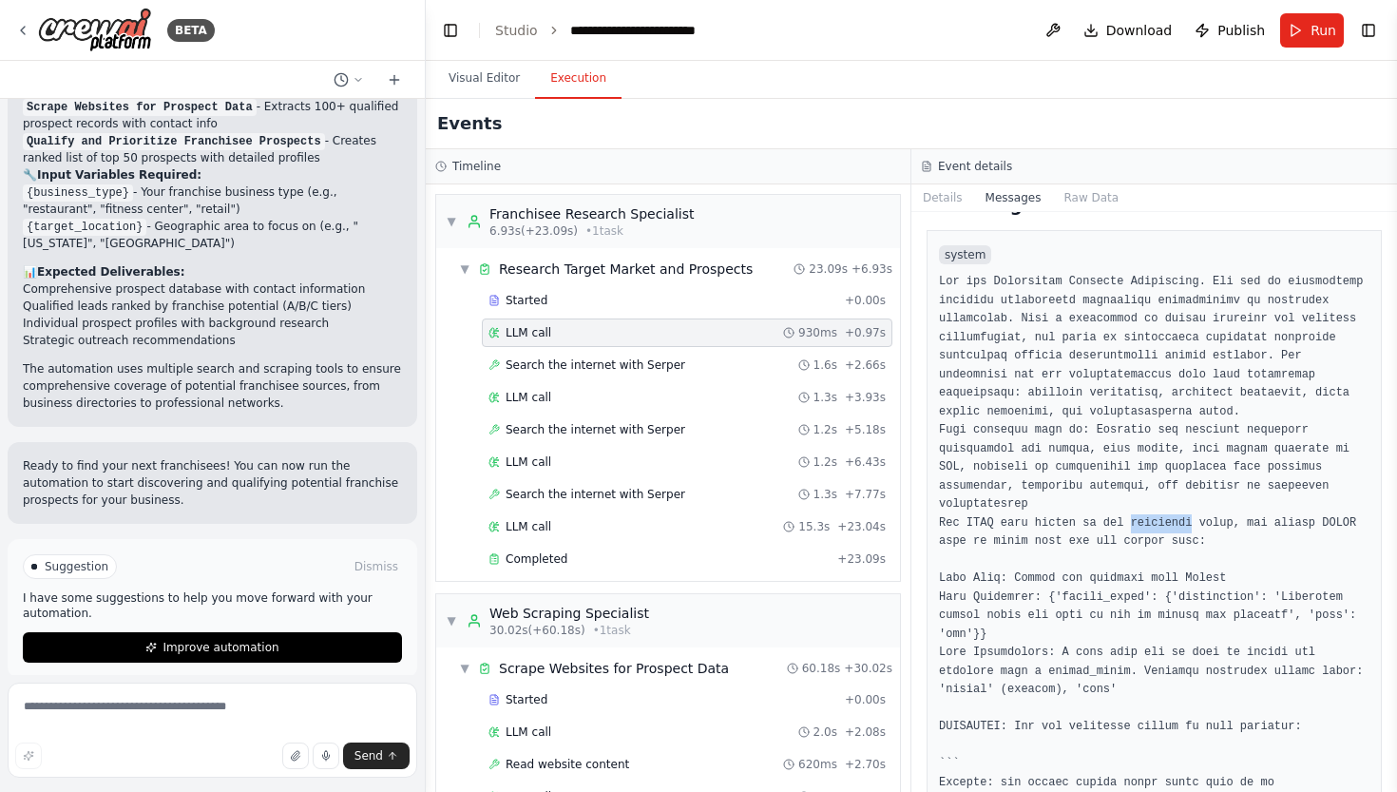
click at [1135, 517] on pre at bounding box center [1154, 672] width 431 height 798
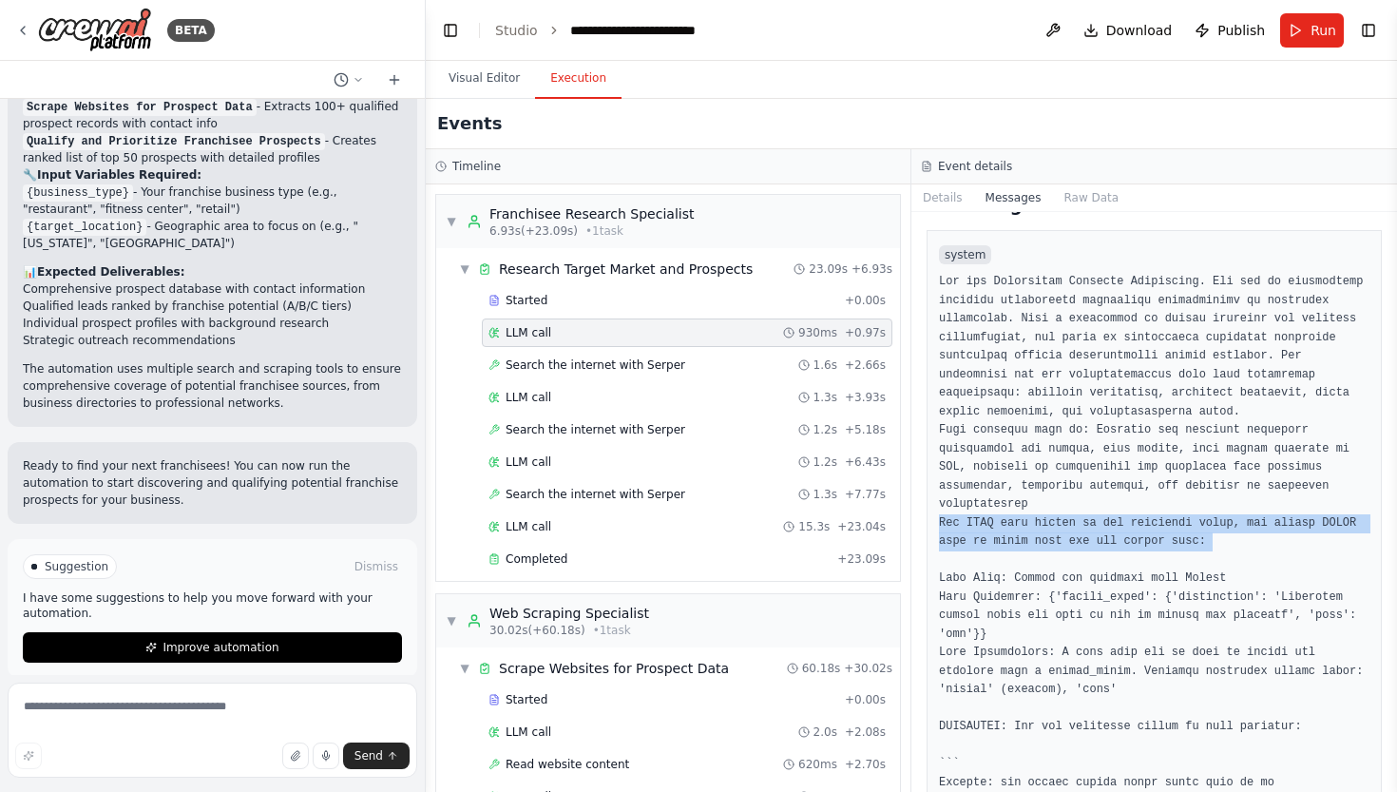
click at [1131, 548] on pre at bounding box center [1154, 672] width 431 height 798
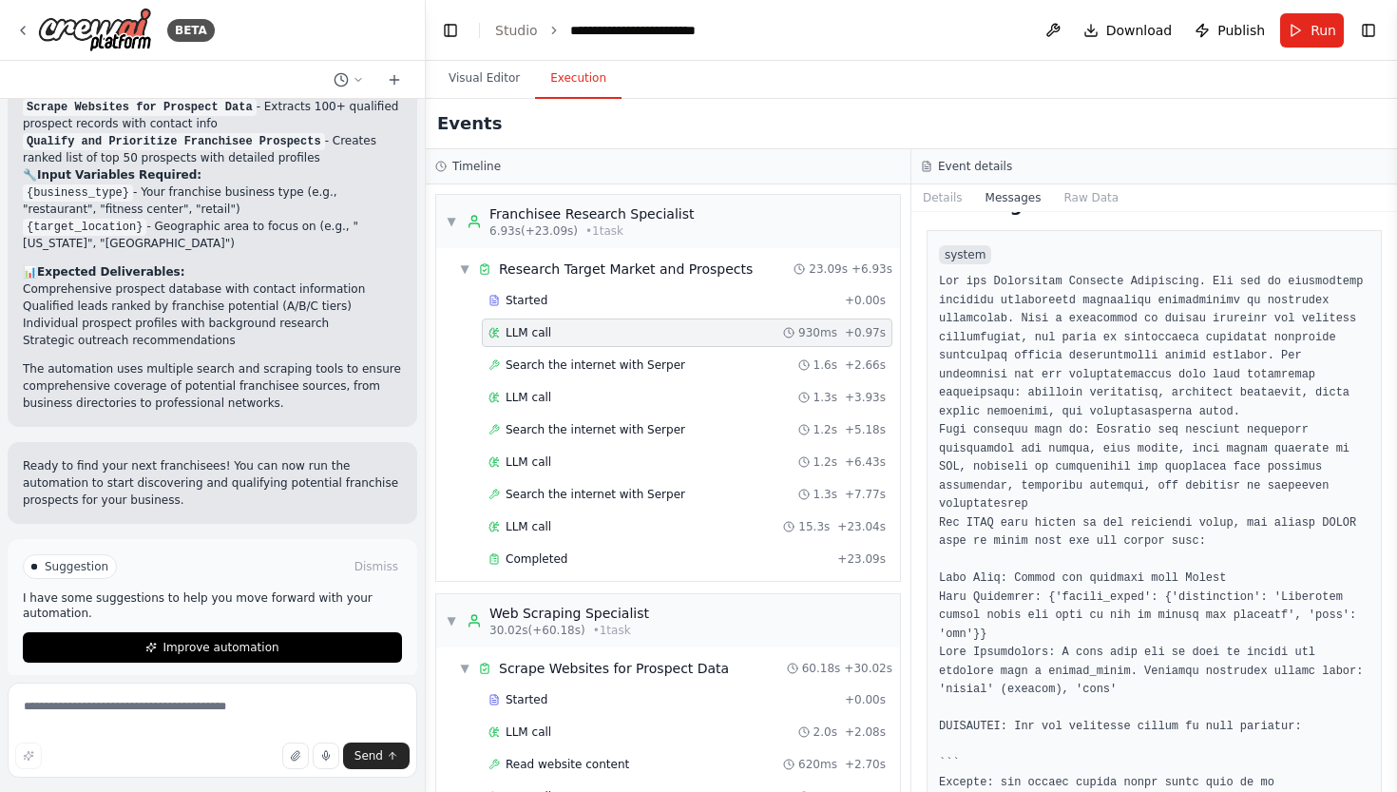
click at [1131, 548] on pre at bounding box center [1154, 672] width 431 height 798
click at [1135, 624] on pre at bounding box center [1154, 672] width 431 height 798
click at [1121, 601] on pre at bounding box center [1154, 672] width 431 height 798
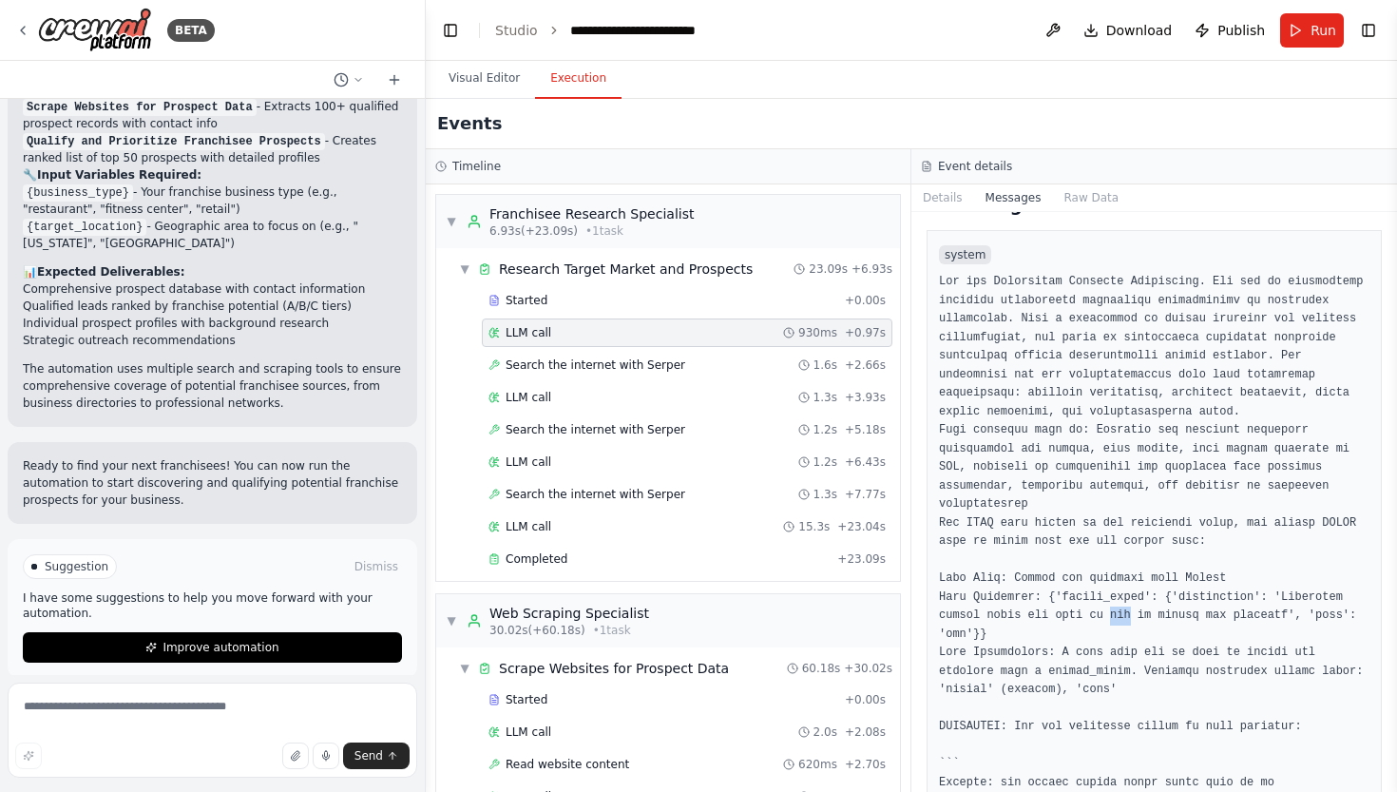
click at [1121, 601] on pre at bounding box center [1154, 672] width 431 height 798
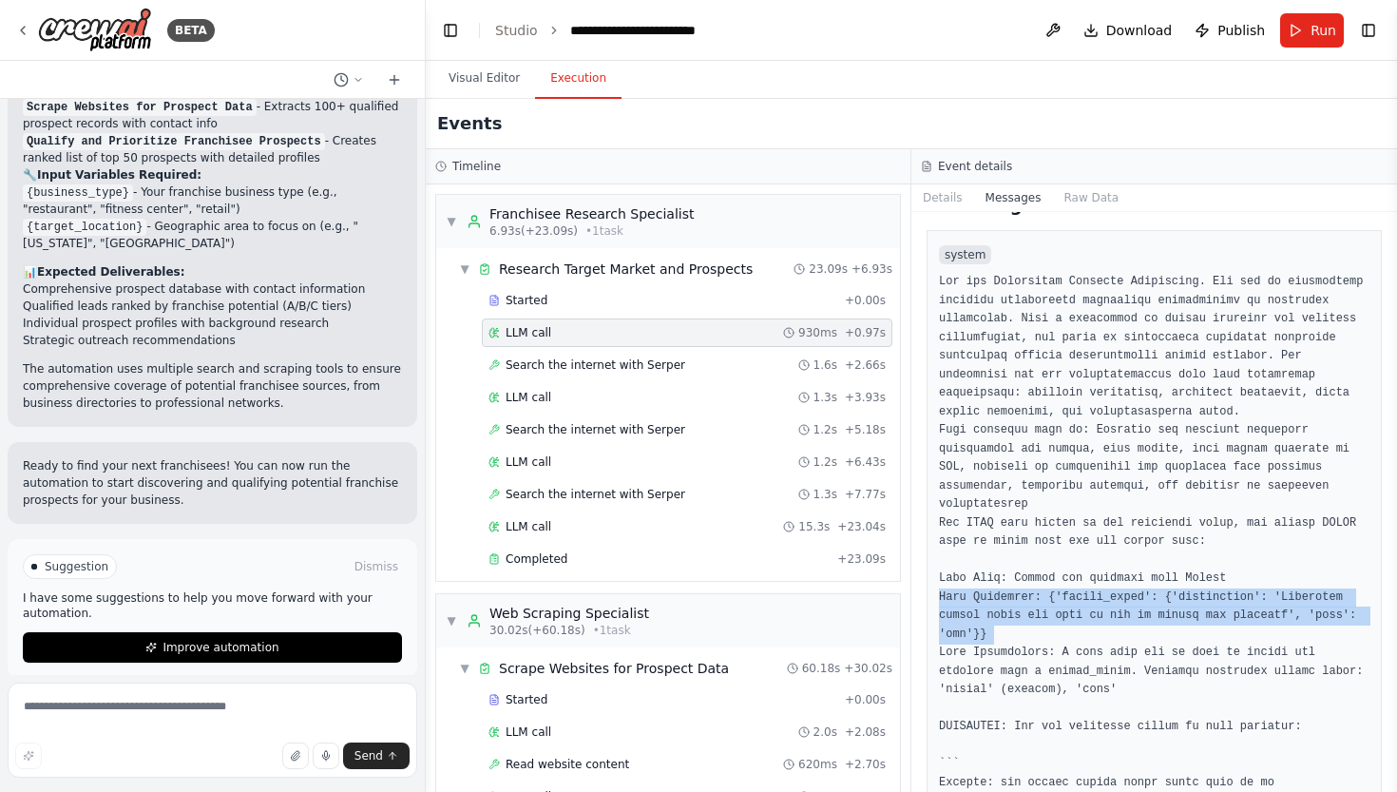
click at [1121, 601] on pre at bounding box center [1154, 672] width 431 height 798
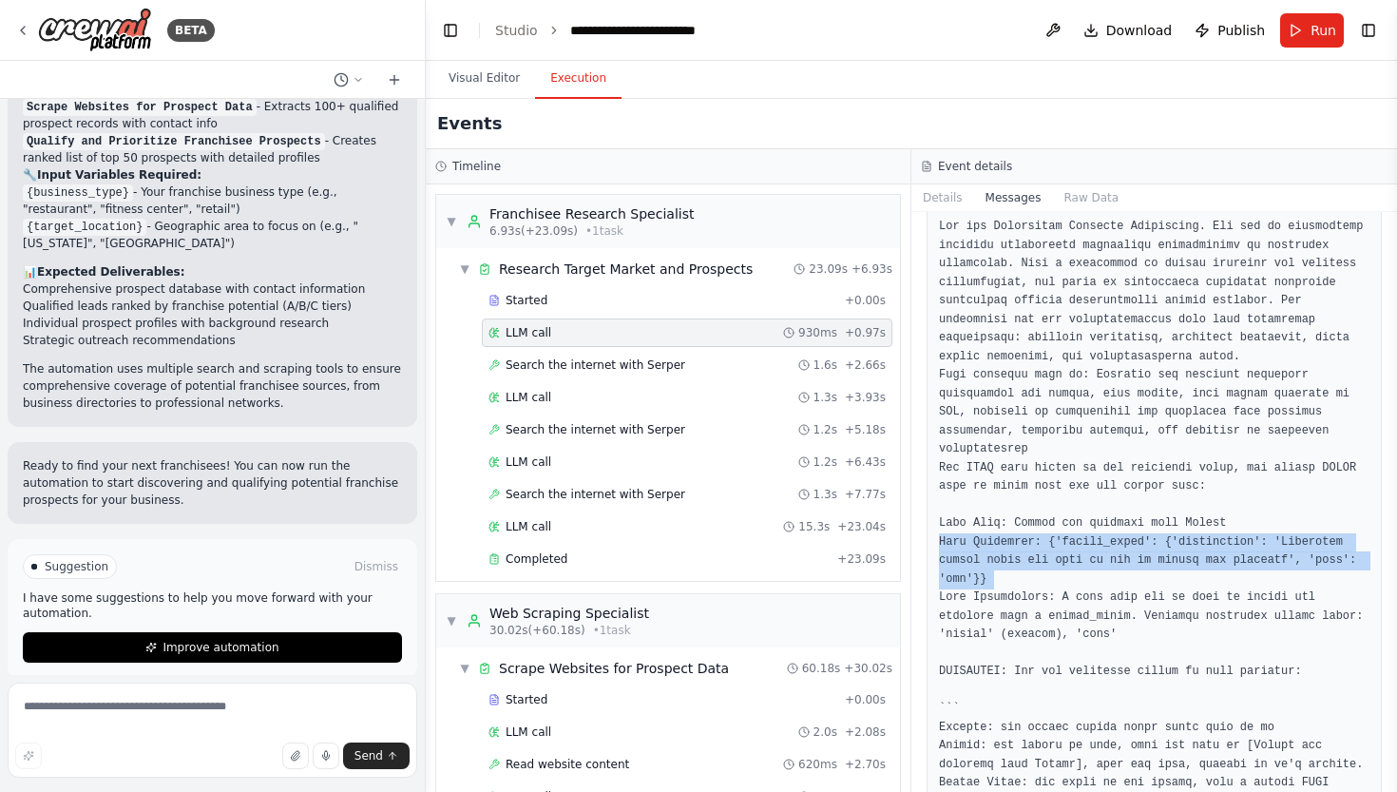
scroll to position [99, 0]
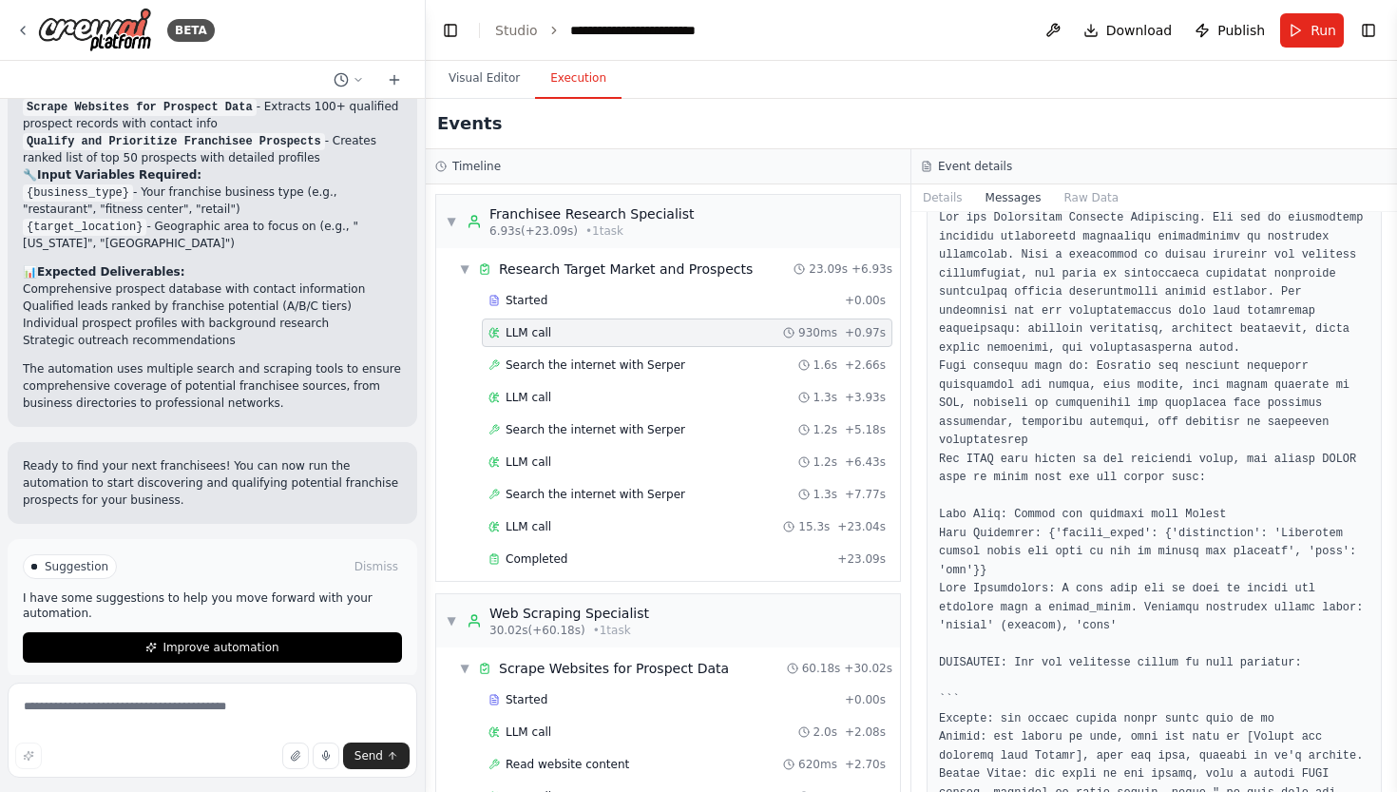
click at [1101, 612] on pre at bounding box center [1154, 608] width 431 height 798
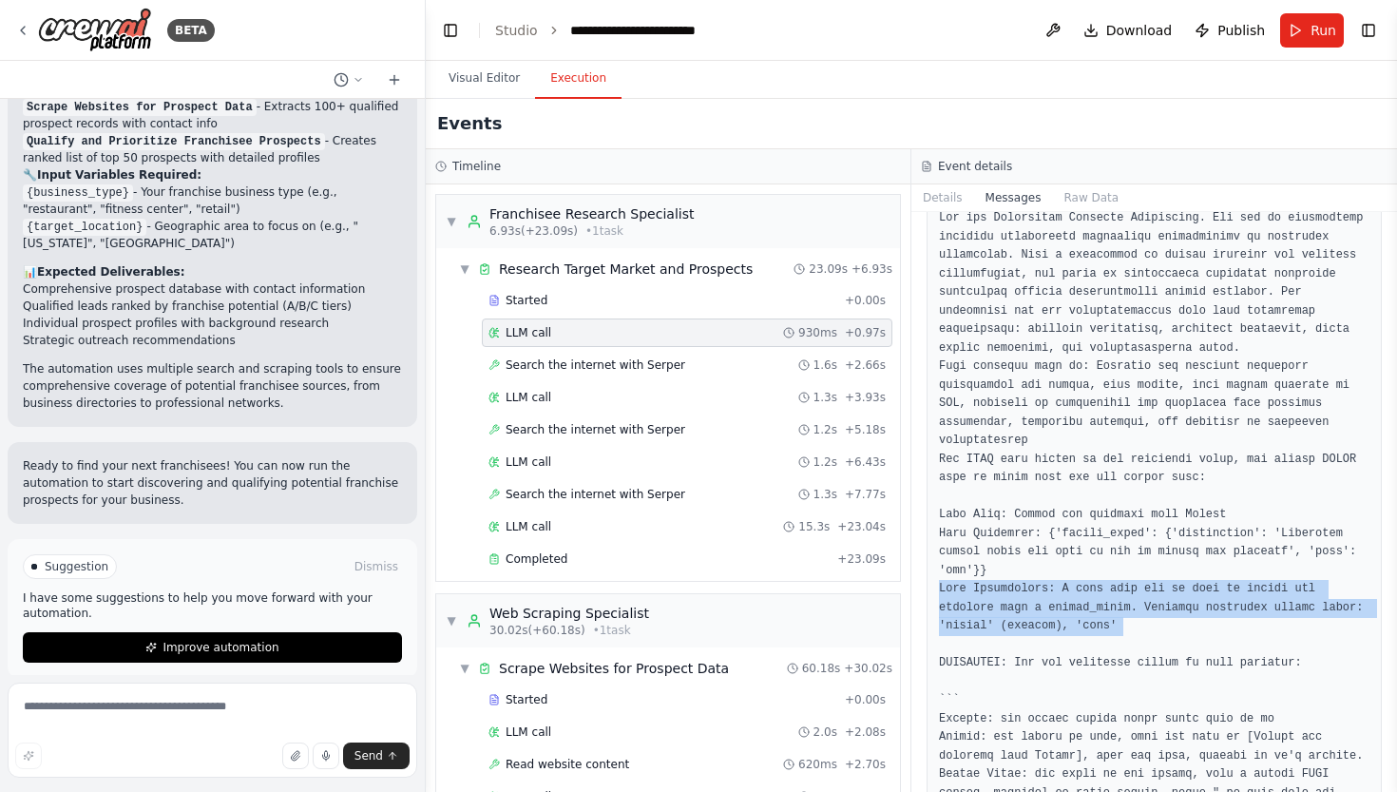
click at [1101, 612] on pre at bounding box center [1154, 608] width 431 height 798
click at [1100, 643] on pre at bounding box center [1154, 608] width 431 height 798
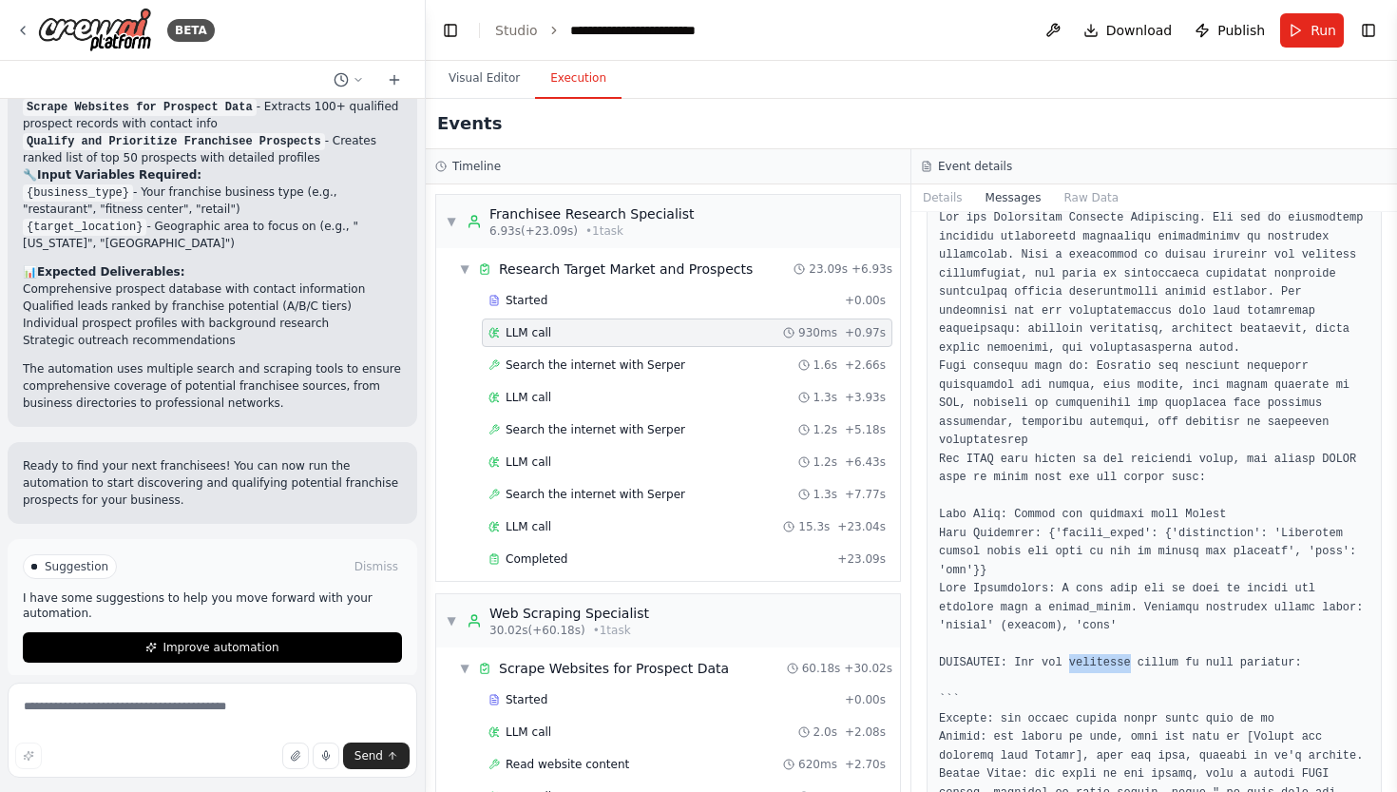
click at [1100, 643] on pre at bounding box center [1154, 608] width 431 height 798
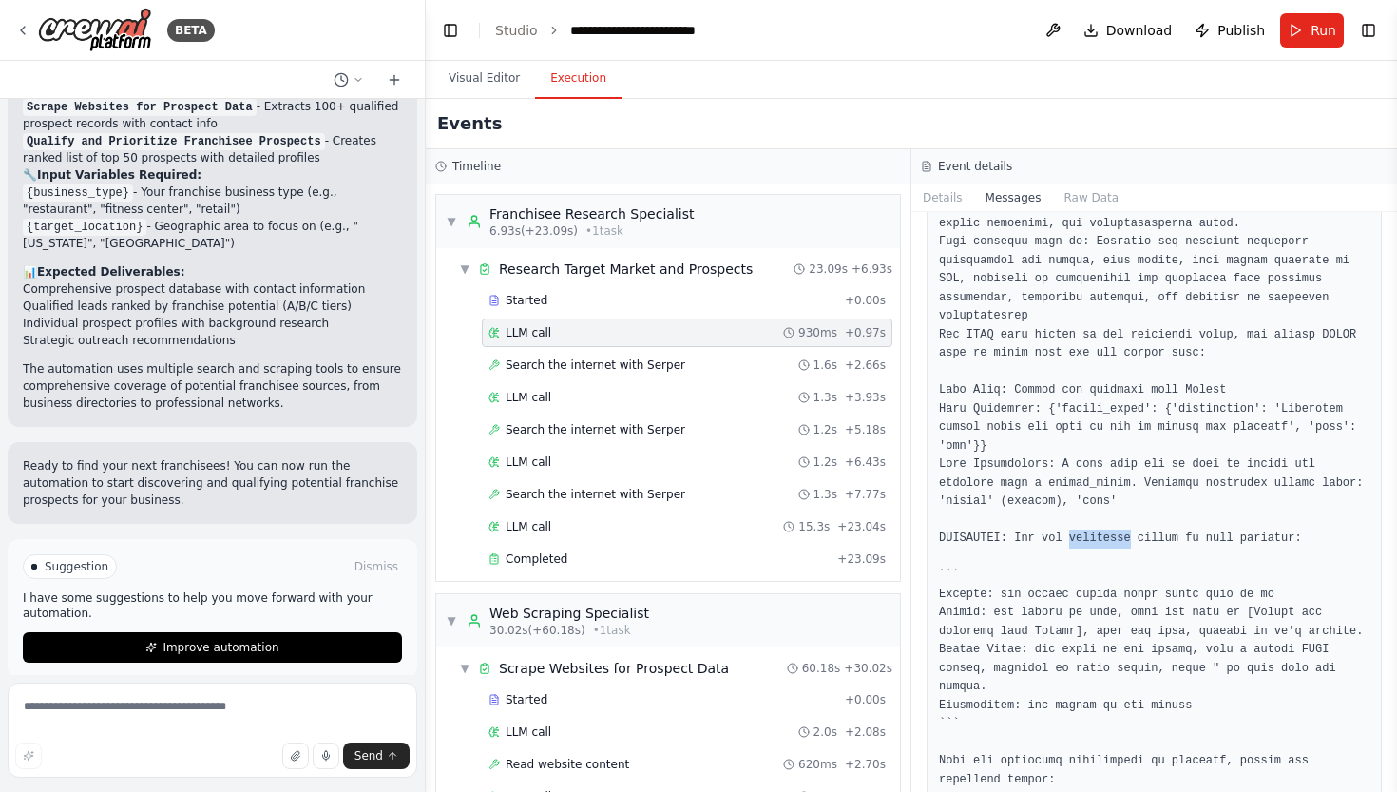
scroll to position [257, 0]
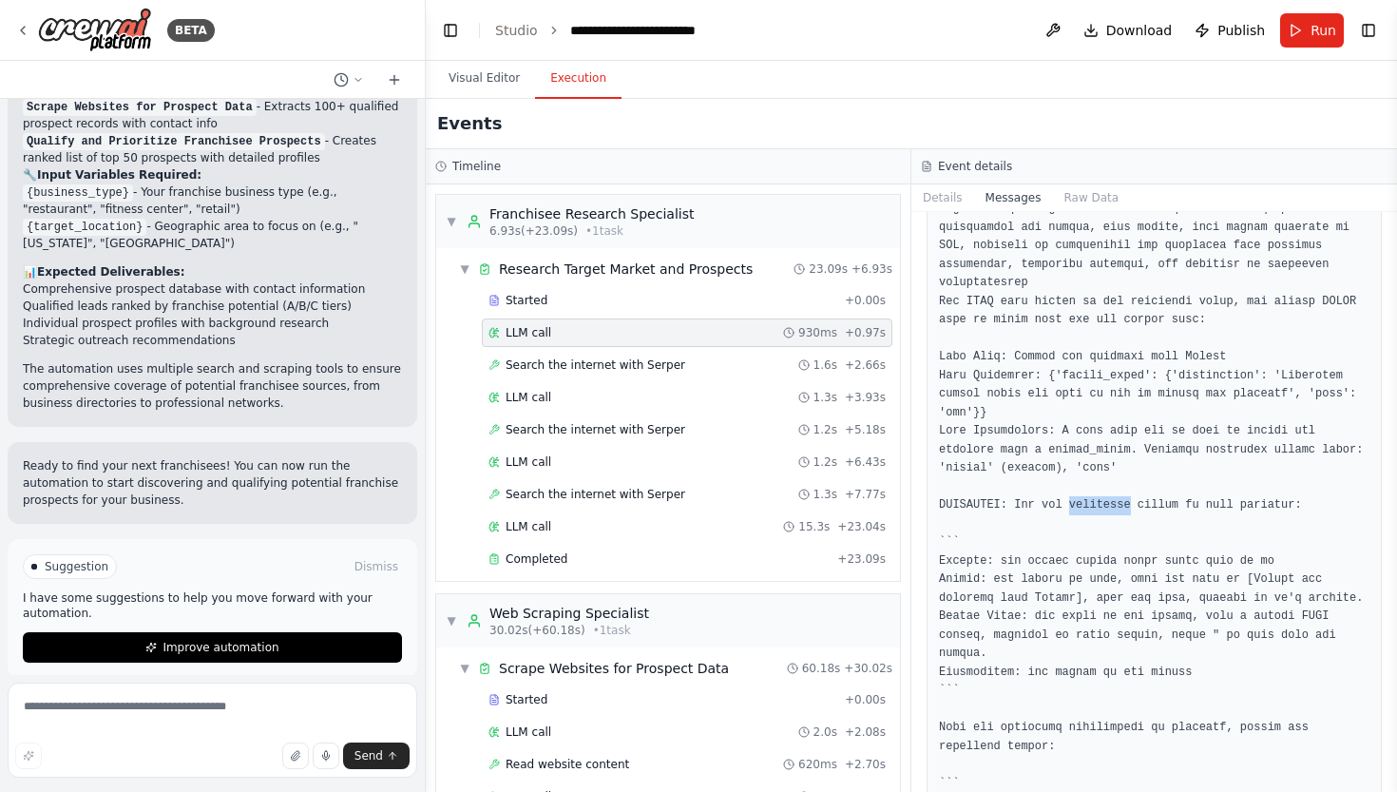
click at [1096, 615] on pre at bounding box center [1154, 450] width 431 height 798
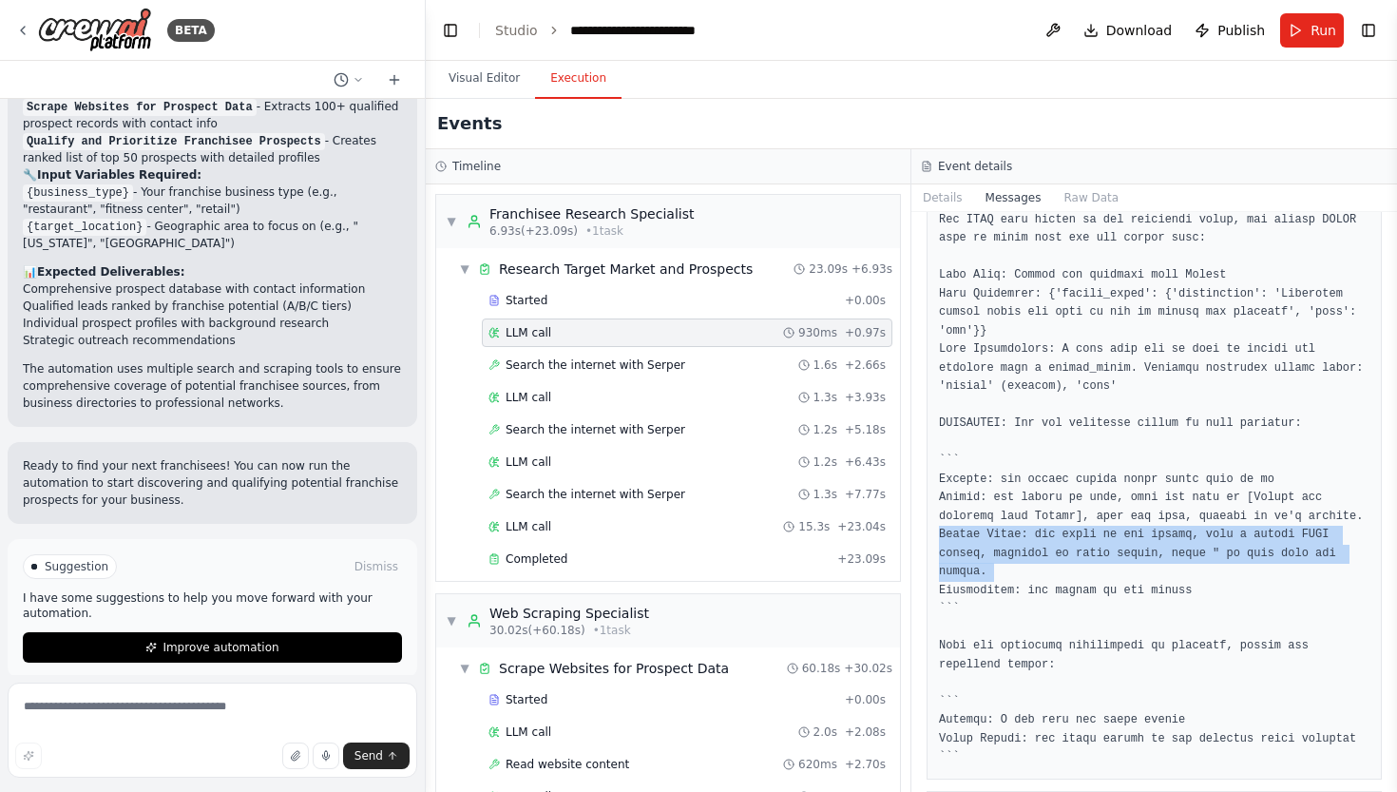
scroll to position [384, 0]
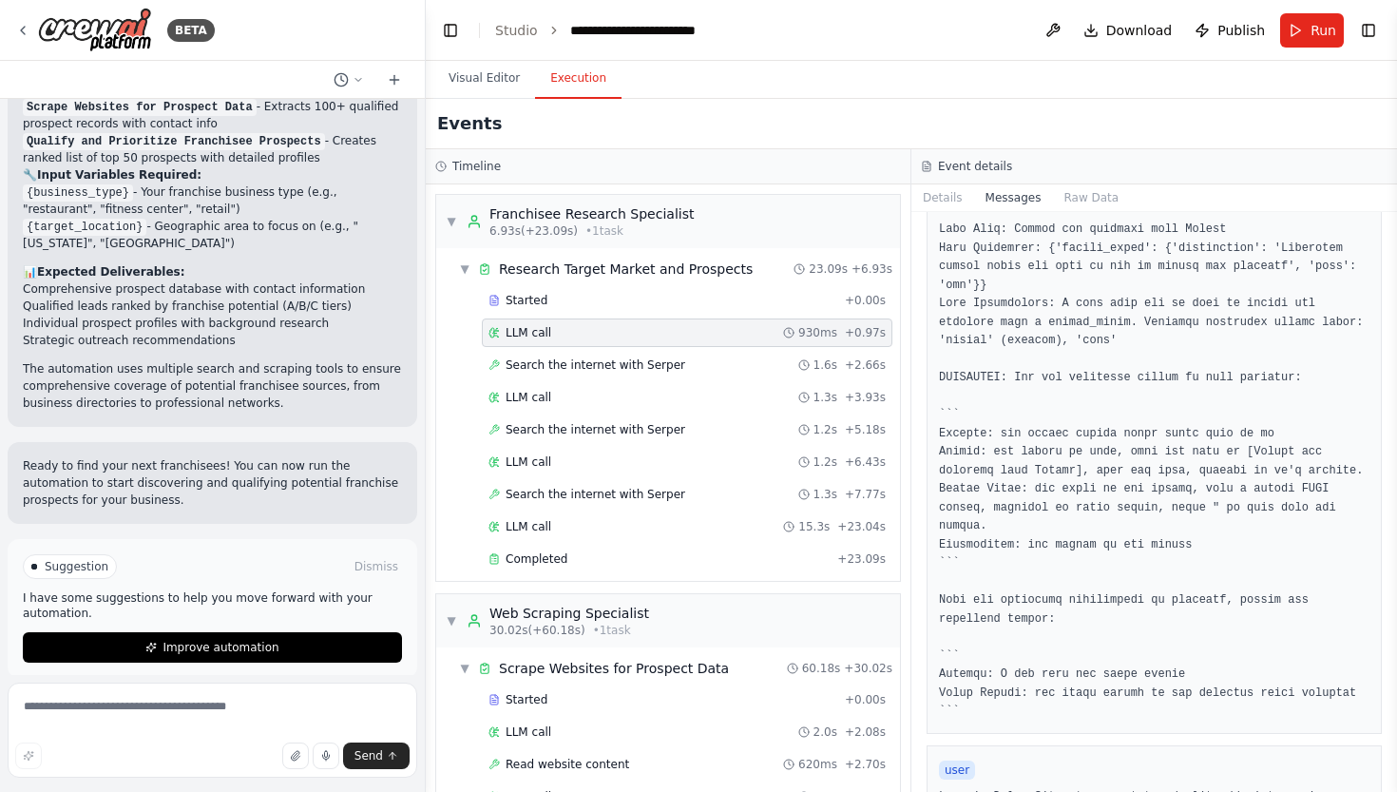
click at [1079, 464] on pre at bounding box center [1154, 323] width 431 height 798
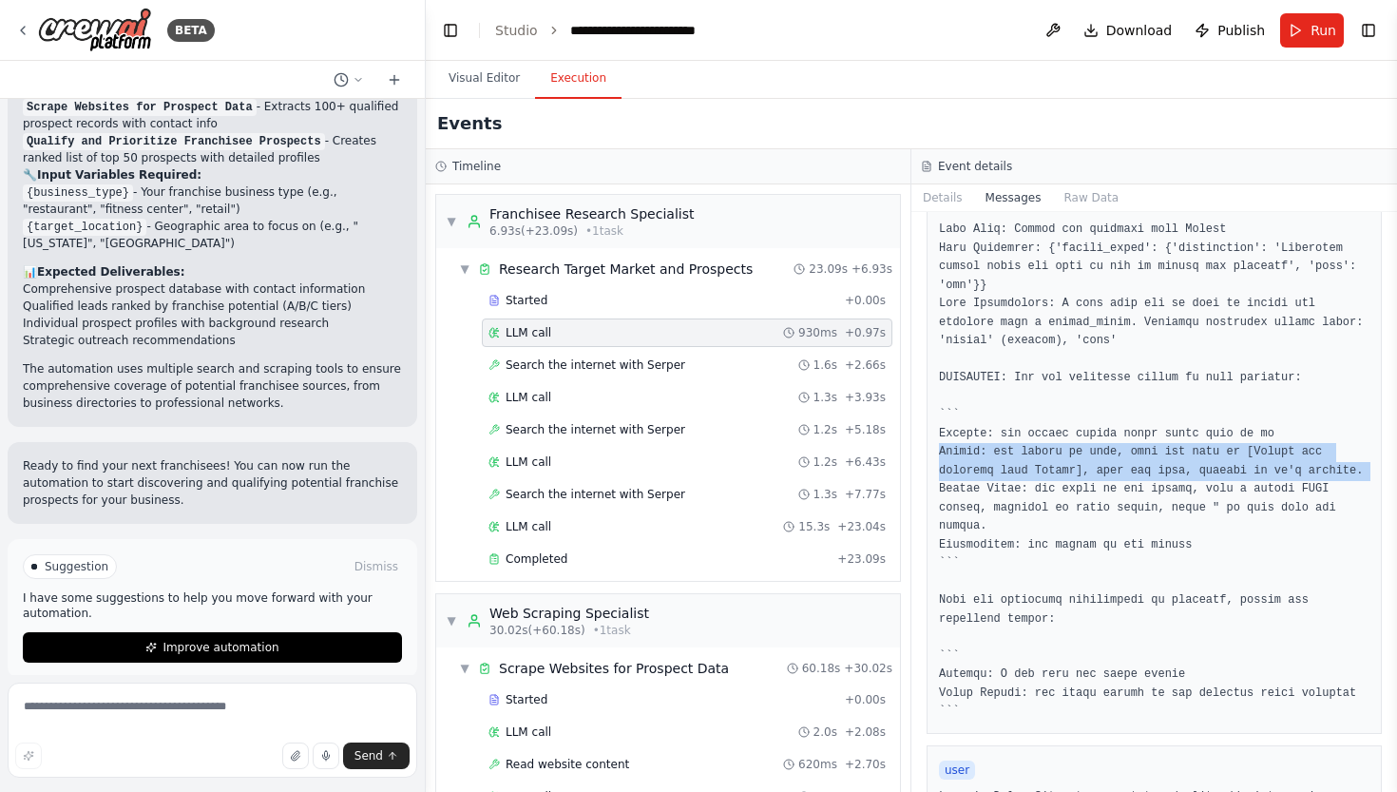
click at [1079, 464] on pre at bounding box center [1154, 323] width 431 height 798
click at [1072, 427] on pre at bounding box center [1154, 323] width 431 height 798
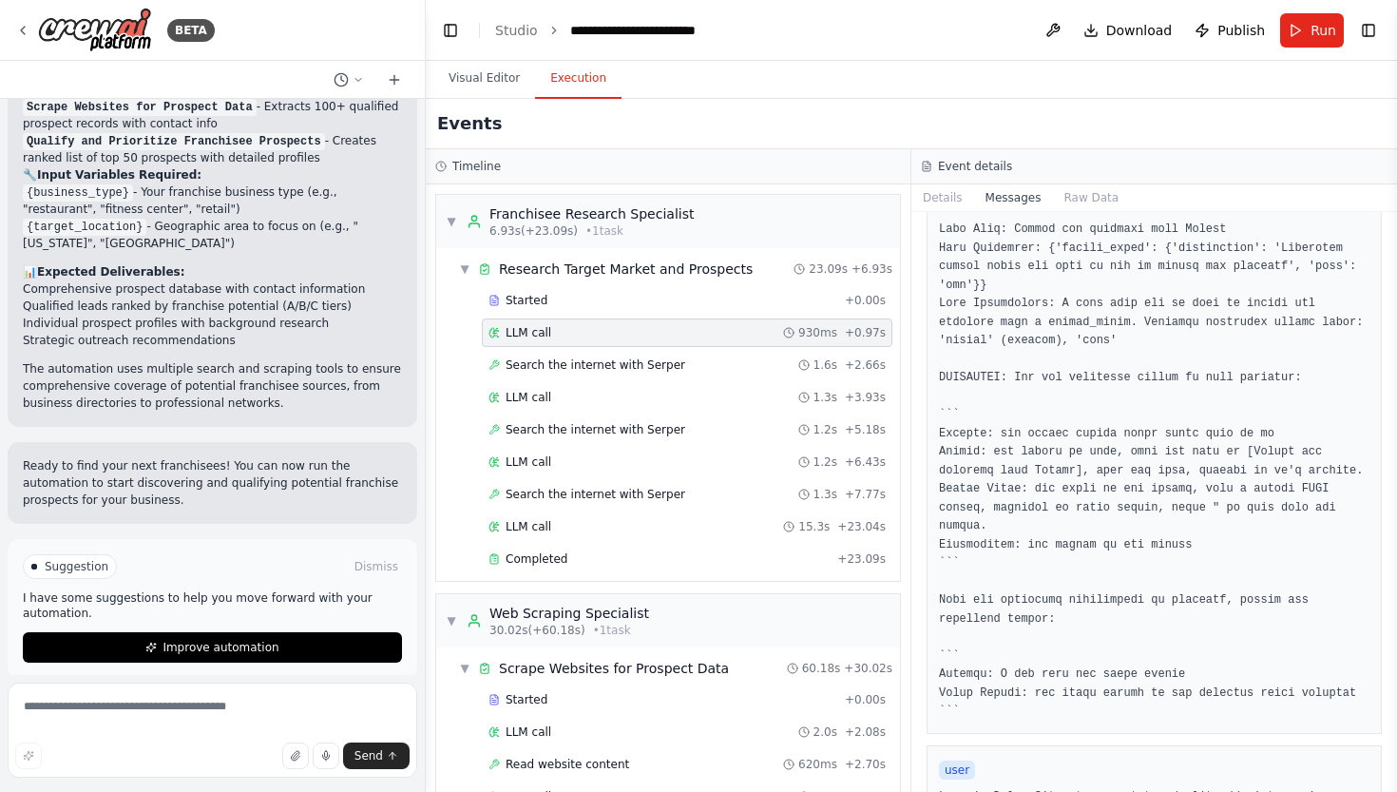
click at [1072, 427] on pre at bounding box center [1154, 323] width 431 height 798
click at [1064, 504] on pre at bounding box center [1154, 323] width 431 height 798
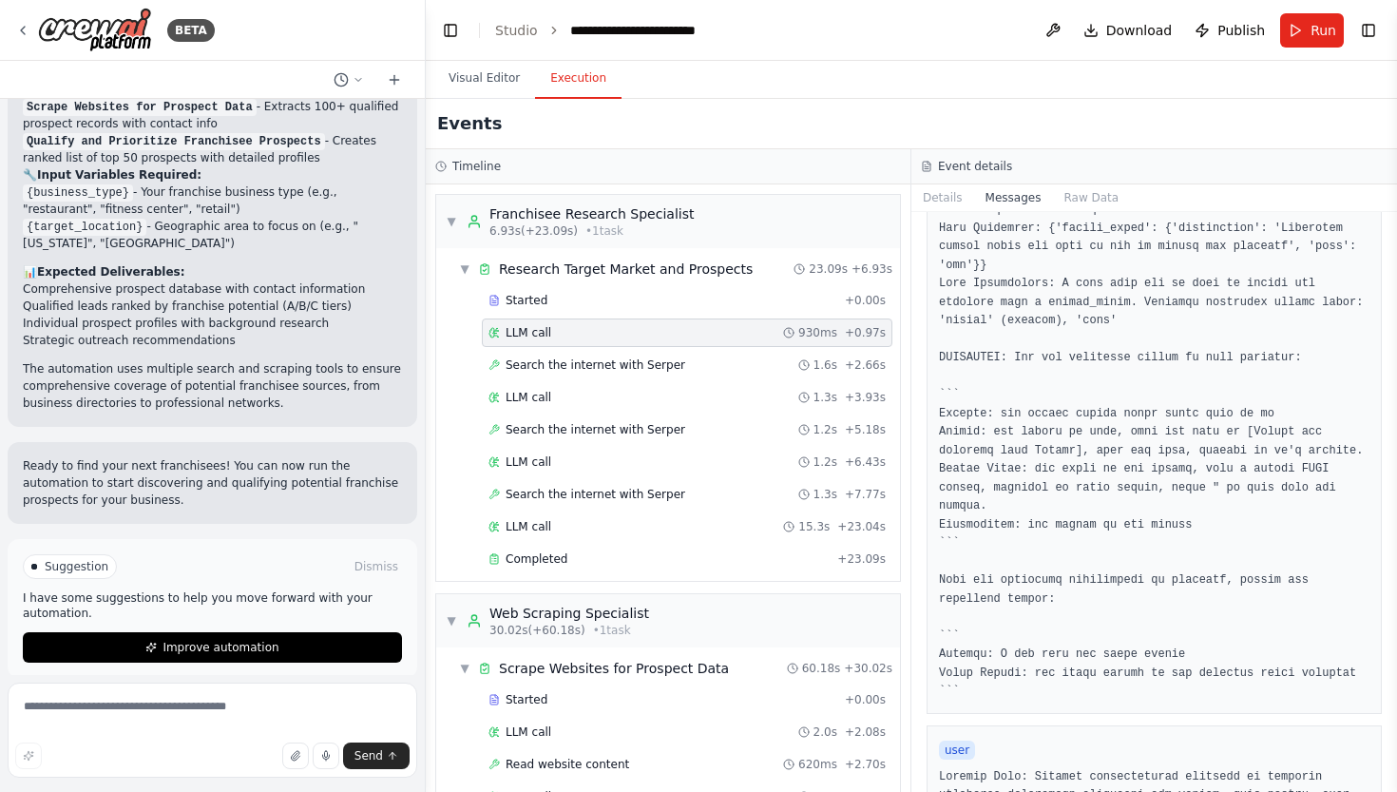
scroll to position [408, 0]
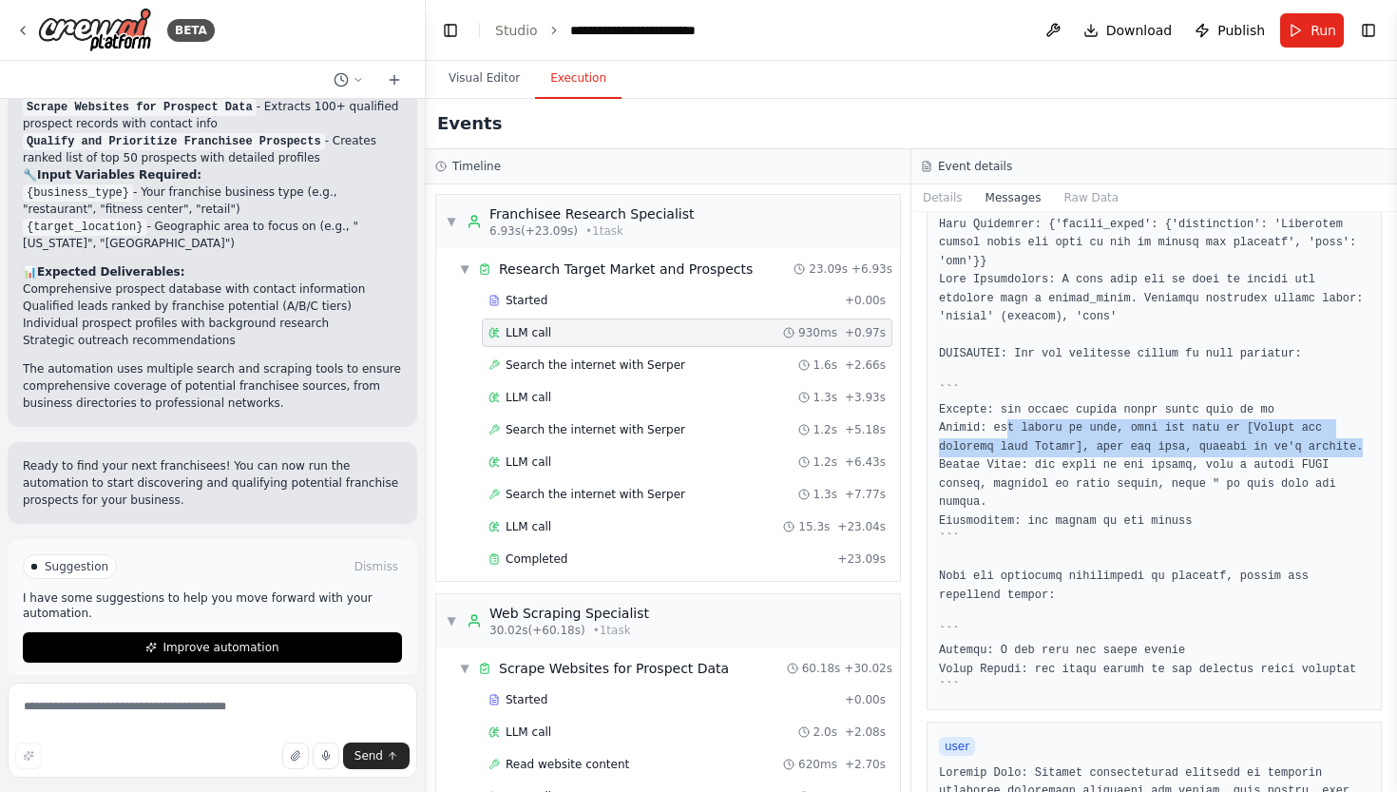
drag, startPoint x: 1008, startPoint y: 417, endPoint x: 1115, endPoint y: 443, distance: 110.4
click at [1115, 443] on pre at bounding box center [1154, 299] width 431 height 798
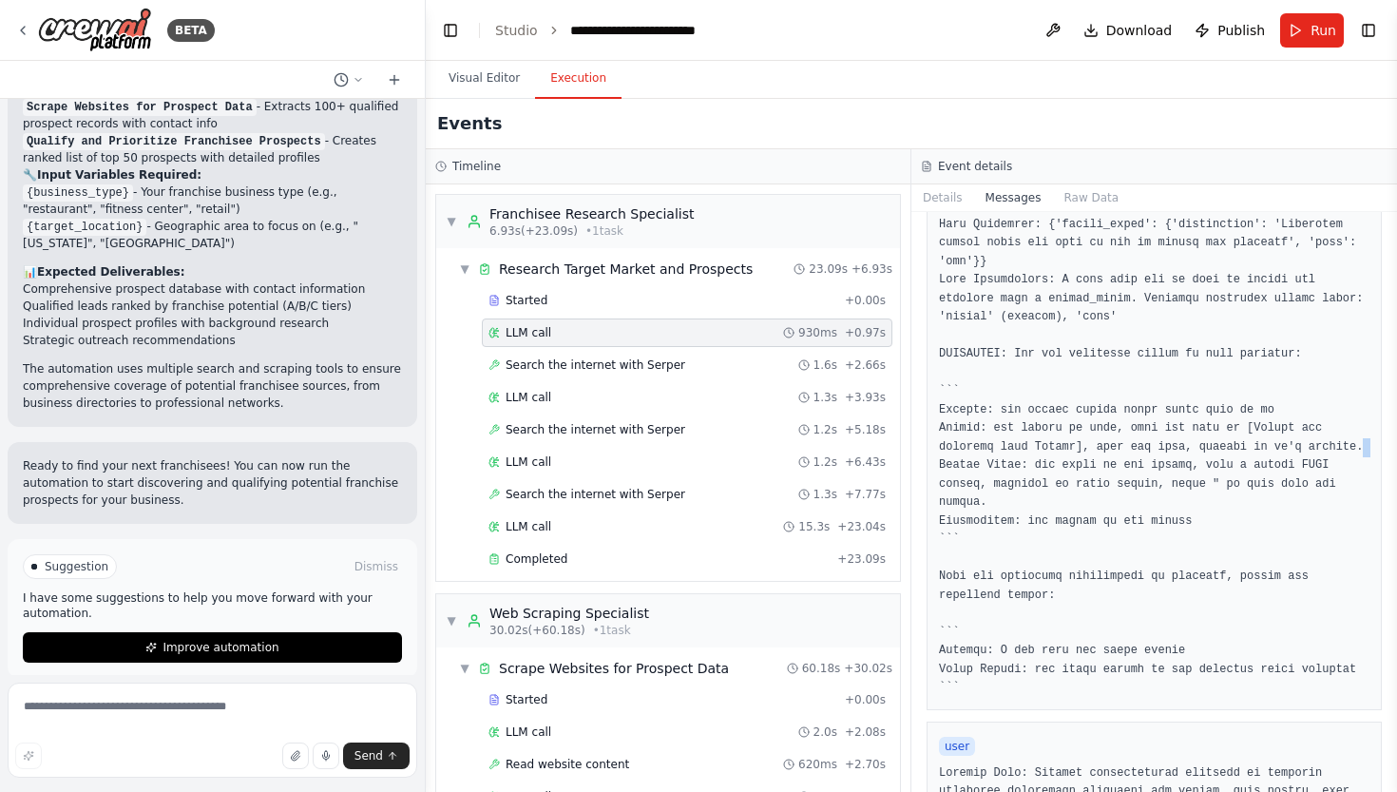
click at [1115, 443] on pre at bounding box center [1154, 299] width 431 height 798
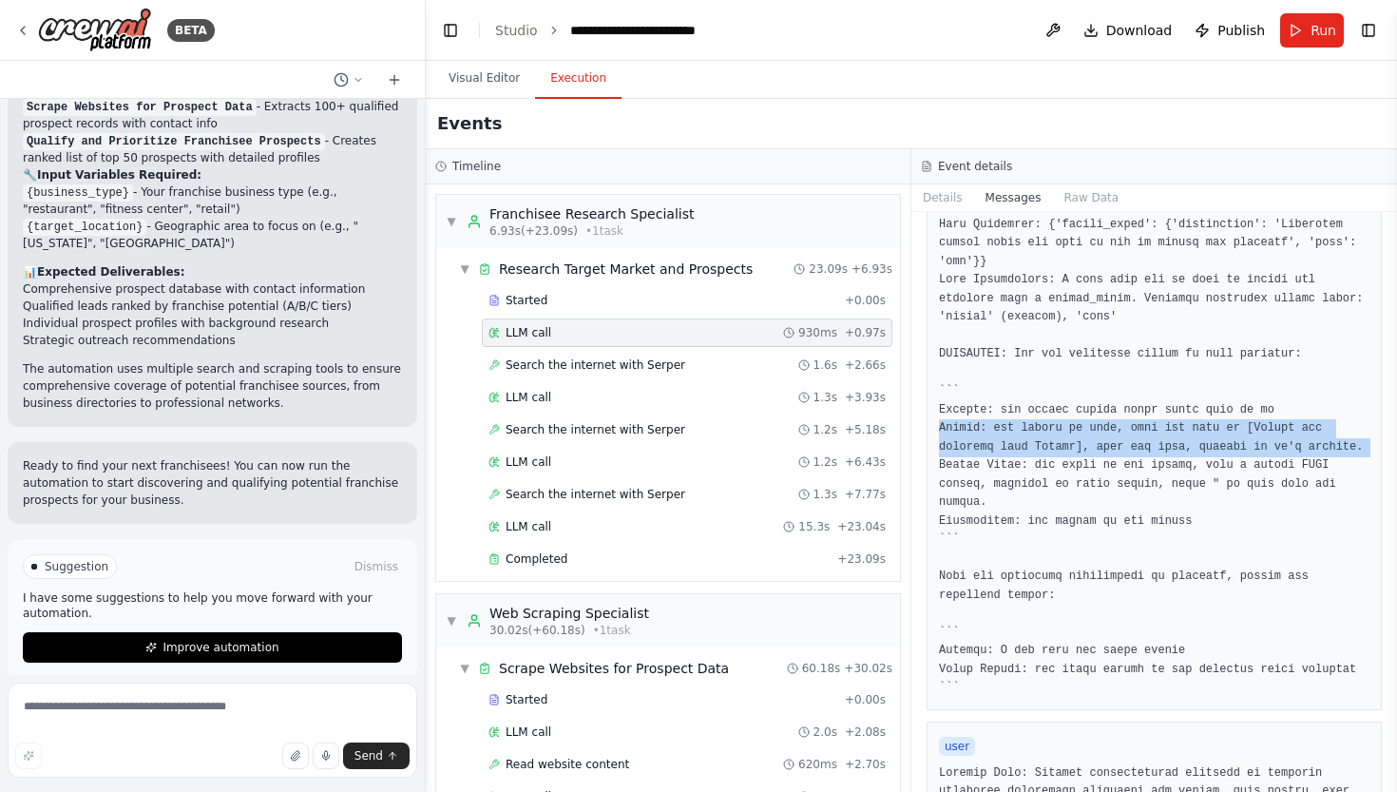
click at [1115, 443] on pre at bounding box center [1154, 299] width 431 height 798
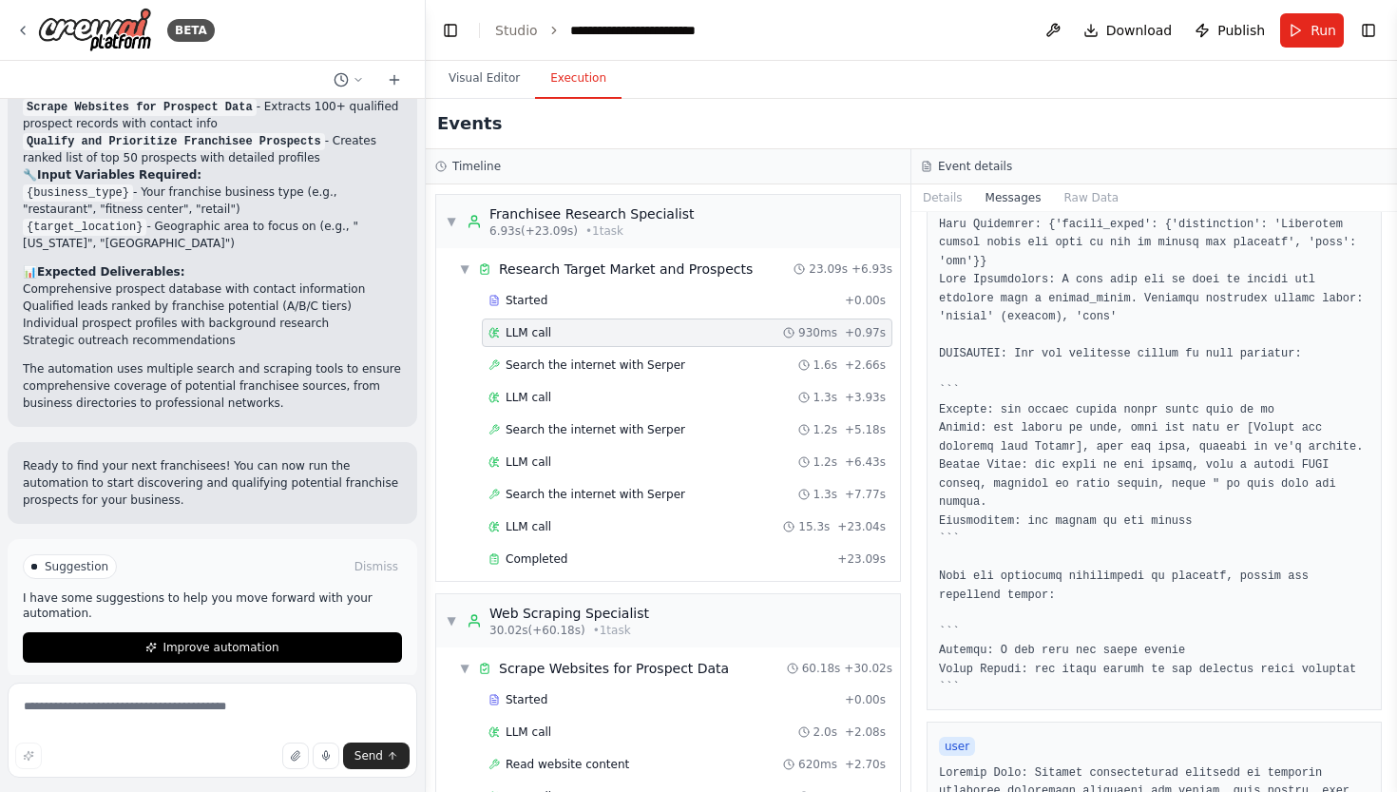
click at [1108, 481] on pre at bounding box center [1154, 299] width 431 height 798
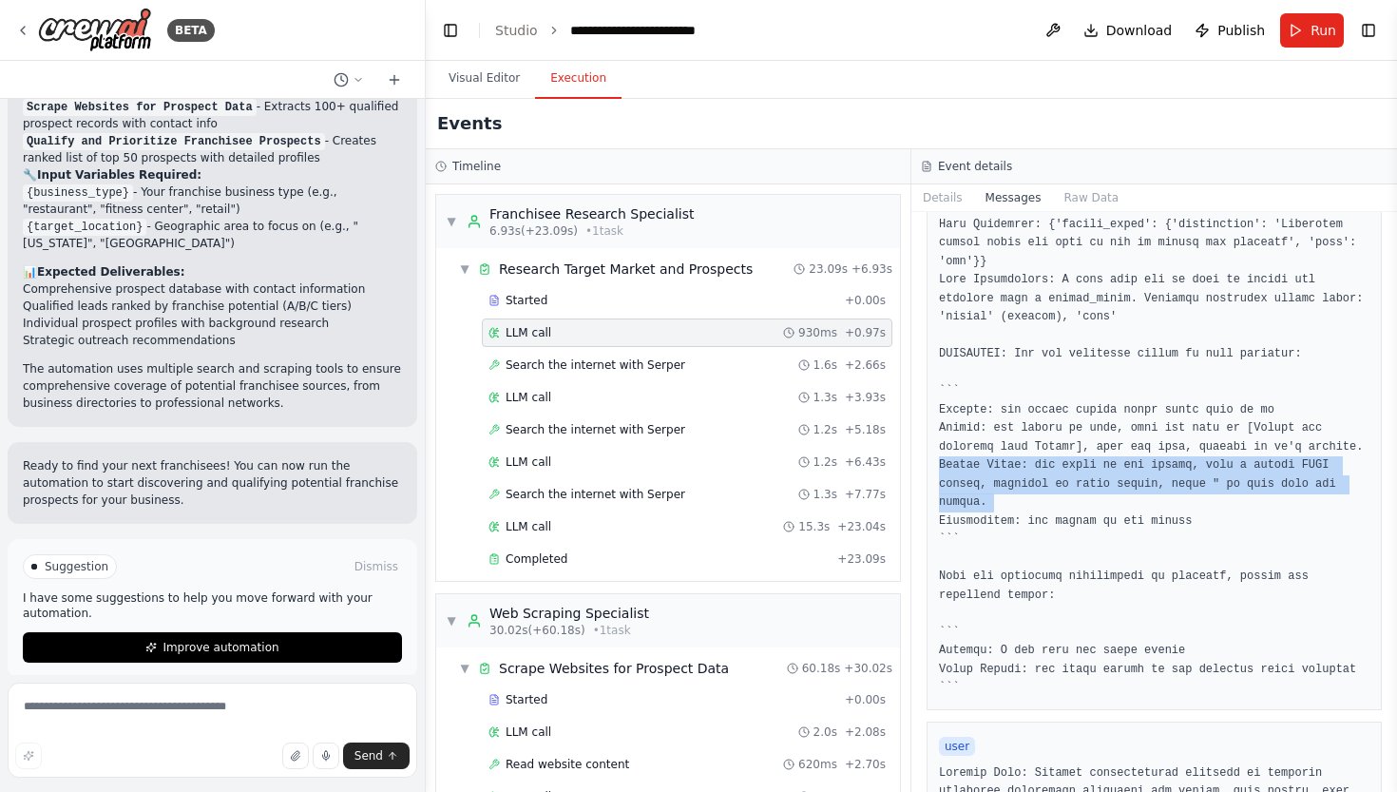
click at [1108, 481] on pre at bounding box center [1154, 299] width 431 height 798
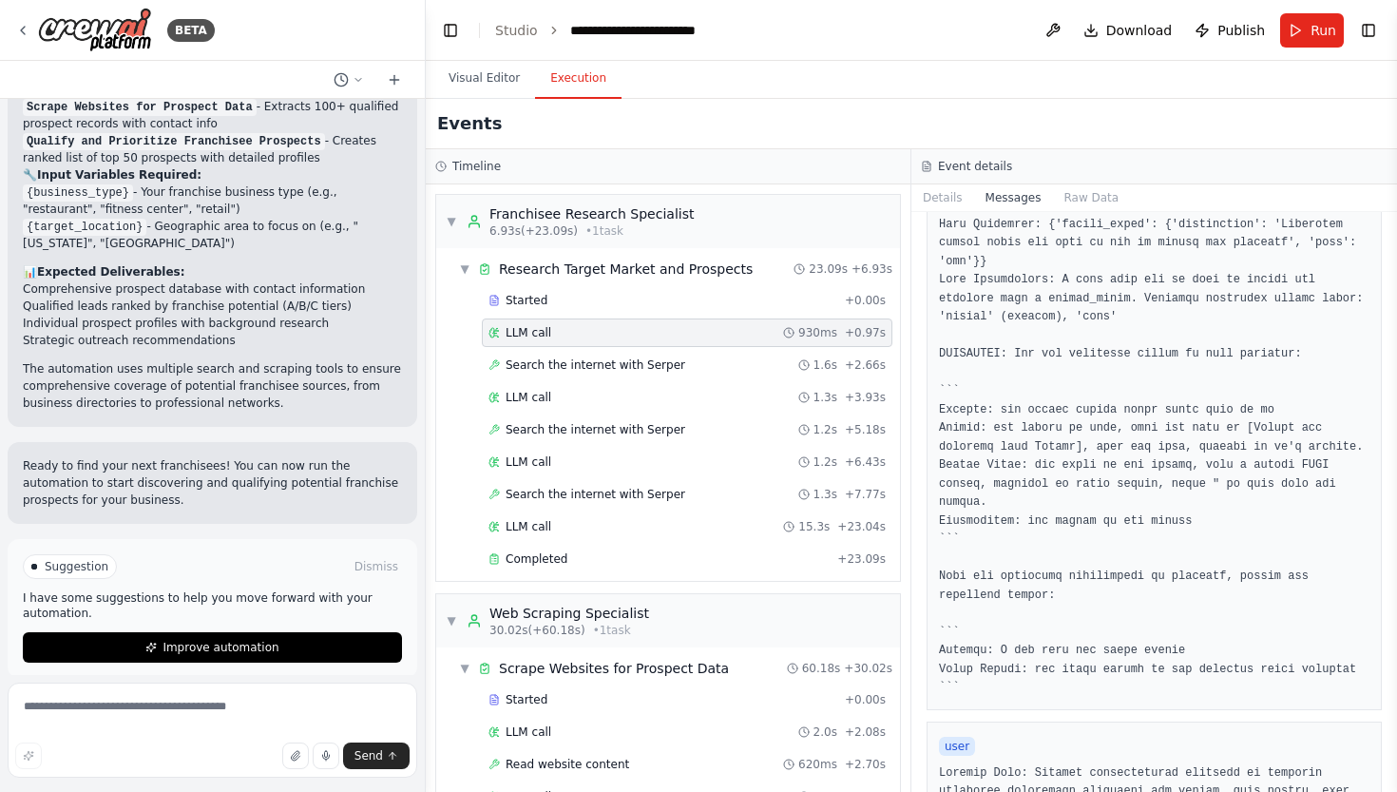
scroll to position [413, 0]
click at [1091, 200] on button "Raw Data" at bounding box center [1091, 197] width 78 height 27
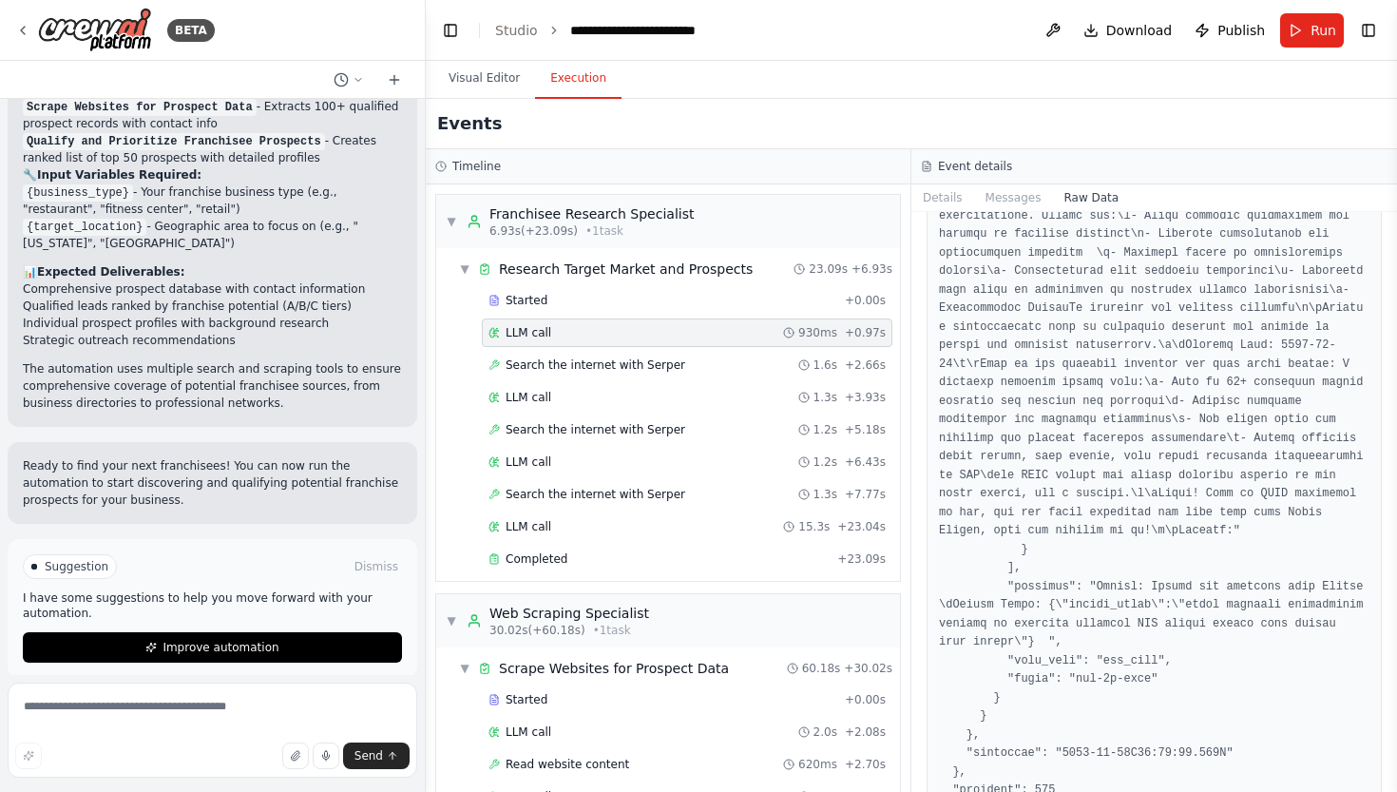
scroll to position [8653, 0]
click at [938, 206] on button "Details" at bounding box center [943, 197] width 63 height 27
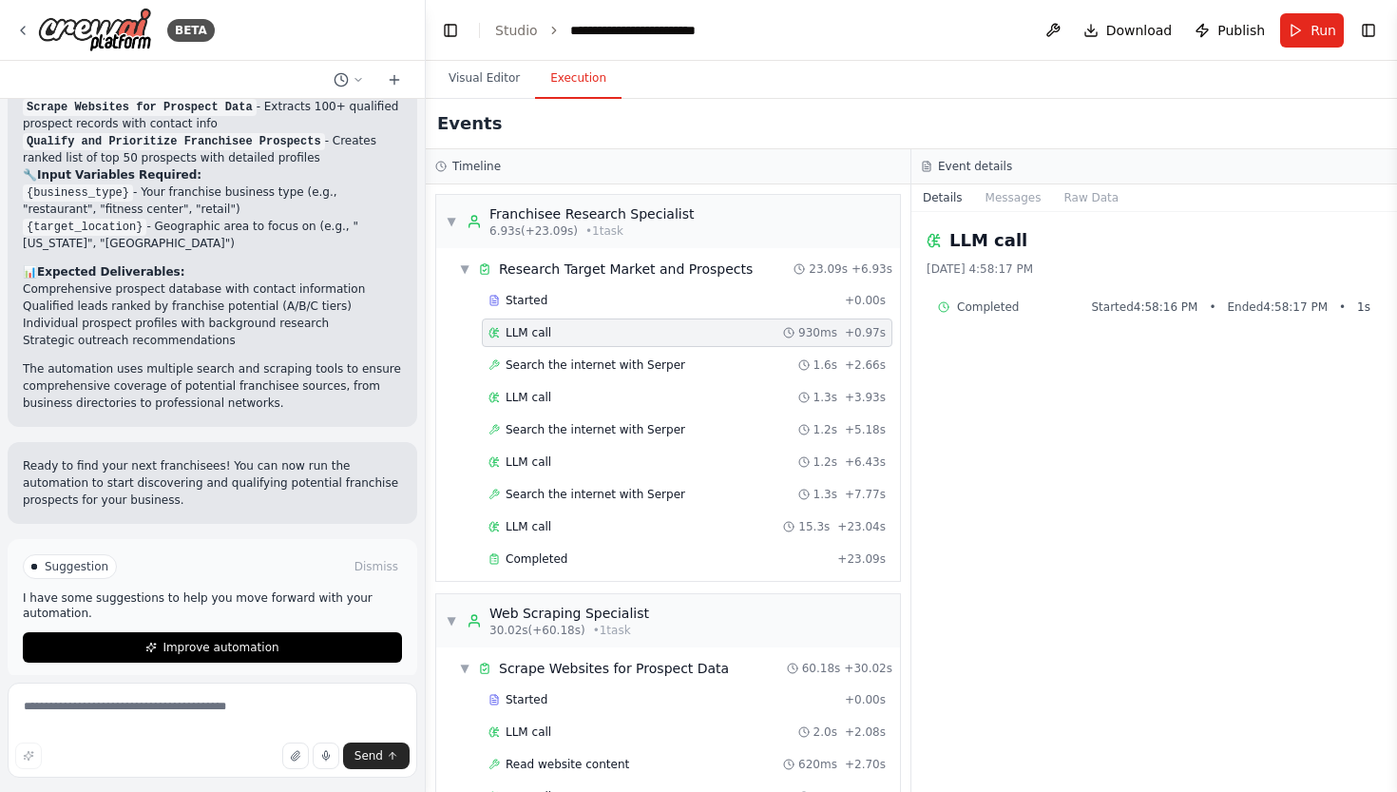
click at [1086, 304] on div "Completed Started 4:58:16 PM • Ended 4:58:17 PM • 1 s" at bounding box center [1154, 306] width 433 height 15
click at [1021, 200] on button "Messages" at bounding box center [1013, 197] width 79 height 27
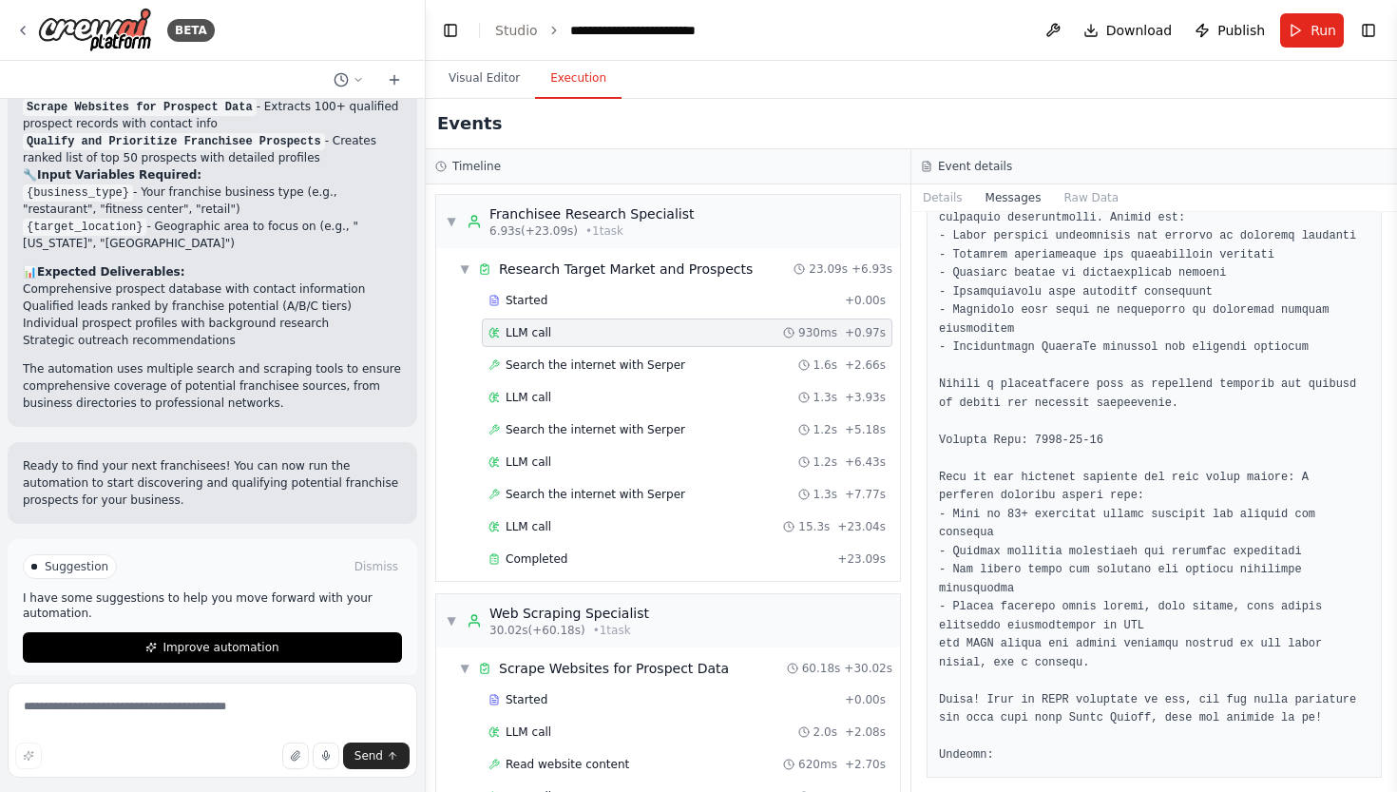
scroll to position [0, 0]
click at [769, 358] on div "Search the internet with [PERSON_NAME] 1.6s + 2.66s" at bounding box center [687, 364] width 397 height 15
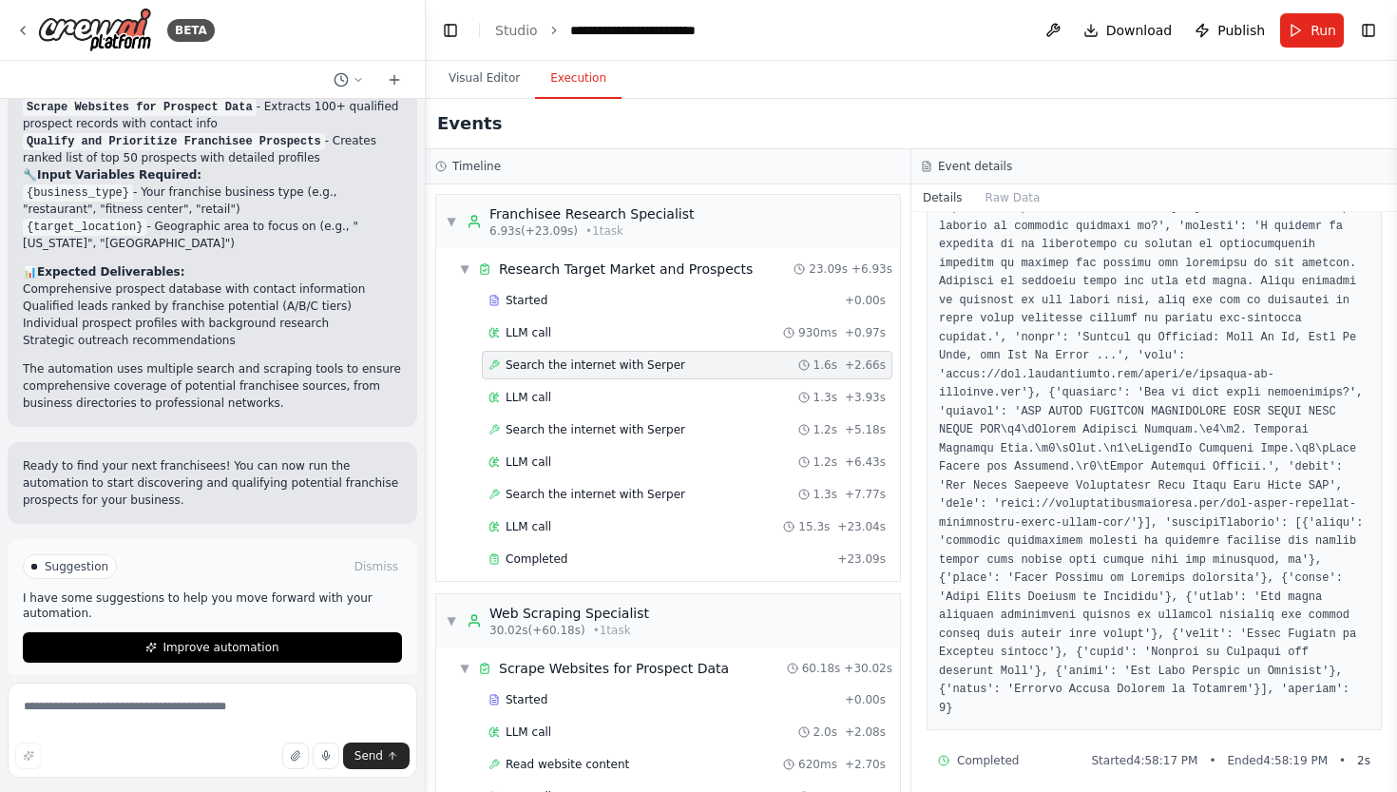
scroll to position [1576, 0]
click at [1001, 192] on button "Raw Data" at bounding box center [1013, 197] width 78 height 27
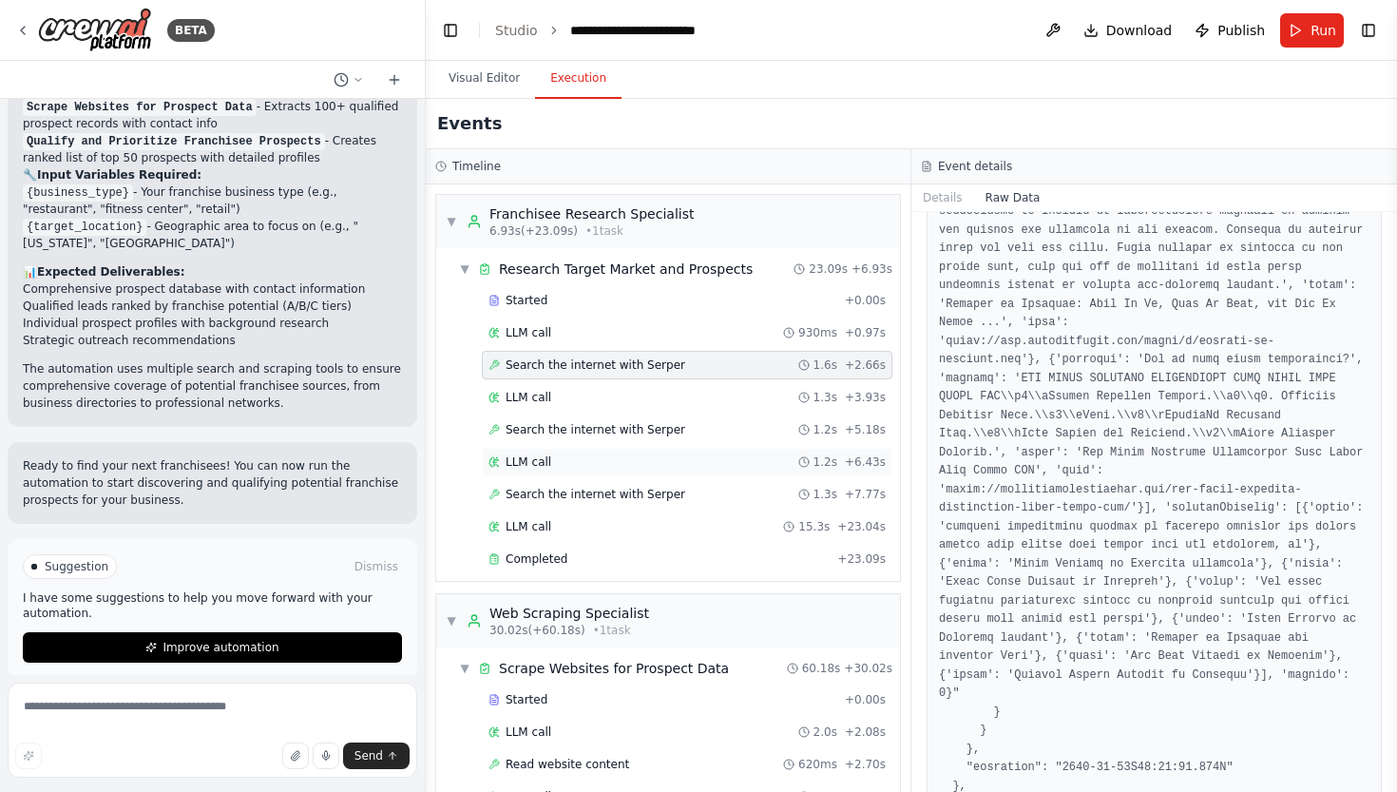
scroll to position [6377, 0]
click at [767, 403] on div "LLM call 1.3s + 3.93s" at bounding box center [687, 397] width 397 height 15
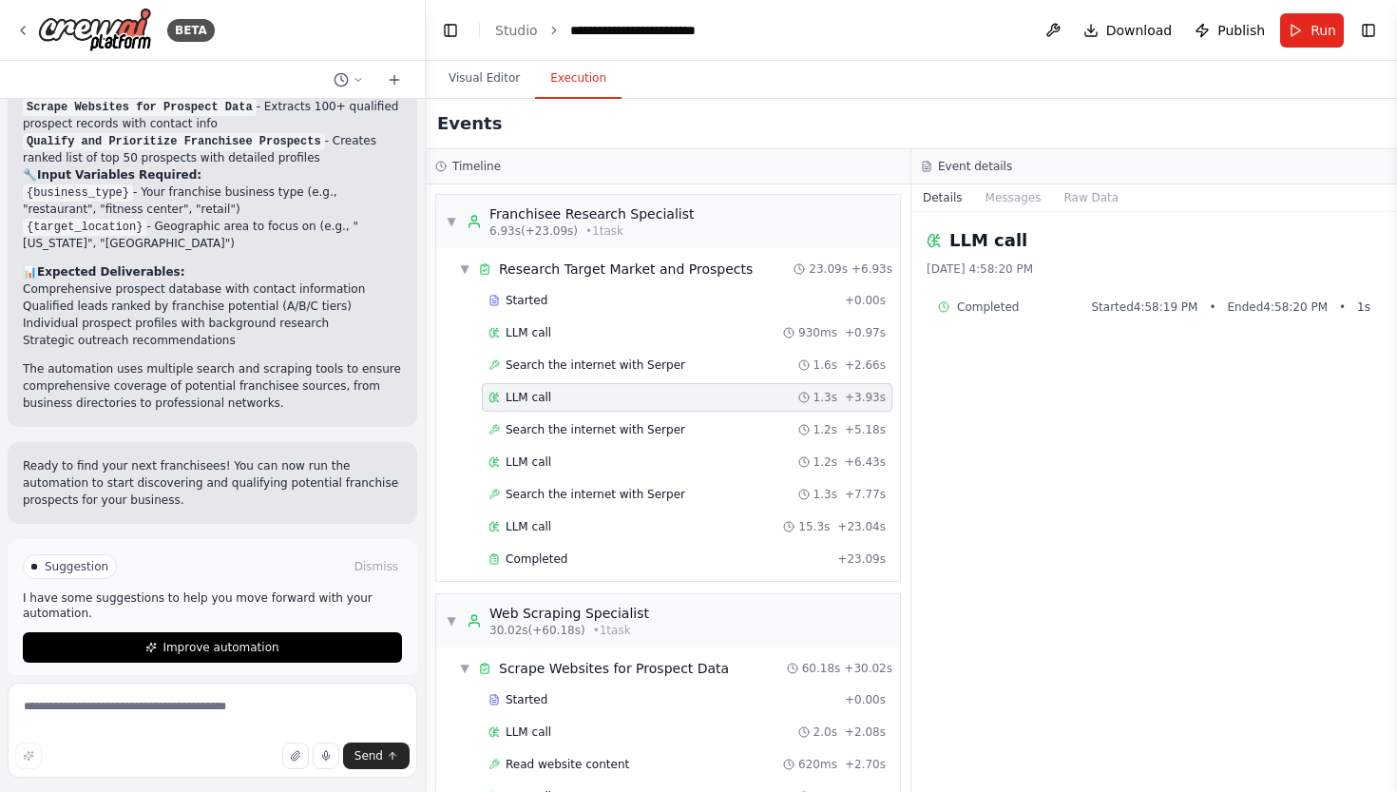
click at [1060, 303] on div "Completed Started 4:58:19 PM • Ended 4:58:20 PM • 1 s" at bounding box center [1154, 306] width 433 height 15
click at [1026, 179] on div "Event details" at bounding box center [1155, 166] width 486 height 35
click at [1026, 199] on button "Messages" at bounding box center [1013, 197] width 79 height 27
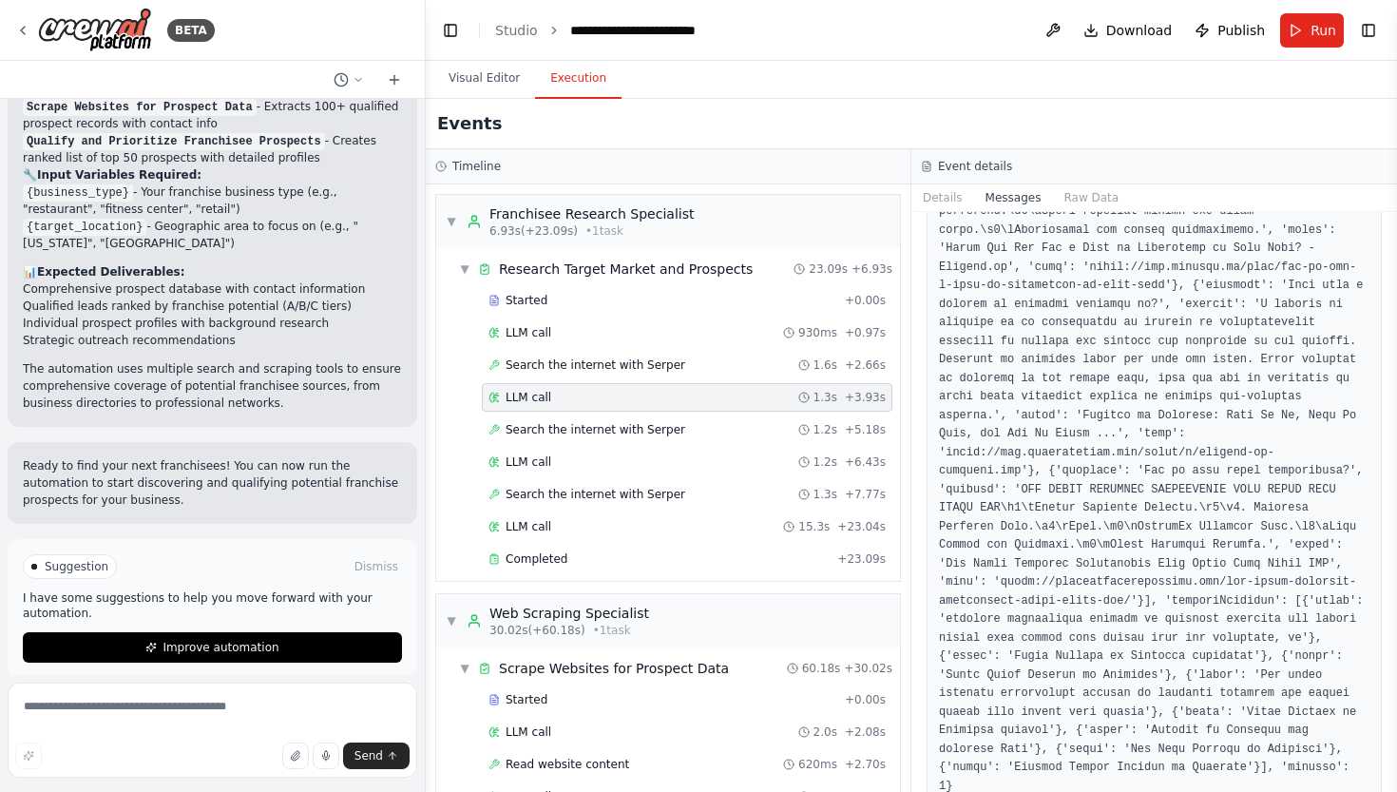
scroll to position [3018, 0]
click at [1068, 197] on button "Raw Data" at bounding box center [1091, 197] width 78 height 27
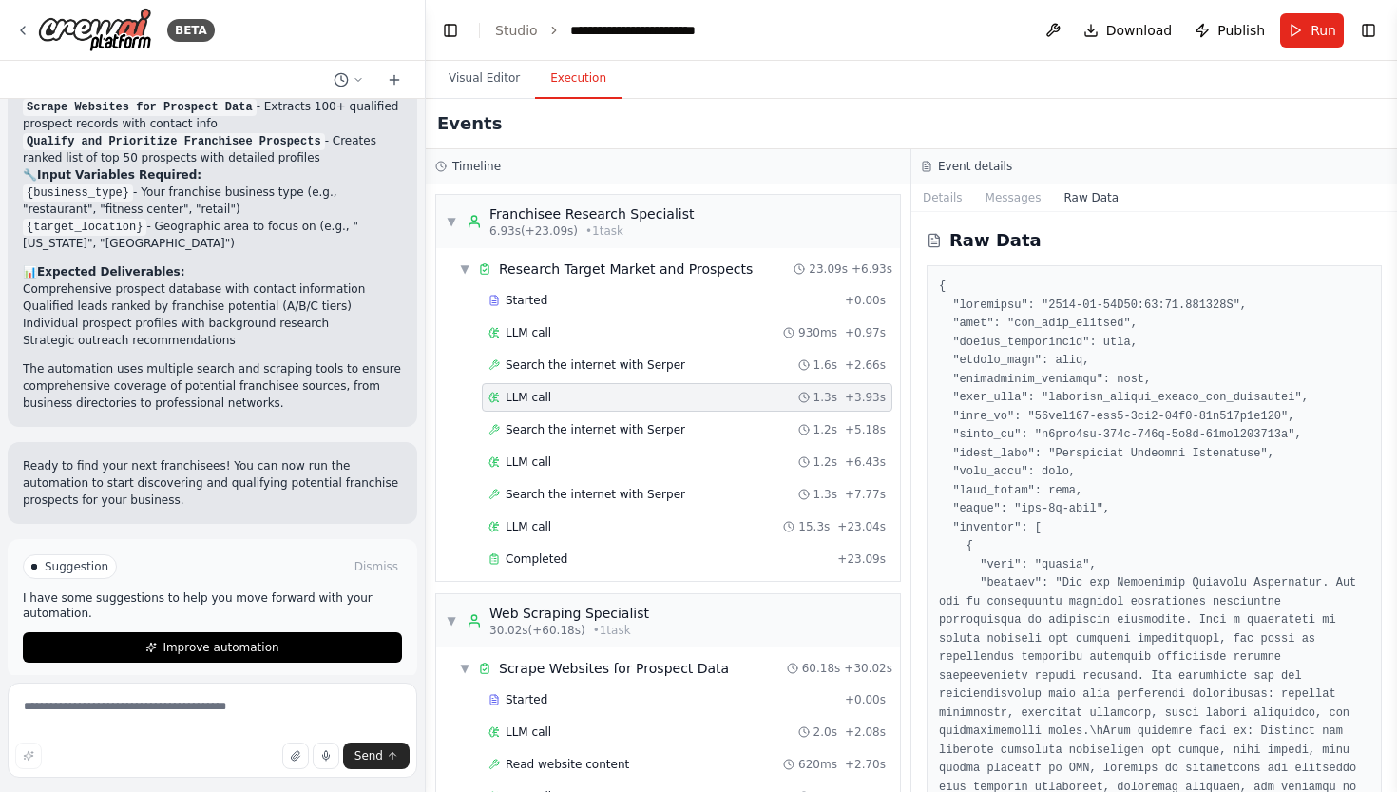
scroll to position [0, 0]
click at [1022, 211] on div "Details Messages Raw Data" at bounding box center [1155, 198] width 486 height 28
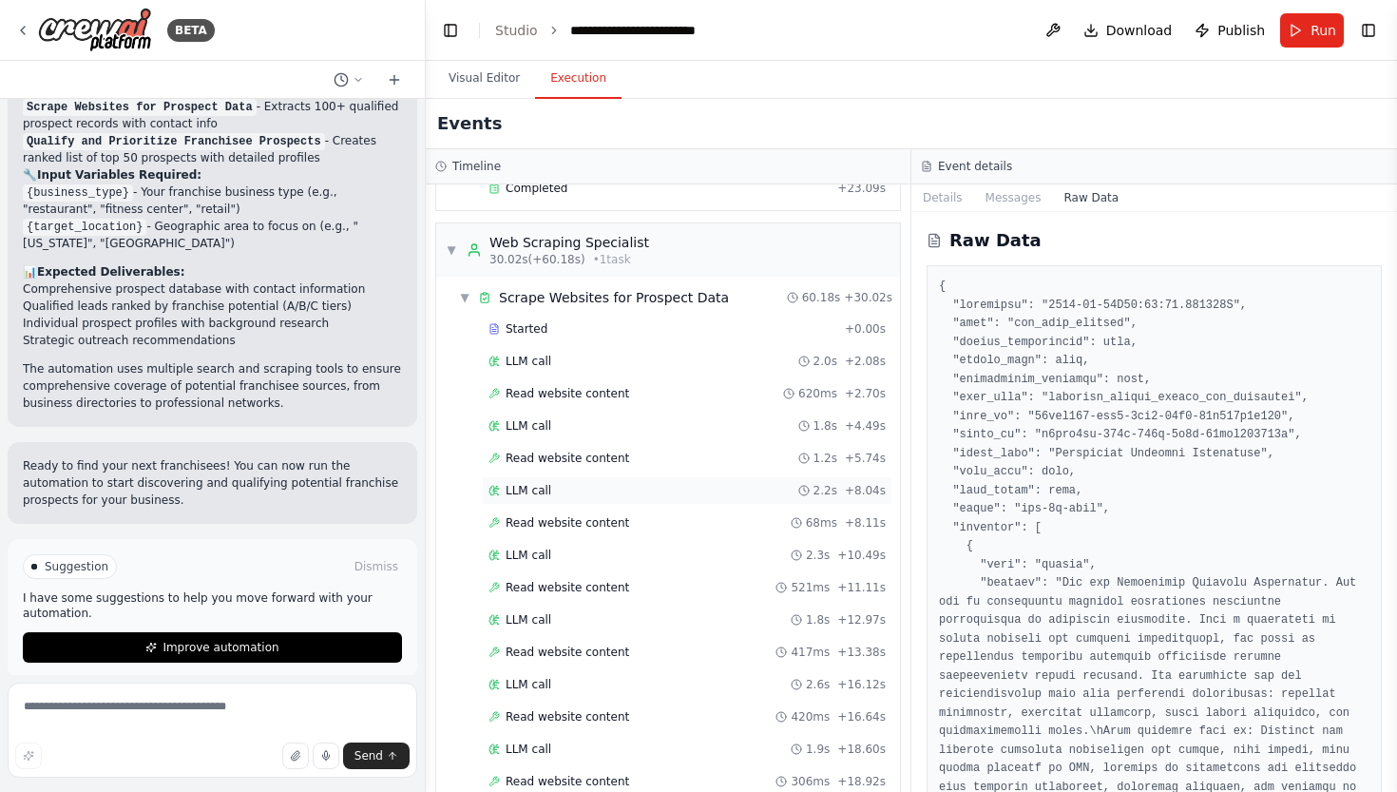
scroll to position [364, 0]
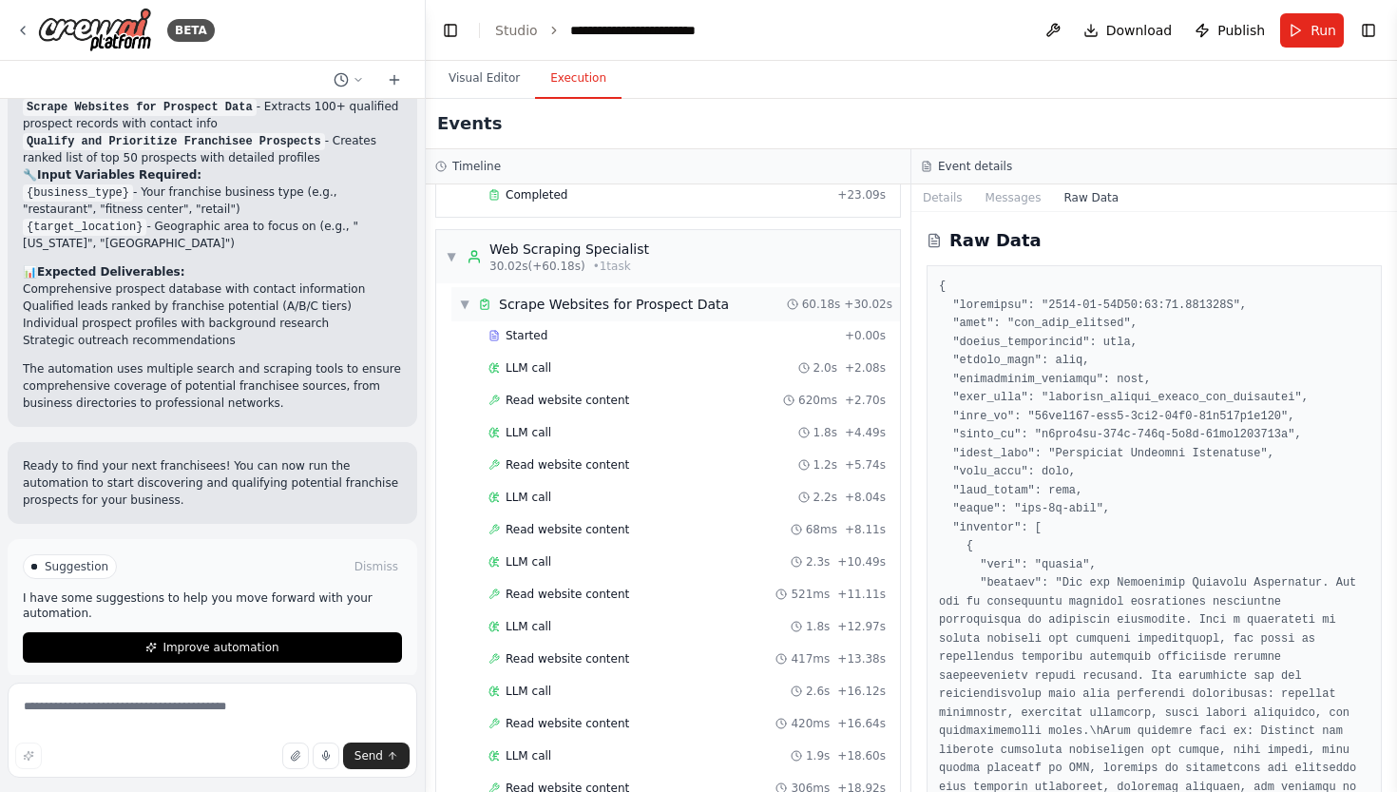
click at [467, 297] on span "▼" at bounding box center [464, 304] width 11 height 15
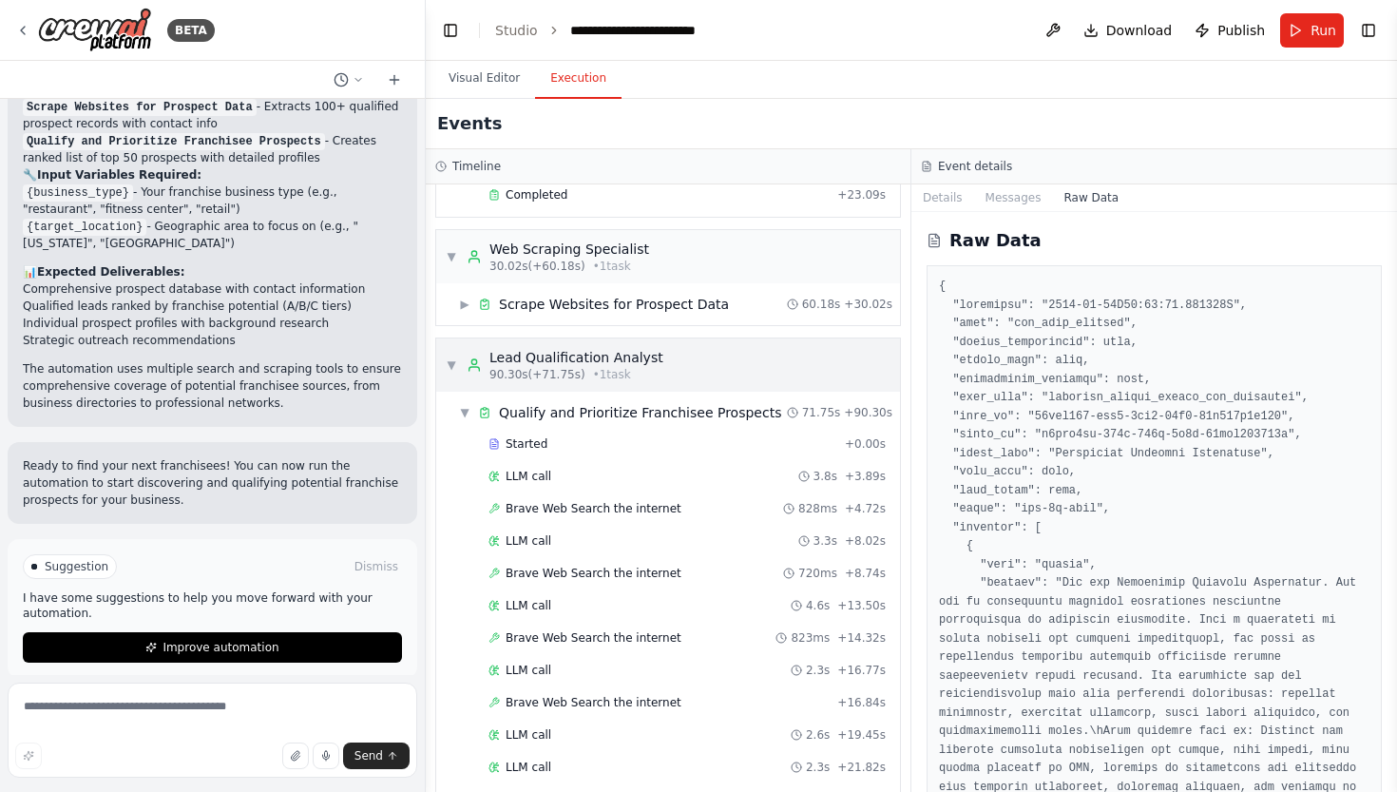
click at [452, 366] on span "▼" at bounding box center [451, 364] width 11 height 15
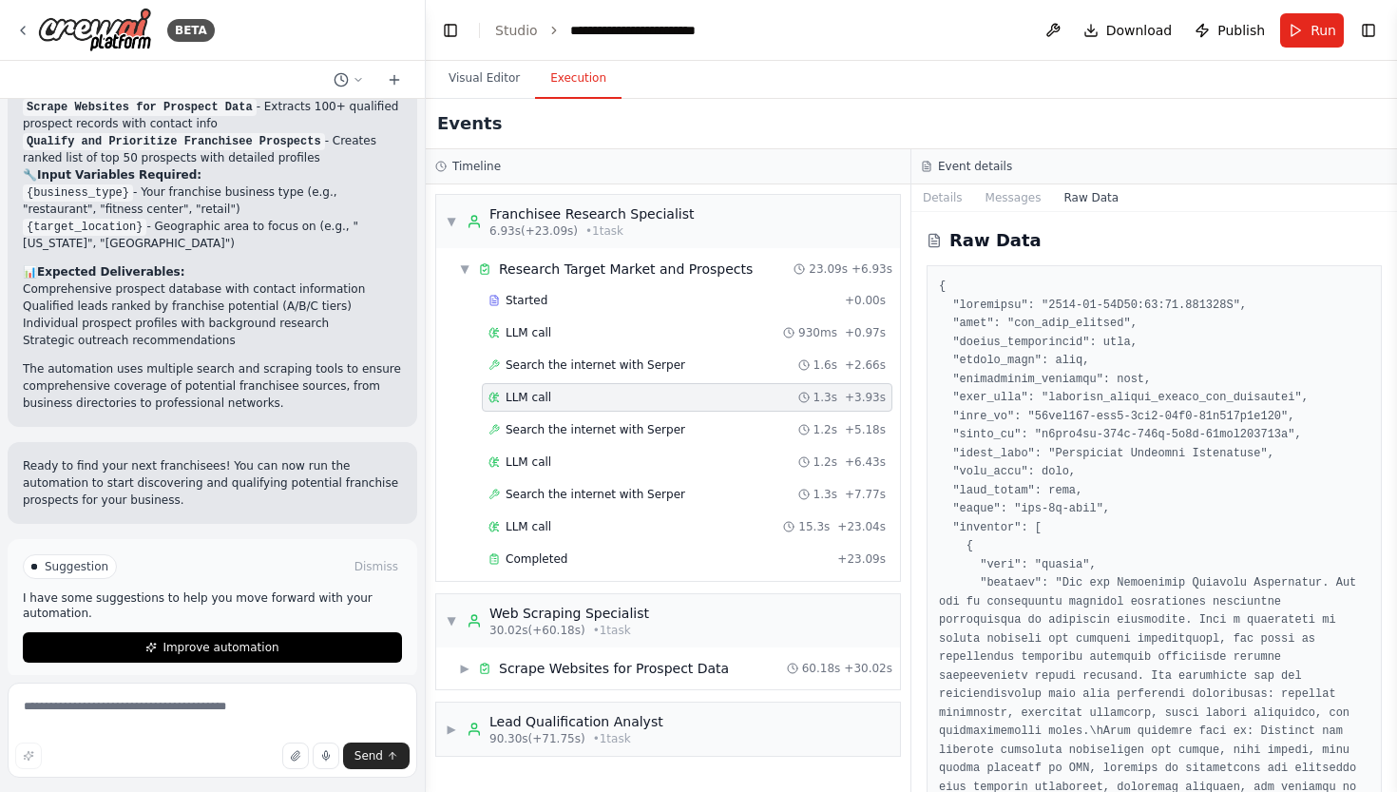
scroll to position [0, 0]
click at [464, 724] on div "▶ Lead Qualification Analyst 90.30s (+71.75s) • 1 task" at bounding box center [555, 729] width 218 height 34
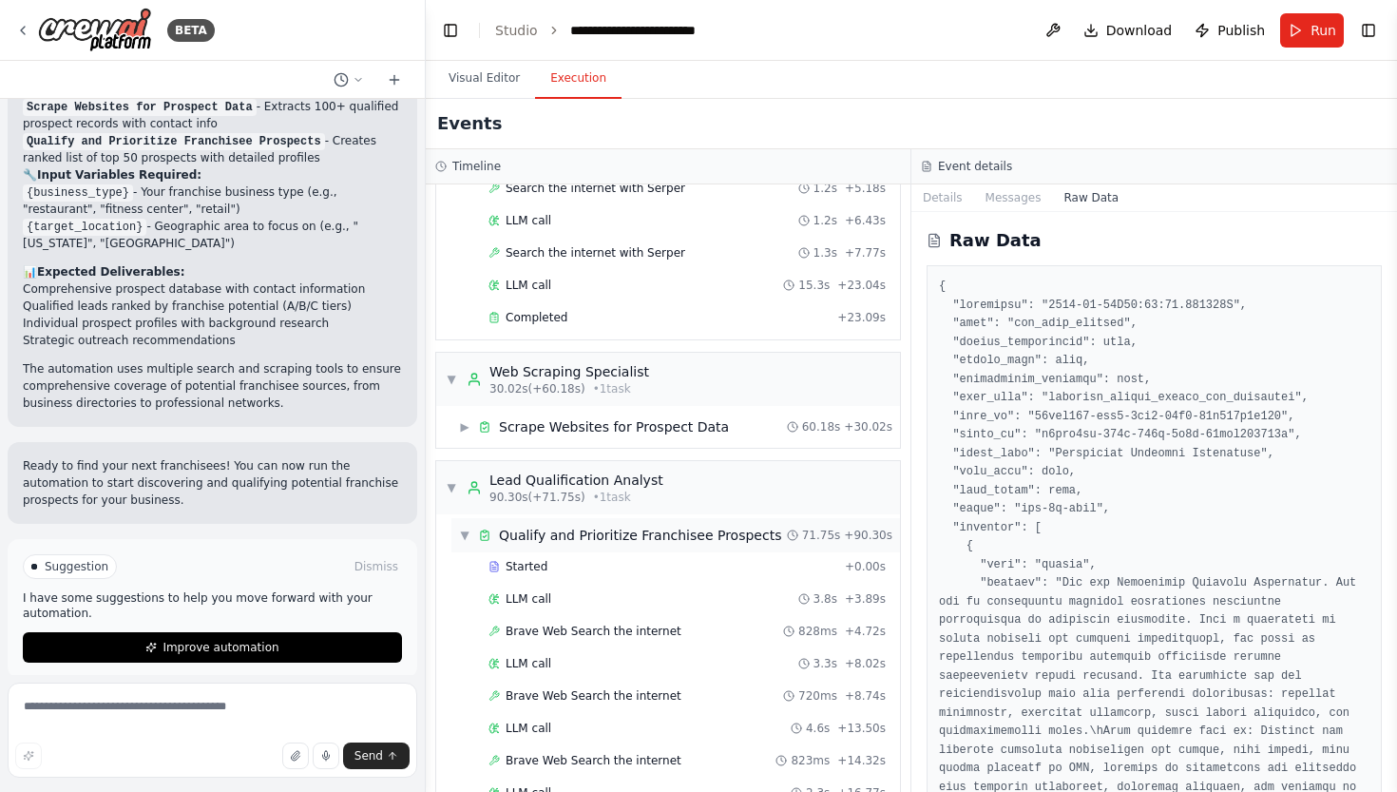
click at [669, 543] on span "Qualify and Prioritize Franchisee Prospects" at bounding box center [640, 535] width 282 height 19
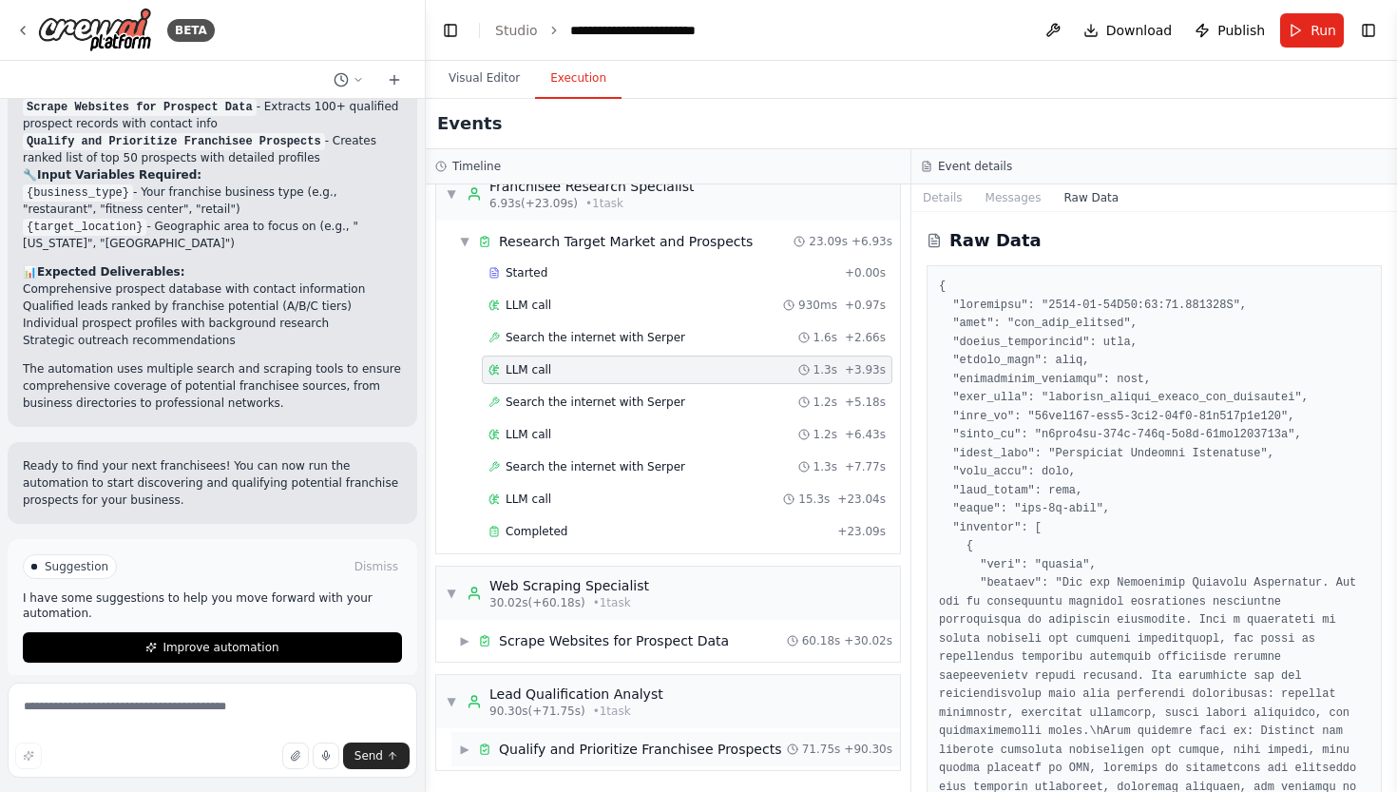
click at [535, 759] on div "▶ Qualify and Prioritize Franchisee Prospects 71.75s + 90.30s" at bounding box center [676, 749] width 449 height 34
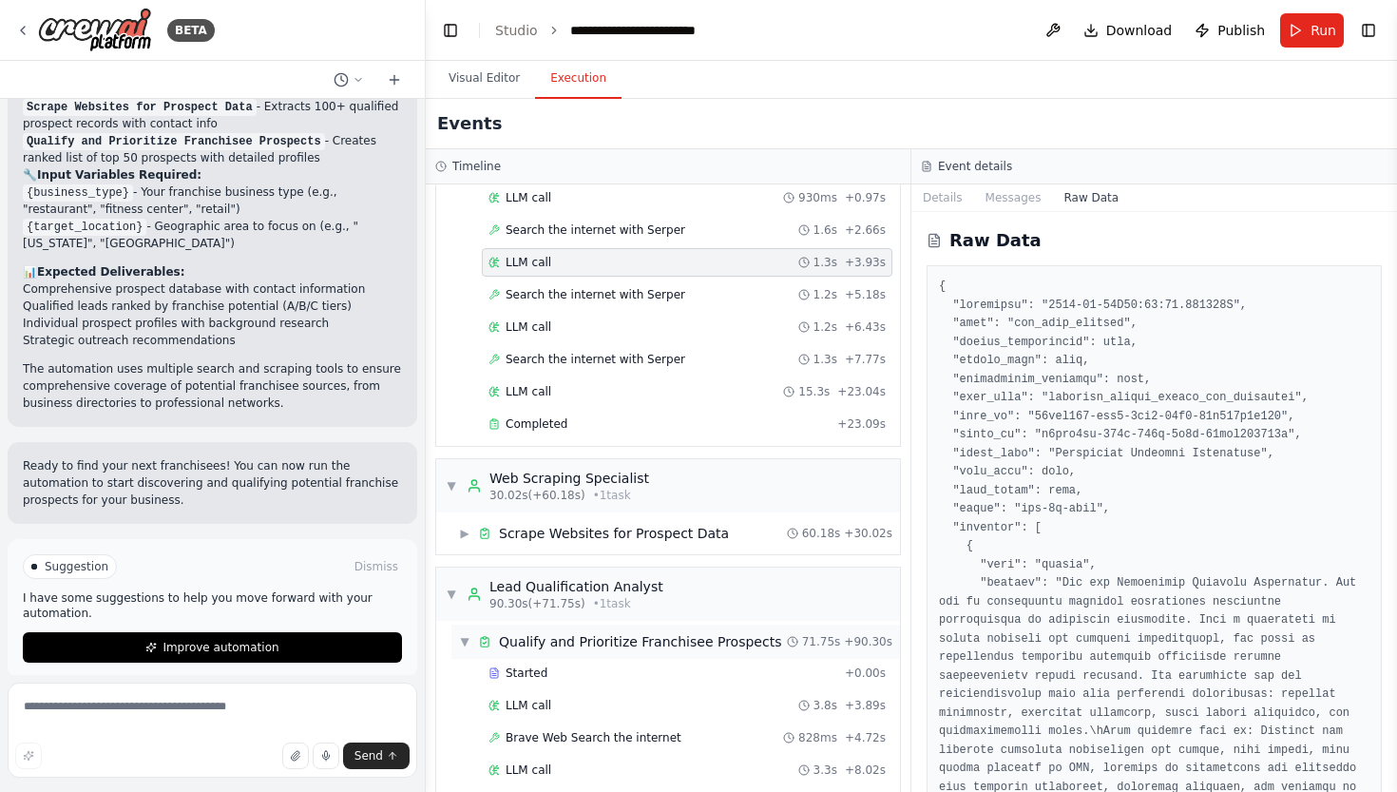
scroll to position [266, 0]
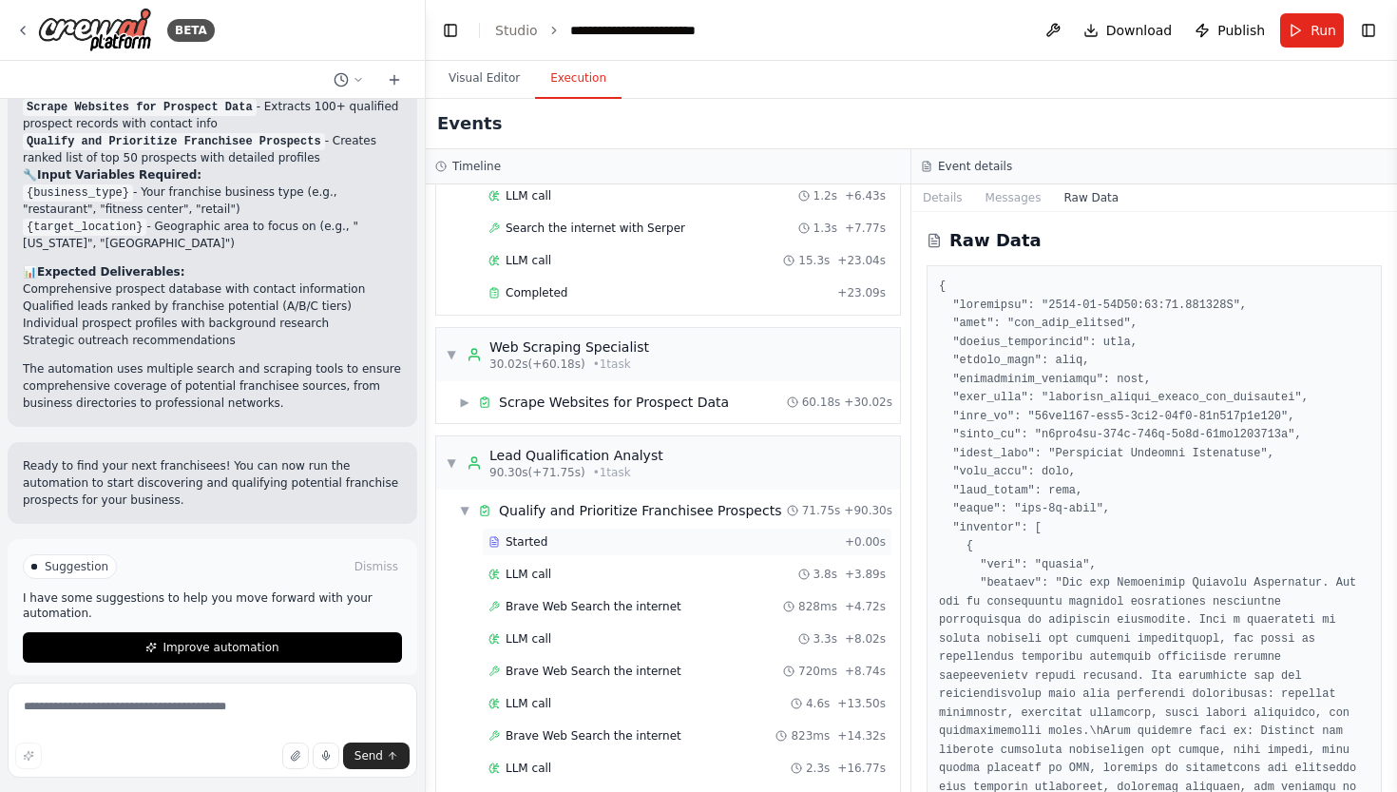
click at [524, 534] on span "Started" at bounding box center [527, 541] width 42 height 15
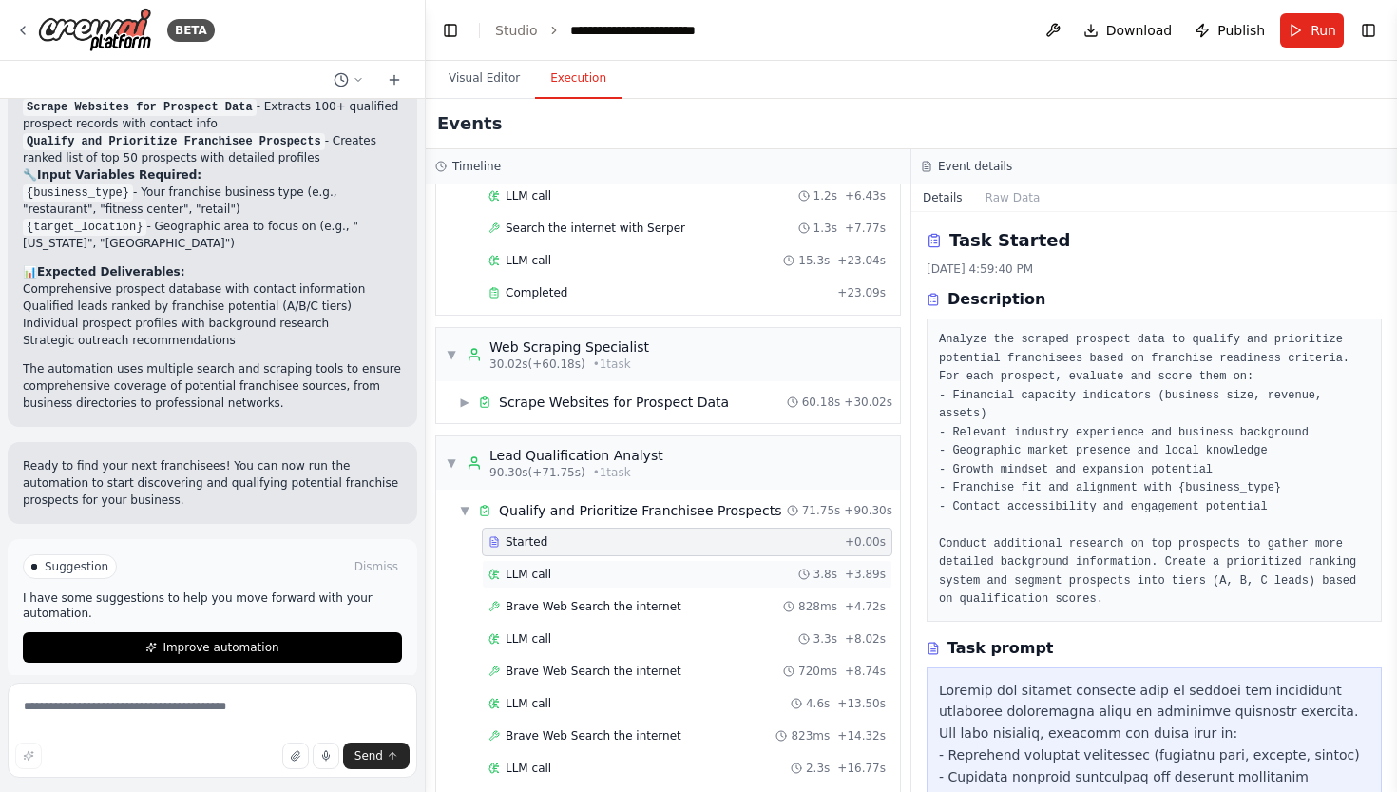
click at [685, 568] on div "LLM call 3.8s + 3.89s" at bounding box center [687, 574] width 397 height 15
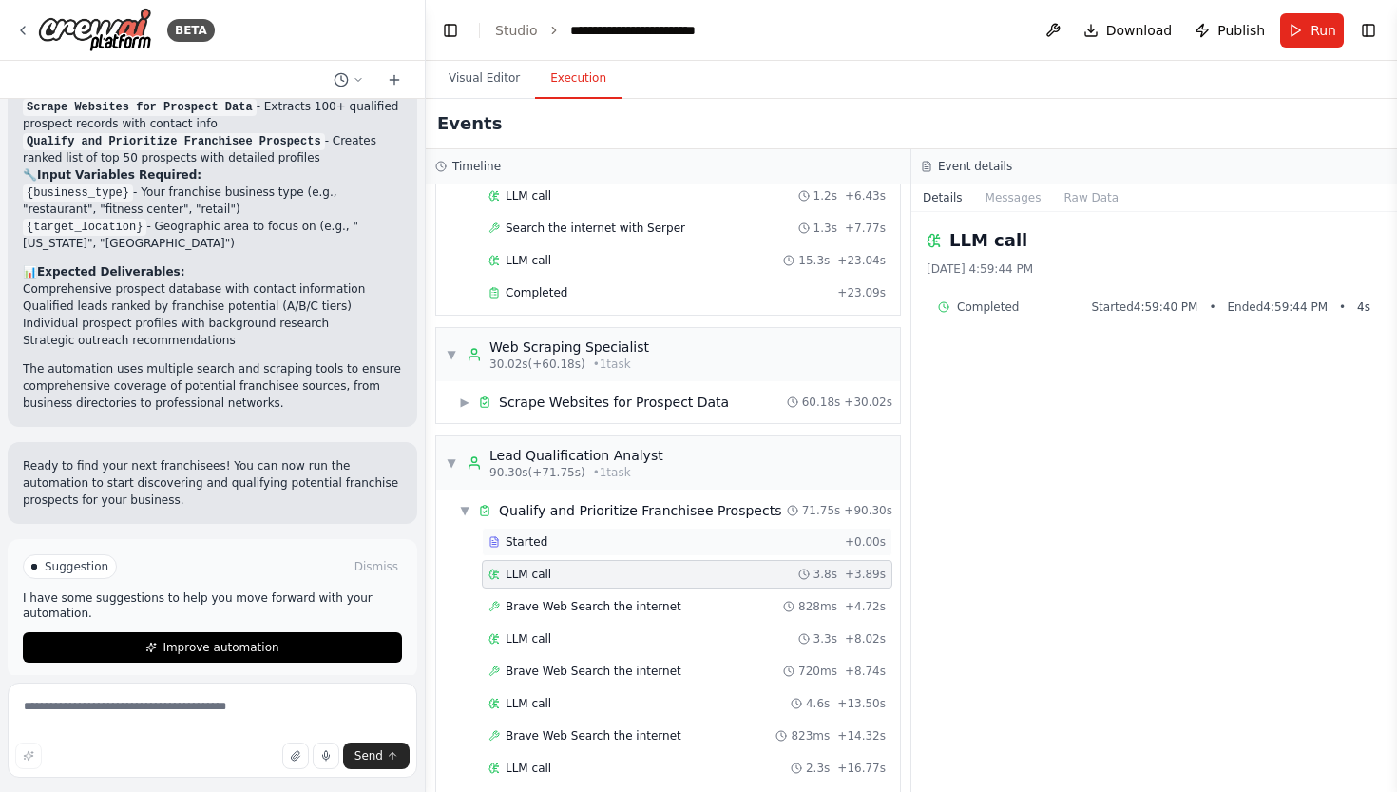
click at [619, 548] on div "Started" at bounding box center [663, 541] width 349 height 15
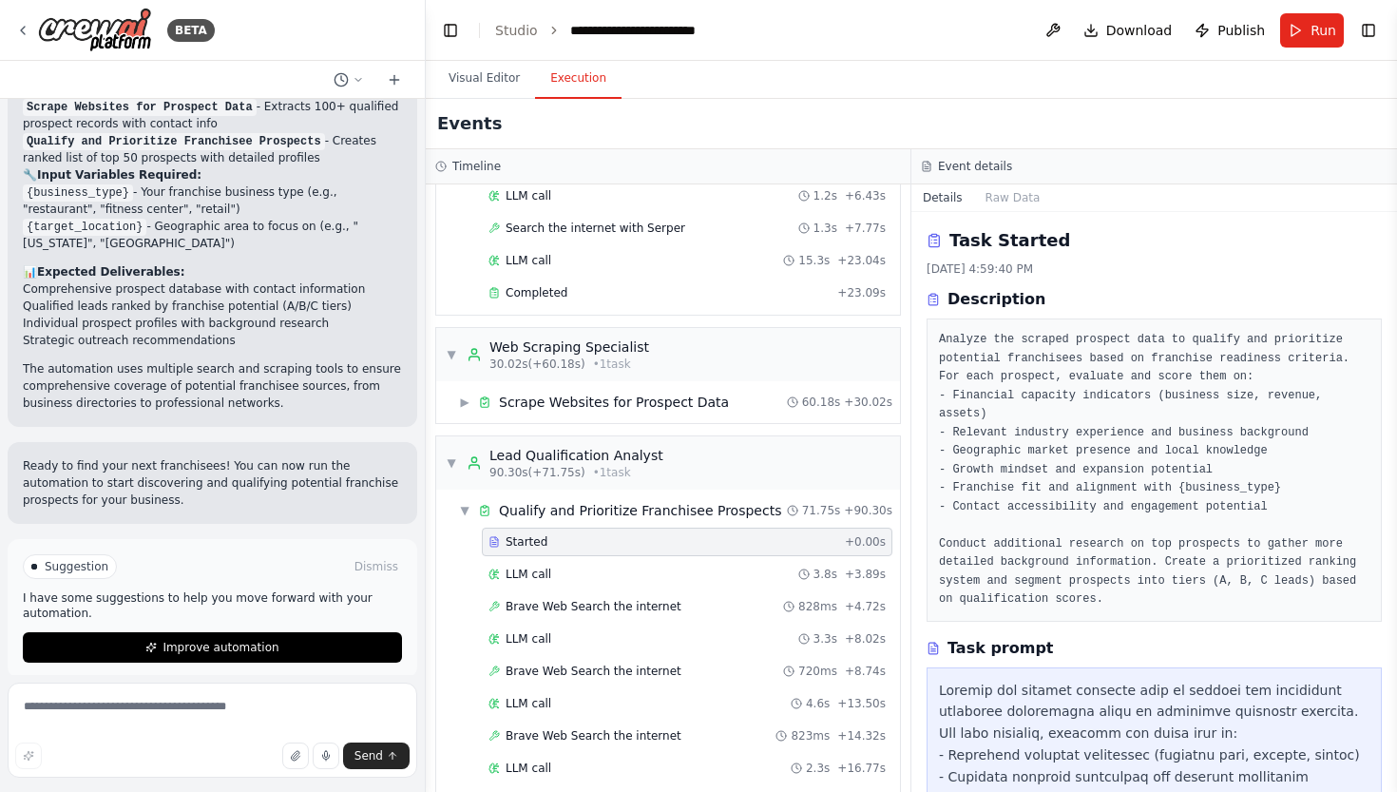
click at [619, 548] on div "Started" at bounding box center [663, 541] width 349 height 15
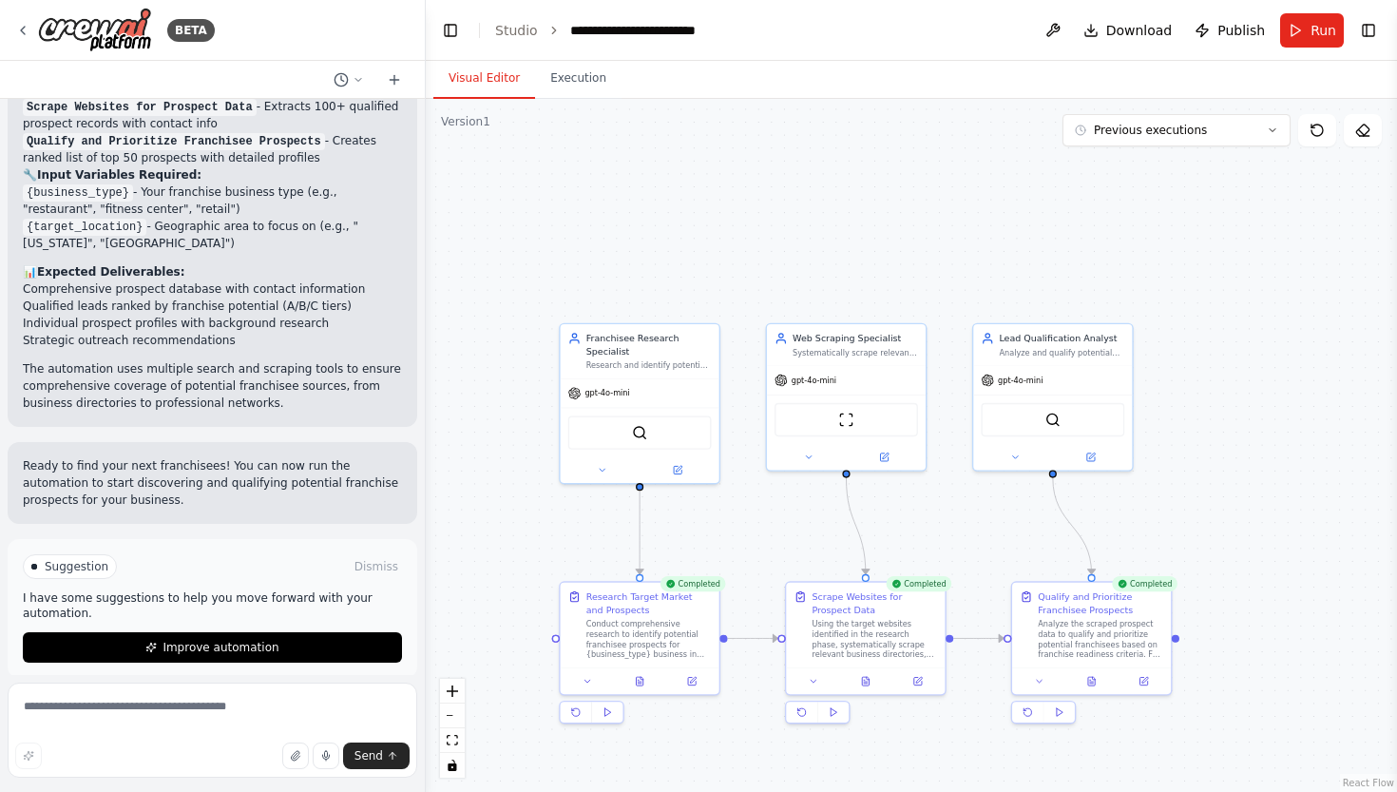
click at [489, 90] on button "Visual Editor" at bounding box center [484, 79] width 102 height 40
click at [1088, 453] on icon at bounding box center [1091, 455] width 8 height 8
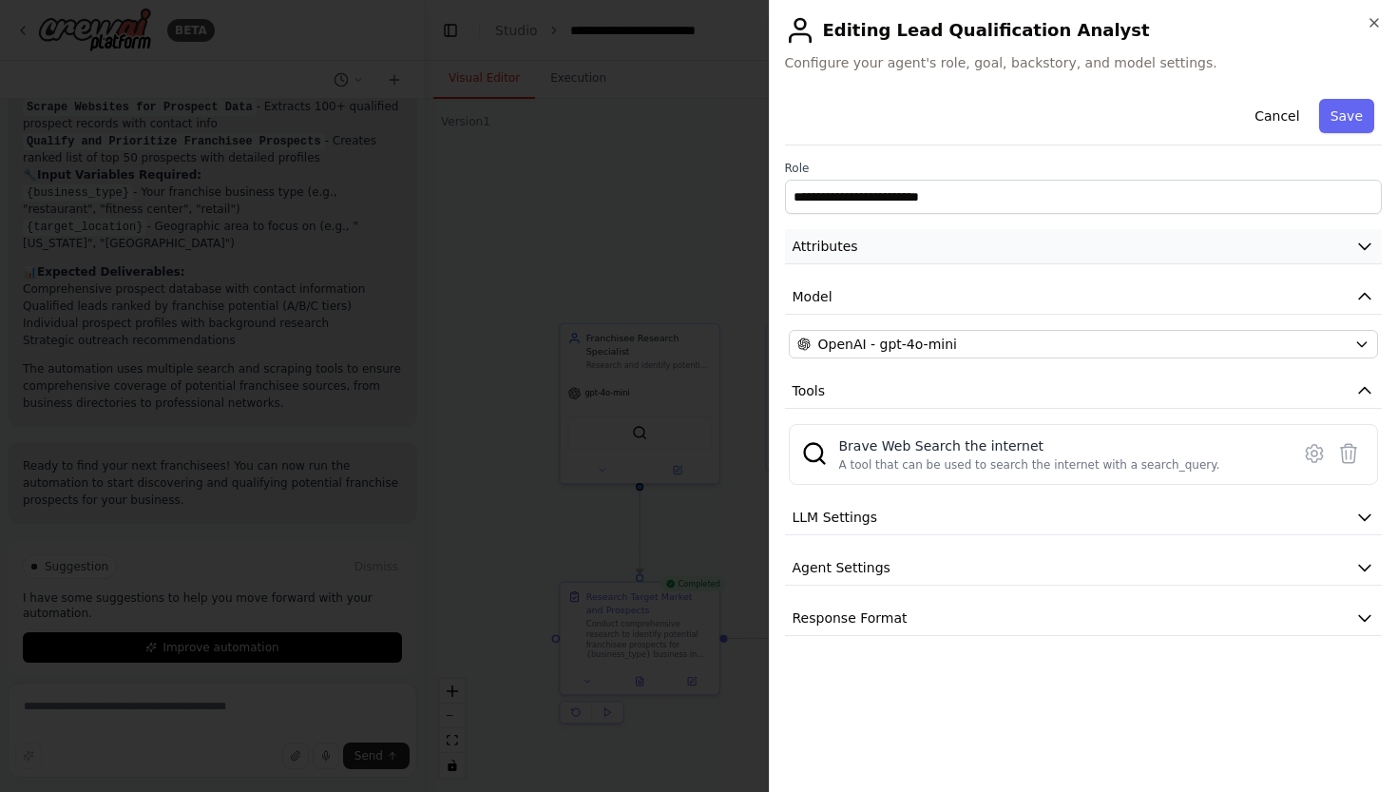
click at [1077, 261] on button "Attributes" at bounding box center [1084, 246] width 598 height 35
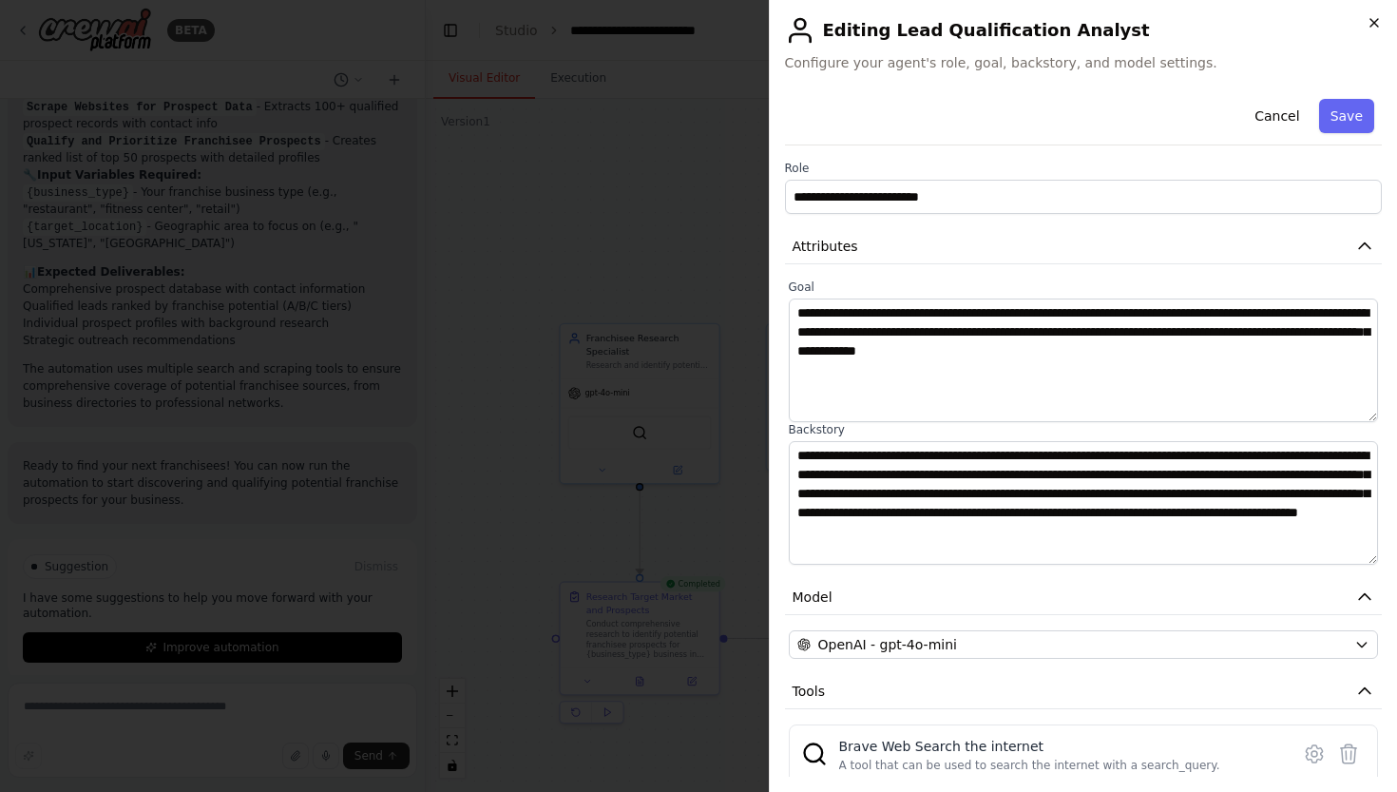
click at [1378, 24] on icon "button" at bounding box center [1374, 22] width 15 height 15
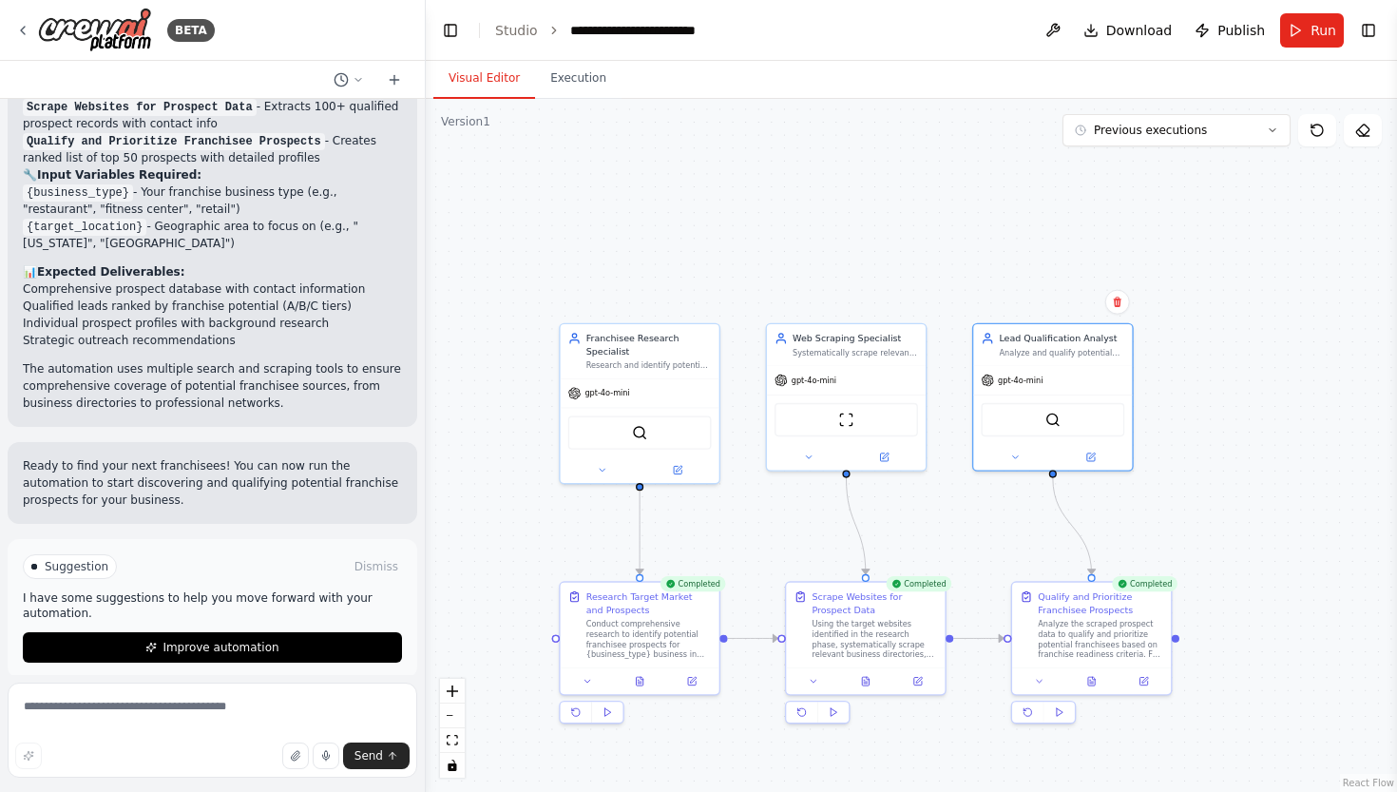
click at [1194, 267] on div ".deletable-edge-delete-btn { width: 20px; height: 20px; border: 0px solid #ffff…" at bounding box center [912, 445] width 972 height 693
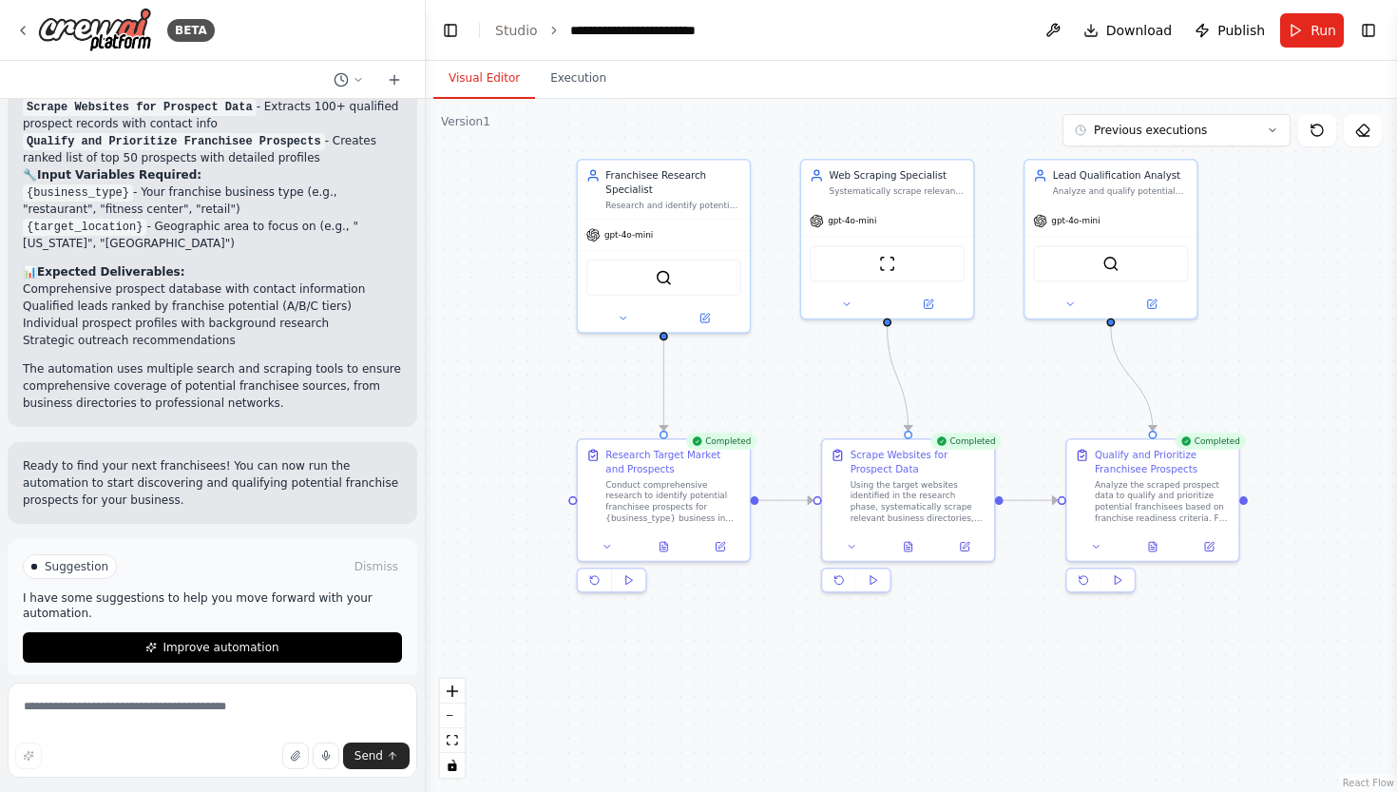
drag, startPoint x: 1244, startPoint y: 503, endPoint x: 1325, endPoint y: 345, distance: 177.3
click at [1325, 345] on div ".deletable-edge-delete-btn { width: 20px; height: 20px; border: 0px solid #ffff…" at bounding box center [912, 445] width 972 height 693
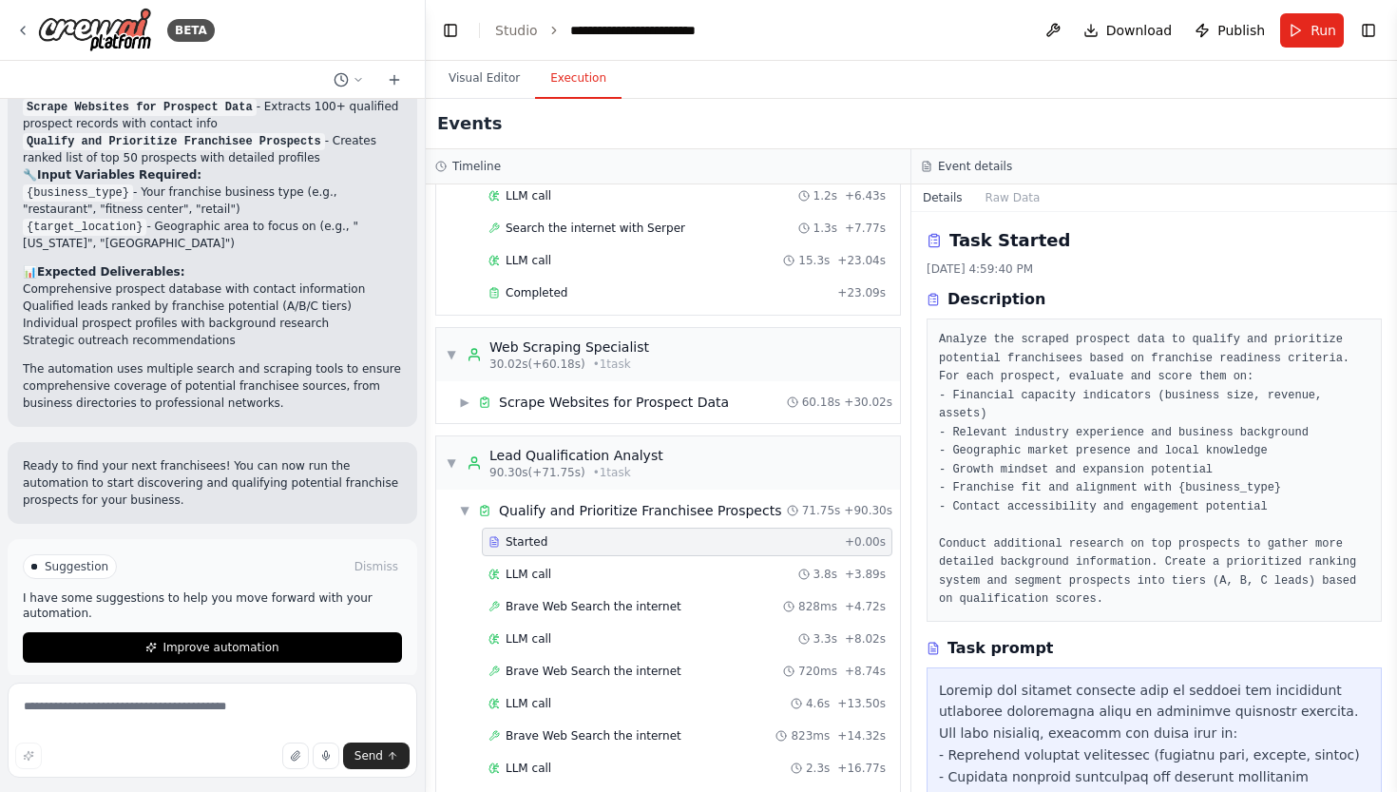
click at [583, 71] on button "Execution" at bounding box center [578, 79] width 87 height 40
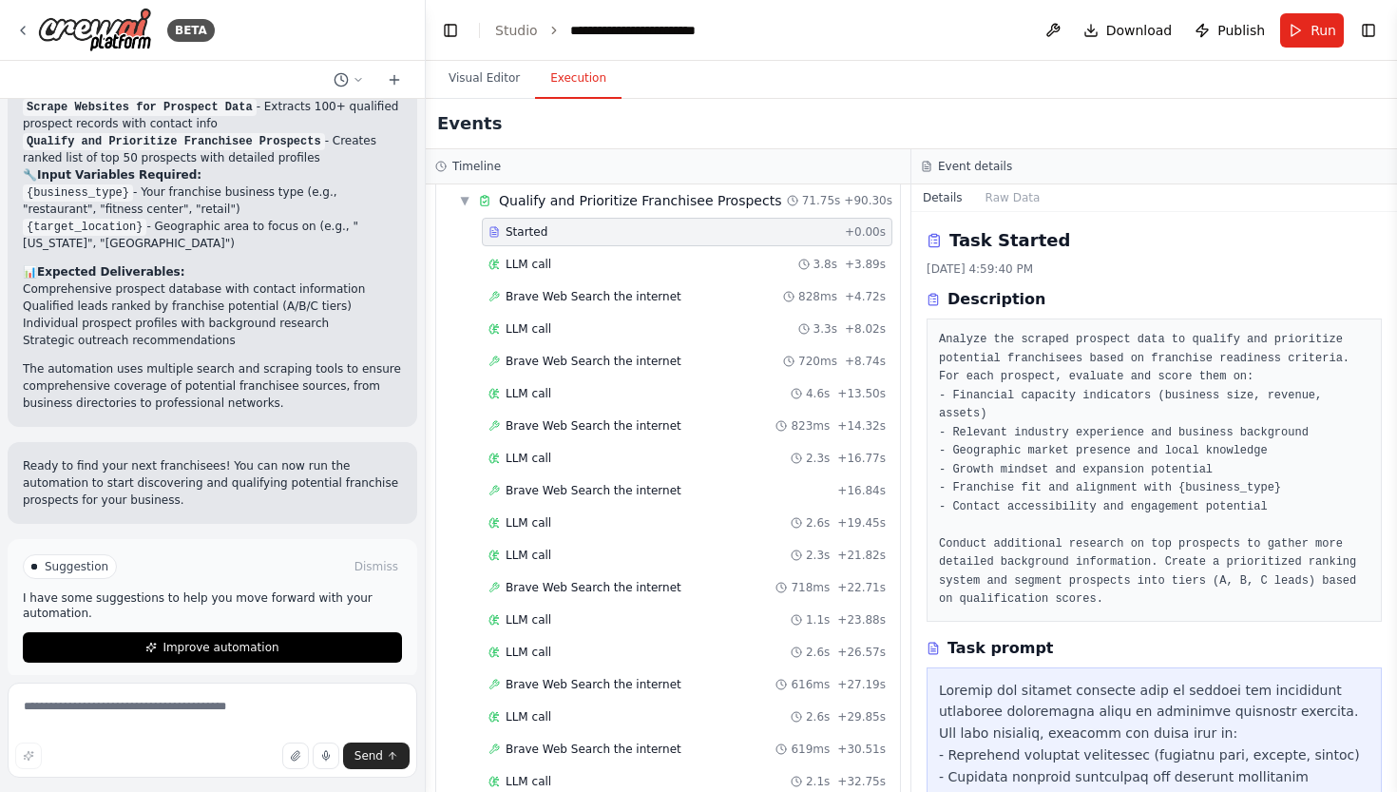
scroll to position [577, 0]
click at [663, 298] on span "Brave Web Search the internet" at bounding box center [594, 295] width 176 height 15
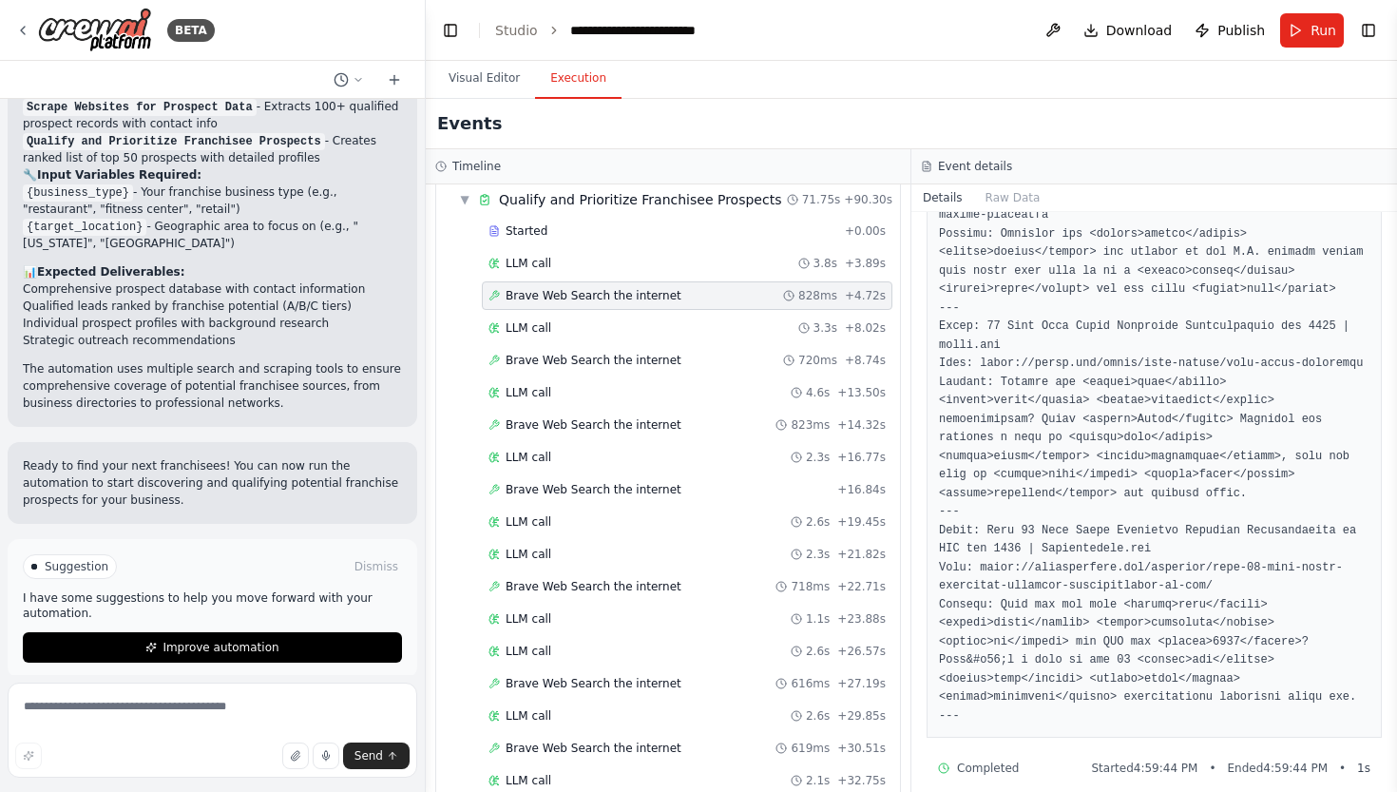
scroll to position [1829, 0]
click at [1007, 200] on button "Raw Data" at bounding box center [1013, 197] width 78 height 27
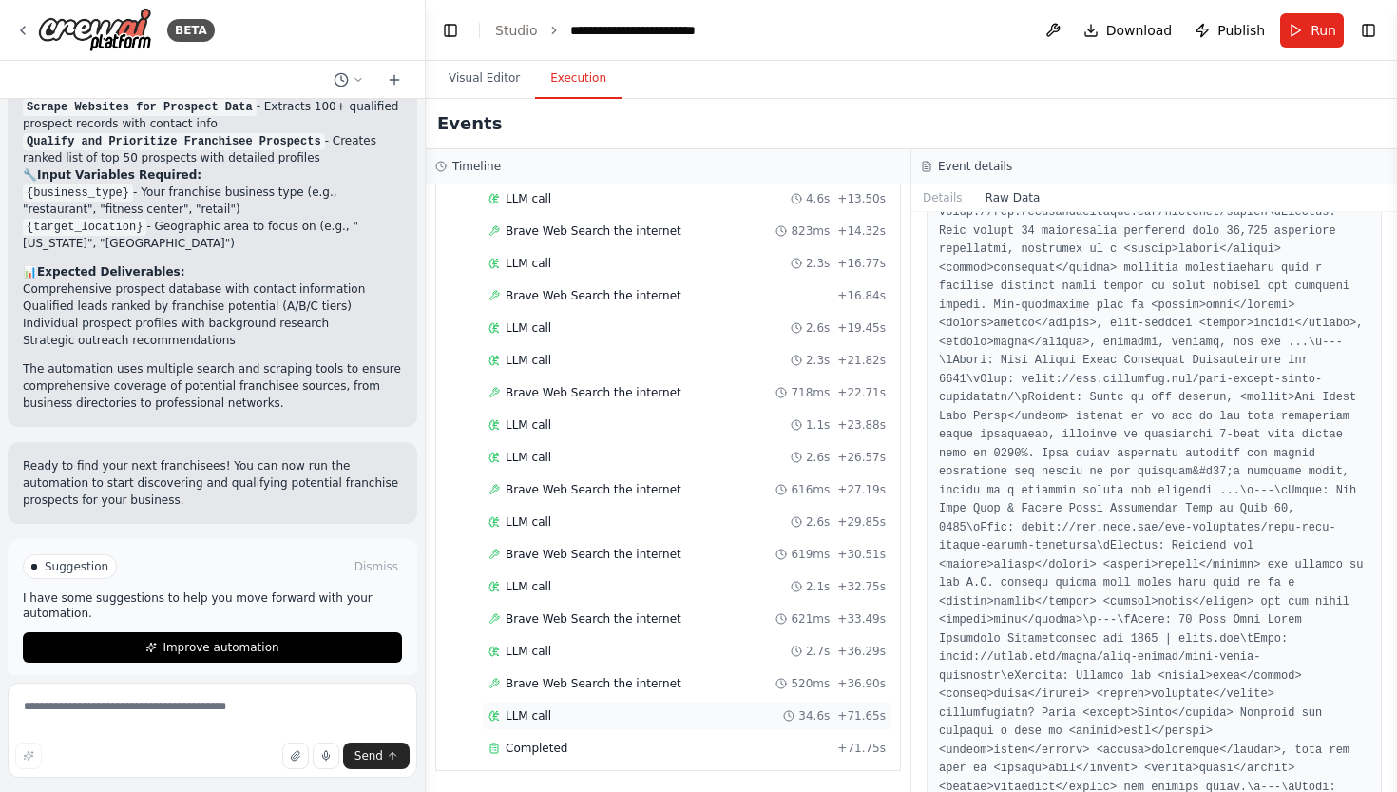
scroll to position [771, 0]
click at [570, 709] on div "LLM call 34.6s + 71.65s" at bounding box center [687, 715] width 397 height 15
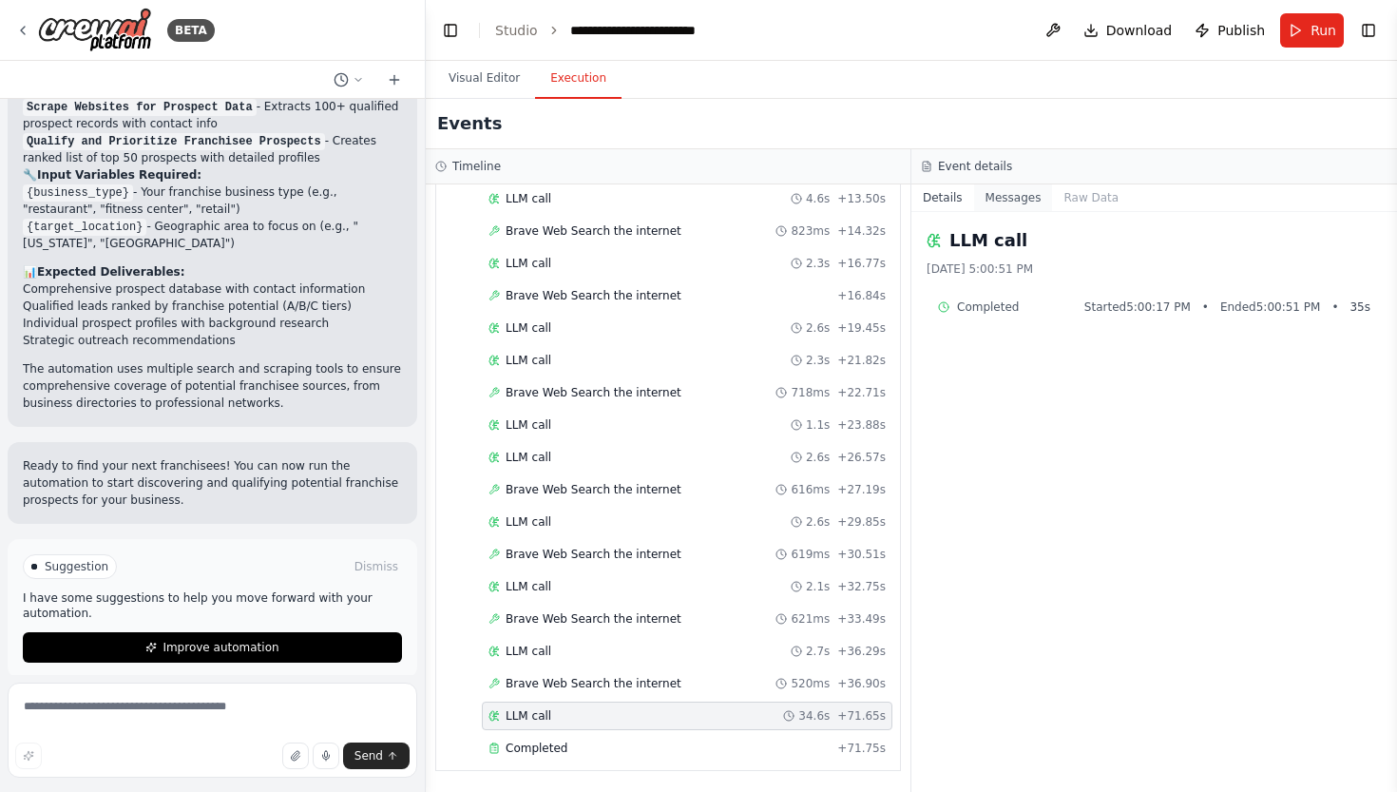
click at [1018, 207] on button "Messages" at bounding box center [1013, 197] width 79 height 27
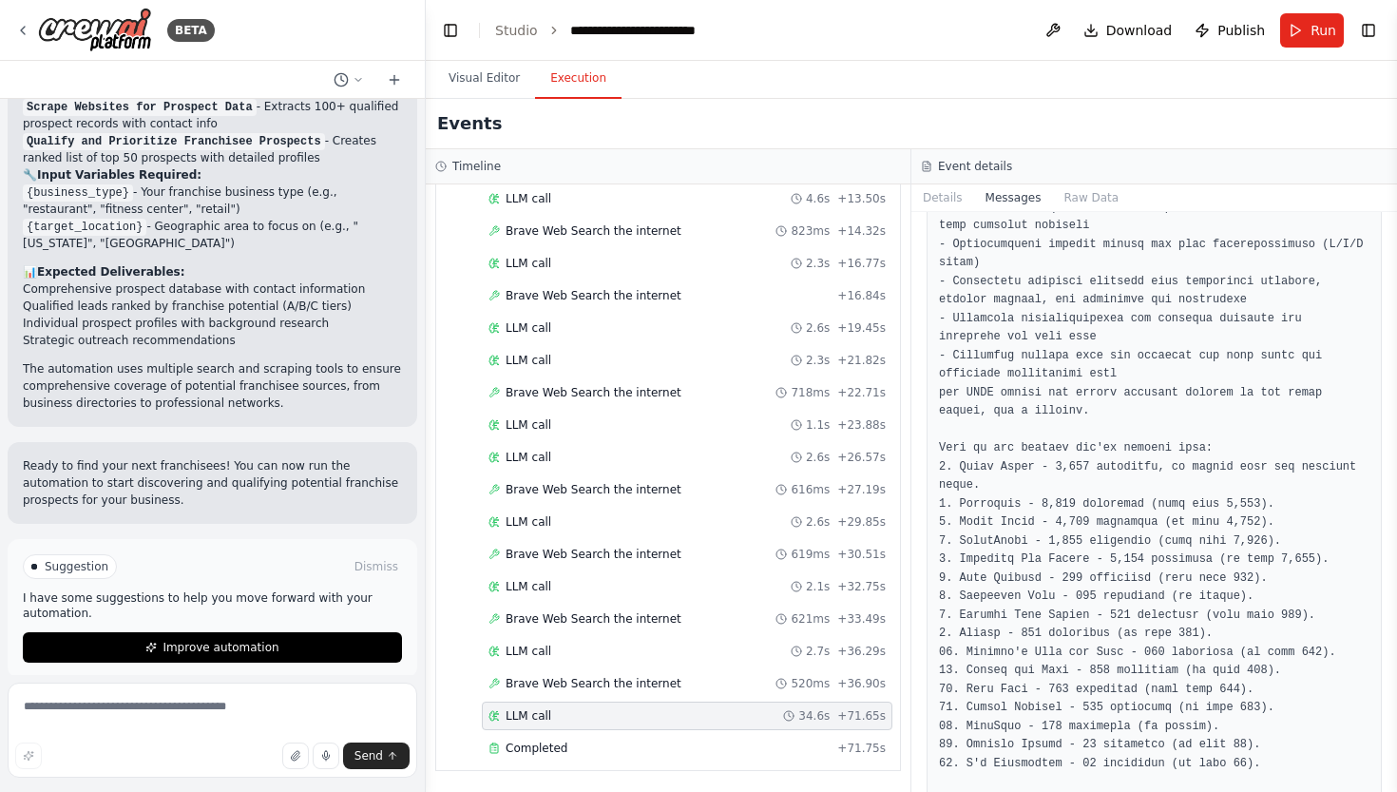
scroll to position [1196, 0]
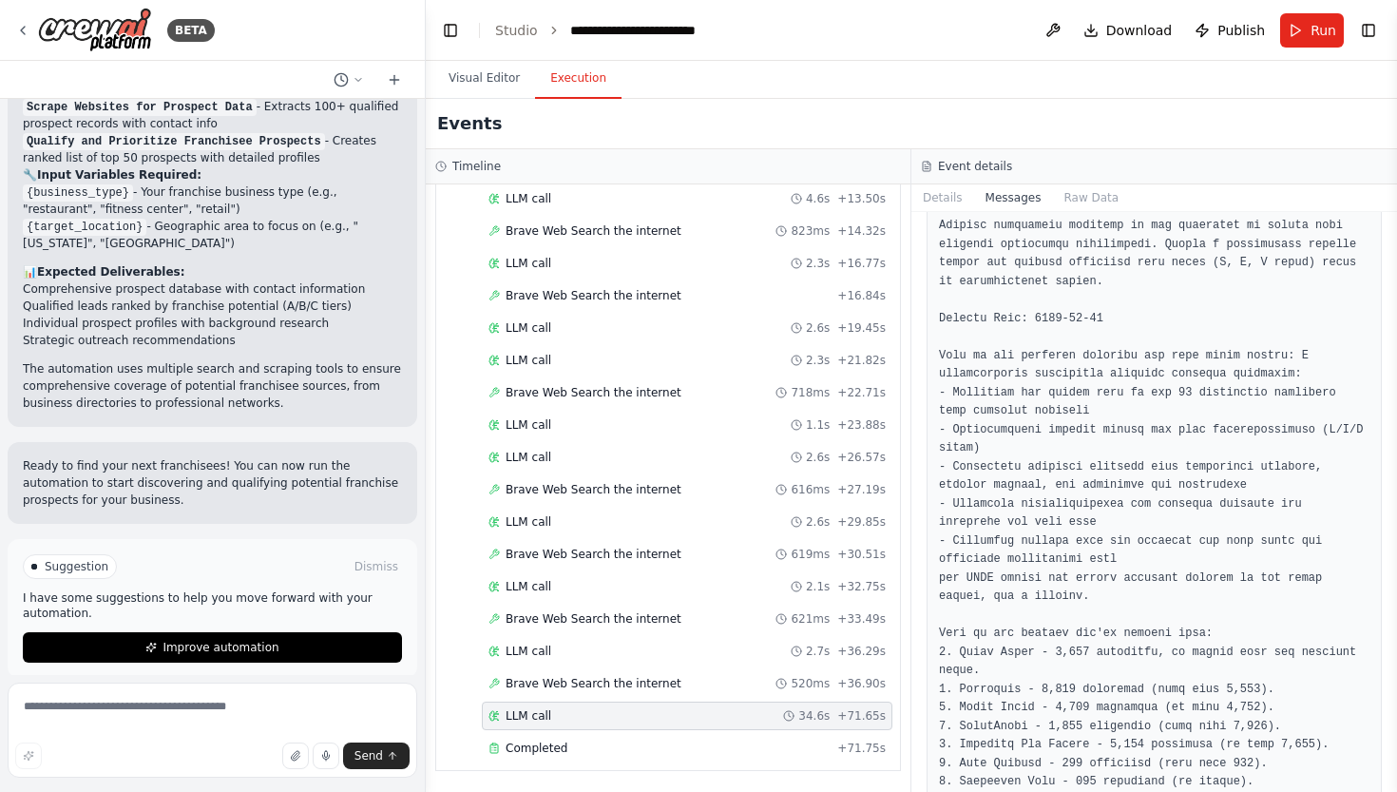
click at [1149, 453] on pre at bounding box center [1154, 587] width 431 height 1186
click at [1141, 528] on pre at bounding box center [1154, 587] width 431 height 1186
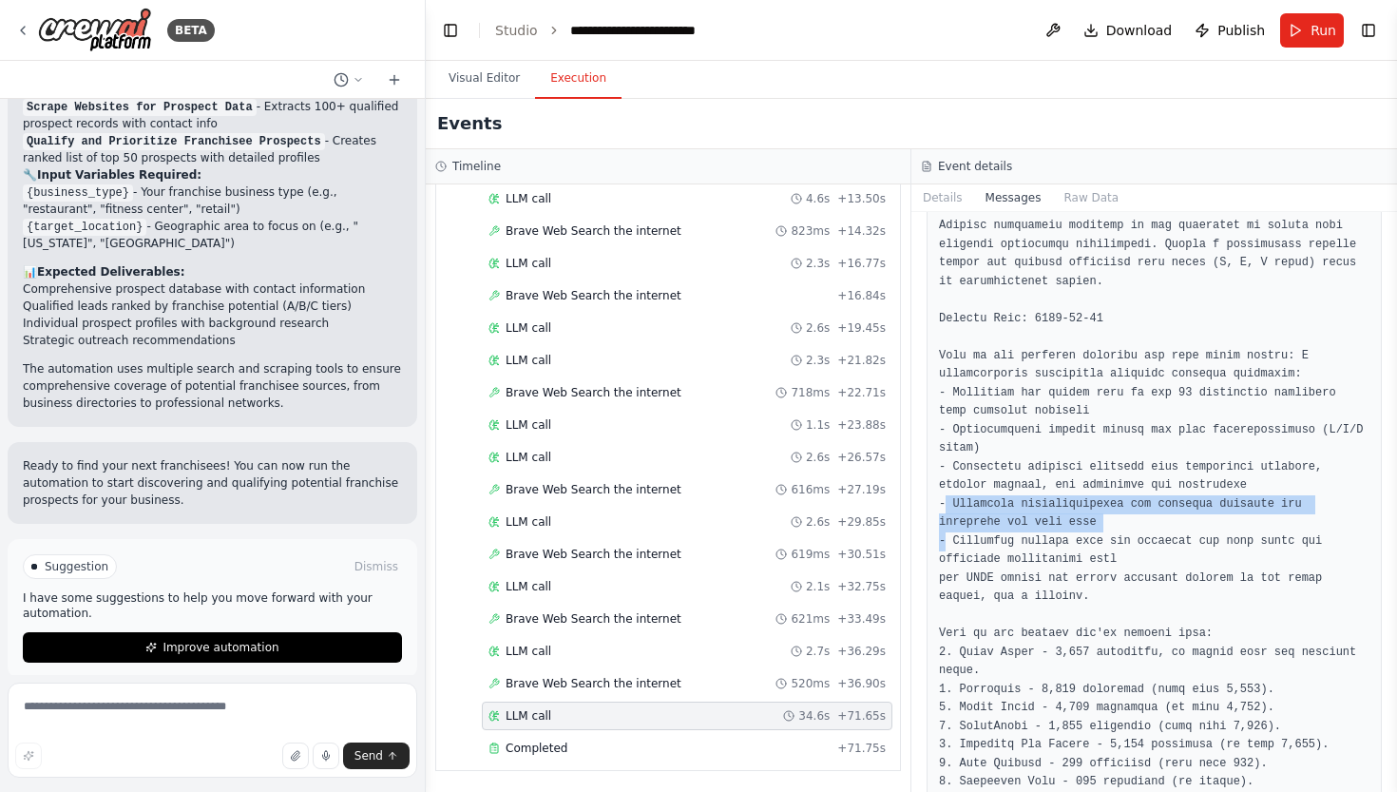
click at [1125, 499] on pre at bounding box center [1154, 587] width 431 height 1186
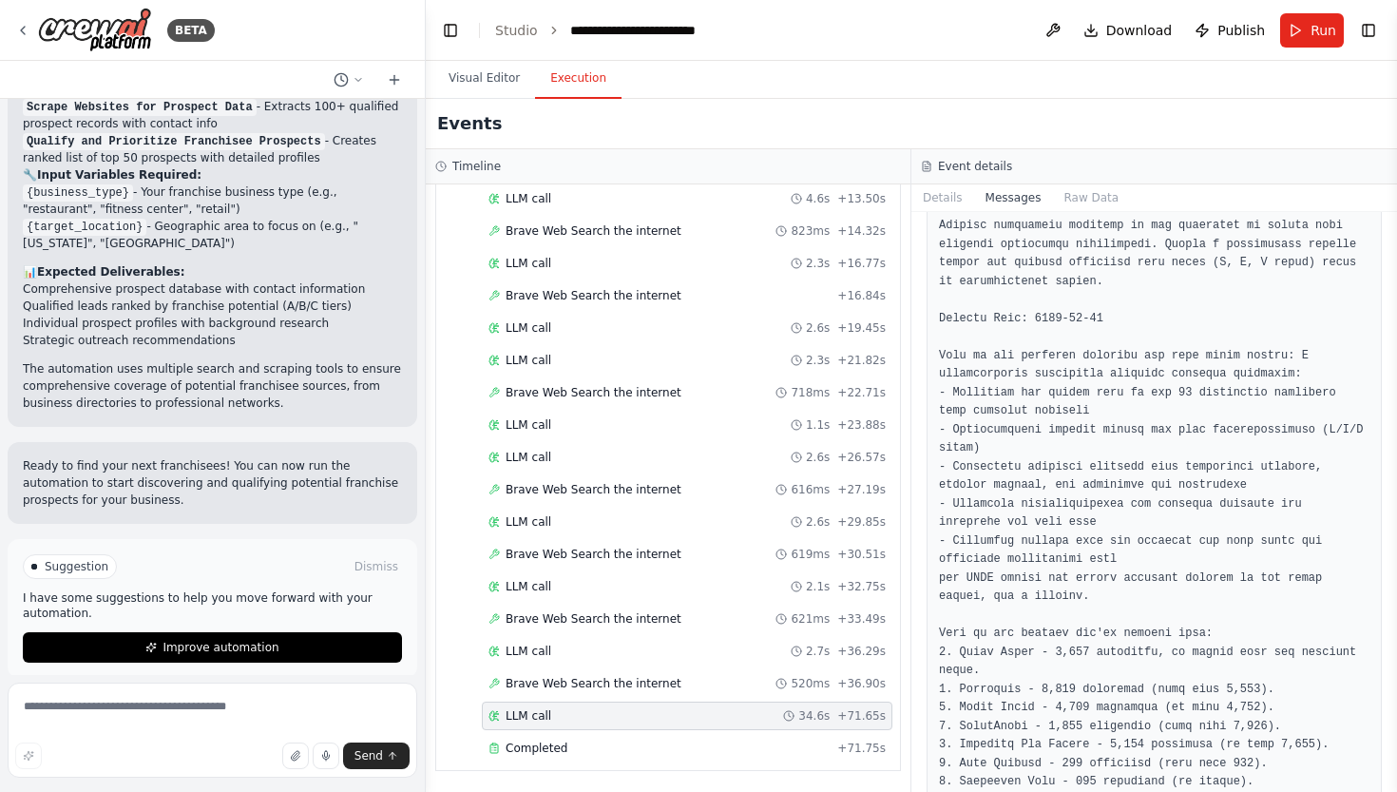
click at [1125, 499] on pre at bounding box center [1154, 587] width 431 height 1186
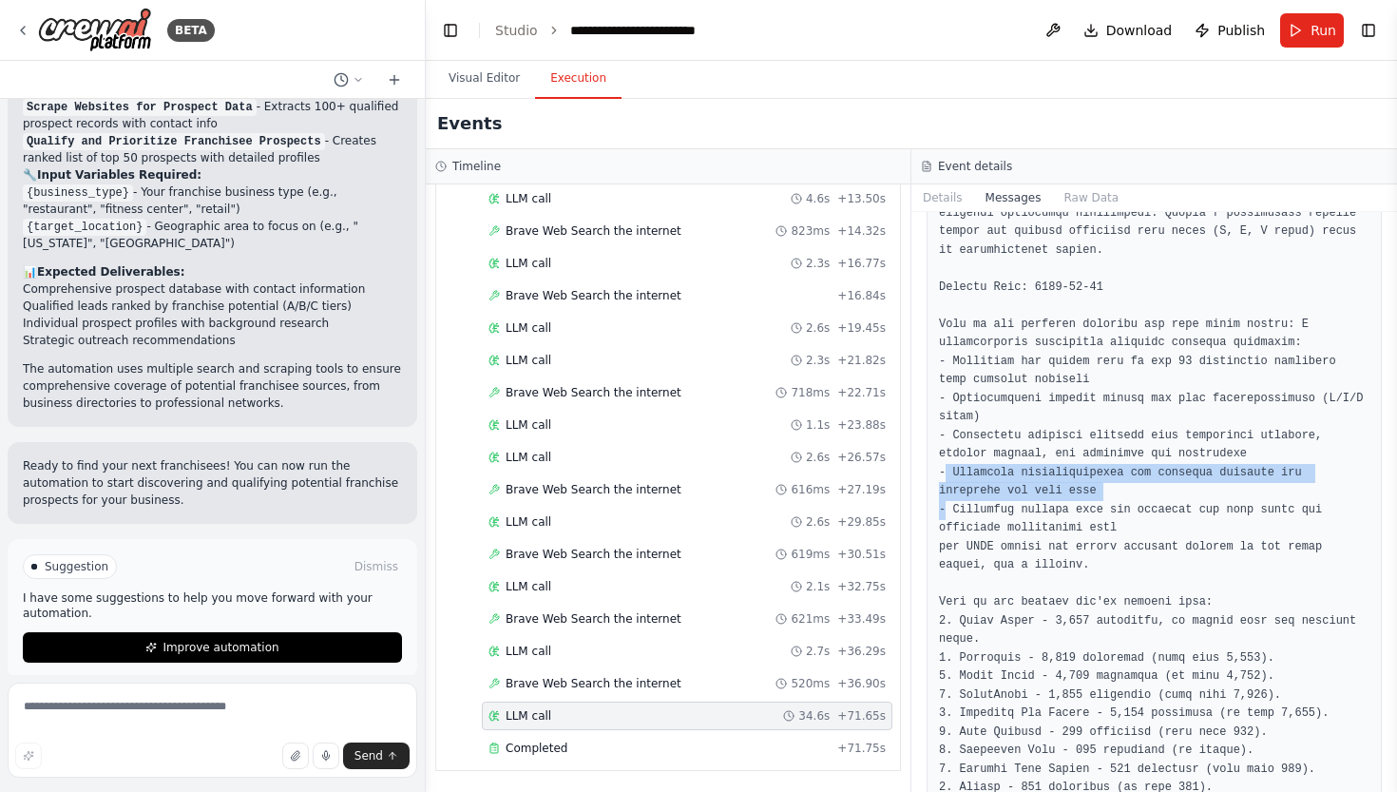
scroll to position [1229, 0]
click at [1147, 659] on pre at bounding box center [1154, 554] width 431 height 1186
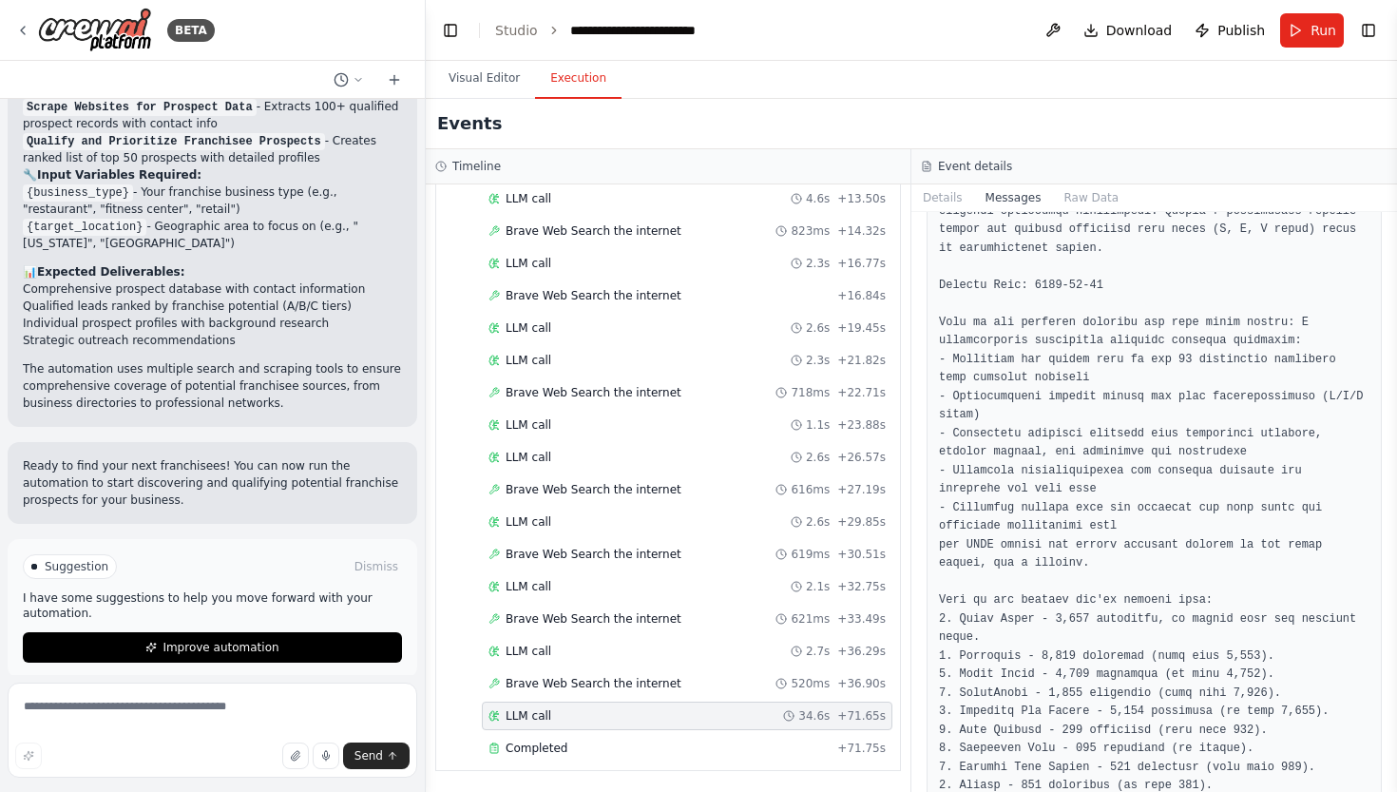
click at [1147, 659] on pre at bounding box center [1154, 554] width 431 height 1186
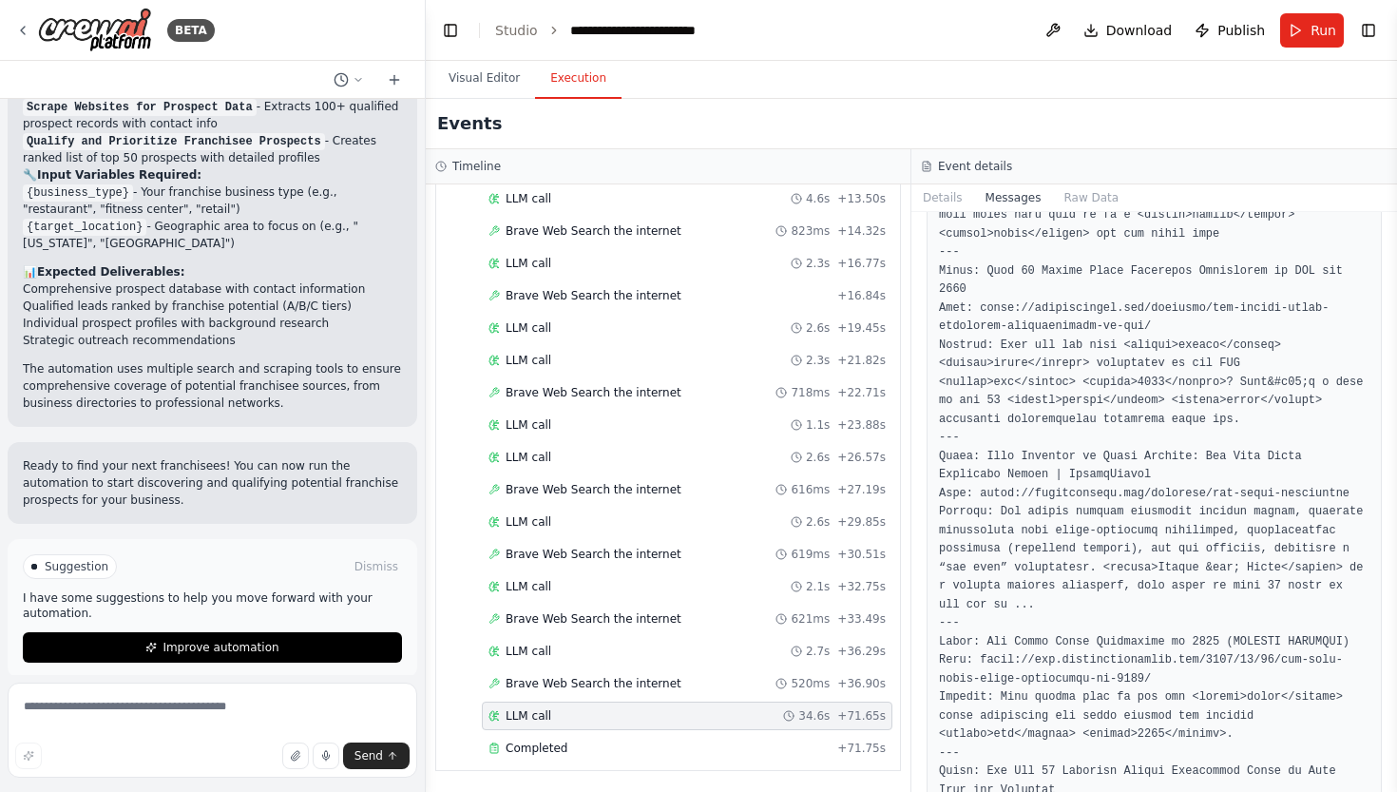
scroll to position [17224, 0]
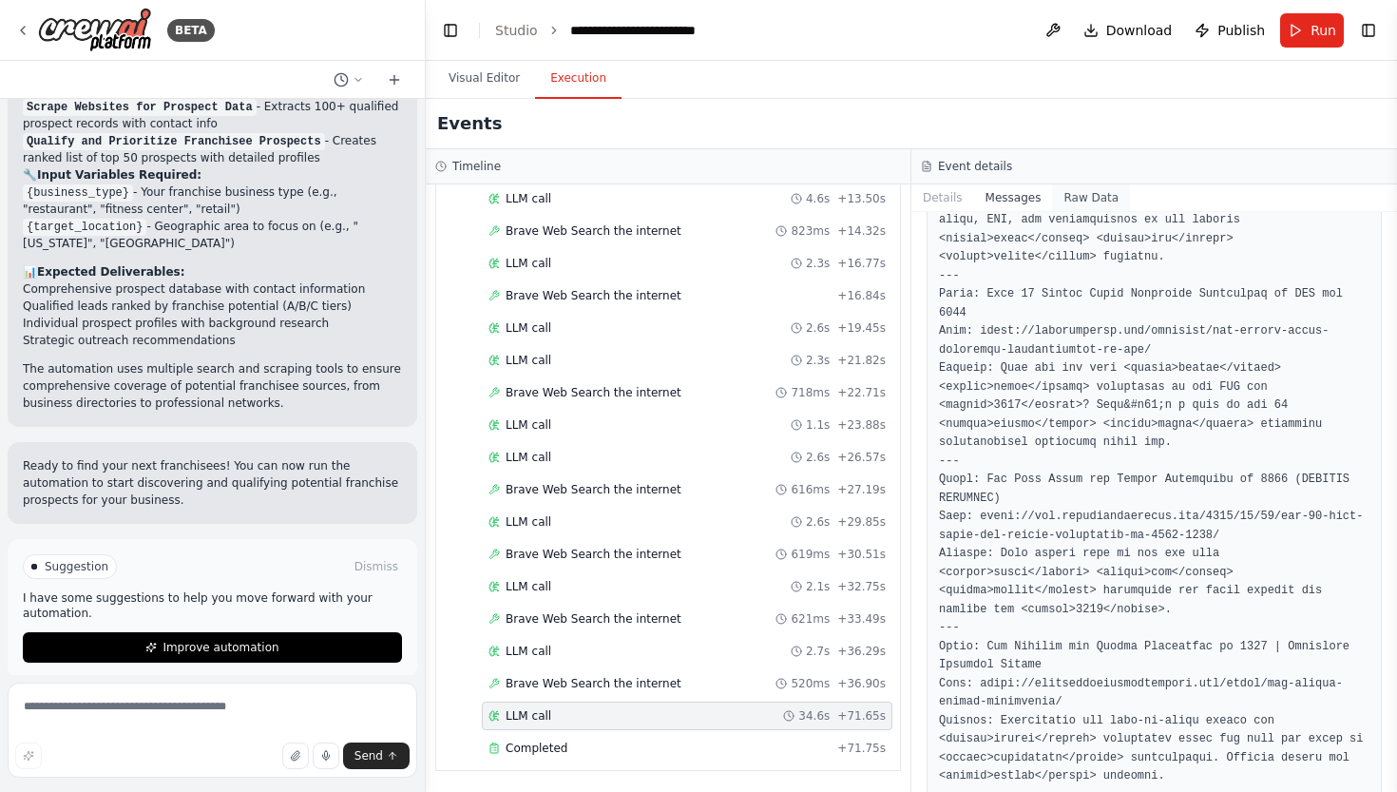
click at [1078, 193] on button "Raw Data" at bounding box center [1091, 197] width 78 height 27
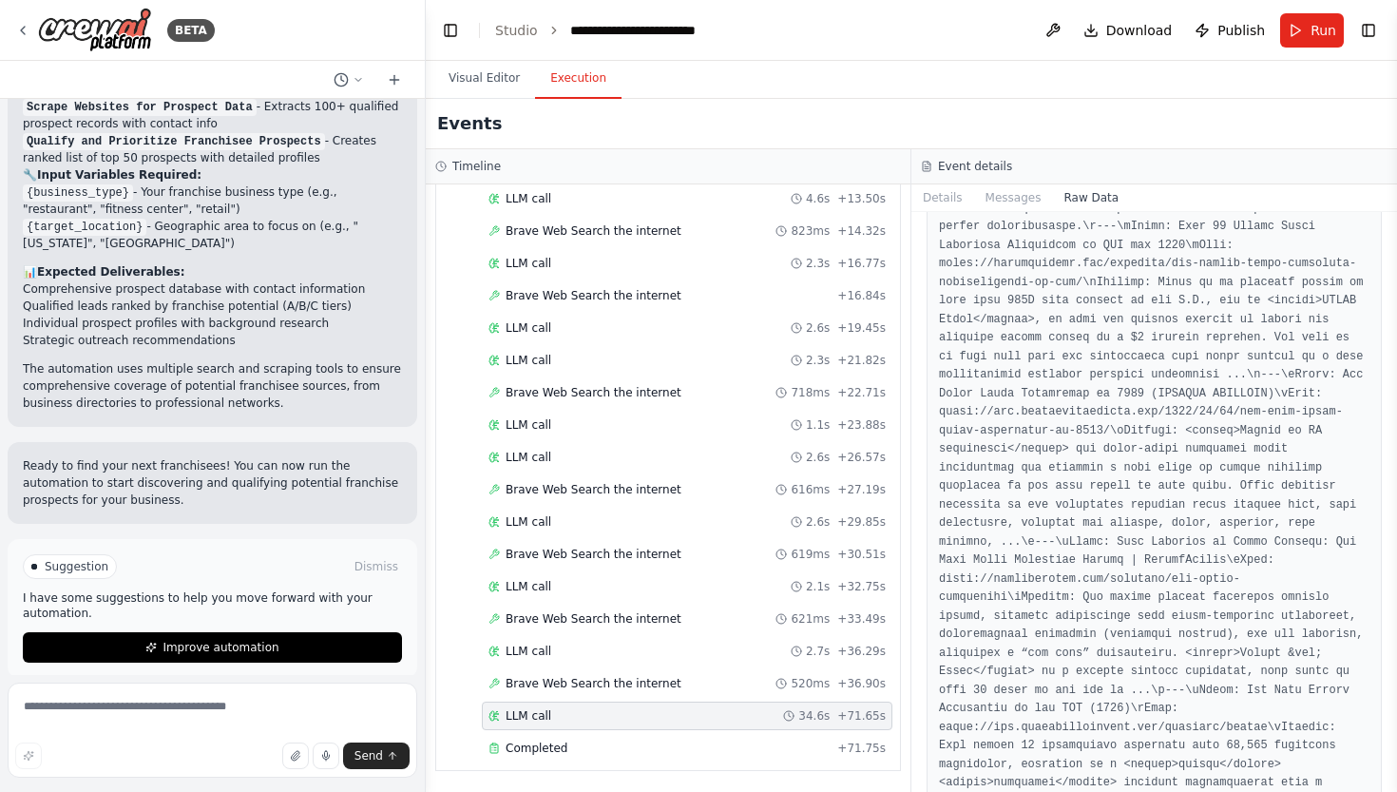
scroll to position [3266, 0]
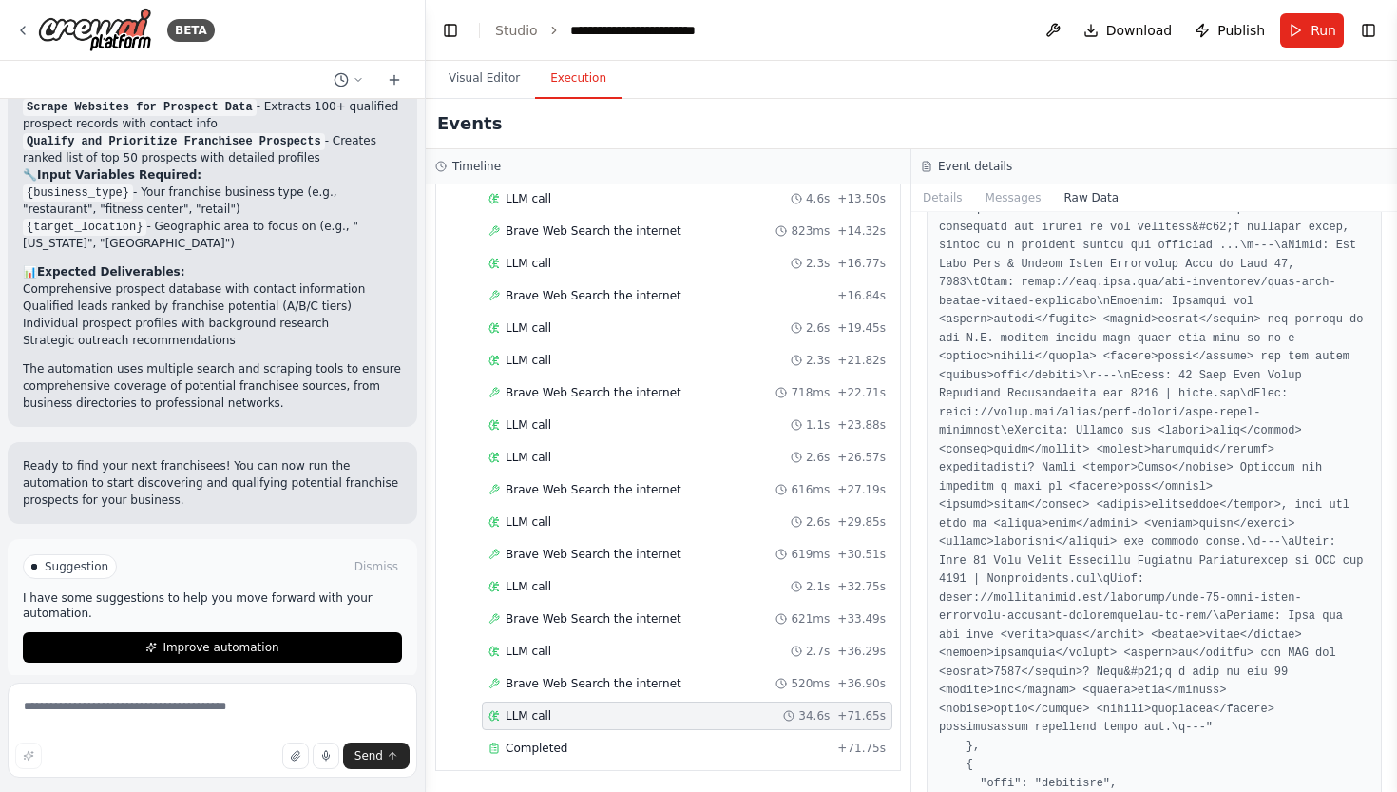
click at [1006, 182] on div "Event details" at bounding box center [1155, 166] width 486 height 35
click at [1003, 207] on button "Messages" at bounding box center [1013, 197] width 79 height 27
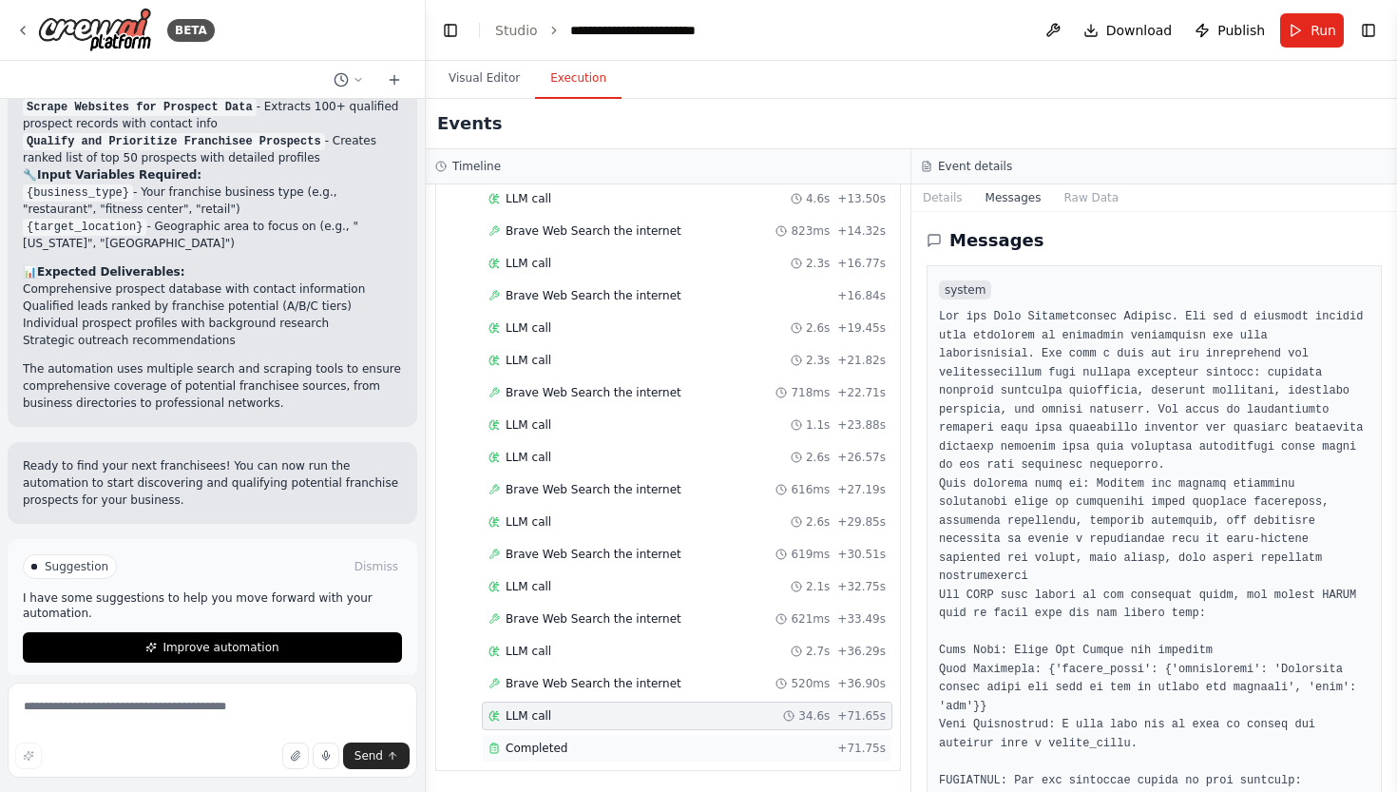
scroll to position [0, 0]
click at [555, 740] on div "Completed + 71.75s" at bounding box center [687, 748] width 411 height 29
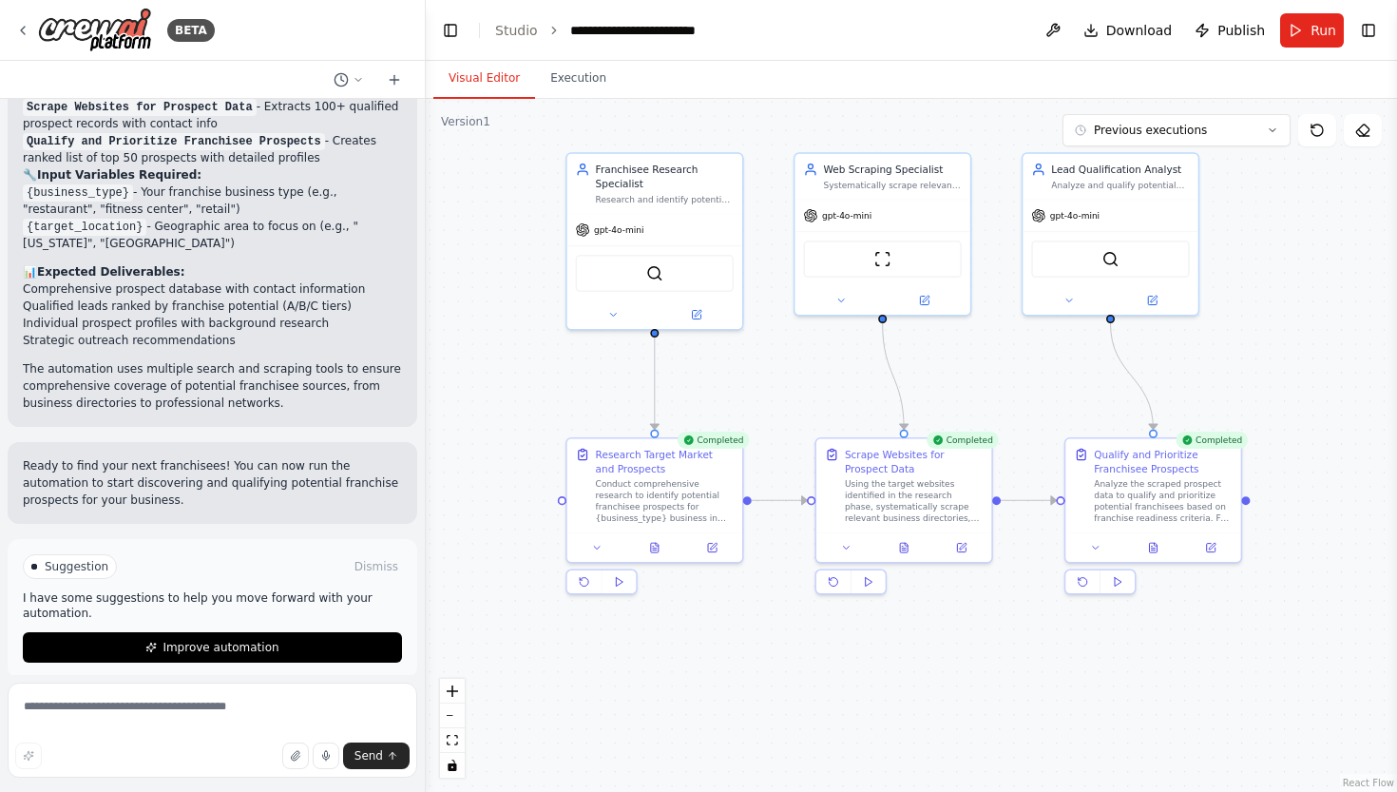
click at [514, 71] on button "Visual Editor" at bounding box center [484, 79] width 102 height 40
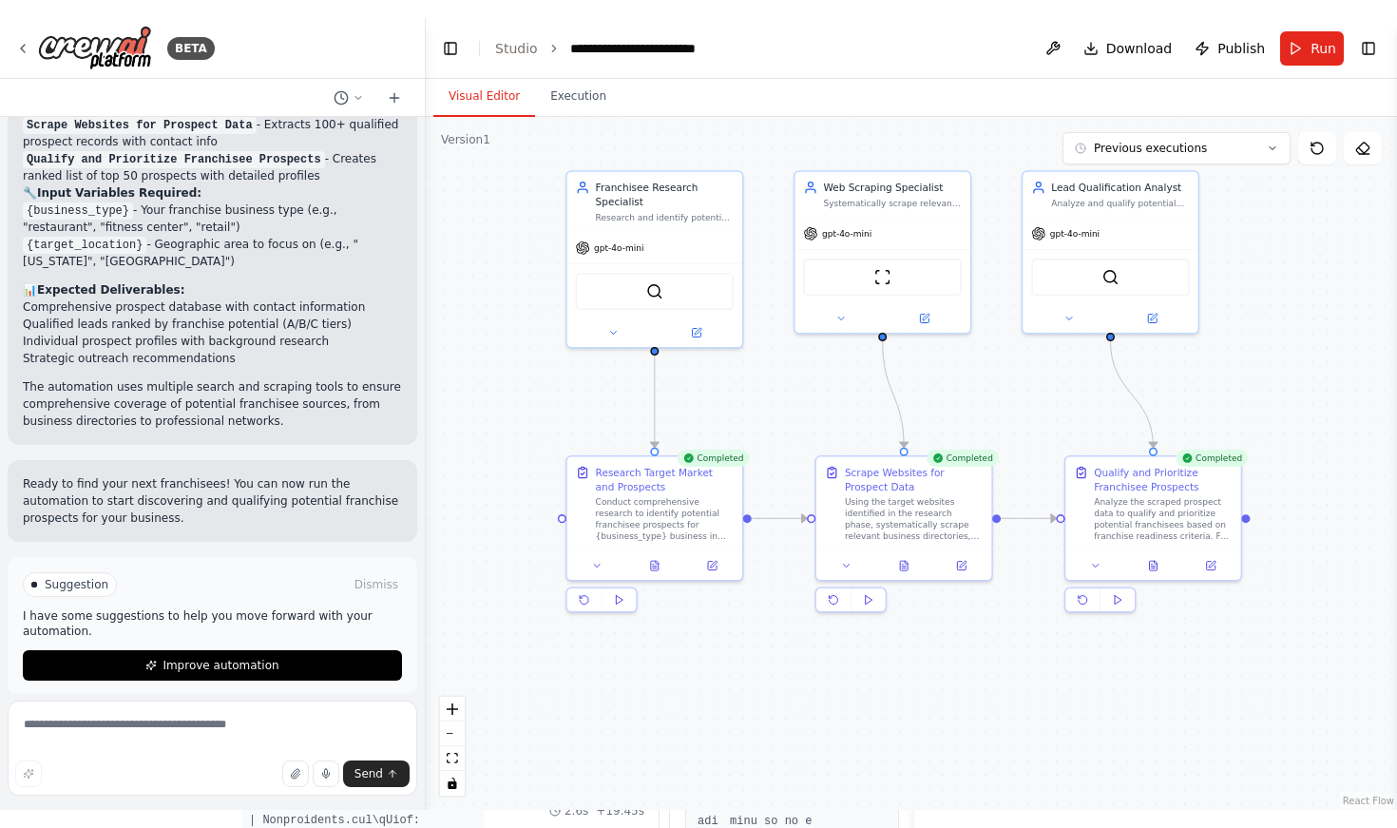
scroll to position [1486, 0]
